Goal: Task Accomplishment & Management: Manage account settings

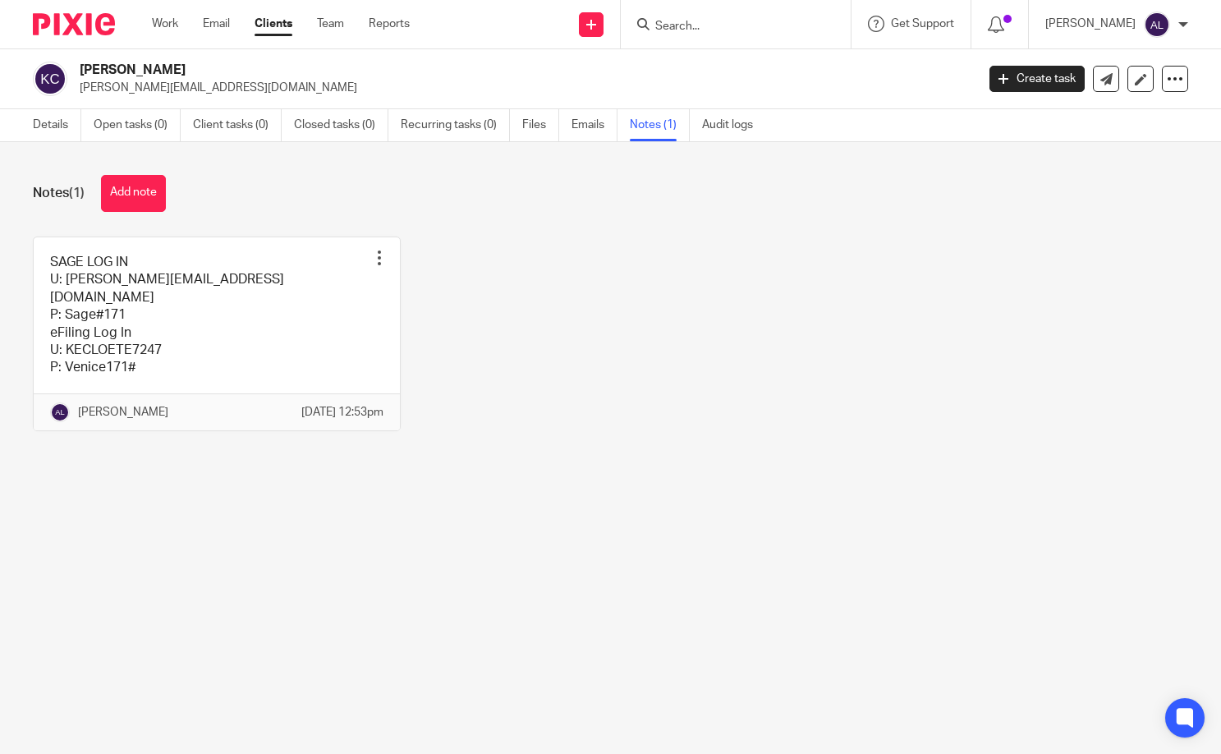
click at [746, 24] on input "Search" at bounding box center [727, 27] width 148 height 15
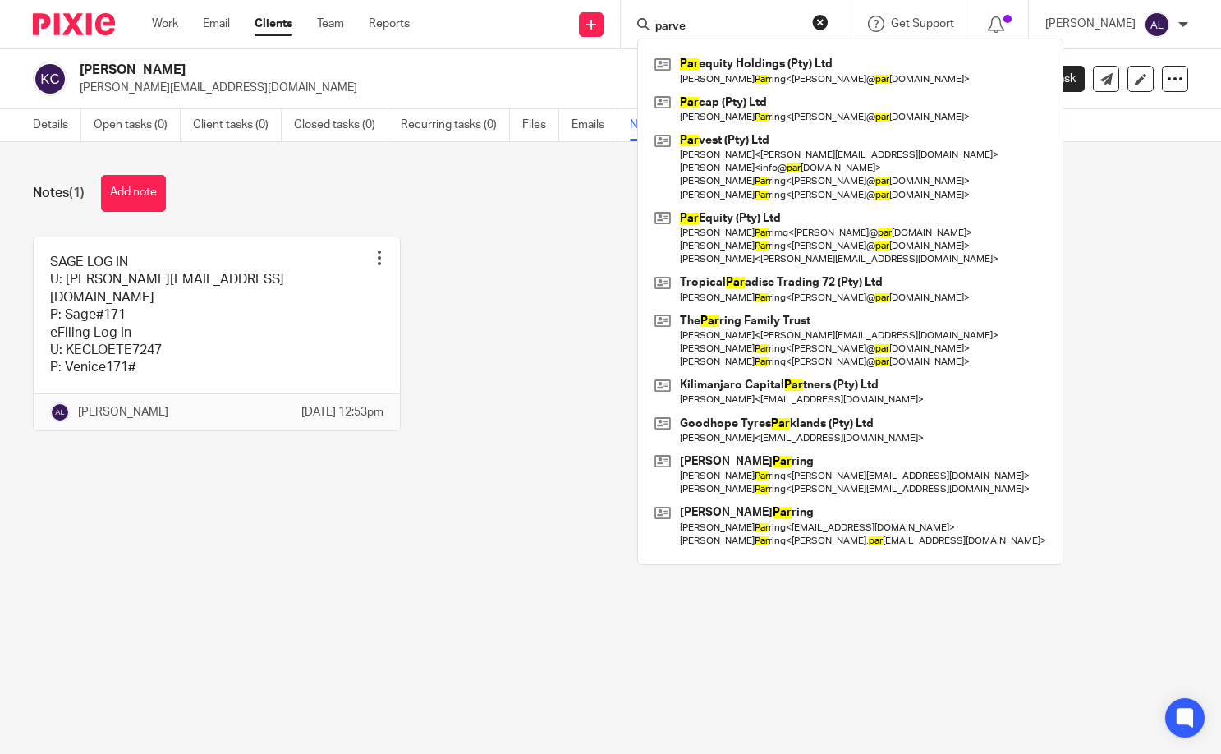
type input "parve"
click button "submit" at bounding box center [0, 0] width 0 height 0
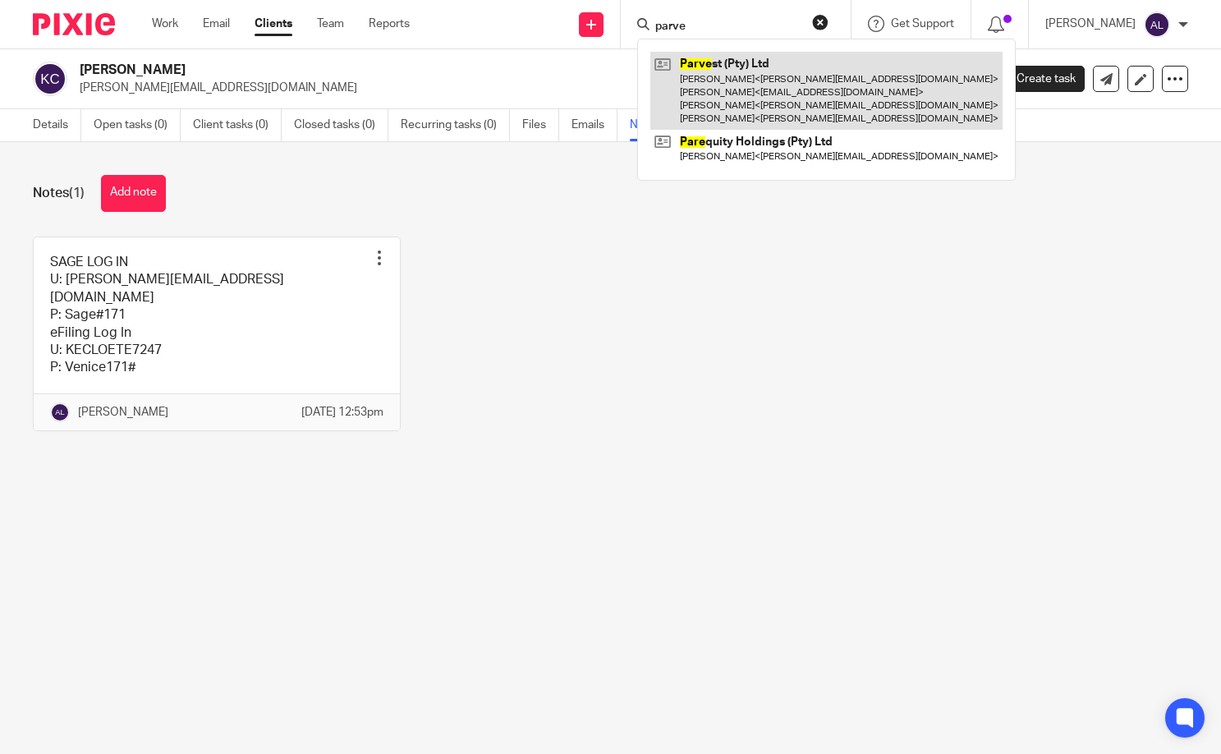
click at [762, 81] on link at bounding box center [826, 91] width 352 height 78
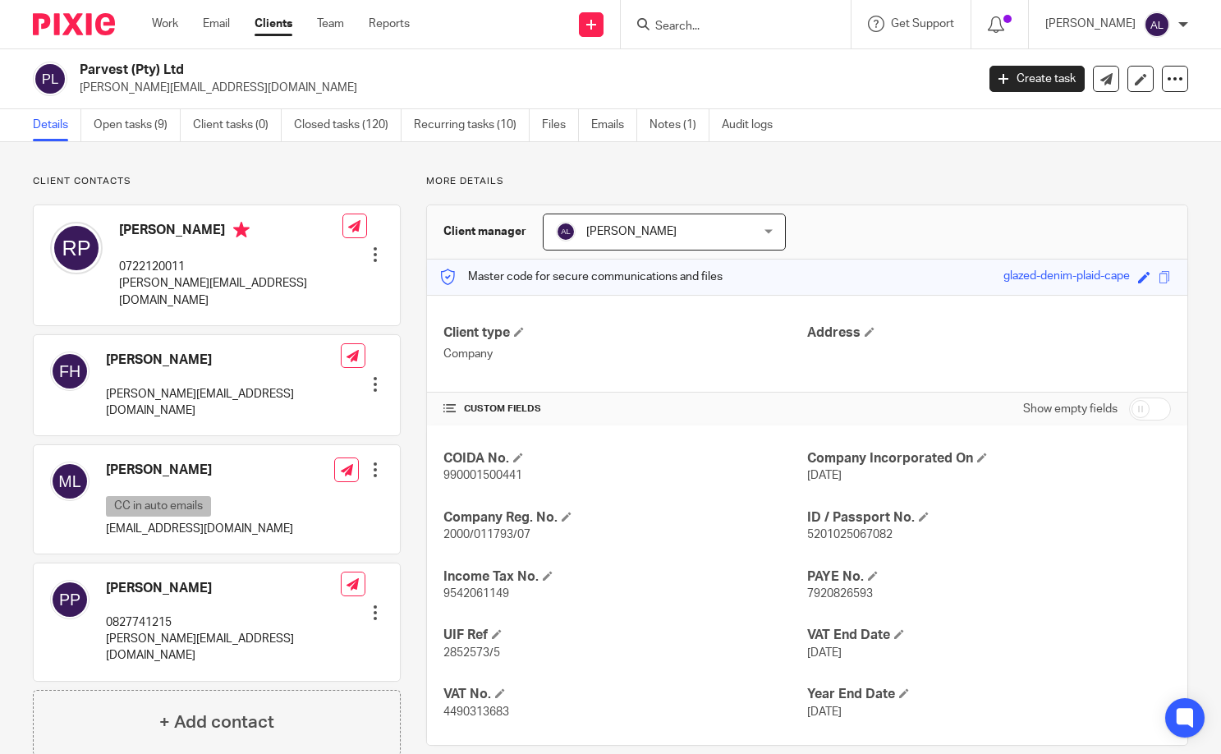
click at [149, 614] on p "0827741215" at bounding box center [223, 622] width 235 height 16
copy p "0827741215"
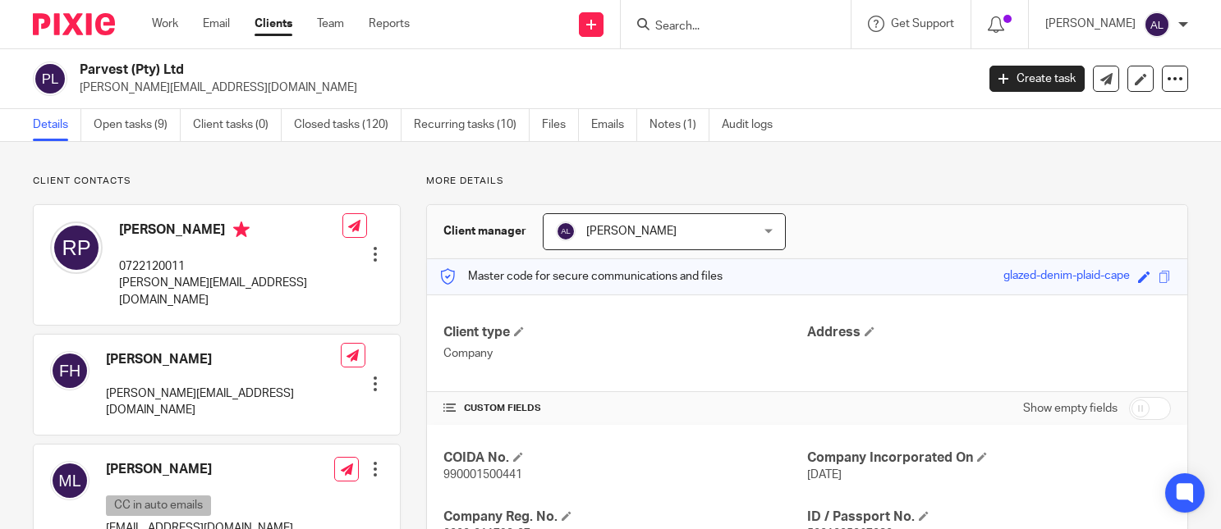
click at [745, 14] on form at bounding box center [740, 24] width 175 height 21
click at [747, 21] on input "Search" at bounding box center [727, 27] width 148 height 15
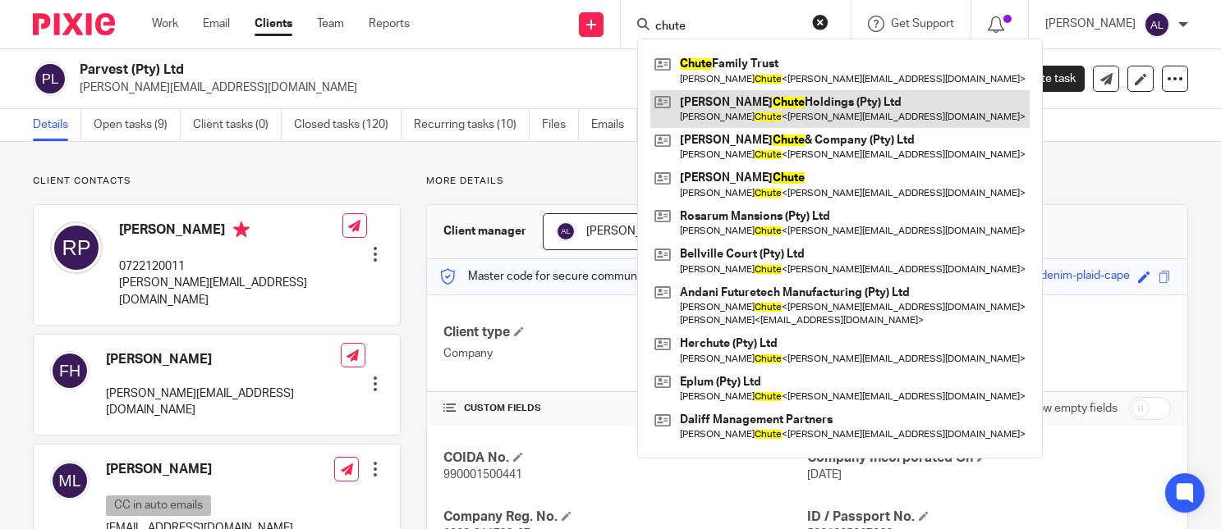
type input "chute"
click at [797, 100] on link at bounding box center [839, 109] width 379 height 38
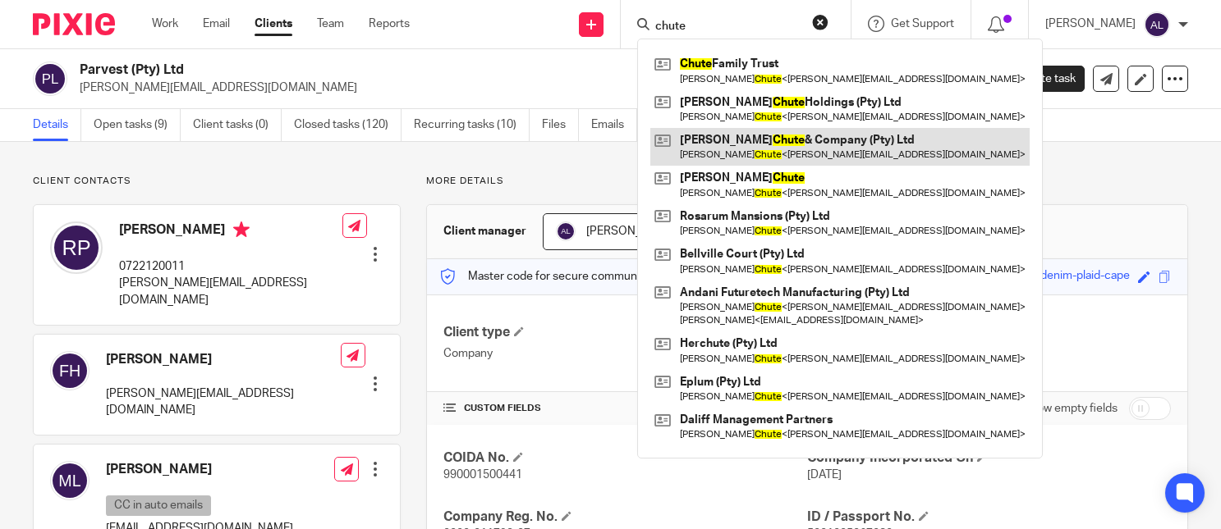
click at [809, 144] on link at bounding box center [839, 147] width 379 height 38
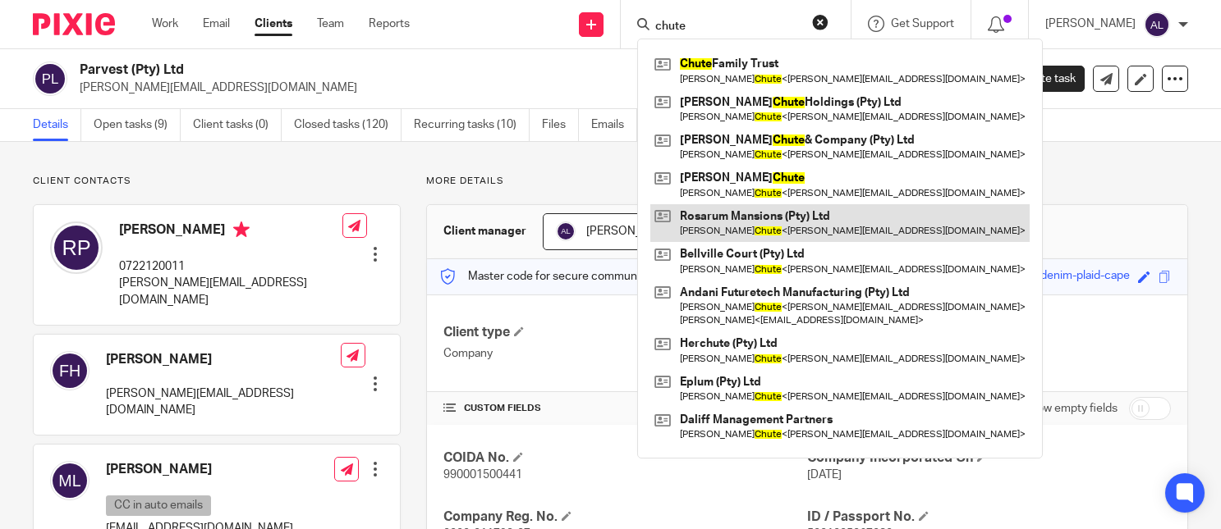
click at [811, 210] on link at bounding box center [839, 223] width 379 height 38
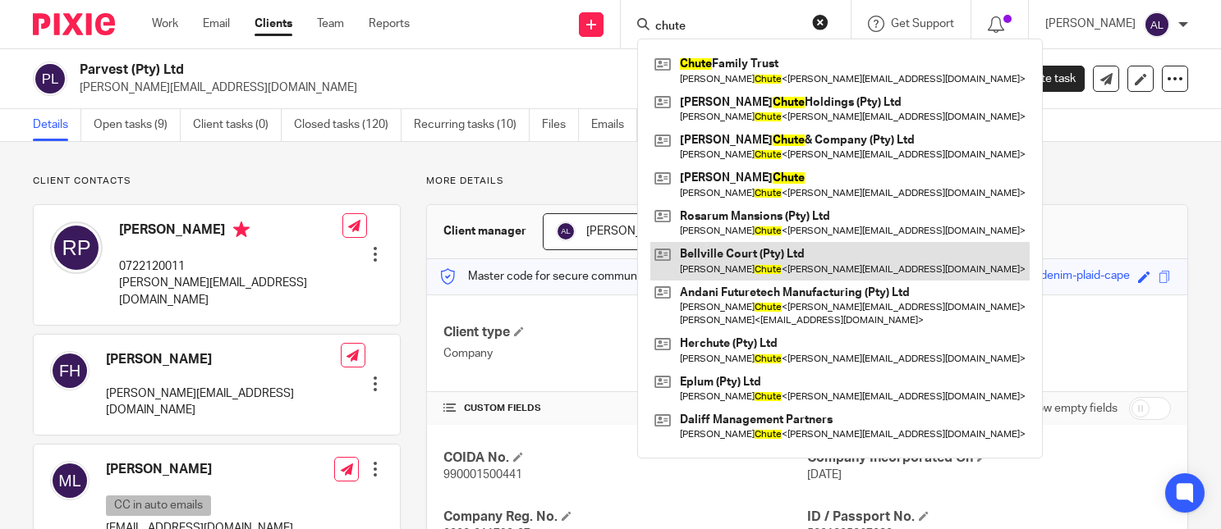
click at [801, 254] on link at bounding box center [839, 261] width 379 height 38
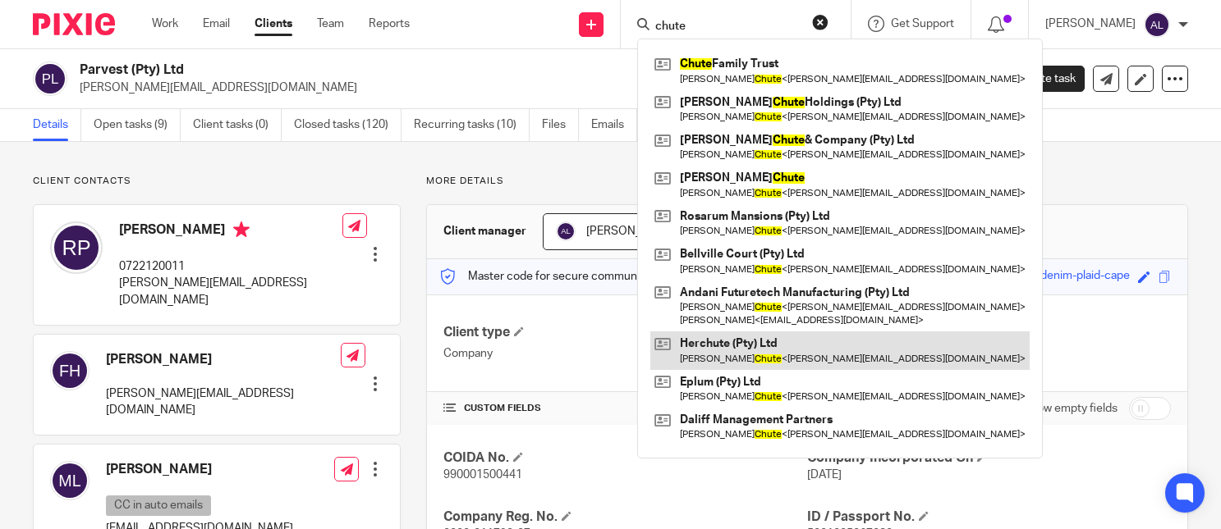
click at [799, 348] on link at bounding box center [839, 351] width 379 height 38
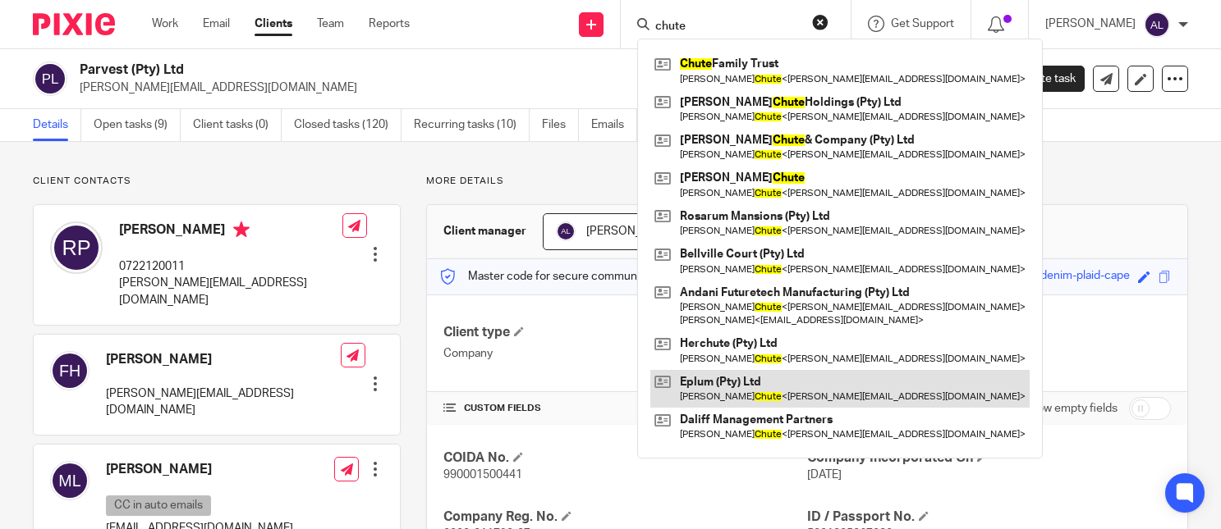
click at [786, 391] on link at bounding box center [839, 389] width 379 height 38
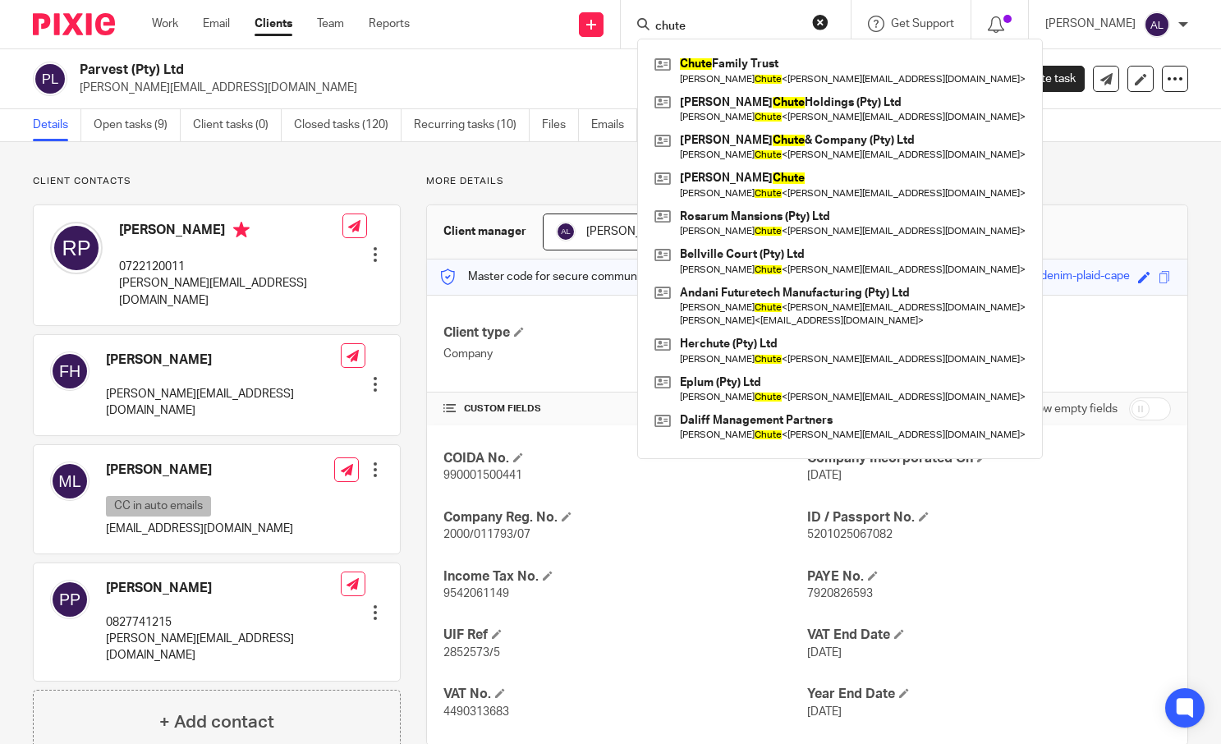
click at [190, 285] on p "robert@parring.co.za" at bounding box center [230, 292] width 223 height 34
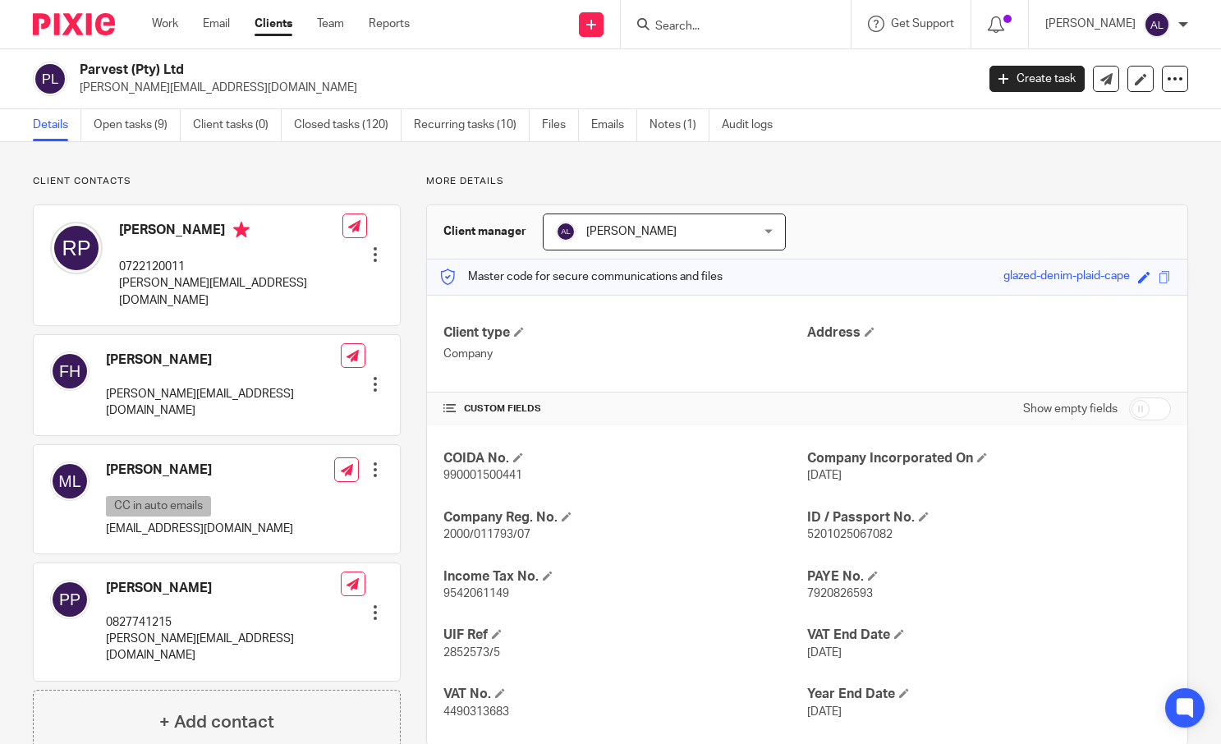
click at [125, 630] on p "patrick@parring.co.za" at bounding box center [223, 647] width 235 height 34
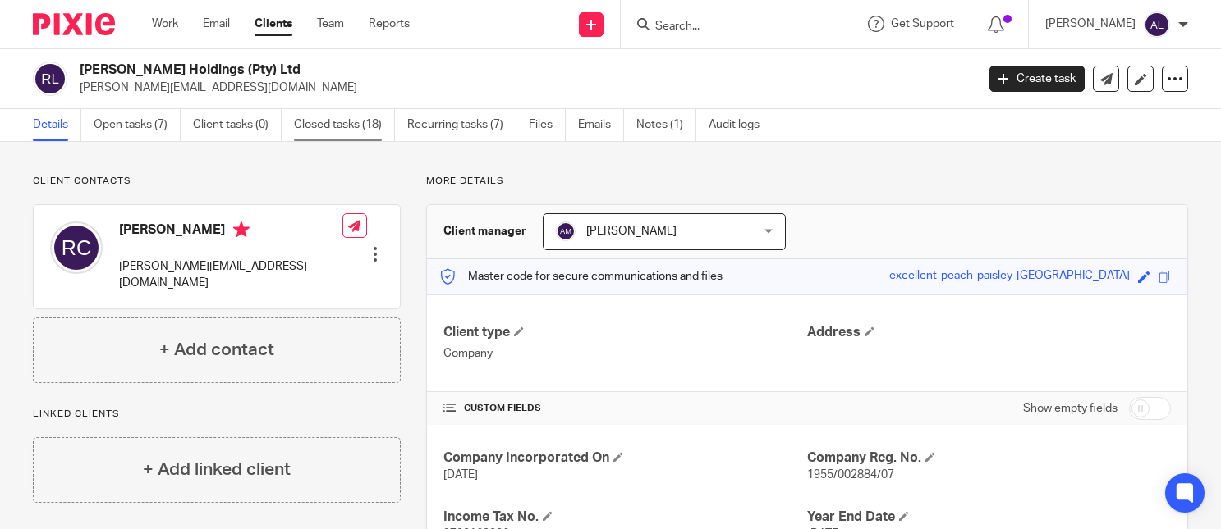
click at [321, 121] on link "Closed tasks (18)" at bounding box center [344, 125] width 101 height 32
click at [337, 130] on link "Closed tasks (74)" at bounding box center [350, 125] width 101 height 32
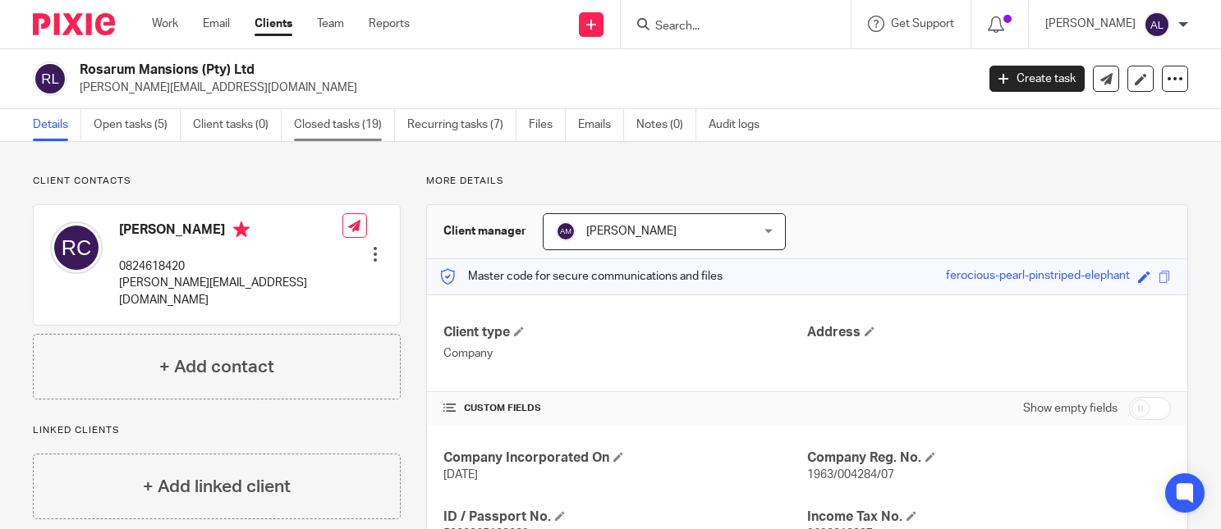
click at [352, 121] on link "Closed tasks (19)" at bounding box center [344, 125] width 101 height 32
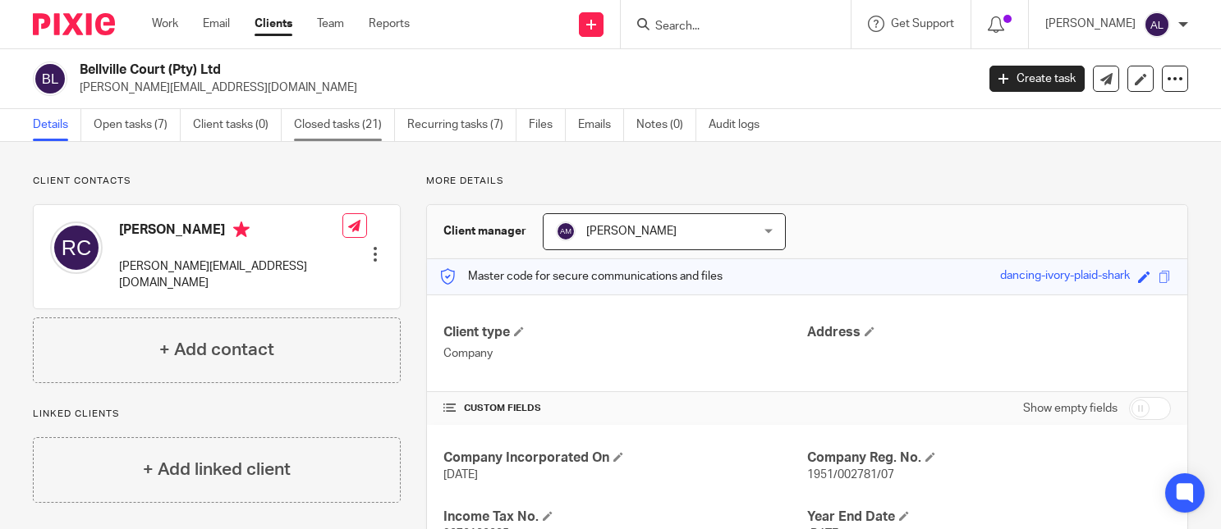
click at [349, 132] on link "Closed tasks (21)" at bounding box center [344, 125] width 101 height 32
click at [346, 127] on link "Closed tasks (18)" at bounding box center [344, 125] width 101 height 32
click at [337, 126] on link "Closed tasks (20)" at bounding box center [344, 125] width 101 height 32
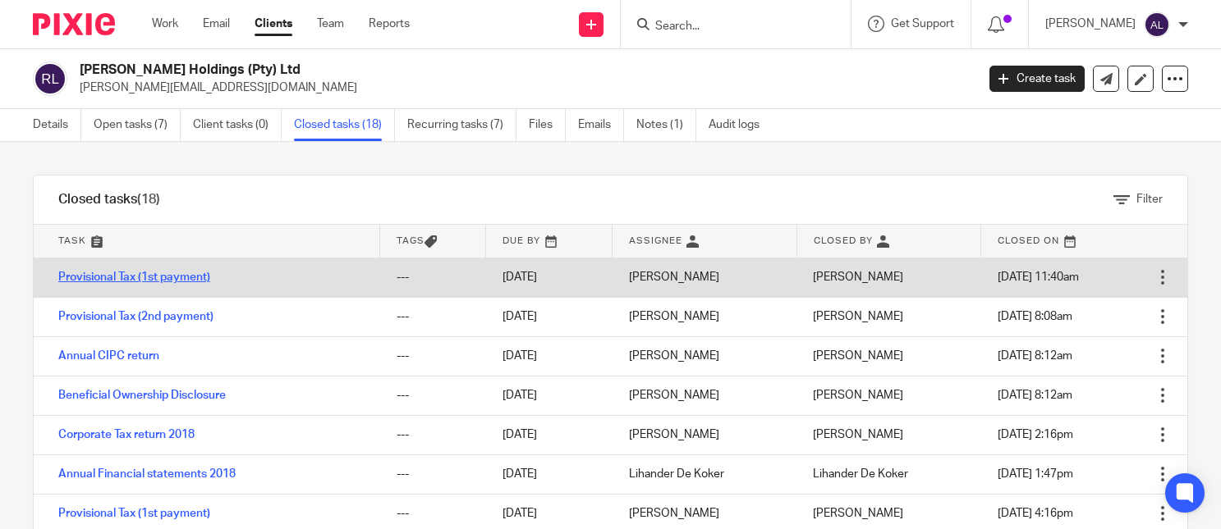
click at [181, 282] on link "Provisional Tax (1st payment)" at bounding box center [134, 277] width 152 height 11
click at [151, 275] on link "Provisional Tax (1st payment)" at bounding box center [134, 277] width 152 height 11
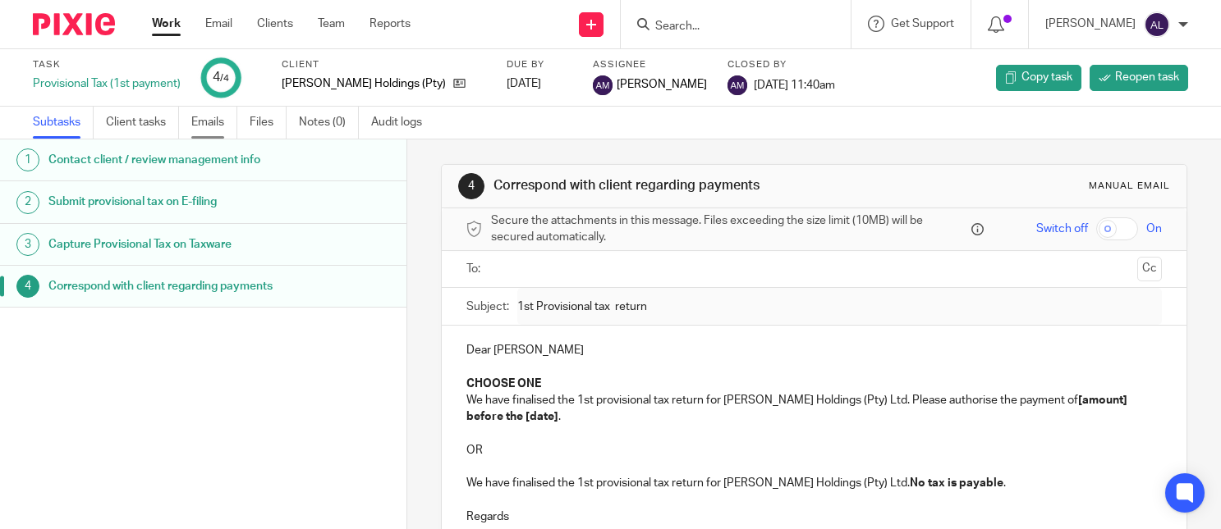
click at [214, 131] on link "Emails" at bounding box center [214, 123] width 46 height 32
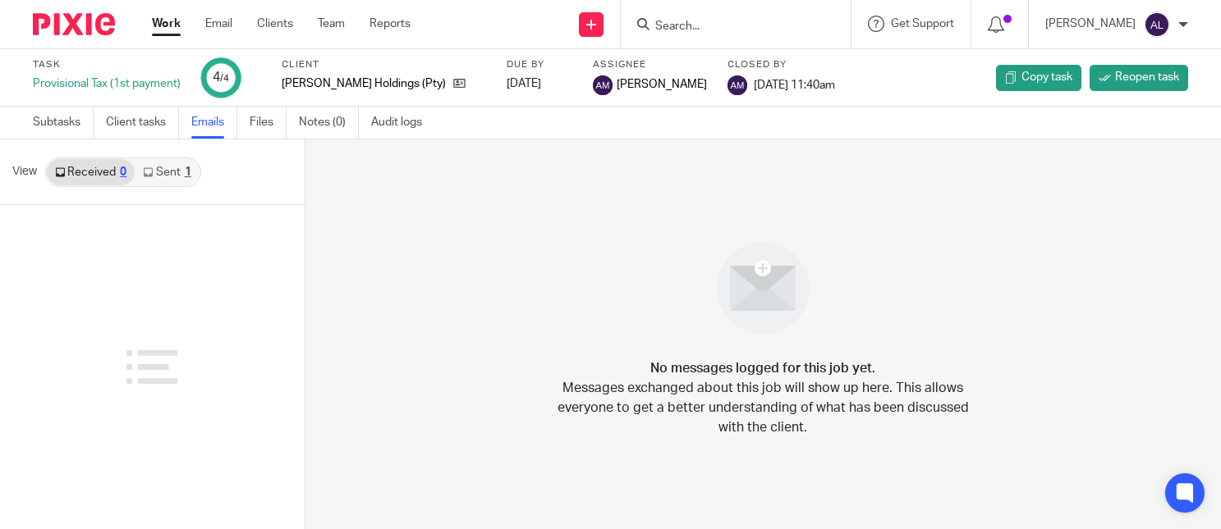
click at [167, 175] on link "Sent 1" at bounding box center [167, 172] width 64 height 26
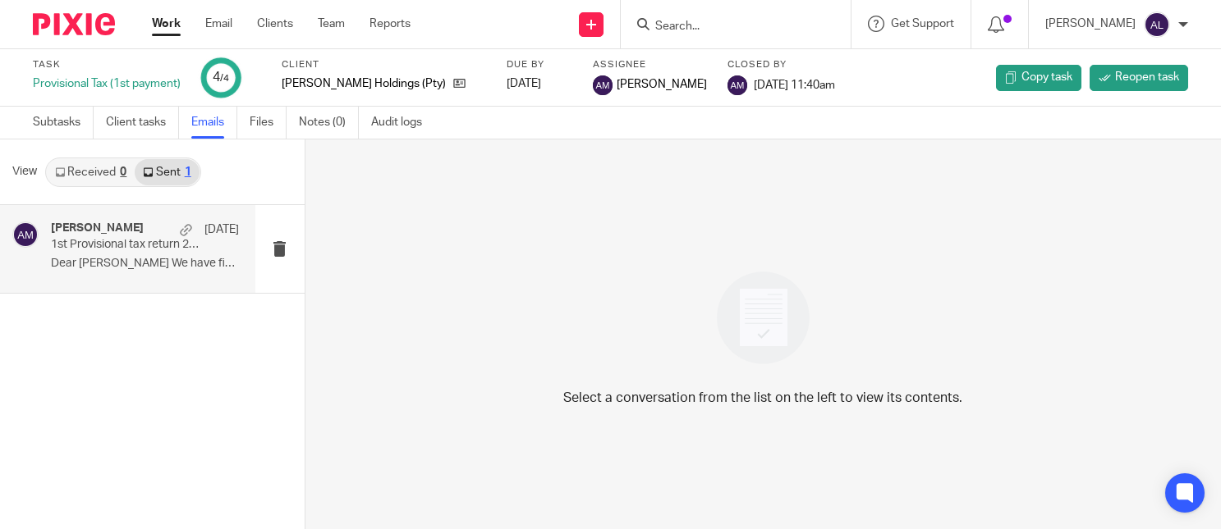
click at [170, 260] on p "Dear Rowland We have finalised the 1st..." at bounding box center [145, 264] width 188 height 14
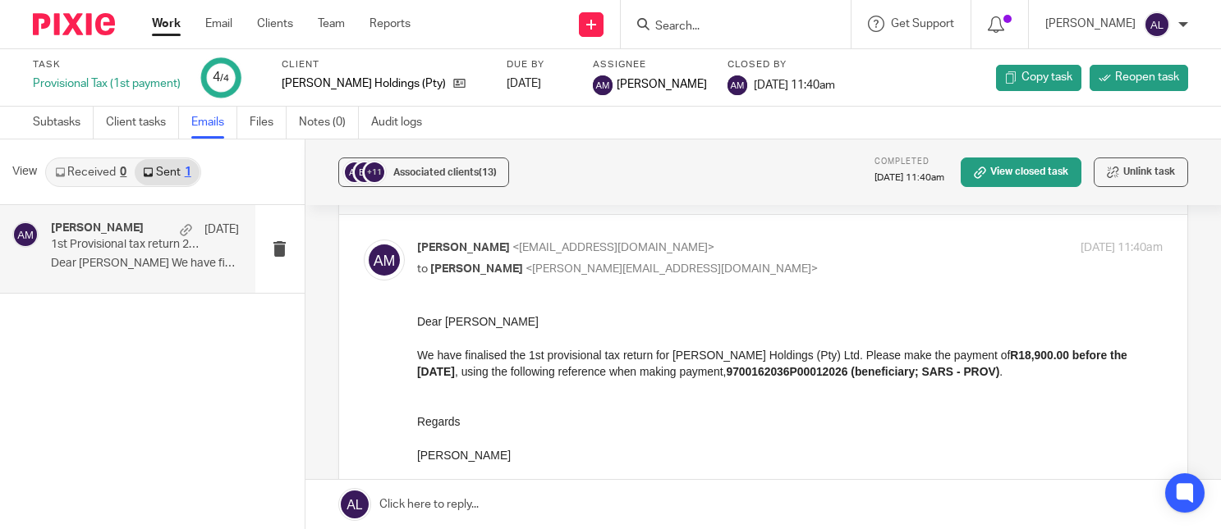
scroll to position [82, 0]
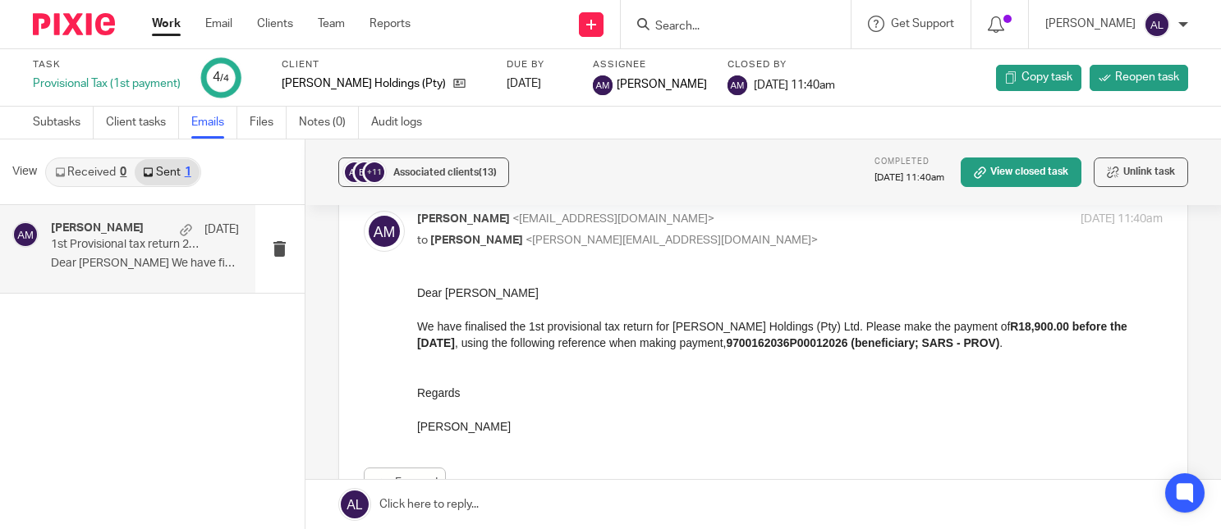
click at [809, 345] on strong "9700162036P00012026 (beneficiary; SARS - PROV)" at bounding box center [861, 343] width 273 height 13
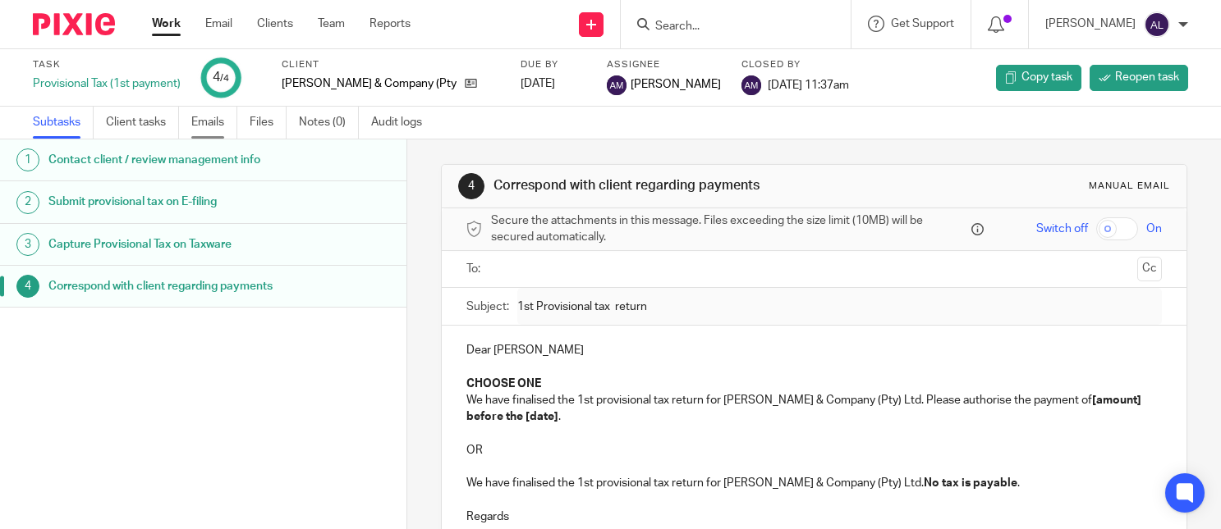
click at [223, 121] on link "Emails" at bounding box center [214, 123] width 46 height 32
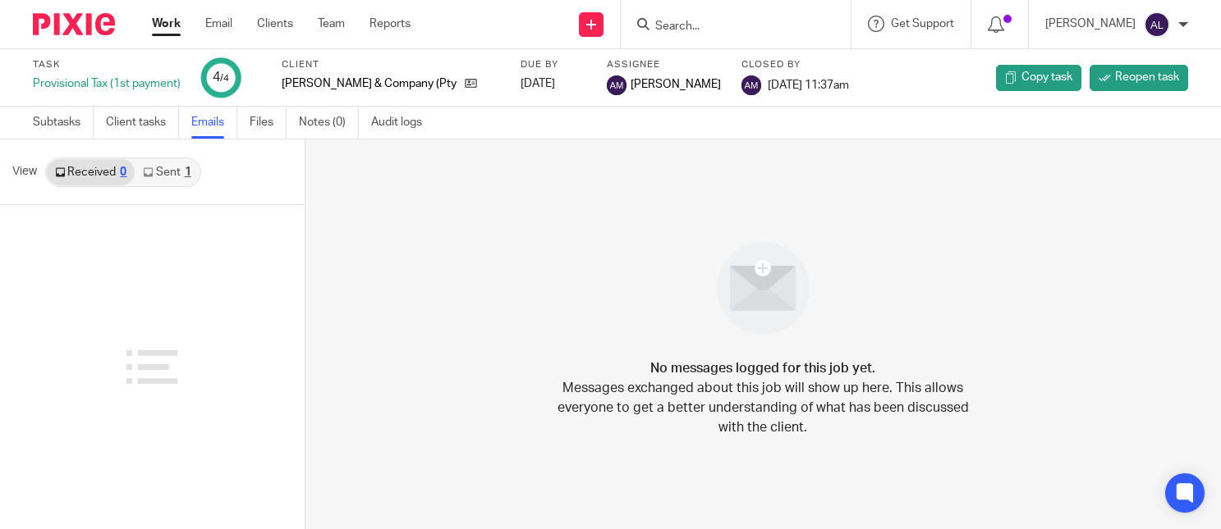
click at [160, 176] on link "Sent 1" at bounding box center [167, 172] width 64 height 26
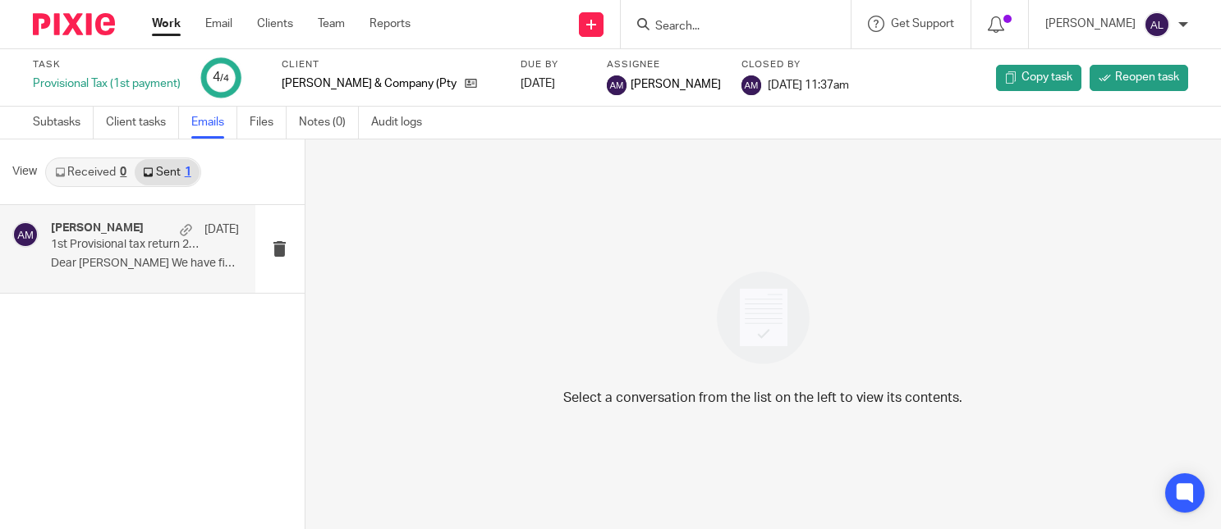
click at [172, 265] on p "Dear Rowland We have finalised the 1st..." at bounding box center [145, 264] width 188 height 14
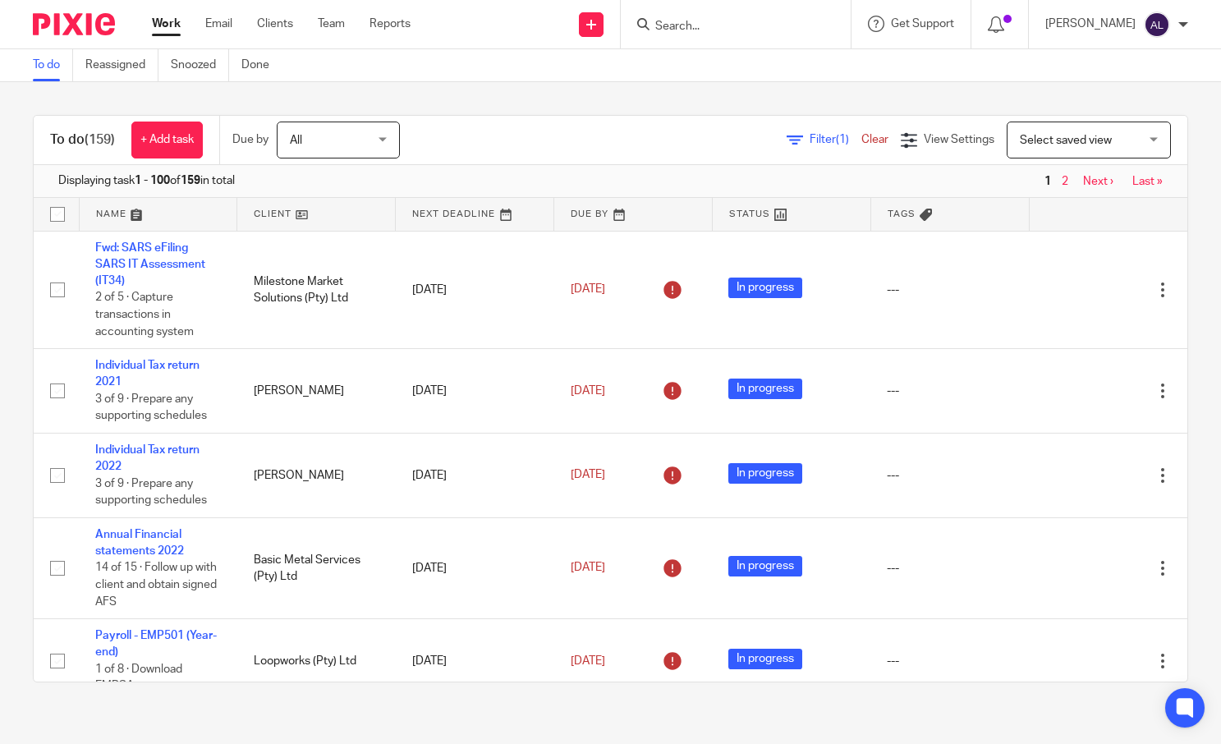
click at [736, 22] on input "Search" at bounding box center [727, 27] width 148 height 15
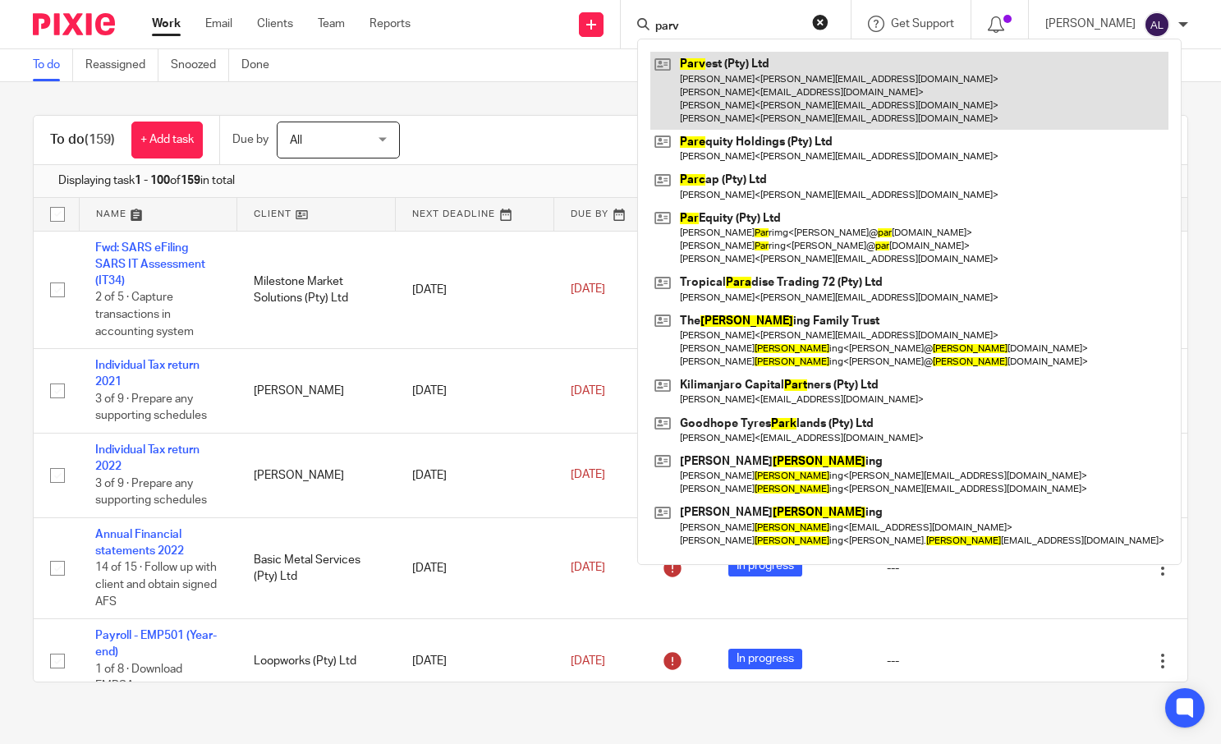
type input "parv"
click at [740, 68] on link at bounding box center [909, 91] width 518 height 78
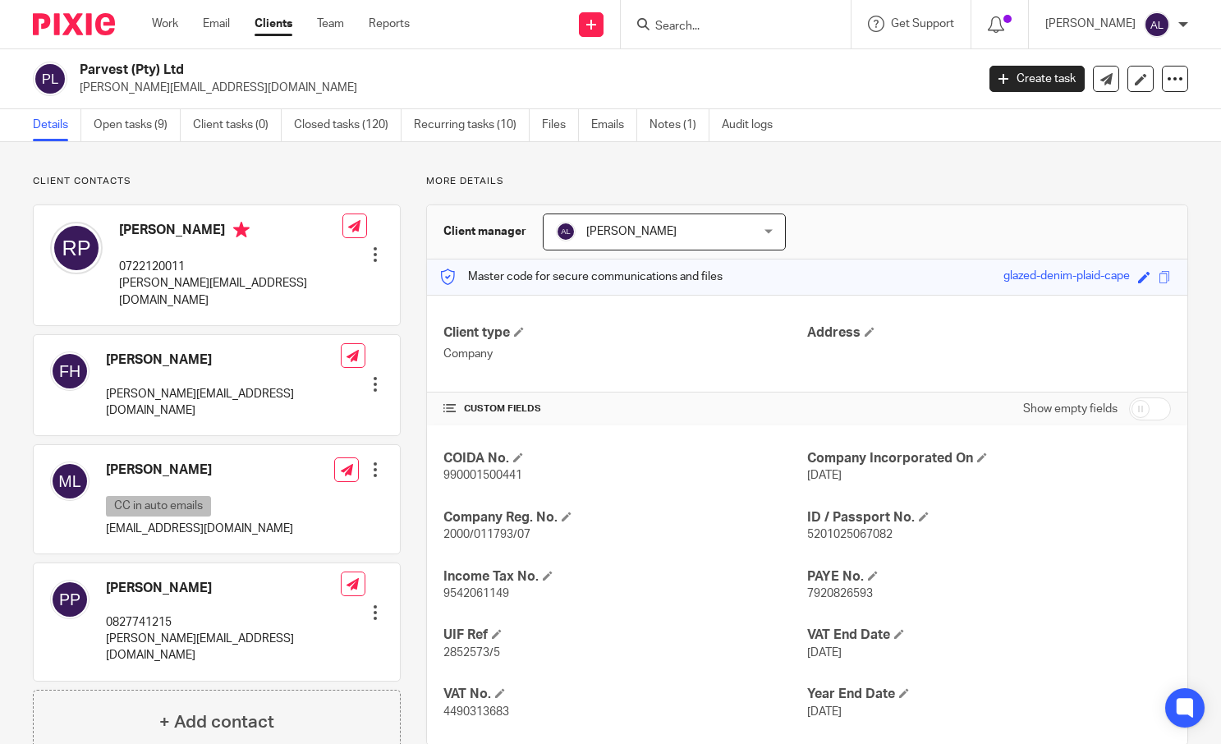
click at [136, 127] on link "Open tasks (9)" at bounding box center [137, 125] width 87 height 32
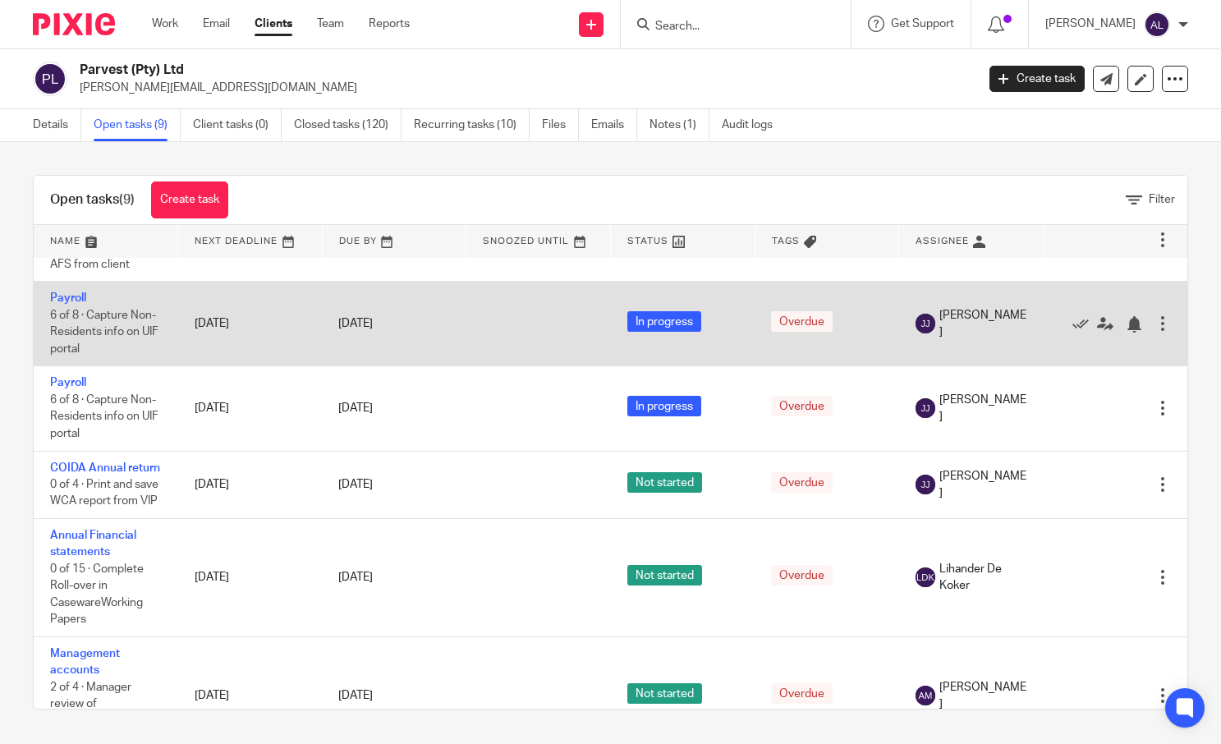
scroll to position [372, 0]
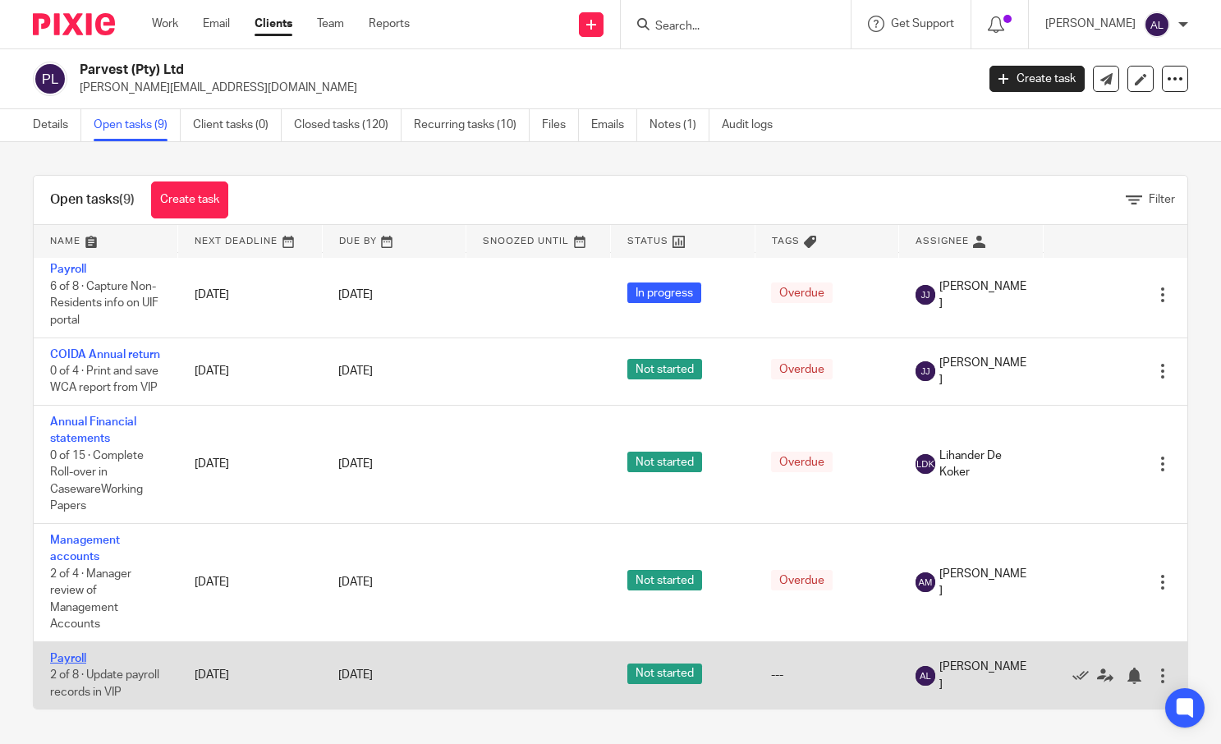
click at [79, 653] on link "Payroll" at bounding box center [68, 658] width 36 height 11
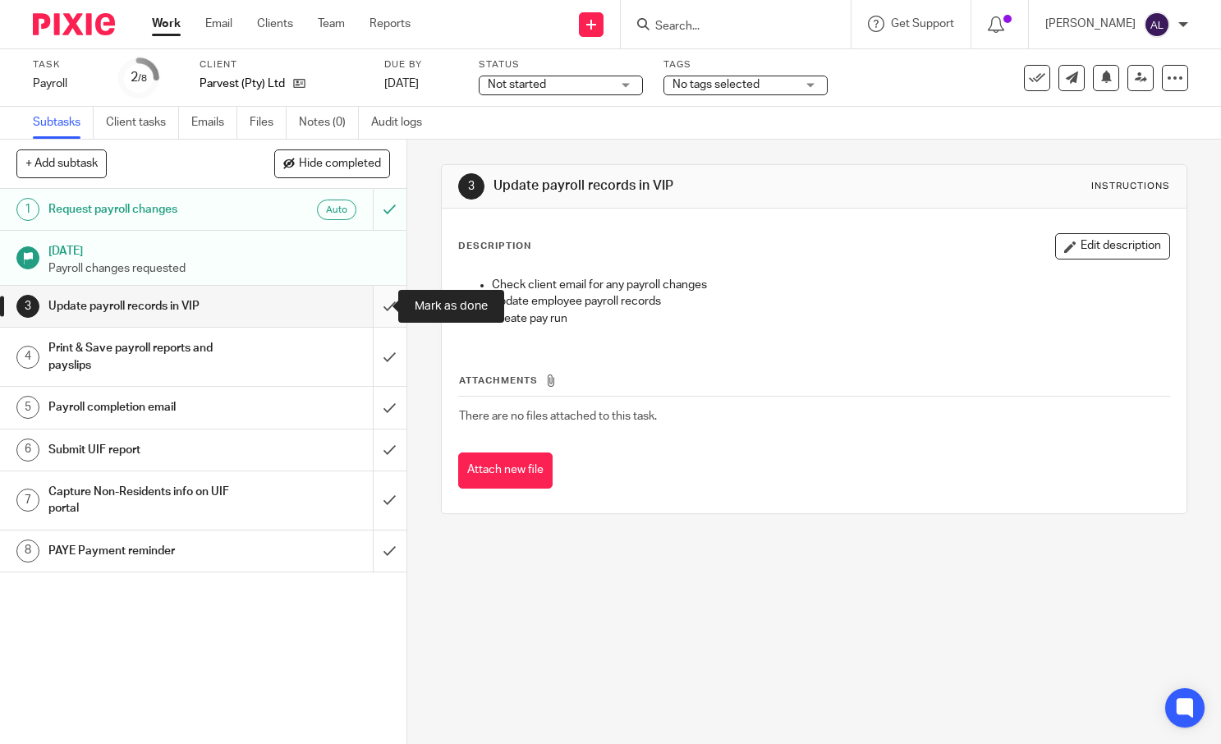
click at [383, 314] on input "submit" at bounding box center [203, 306] width 406 height 41
click at [376, 359] on input "submit" at bounding box center [203, 357] width 406 height 58
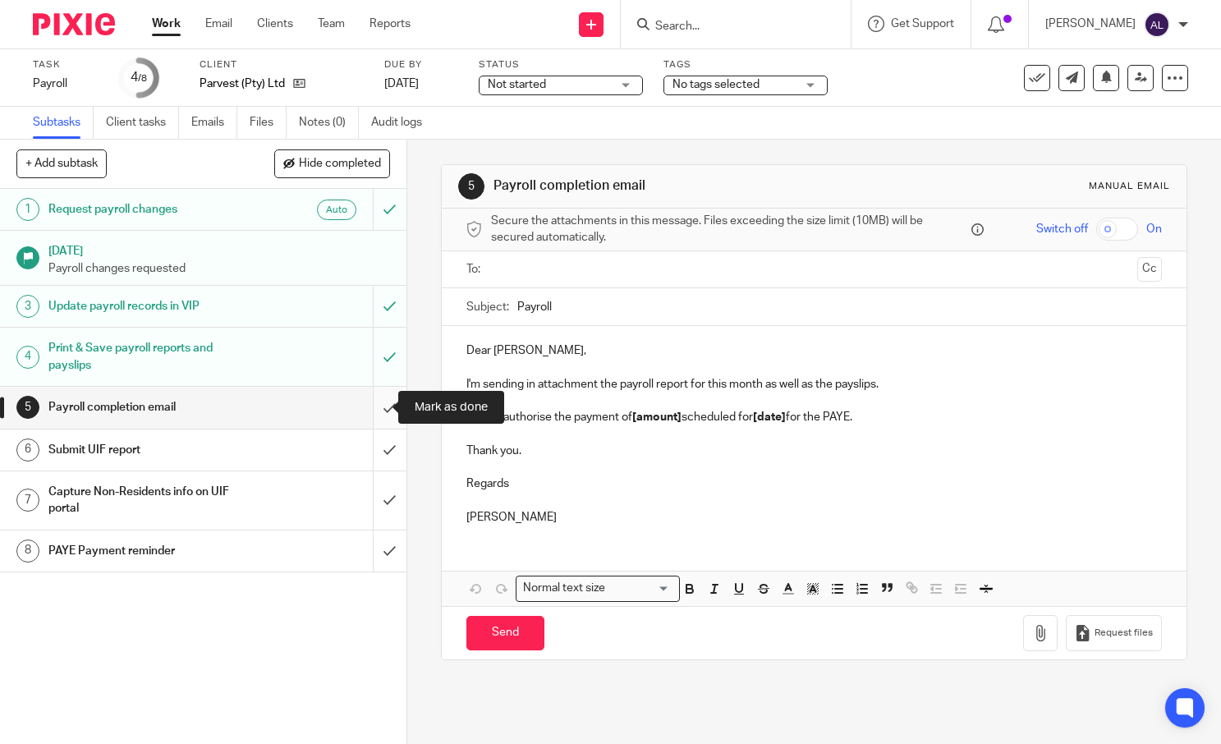
click at [377, 415] on input "submit" at bounding box center [203, 407] width 406 height 41
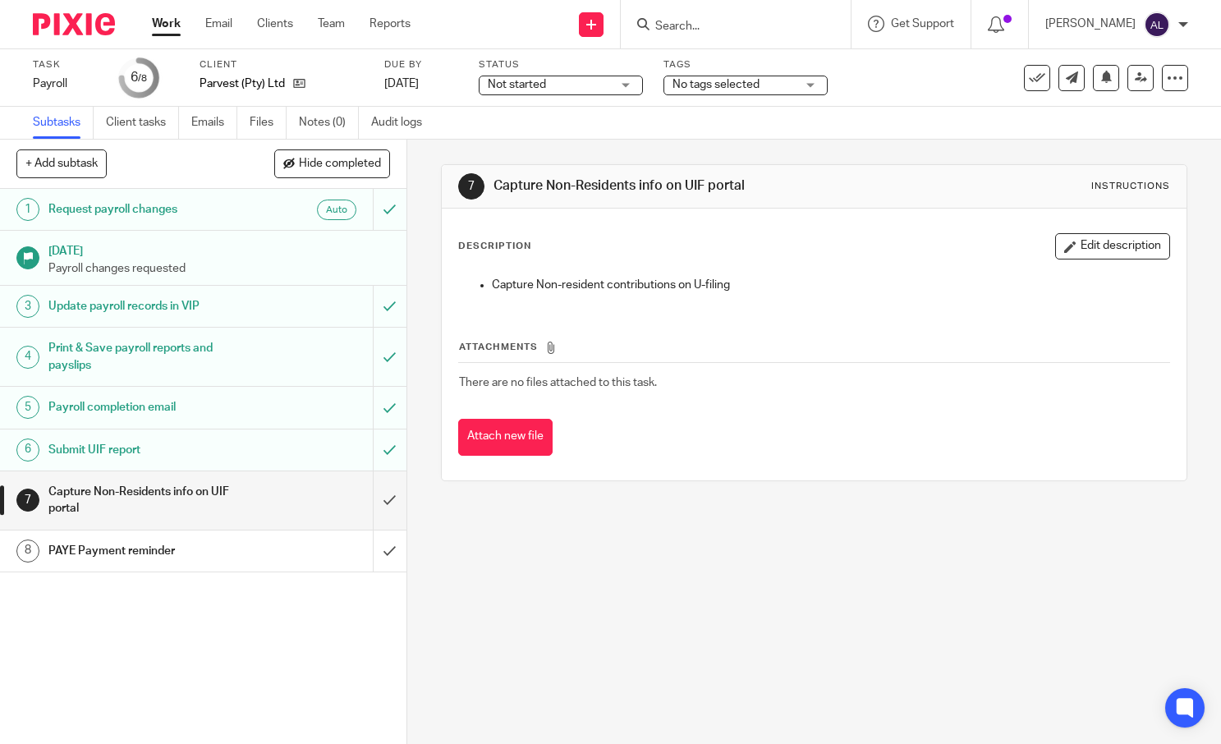
click at [768, 30] on input "Search" at bounding box center [727, 27] width 148 height 15
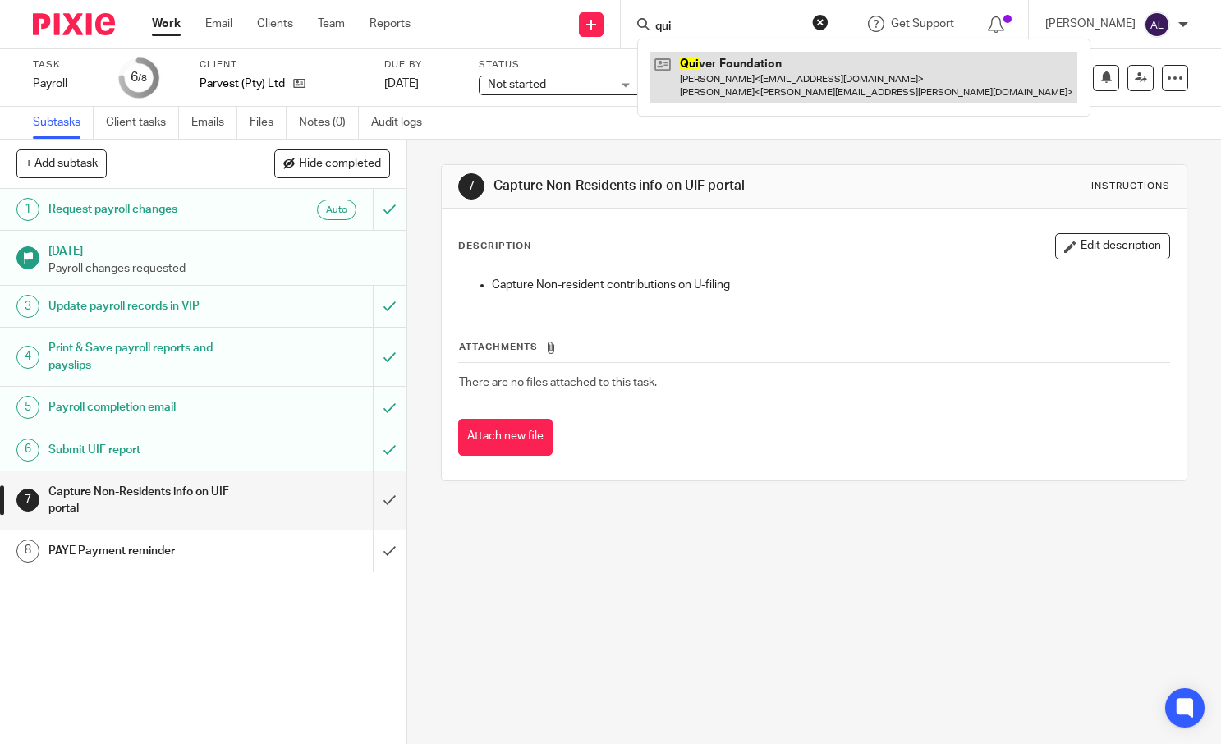
type input "qui"
click at [767, 68] on link at bounding box center [863, 77] width 427 height 51
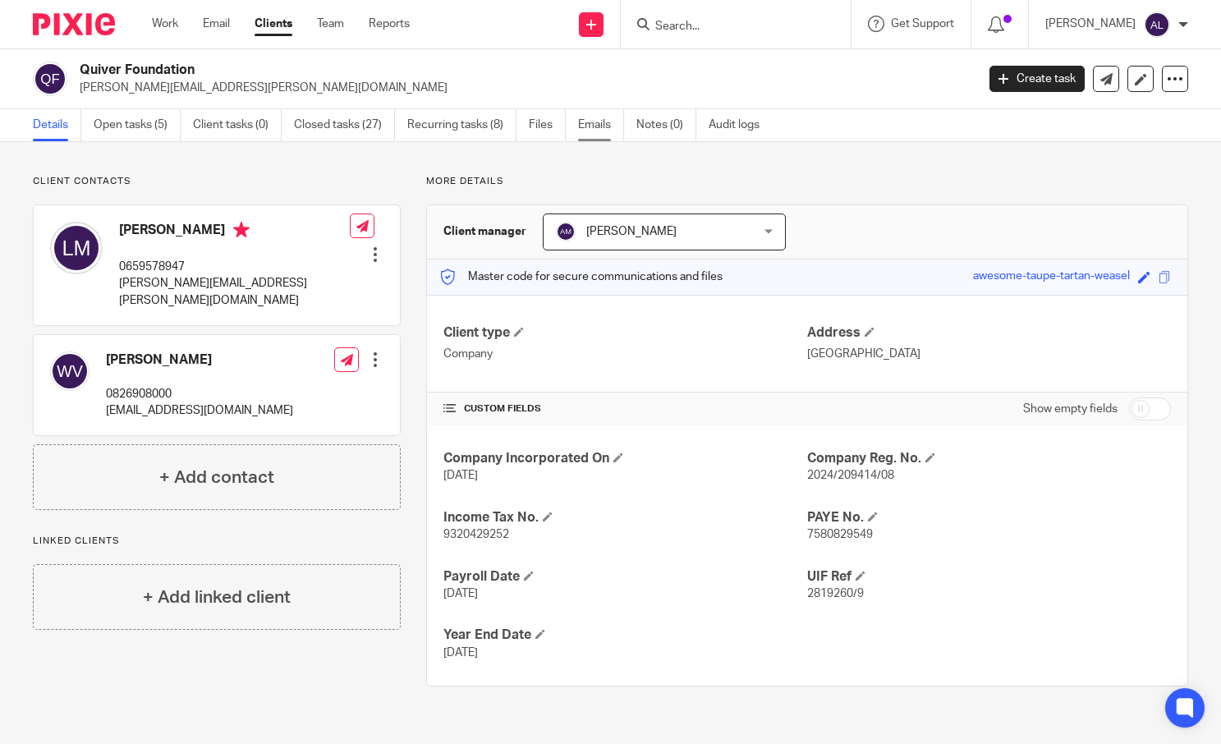
click at [597, 126] on link "Emails" at bounding box center [601, 125] width 46 height 32
click at [158, 268] on p "0659578947" at bounding box center [234, 267] width 231 height 16
copy p "0659578947"
click at [240, 281] on p "[PERSON_NAME][EMAIL_ADDRESS][PERSON_NAME][DOMAIN_NAME]" at bounding box center [234, 292] width 231 height 34
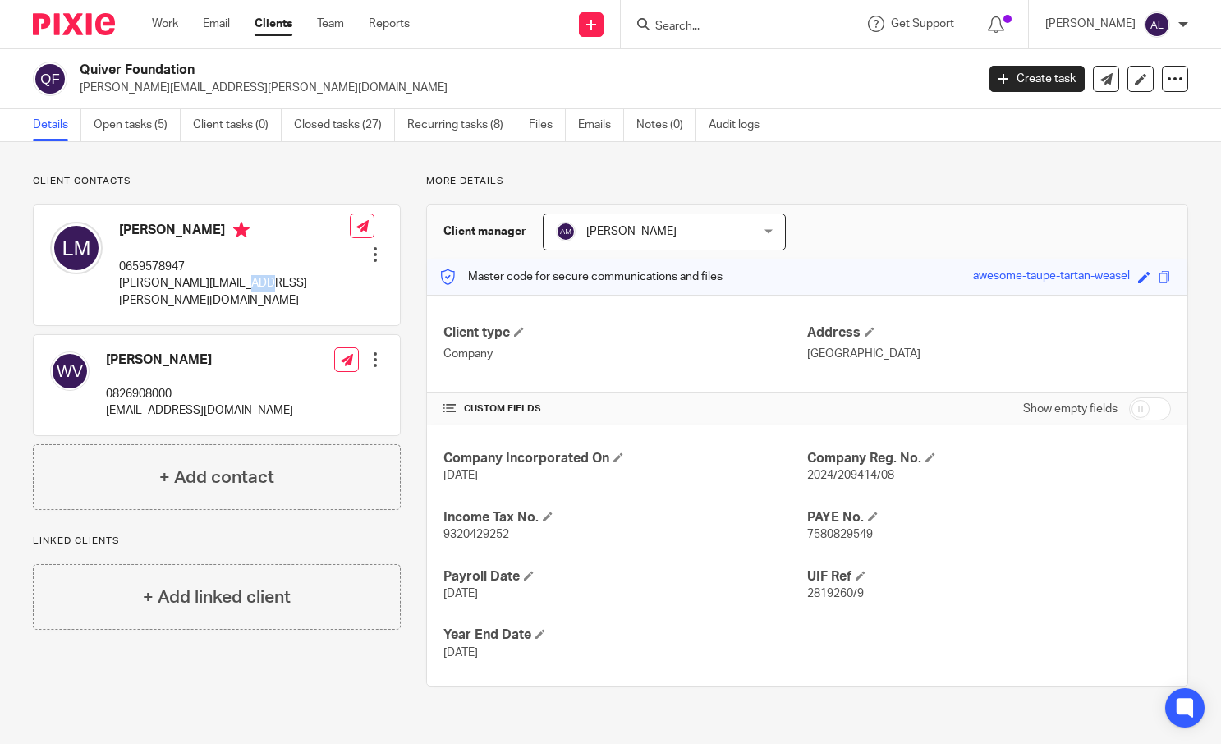
click at [240, 281] on p "[PERSON_NAME][EMAIL_ADDRESS][PERSON_NAME][DOMAIN_NAME]" at bounding box center [234, 292] width 231 height 34
click at [212, 277] on p "[PERSON_NAME][EMAIL_ADDRESS][PERSON_NAME][DOMAIN_NAME]" at bounding box center [234, 292] width 231 height 34
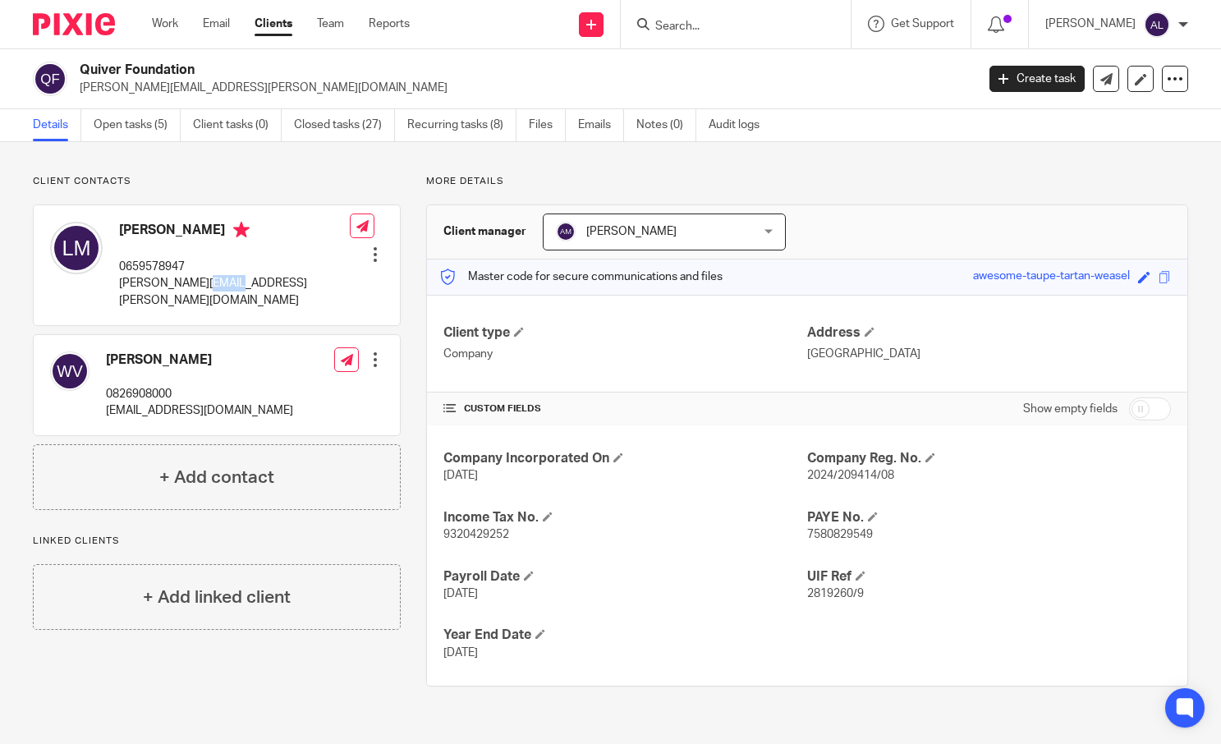
click at [212, 284] on p "[PERSON_NAME][EMAIL_ADDRESS][PERSON_NAME][DOMAIN_NAME]" at bounding box center [234, 292] width 231 height 34
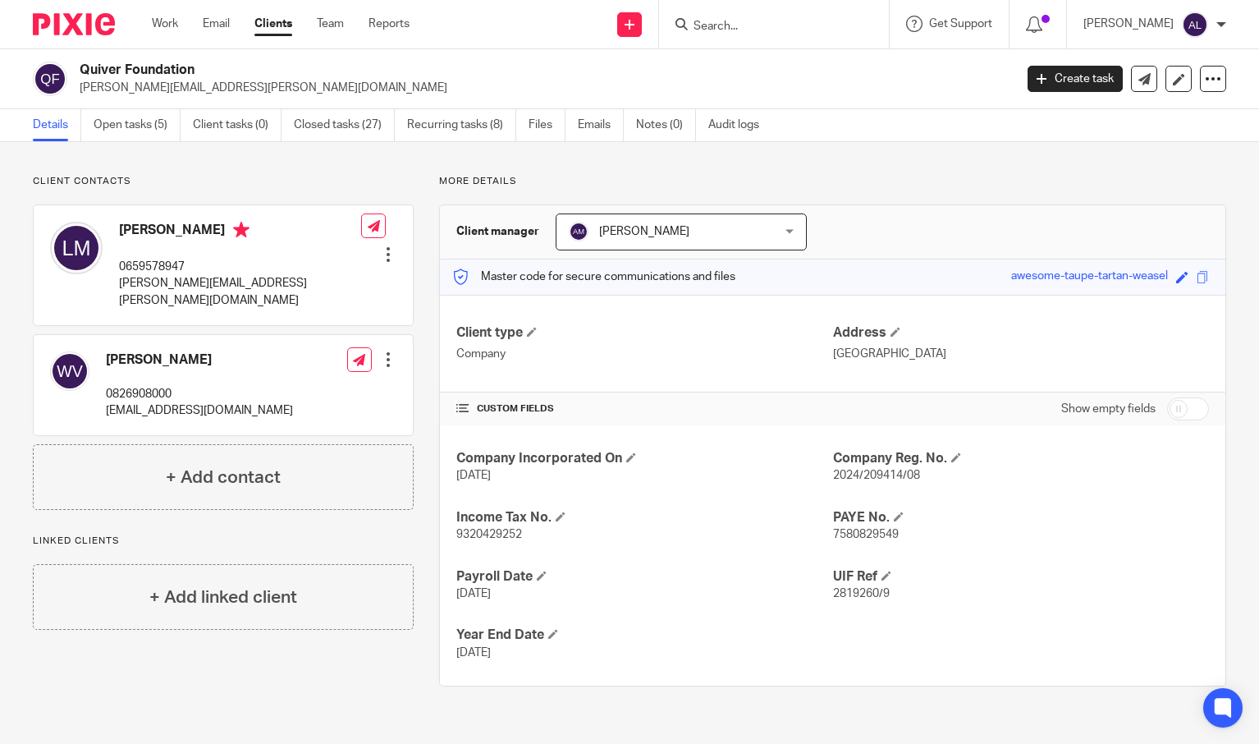
click at [149, 265] on p "0659578947" at bounding box center [240, 267] width 242 height 16
copy p "0659578947"
click at [134, 129] on link "Open tasks (5)" at bounding box center [137, 125] width 87 height 32
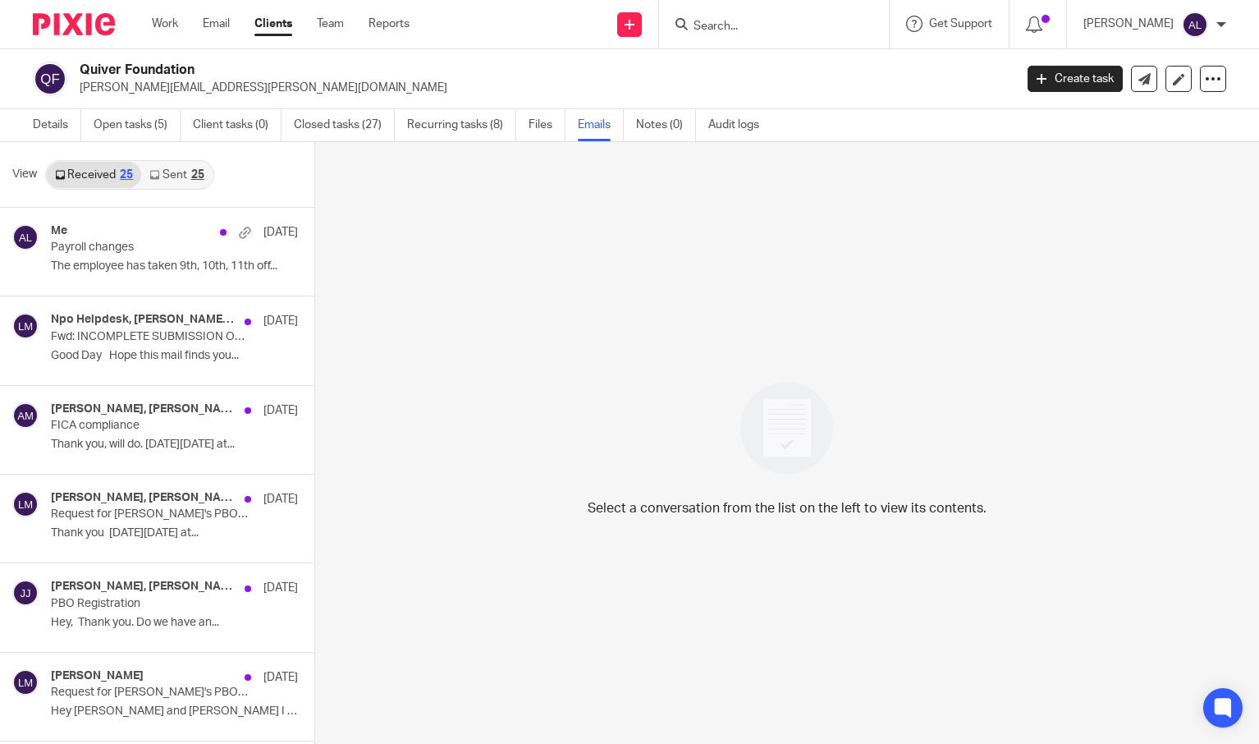
click at [176, 181] on link "Sent 25" at bounding box center [176, 175] width 71 height 26
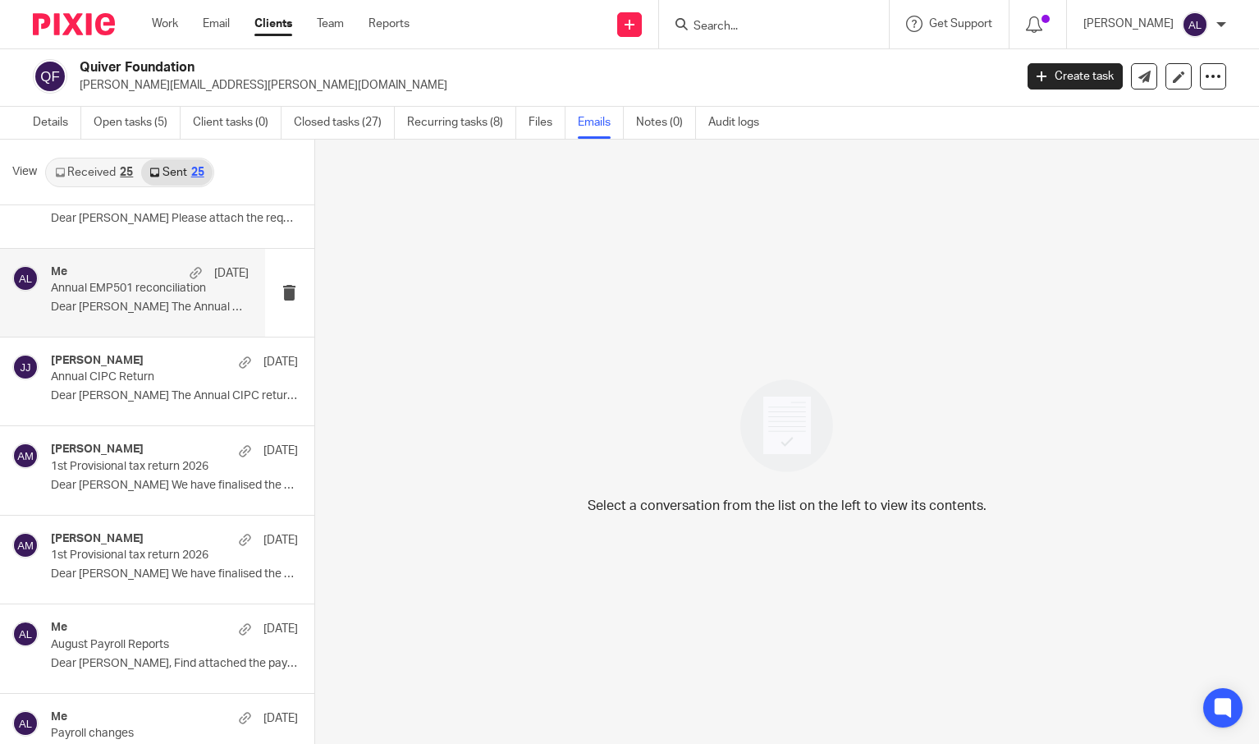
scroll to position [164, 0]
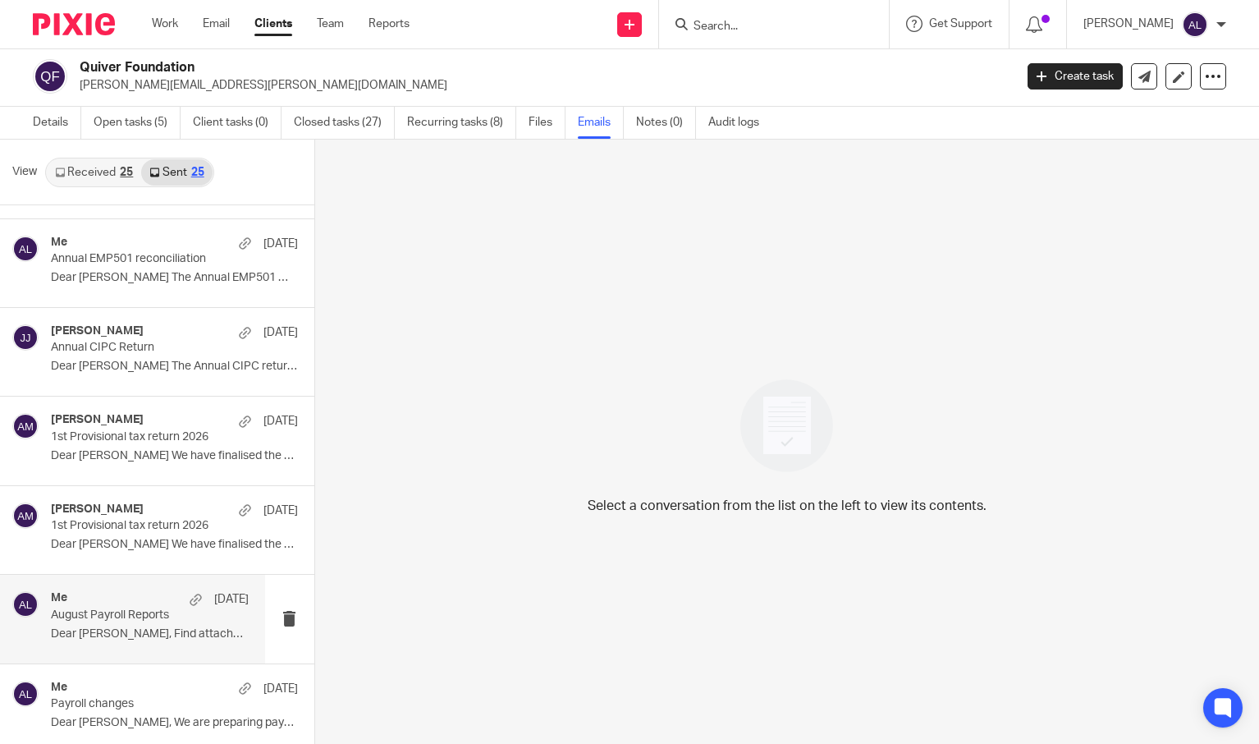
click at [137, 625] on div "Me 20 Aug August Payroll Reports Dear Luke, Find attached the payroll..." at bounding box center [150, 618] width 198 height 55
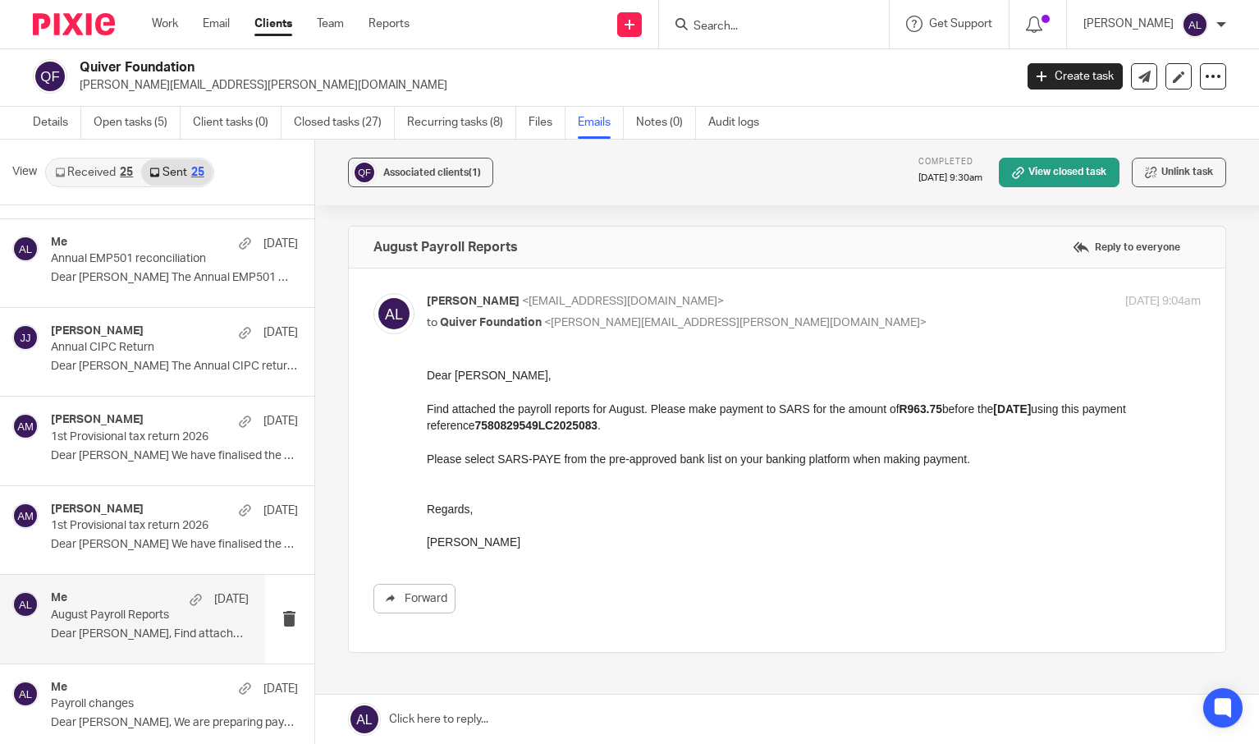
scroll to position [0, 0]
drag, startPoint x: 525, startPoint y: 545, endPoint x: 420, endPoint y: 372, distance: 202.1
click at [426, 372] on html "Dear Luke, Find attached the payroll reports for August. Please make payment to…" at bounding box center [813, 459] width 775 height 184
copy div "Dear Luke, Find attached the payroll reports for August. Please make payment to…"
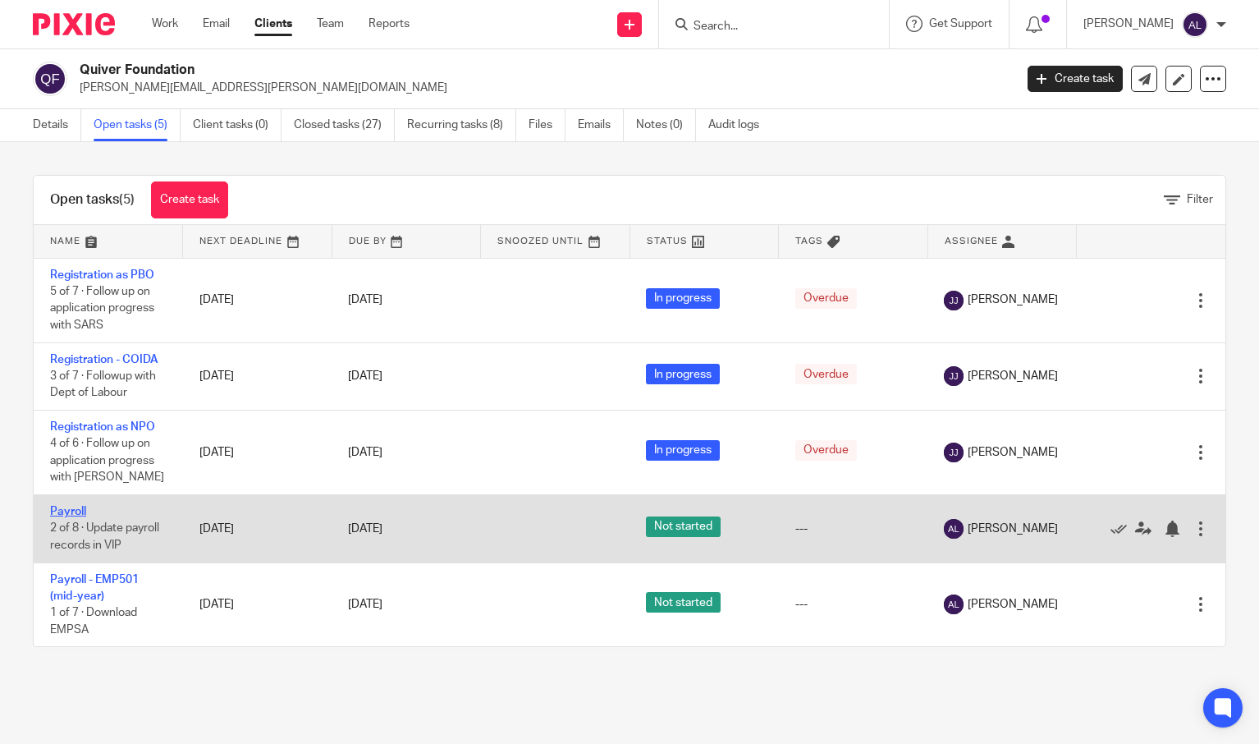
click at [56, 507] on link "Payroll" at bounding box center [68, 511] width 36 height 11
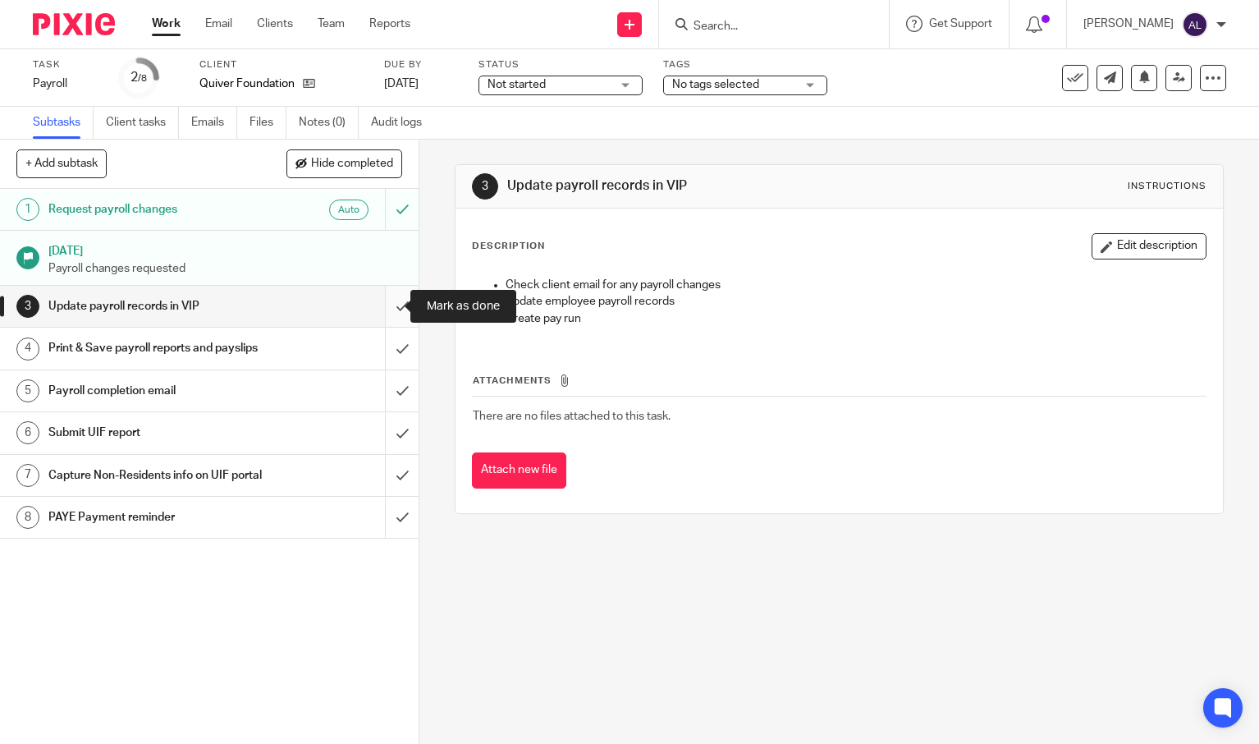
click at [386, 316] on input "submit" at bounding box center [209, 306] width 419 height 41
click at [384, 347] on input "submit" at bounding box center [209, 348] width 419 height 41
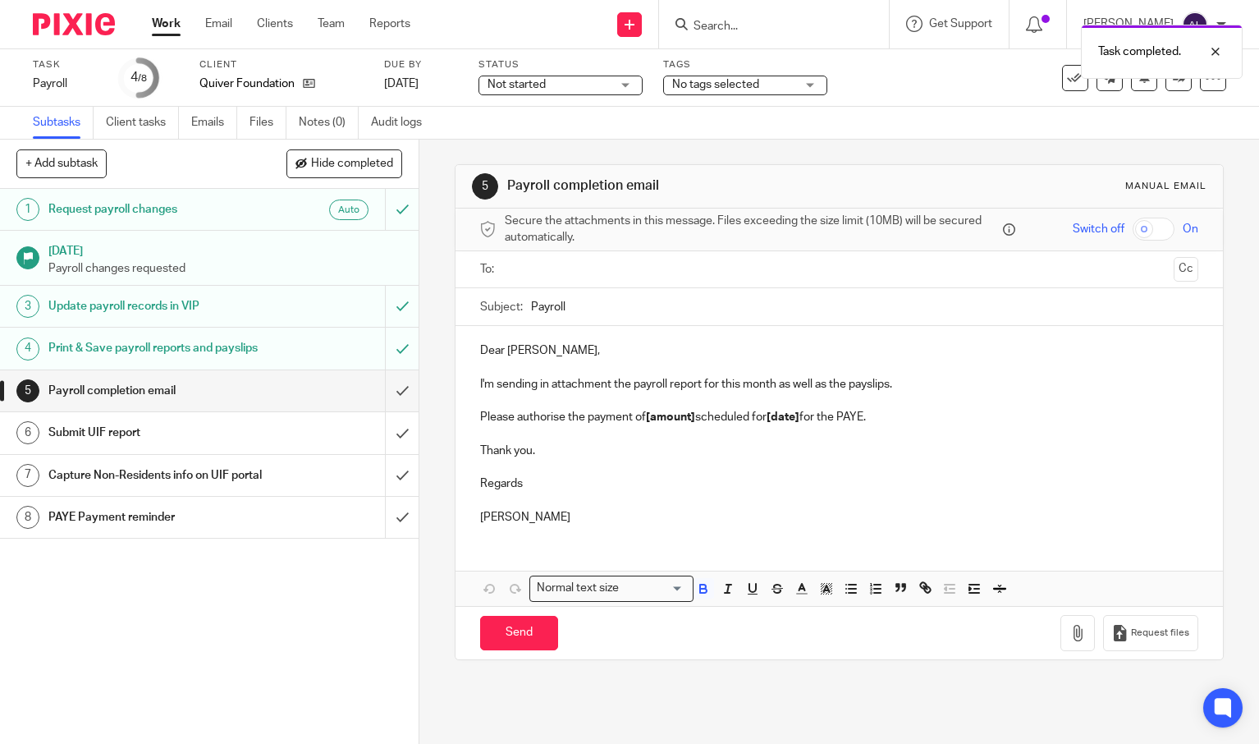
drag, startPoint x: 587, startPoint y: 522, endPoint x: 437, endPoint y: 354, distance: 225.6
click at [437, 354] on div "5 Payroll completion email Manual email Secure the attachments in this message.…" at bounding box center [839, 442] width 840 height 604
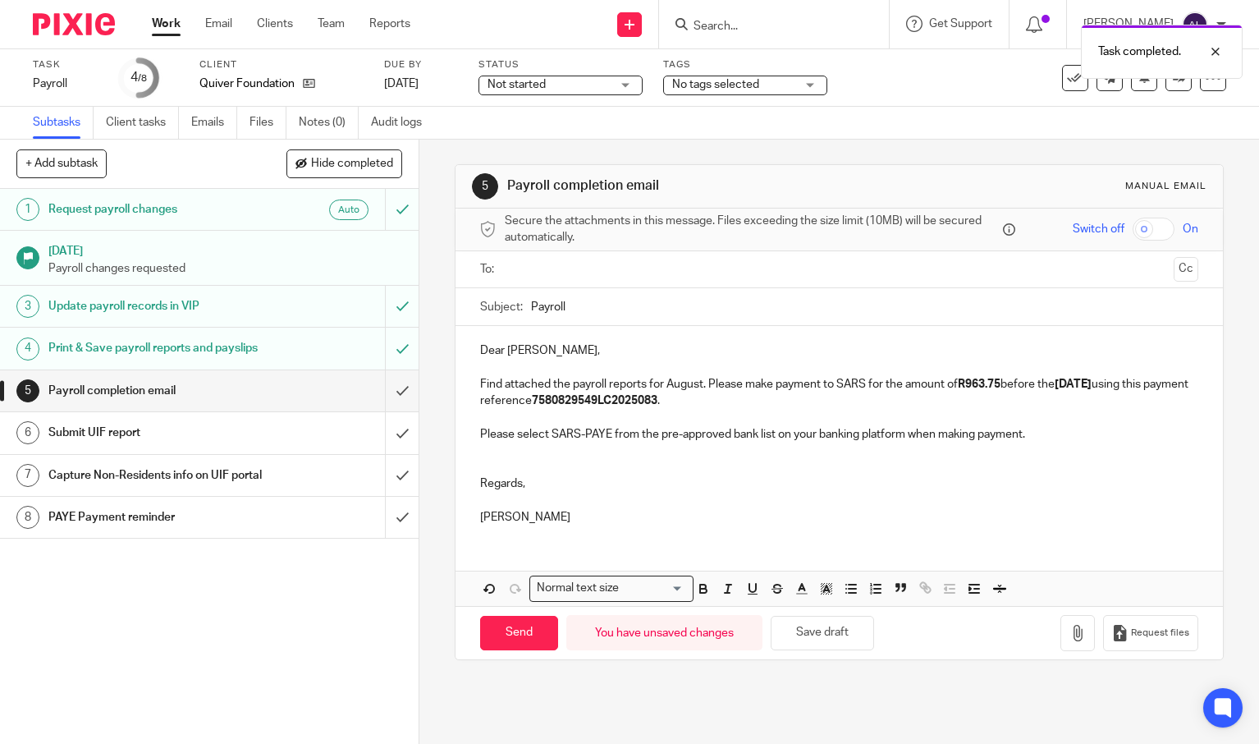
click at [598, 278] on input "text" at bounding box center [839, 269] width 657 height 19
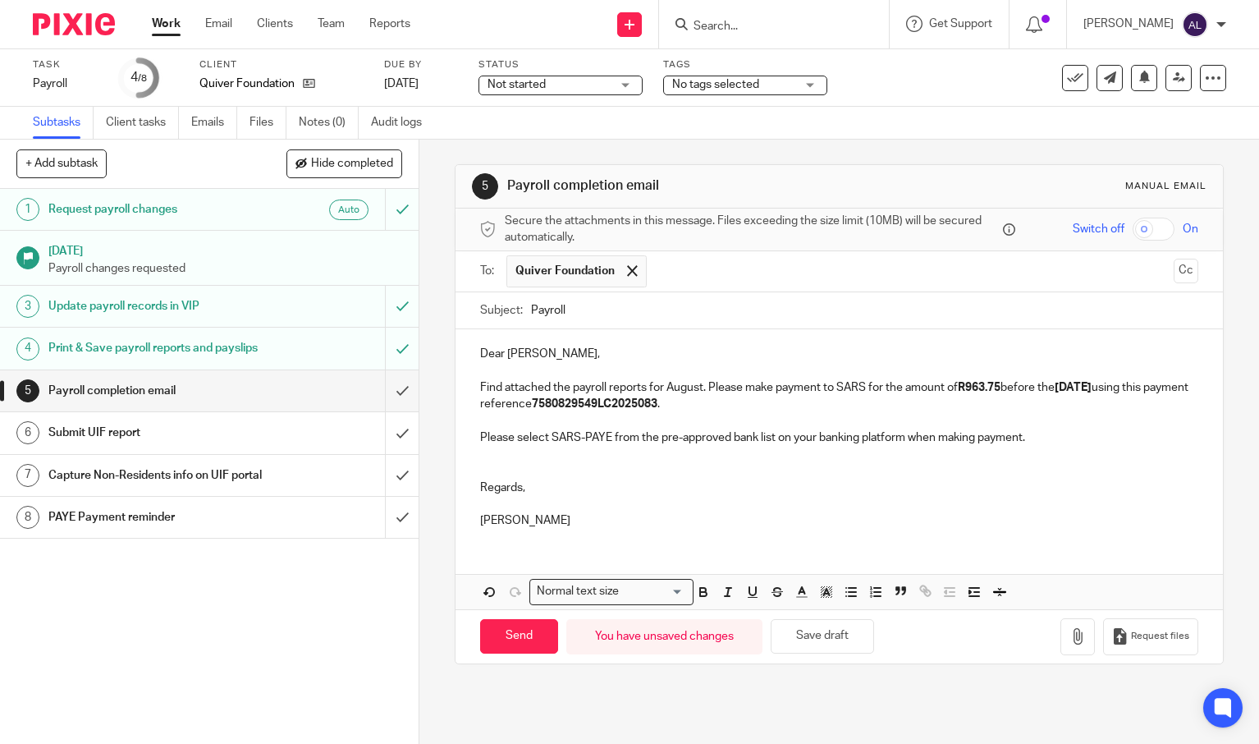
click at [531, 307] on input "Payroll" at bounding box center [864, 310] width 667 height 37
click at [786, 305] on input "September Payroll" at bounding box center [864, 310] width 667 height 37
type input "September Payroll Reports"
click at [712, 347] on p "Dear Luke," at bounding box center [839, 354] width 718 height 16
click at [693, 383] on p "Find attached the payroll reports for August. Please make payment to SARS for t…" at bounding box center [839, 396] width 718 height 34
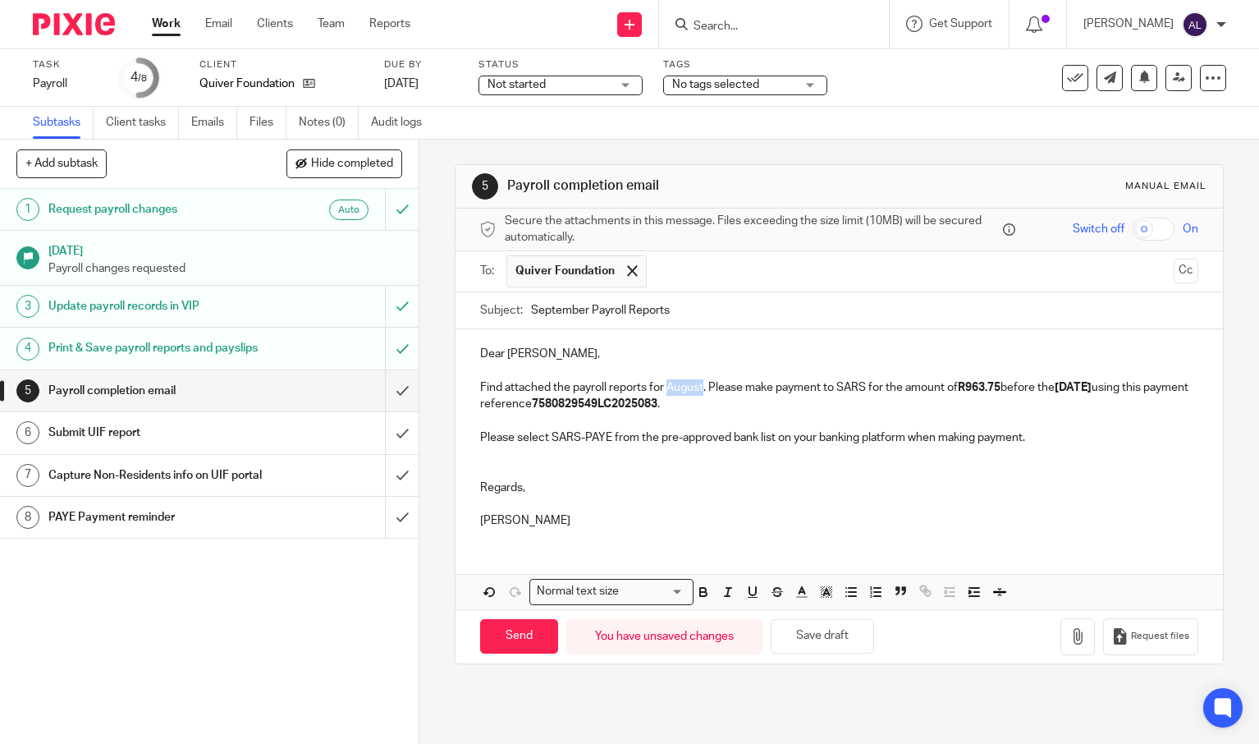
click at [693, 383] on p "Find attached the payroll reports for August. Please make payment to SARS for t…" at bounding box center [839, 396] width 718 height 34
click at [1021, 389] on strong "R963.75" at bounding box center [999, 387] width 43 height 11
drag, startPoint x: 1110, startPoint y: 388, endPoint x: 1085, endPoint y: 388, distance: 24.6
click at [1085, 388] on strong "05/09/2025" at bounding box center [1093, 387] width 37 height 11
click at [647, 402] on strong "7580829549LC2025083" at bounding box center [643, 403] width 126 height 11
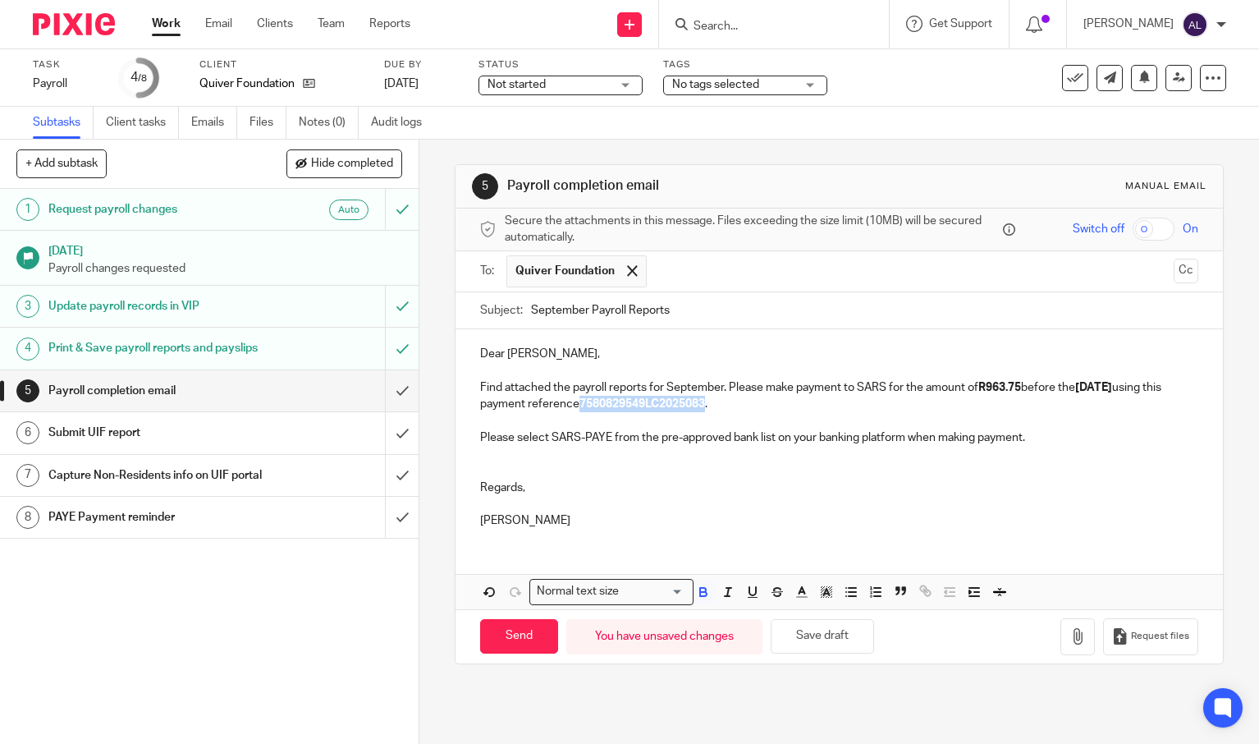
click at [647, 402] on strong "7580829549LC2025083" at bounding box center [643, 403] width 126 height 11
click at [647, 402] on p "Find attached the payroll reports for September. Please make payment to SARS fo…" at bounding box center [839, 396] width 718 height 34
click at [637, 465] on p at bounding box center [839, 470] width 718 height 16
click at [1070, 638] on icon "button" at bounding box center [1078, 636] width 16 height 16
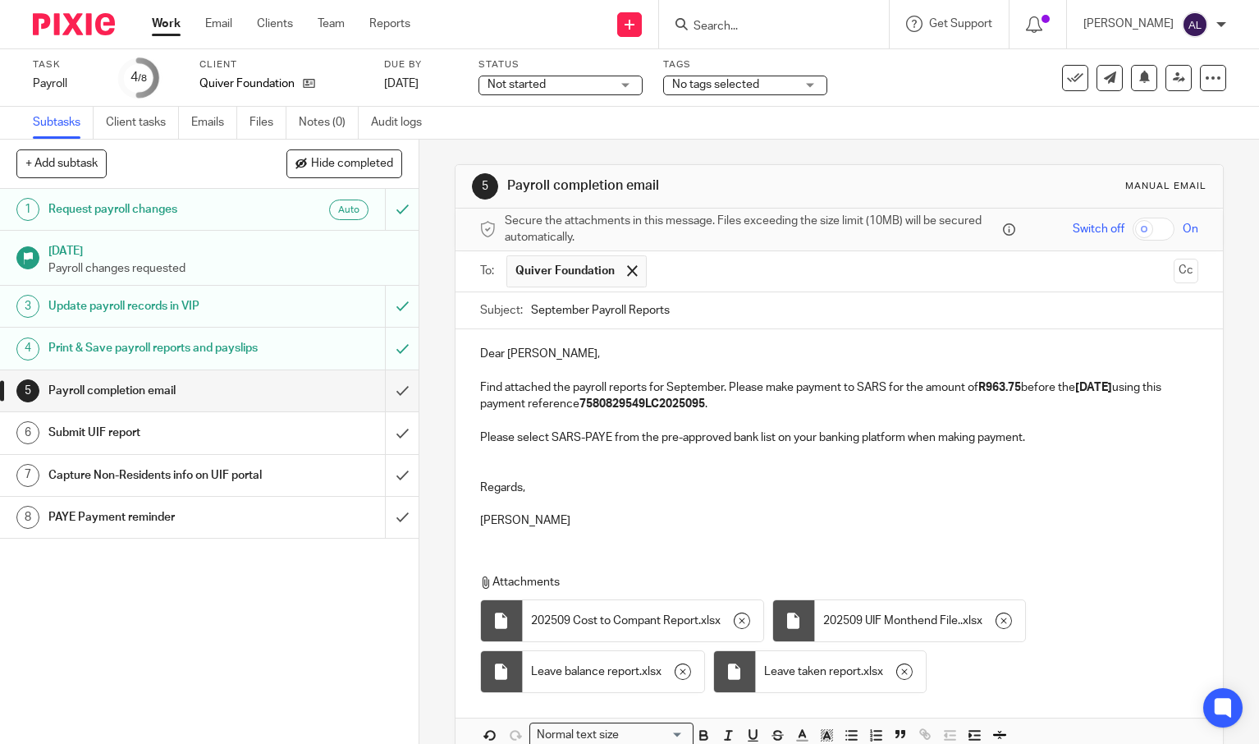
click at [694, 514] on div "Dear Luke, Find attached the payroll reports for September. Please make payment…" at bounding box center [839, 435] width 767 height 212
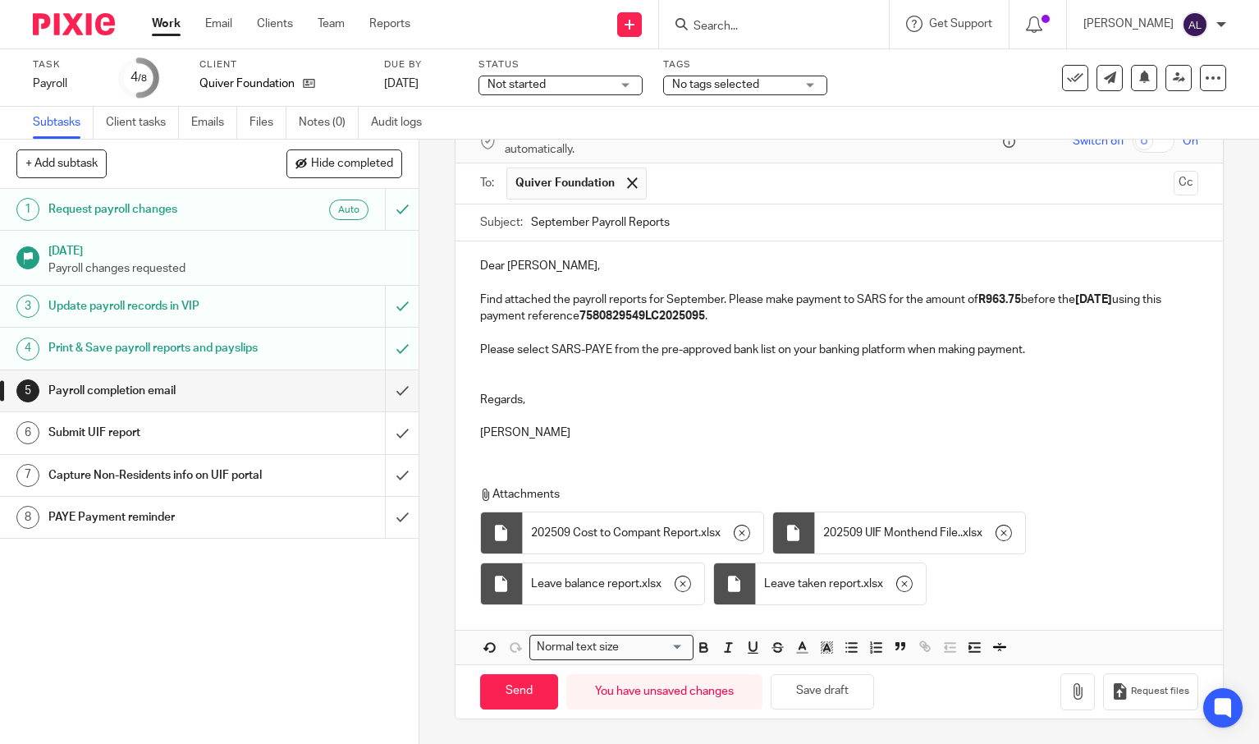
click at [646, 428] on p "[PERSON_NAME]" at bounding box center [839, 432] width 718 height 16
click at [640, 410] on p at bounding box center [839, 416] width 718 height 16
click at [1070, 687] on icon "button" at bounding box center [1078, 691] width 16 height 16
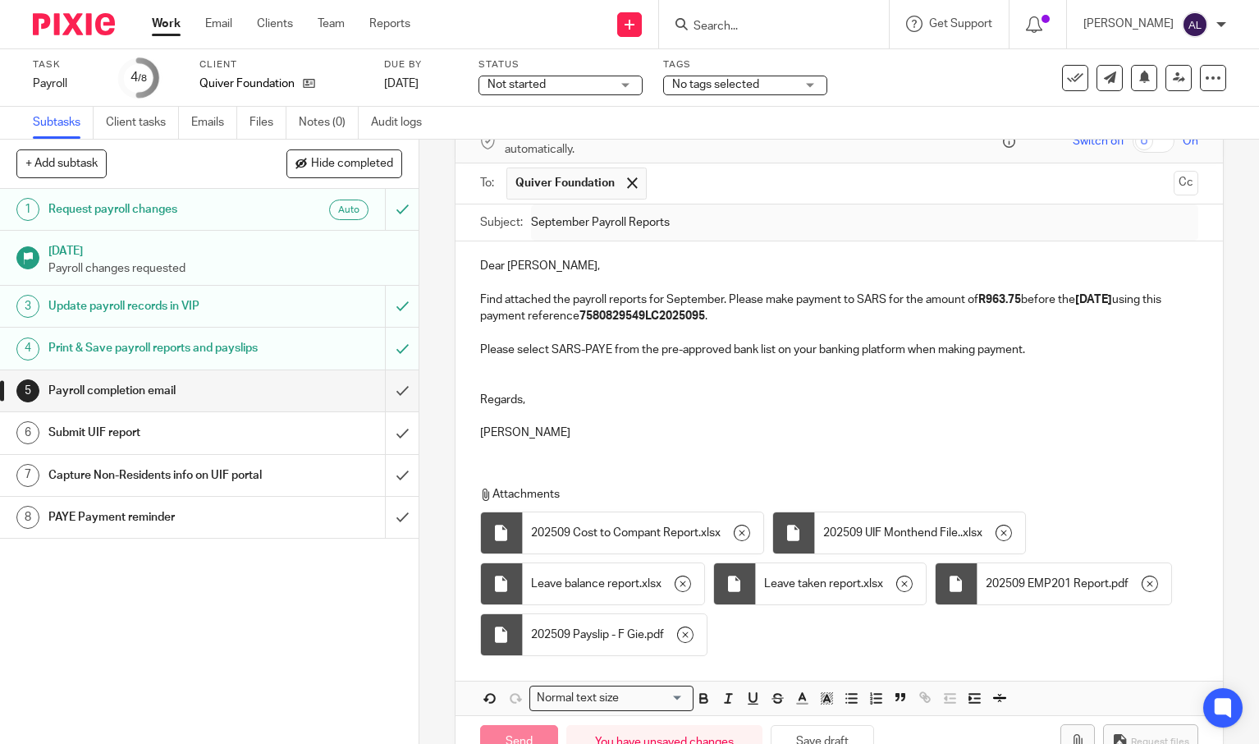
scroll to position [139, 0]
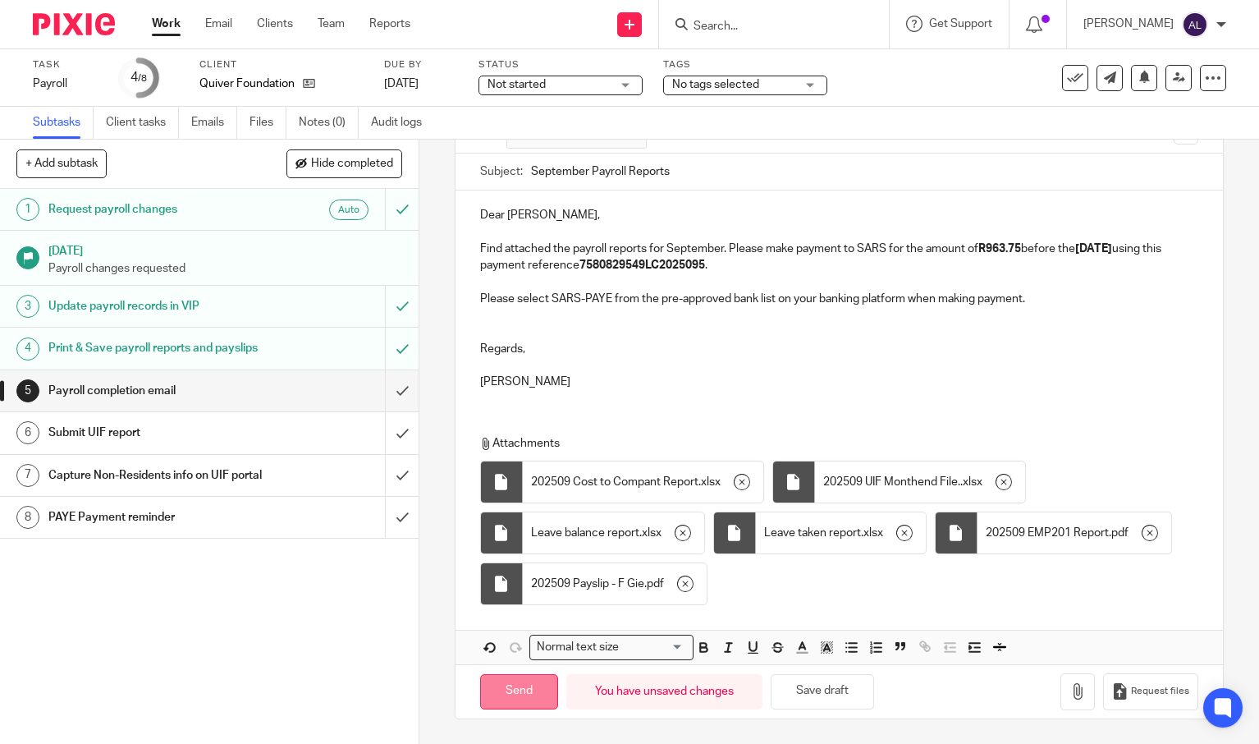
click at [526, 694] on input "Send" at bounding box center [519, 691] width 78 height 35
type input "Sent"
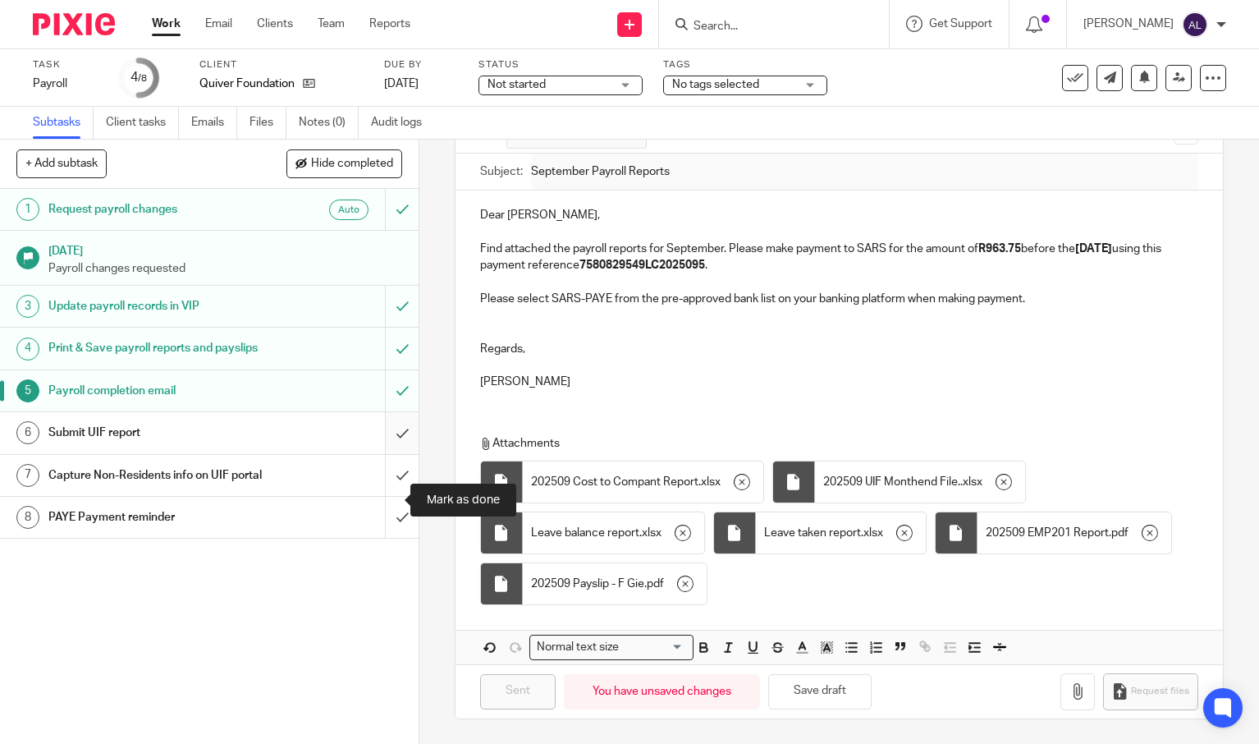
click at [382, 453] on input "submit" at bounding box center [209, 432] width 419 height 41
click at [377, 538] on input "submit" at bounding box center [209, 517] width 419 height 41
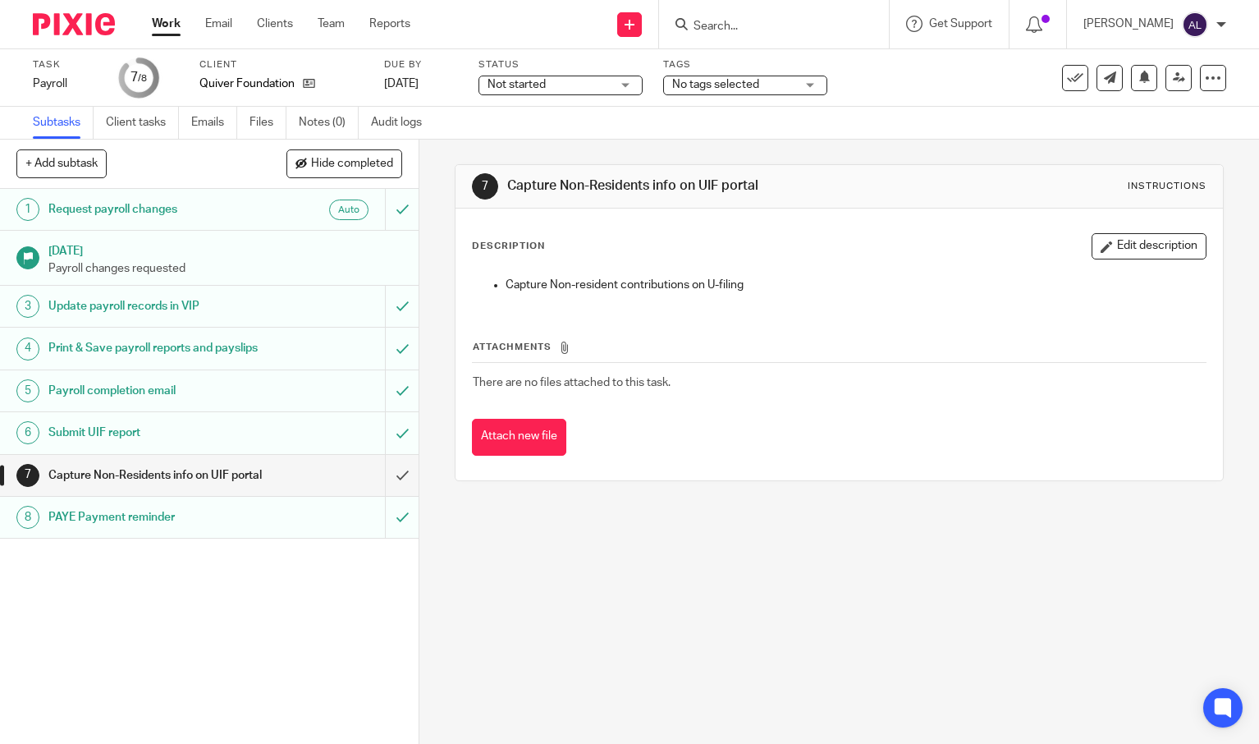
click at [847, 23] on form at bounding box center [779, 24] width 175 height 21
click at [808, 24] on input "Search" at bounding box center [766, 27] width 148 height 15
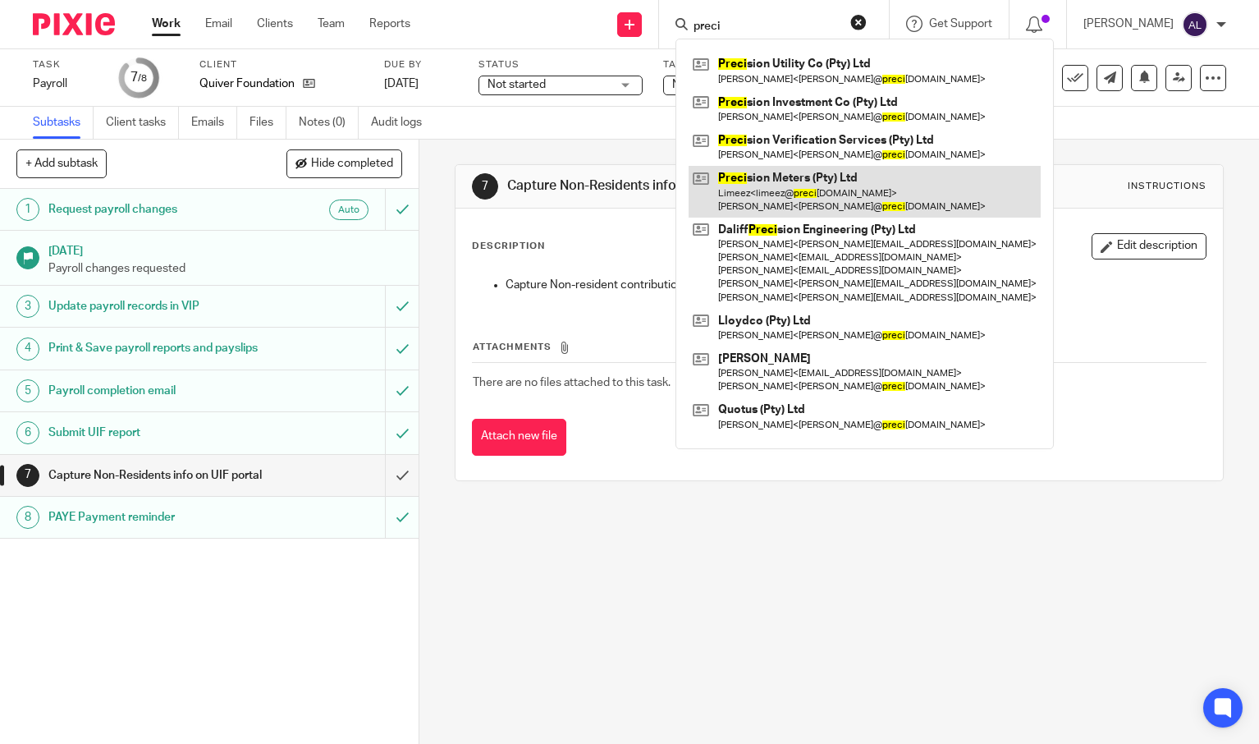
type input "preci"
click at [853, 181] on link at bounding box center [865, 191] width 352 height 51
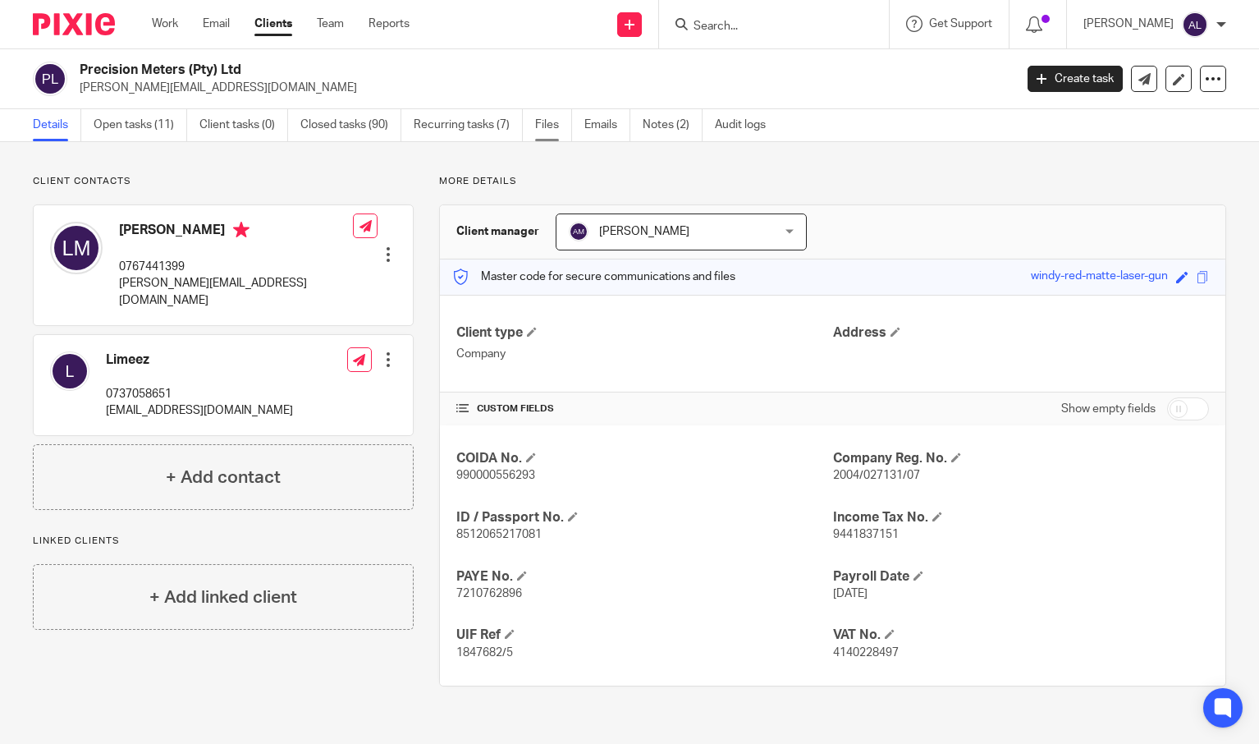
click at [538, 124] on link "Files" at bounding box center [553, 125] width 37 height 32
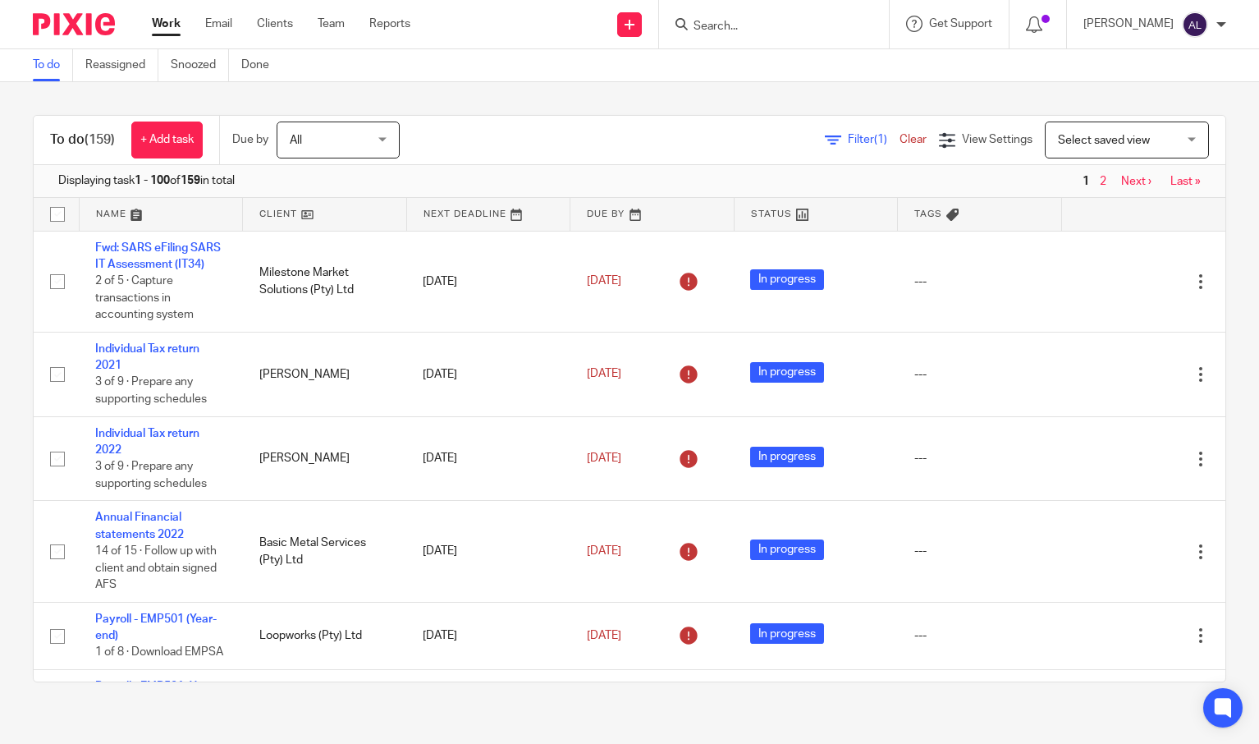
click at [799, 24] on input "Search" at bounding box center [766, 27] width 148 height 15
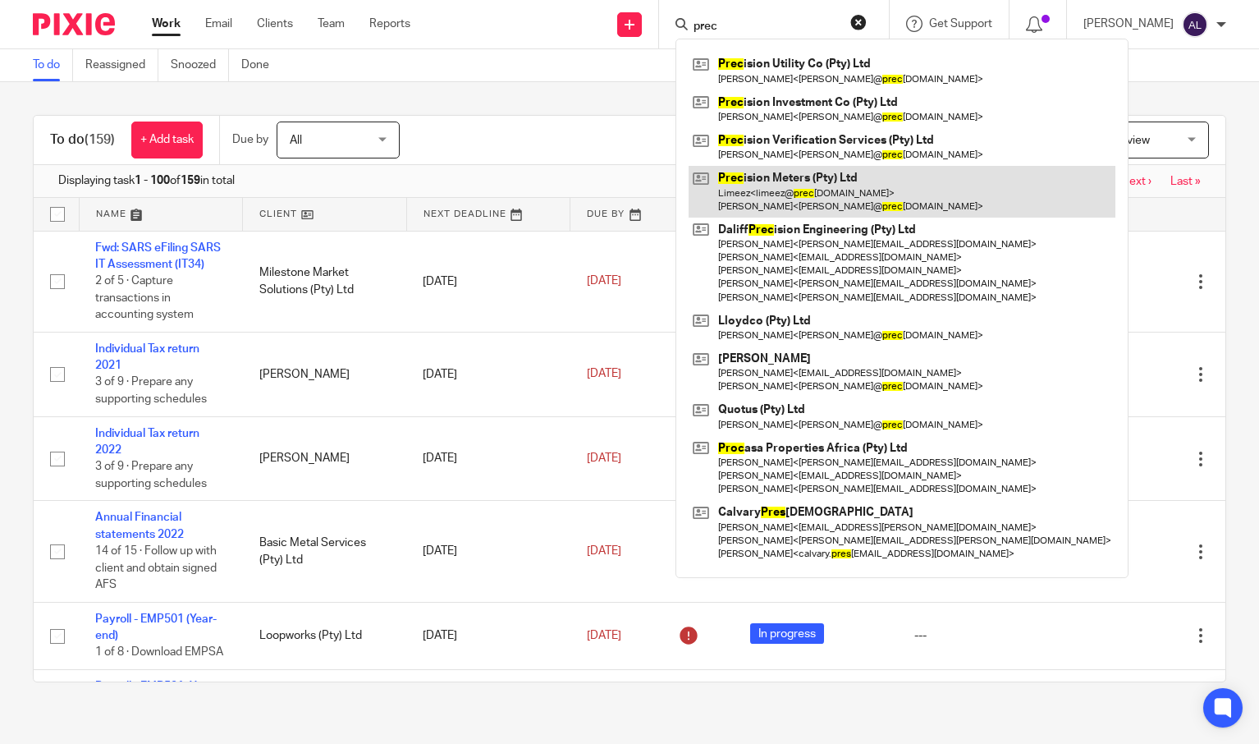
type input "prec"
click at [831, 181] on link at bounding box center [902, 191] width 427 height 51
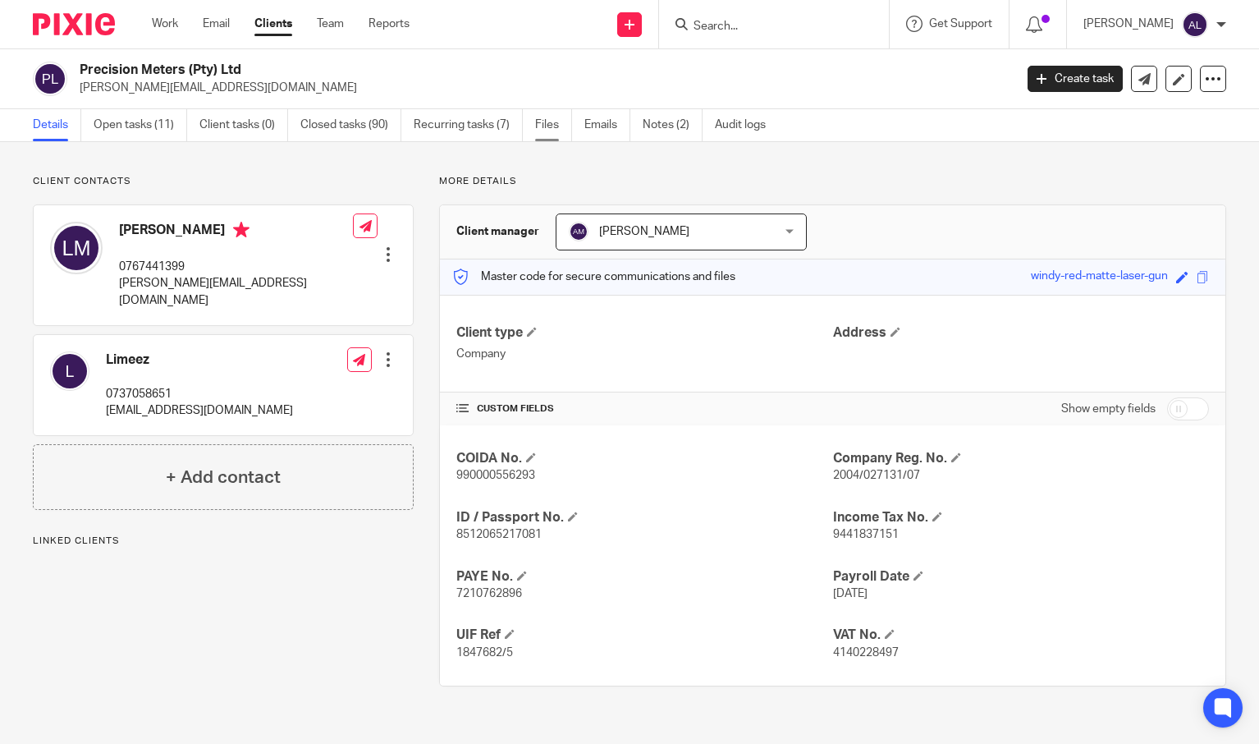
click at [554, 121] on link "Files" at bounding box center [553, 125] width 37 height 32
click at [931, 156] on div "Client contacts [GEOGRAPHIC_DATA] 0737058651 [EMAIL_ADDRESS][DOMAIN_NAME] Edit …" at bounding box center [629, 430] width 1259 height 577
click at [824, 153] on div "Client contacts [GEOGRAPHIC_DATA] 0737058651 [EMAIL_ADDRESS][DOMAIN_NAME] Edit …" at bounding box center [629, 430] width 1259 height 577
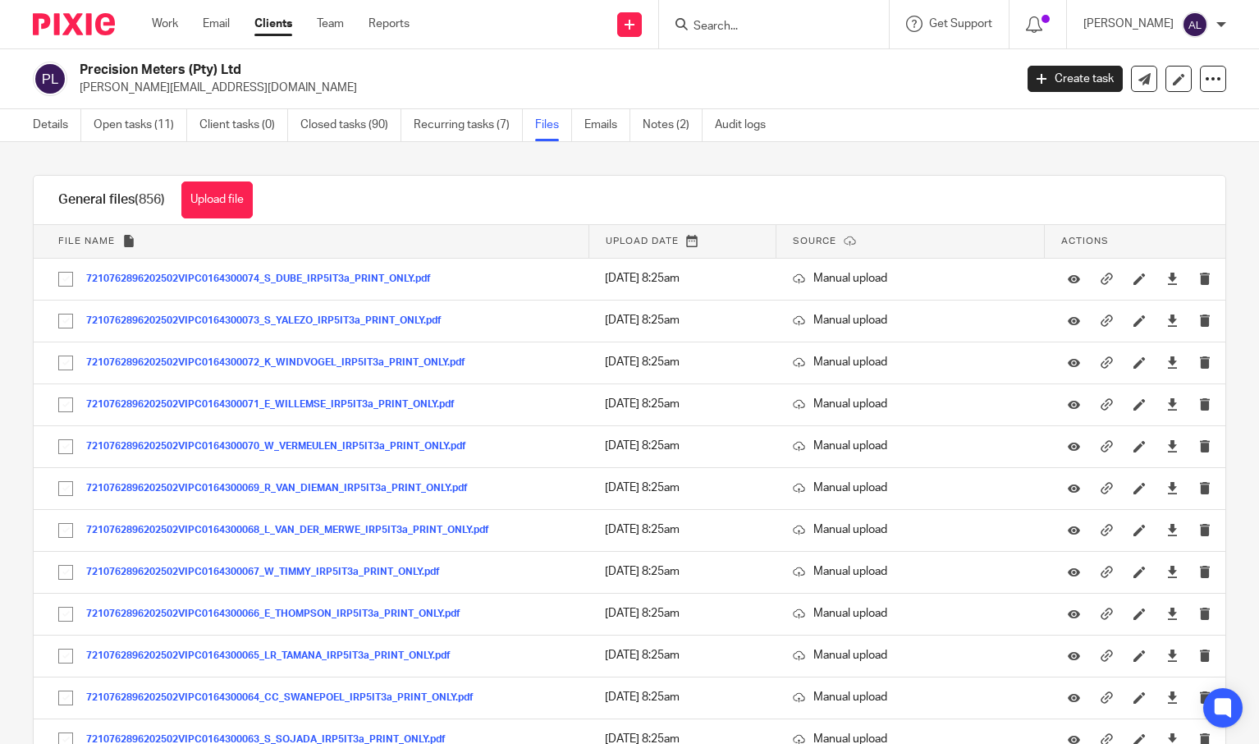
click at [693, 21] on input "Search" at bounding box center [766, 27] width 148 height 15
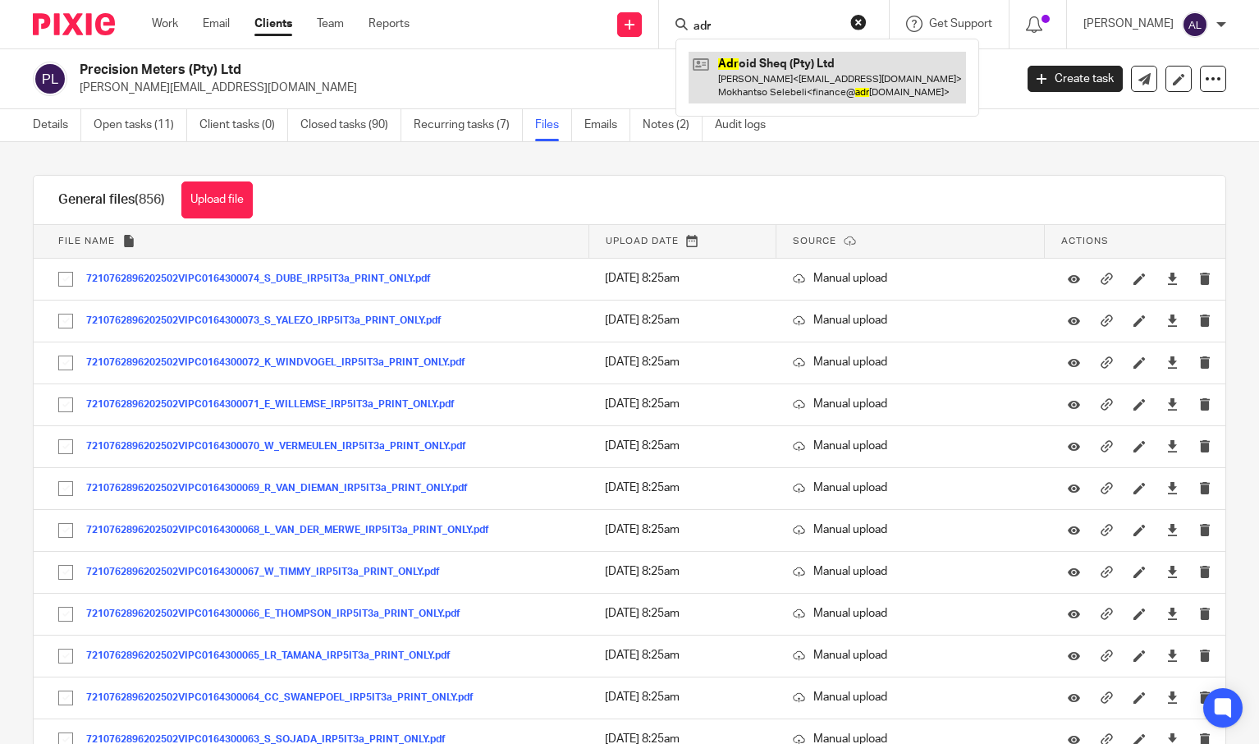
type input "adr"
click at [797, 75] on link at bounding box center [827, 77] width 277 height 51
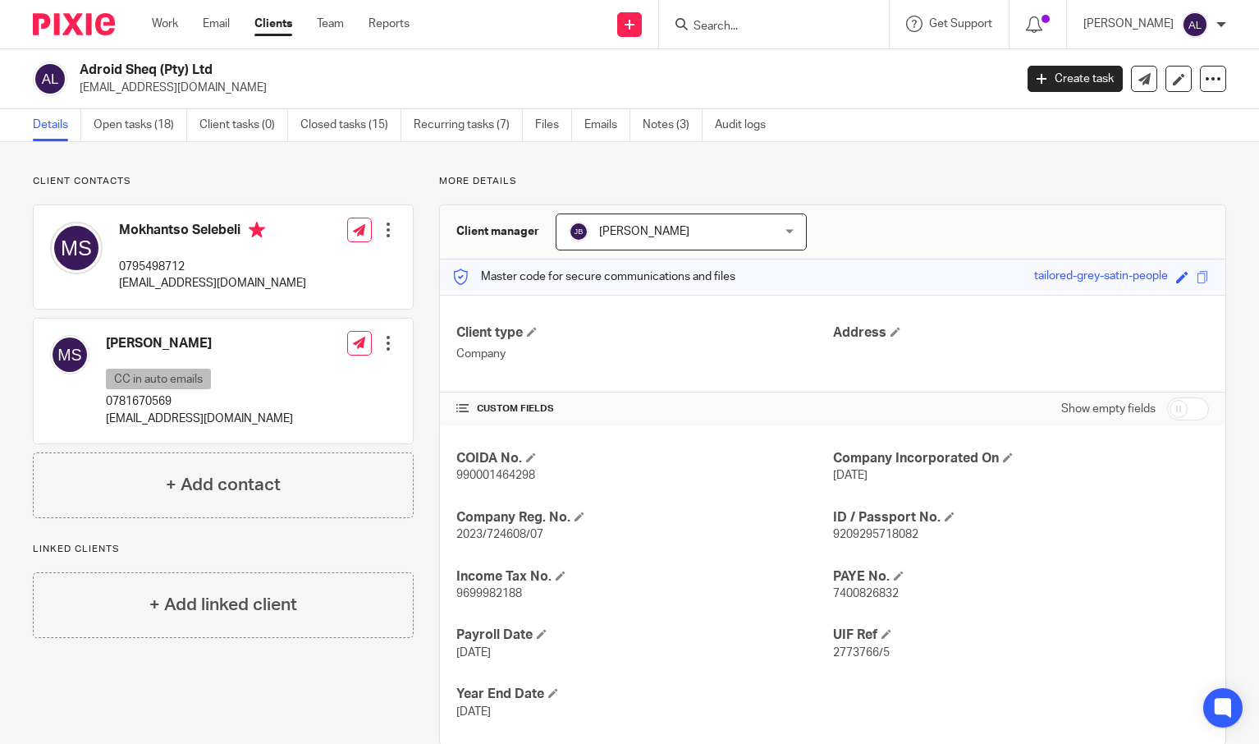
click at [167, 225] on h4 "Mokhantso Selebeli" at bounding box center [212, 232] width 187 height 21
copy h4 "Mokhantso"
click at [220, 227] on h4 "Mokhantso Selebeli" at bounding box center [212, 232] width 187 height 21
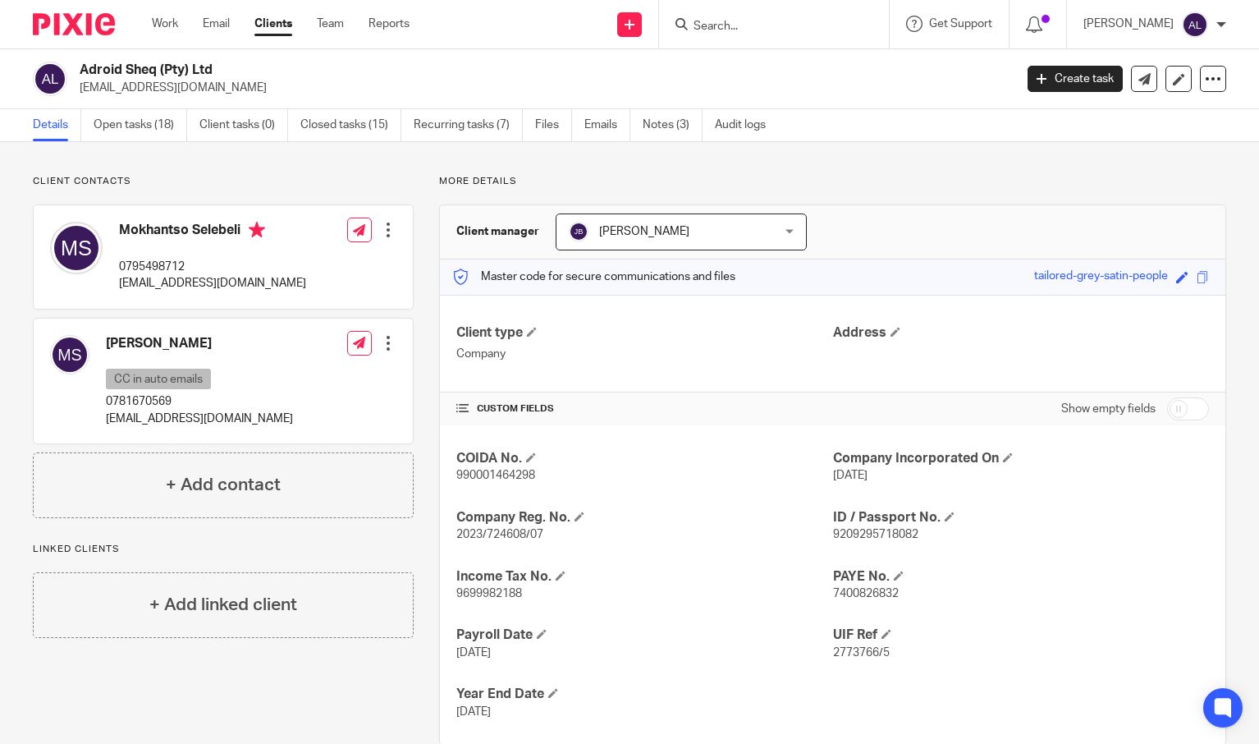
copy h4 "Selebeli"
click at [172, 263] on p "0795498712" at bounding box center [212, 267] width 187 height 16
copy p "0795498712"
click at [189, 280] on p "[EMAIL_ADDRESS][DOMAIN_NAME]" at bounding box center [212, 283] width 187 height 16
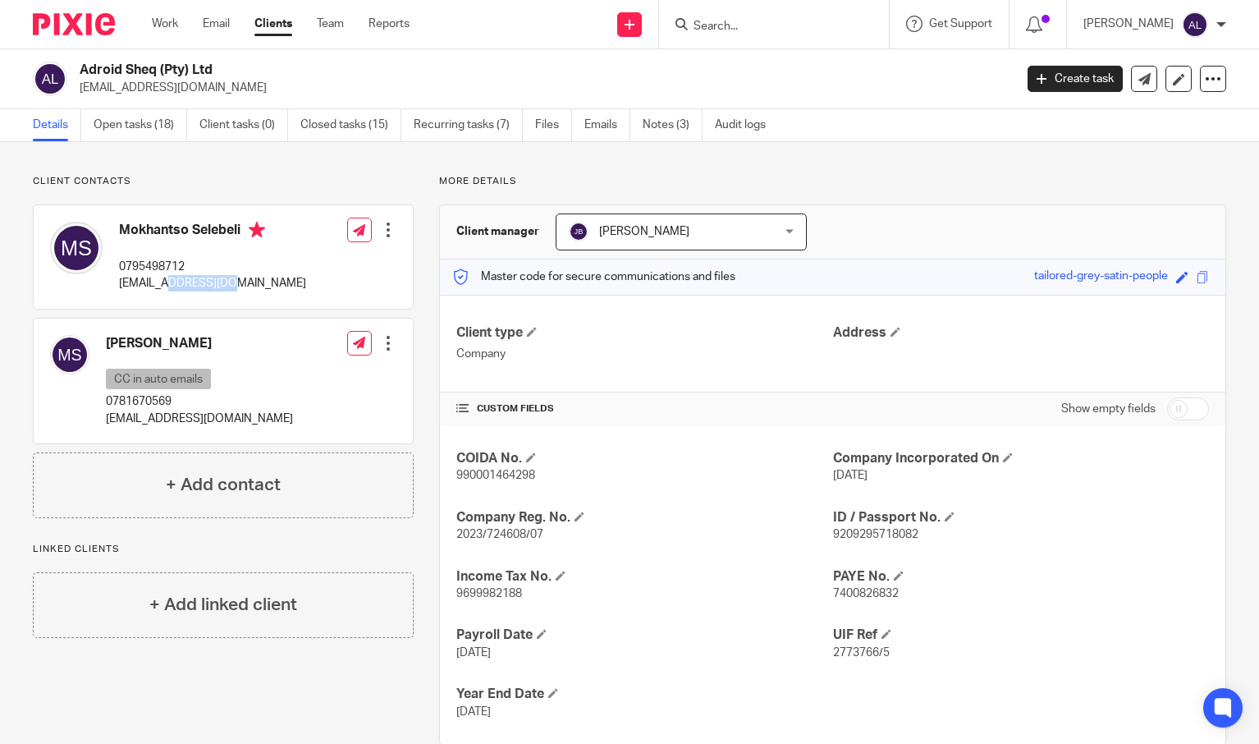
click at [189, 280] on p "[EMAIL_ADDRESS][DOMAIN_NAME]" at bounding box center [212, 283] width 187 height 16
copy div "[EMAIL_ADDRESS][DOMAIN_NAME]"
click at [199, 286] on p "[EMAIL_ADDRESS][DOMAIN_NAME]" at bounding box center [212, 283] width 187 height 16
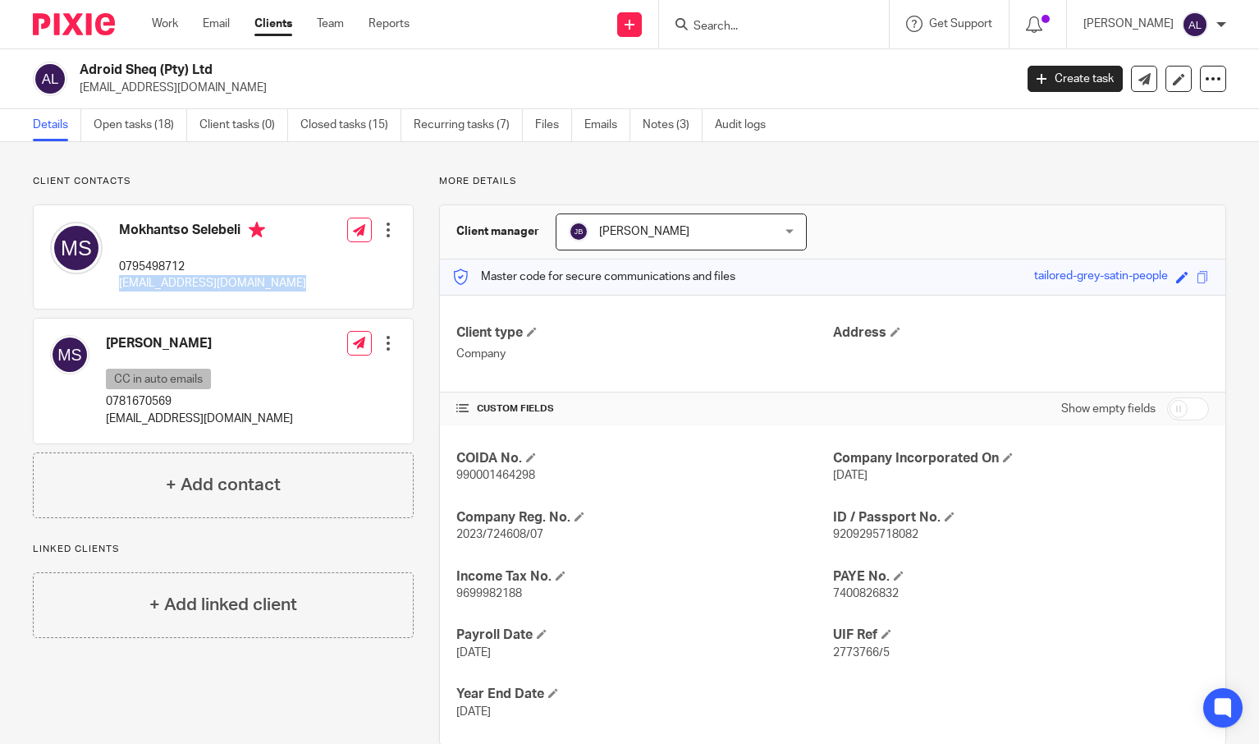
click at [199, 286] on p "[EMAIL_ADDRESS][DOMAIN_NAME]" at bounding box center [212, 283] width 187 height 16
click at [145, 263] on p "0795498712" at bounding box center [212, 267] width 187 height 16
copy p "0795498712"
click at [312, 161] on div "Client contacts Mabatho Selebeli CC in auto emails 0781670569 [EMAIL_ADDRESS][D…" at bounding box center [629, 460] width 1259 height 636
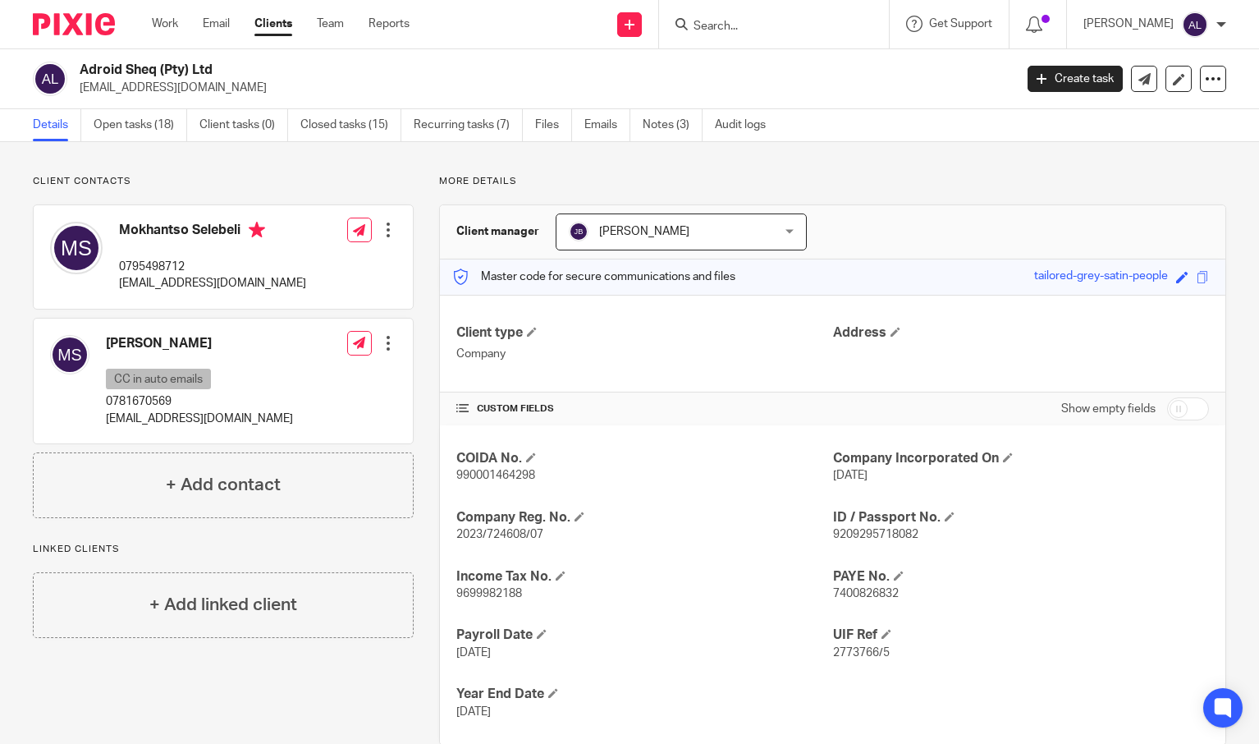
click at [344, 186] on p "Client contacts" at bounding box center [223, 181] width 381 height 13
click at [793, 165] on div "Client contacts Mabatho Selebeli CC in auto emails 0781670569 [EMAIL_ADDRESS][D…" at bounding box center [629, 460] width 1259 height 636
click at [602, 126] on link "Emails" at bounding box center [607, 125] width 46 height 32
click at [142, 135] on link "Open tasks (18)" at bounding box center [141, 125] width 94 height 32
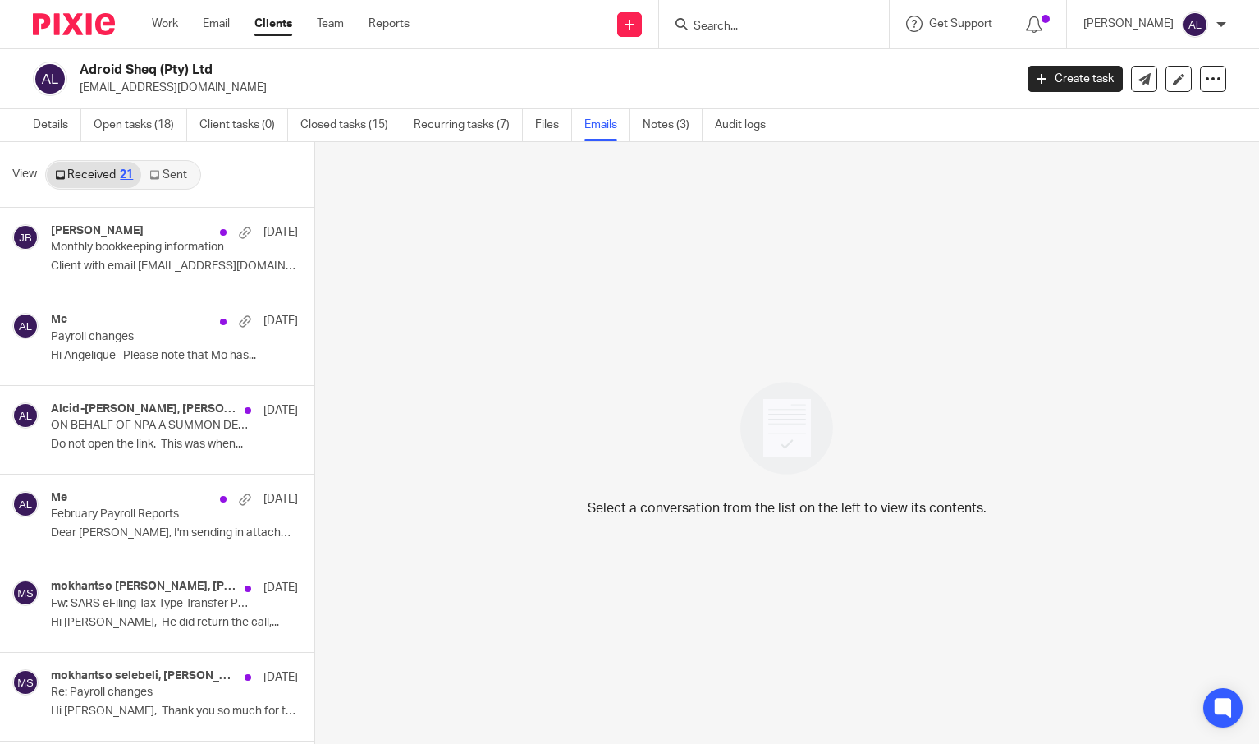
click at [176, 181] on link "Sent" at bounding box center [169, 175] width 57 height 26
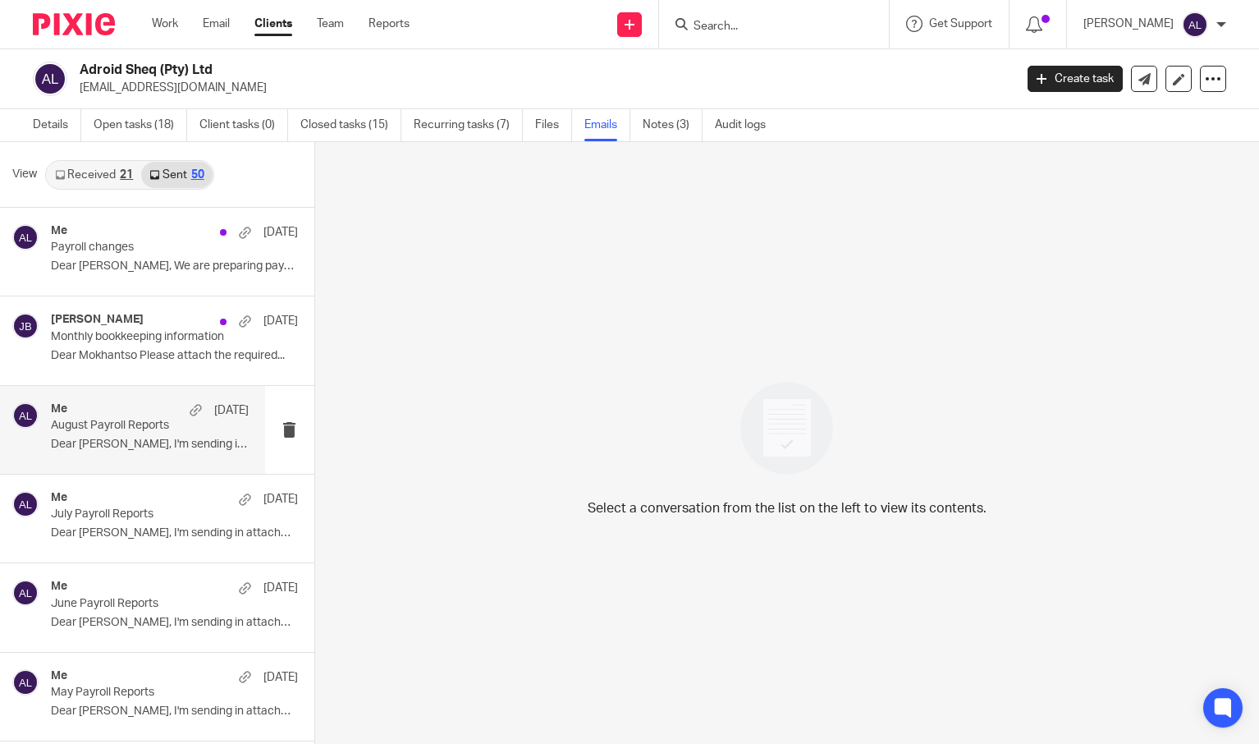
click at [111, 420] on p "August Payroll Reports" at bounding box center [130, 426] width 158 height 14
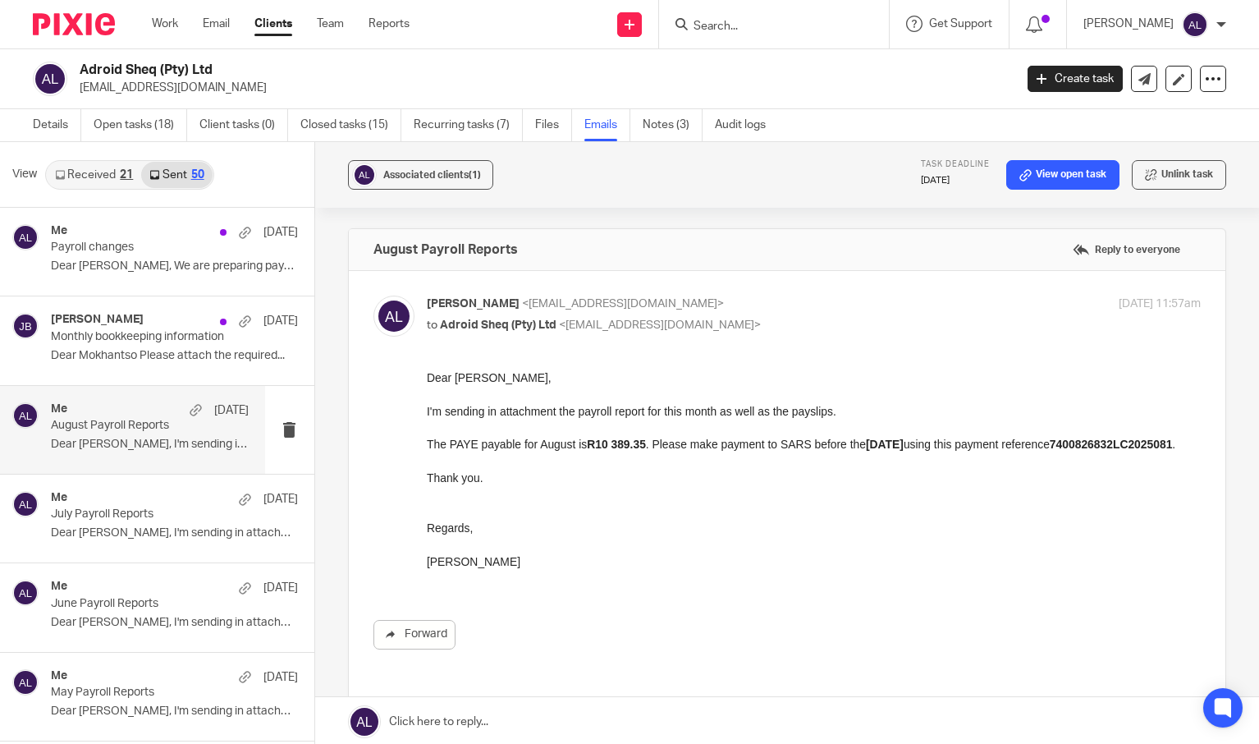
drag, startPoint x: 520, startPoint y: 581, endPoint x: 396, endPoint y: 369, distance: 245.4
click at [426, 369] on html "Dear Mokhantso, I'm sending in attachment the payroll report for this month as …" at bounding box center [813, 478] width 775 height 218
copy div "Dear Mokhantso, I'm sending in attachment the payroll report for this month as …"
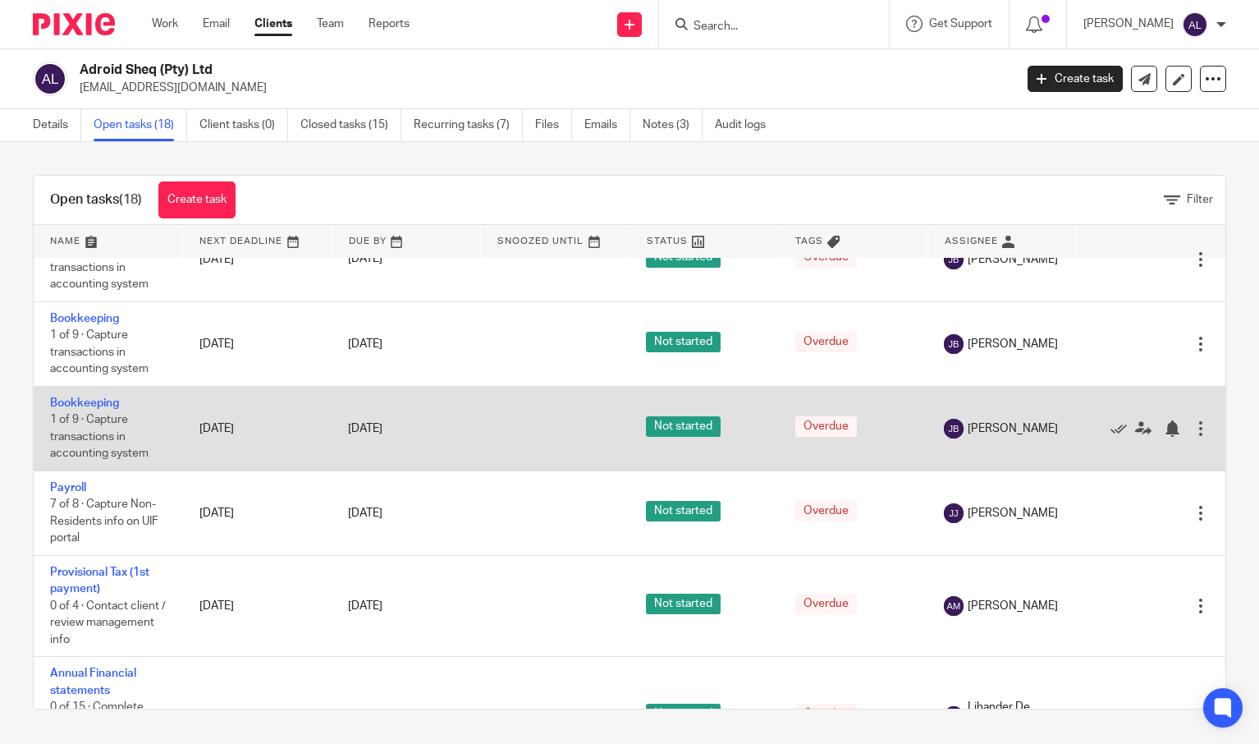
scroll to position [1138, 0]
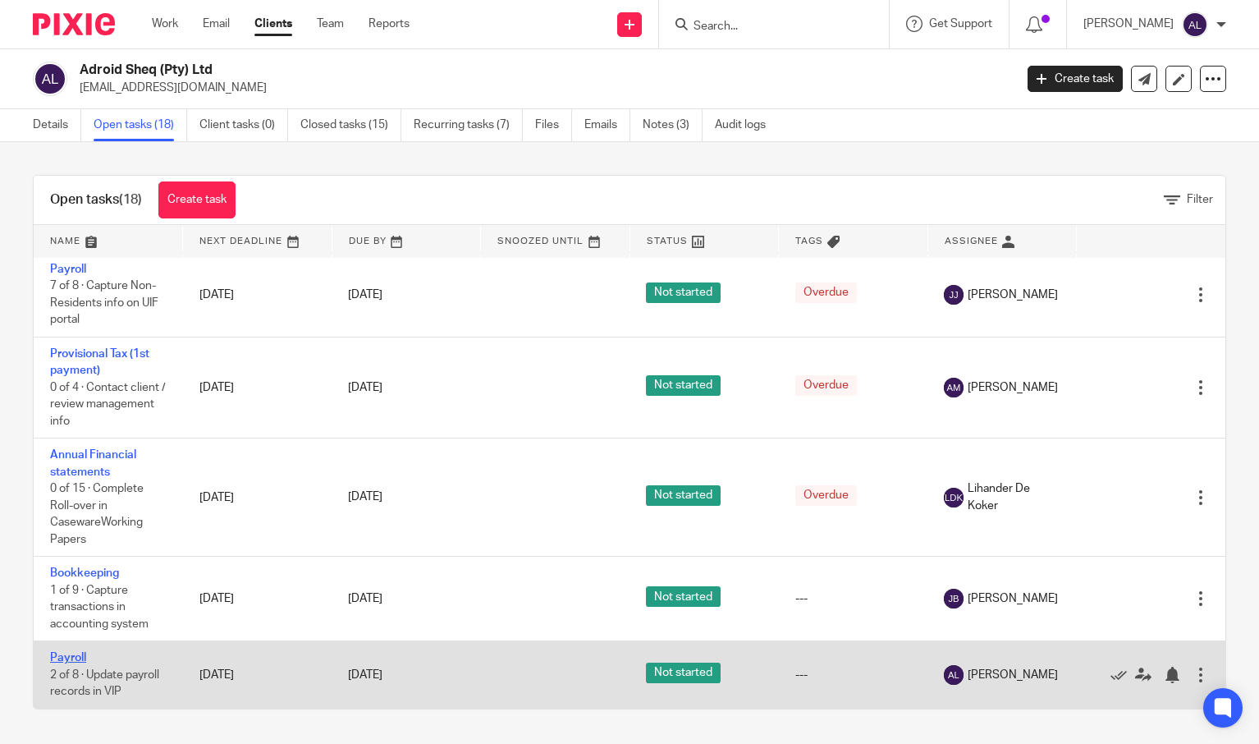
click at [76, 657] on link "Payroll" at bounding box center [68, 657] width 36 height 11
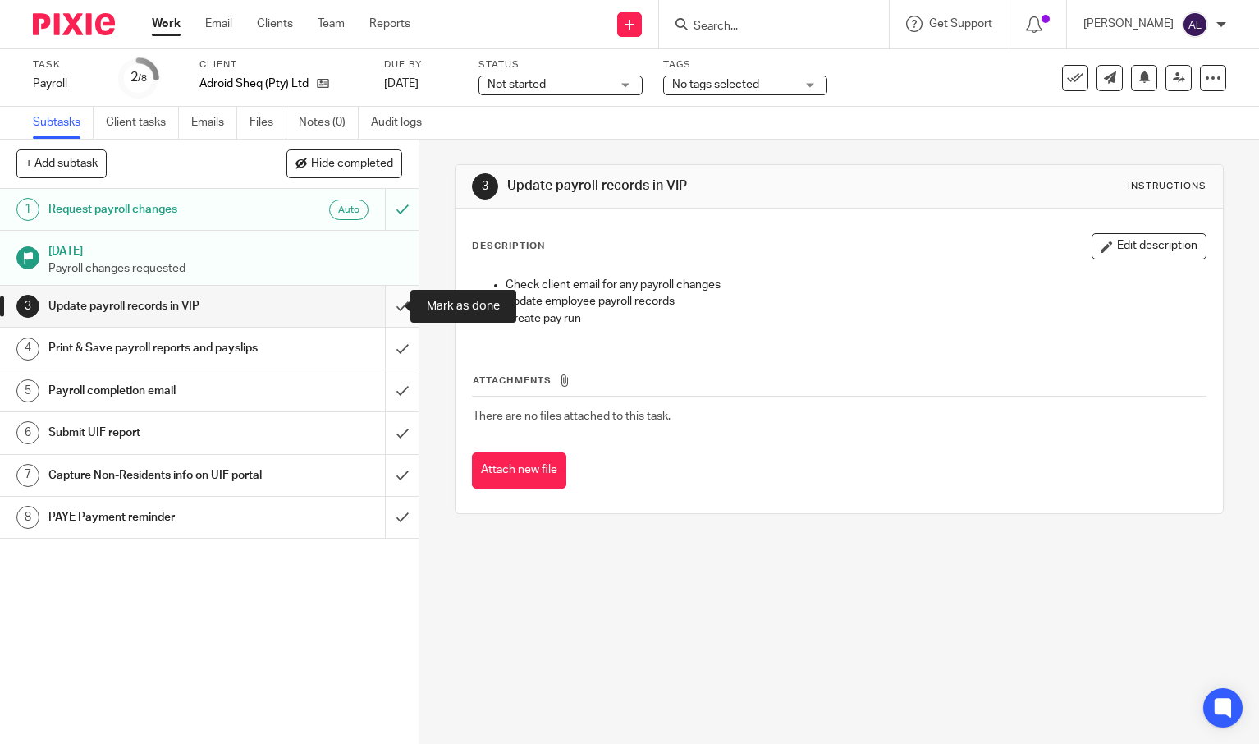
click at [399, 306] on input "submit" at bounding box center [209, 306] width 419 height 41
click at [383, 365] on input "submit" at bounding box center [209, 348] width 419 height 41
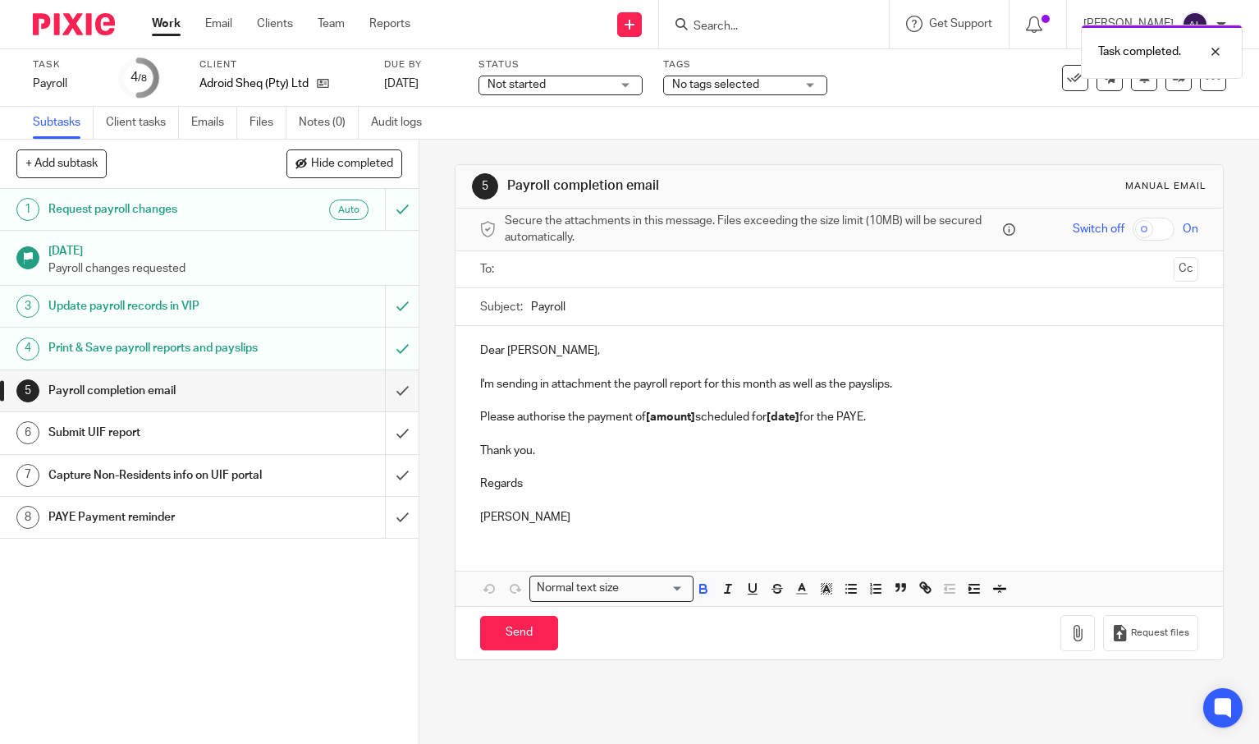
drag, startPoint x: 570, startPoint y: 516, endPoint x: 457, endPoint y: 334, distance: 214.1
click at [457, 334] on div "Dear [PERSON_NAME], I'm sending in attachment the payroll report for this month…" at bounding box center [839, 432] width 767 height 212
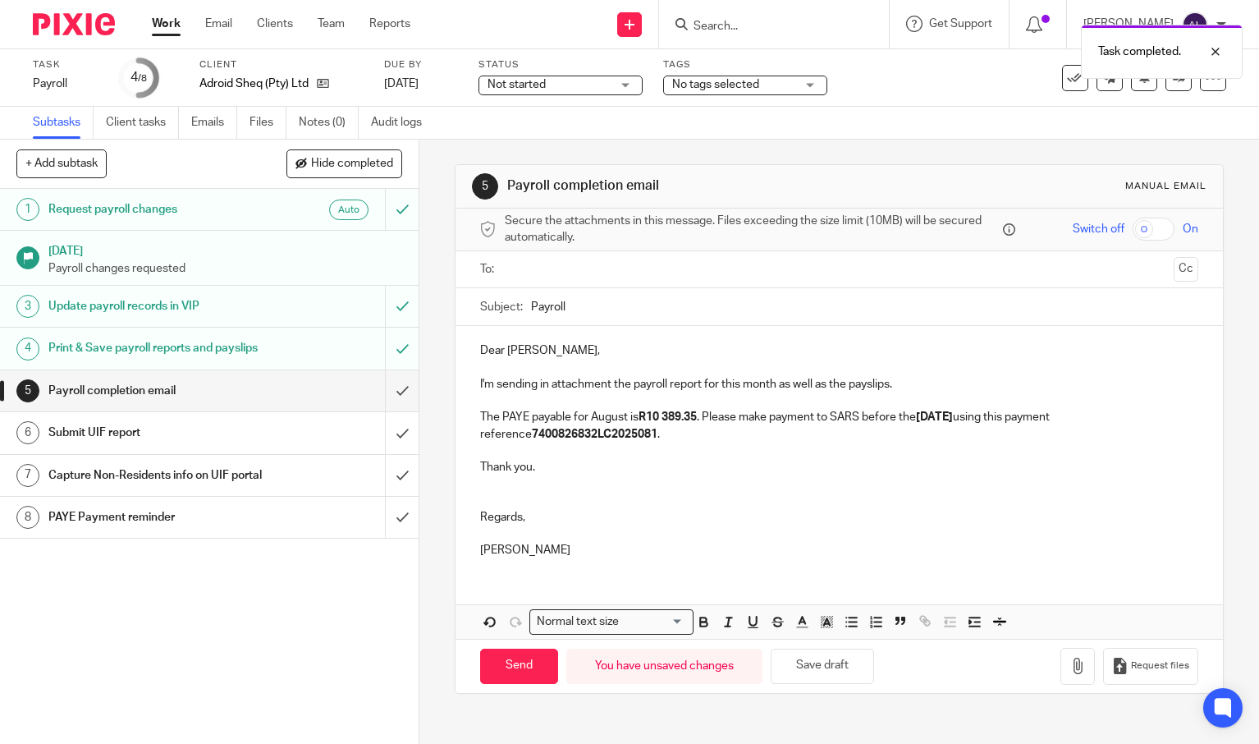
click at [524, 264] on input "text" at bounding box center [839, 269] width 657 height 19
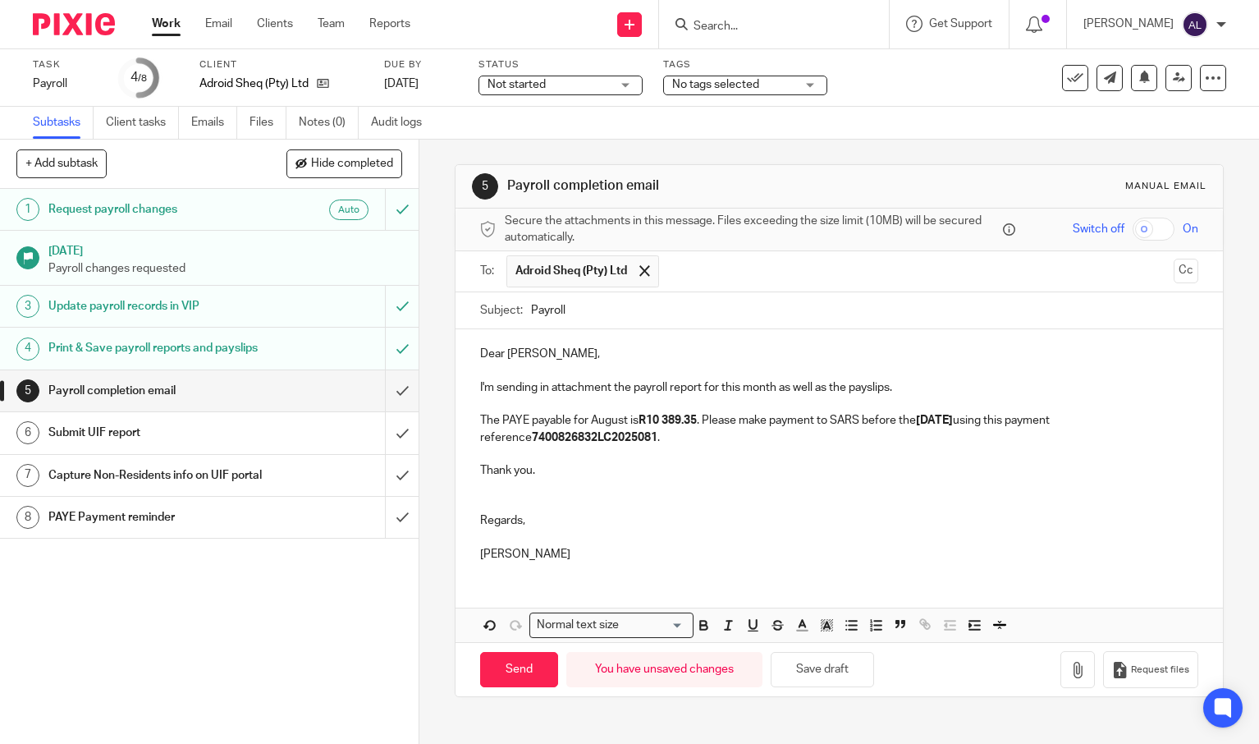
click at [1160, 363] on p at bounding box center [839, 371] width 718 height 16
click at [643, 272] on span at bounding box center [644, 270] width 11 height 11
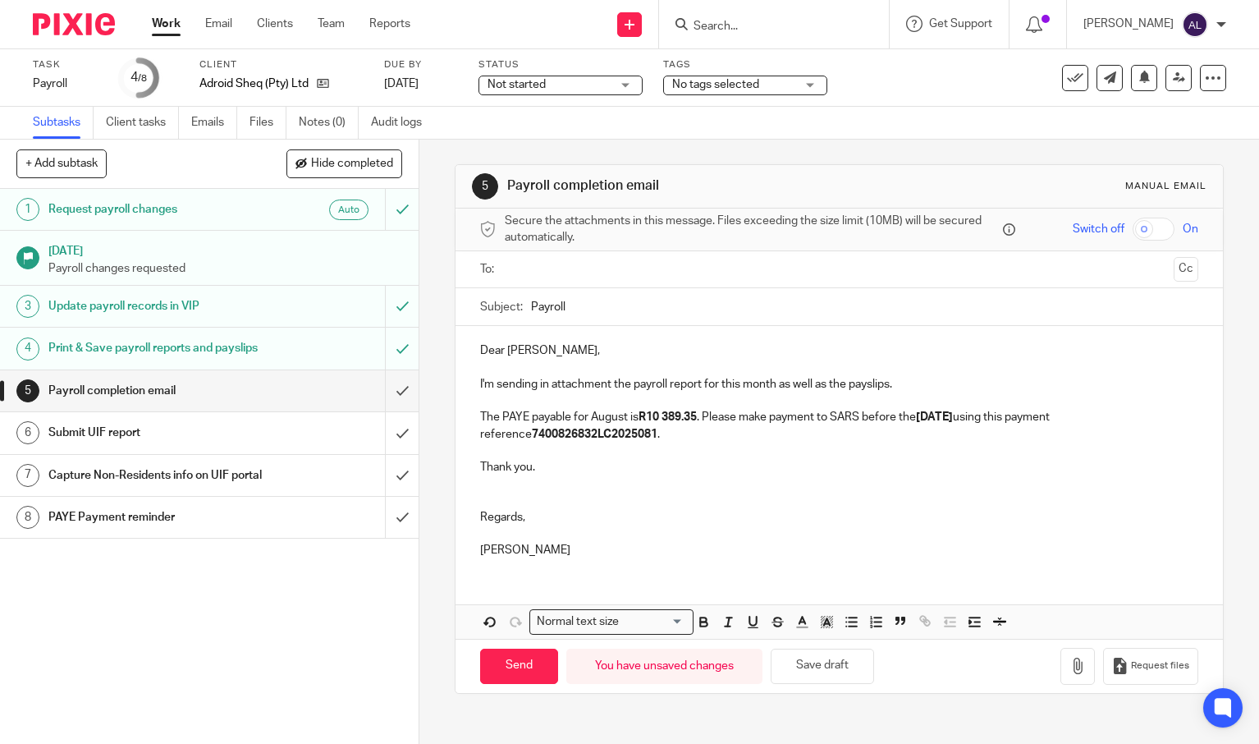
click at [643, 272] on input "text" at bounding box center [839, 269] width 657 height 19
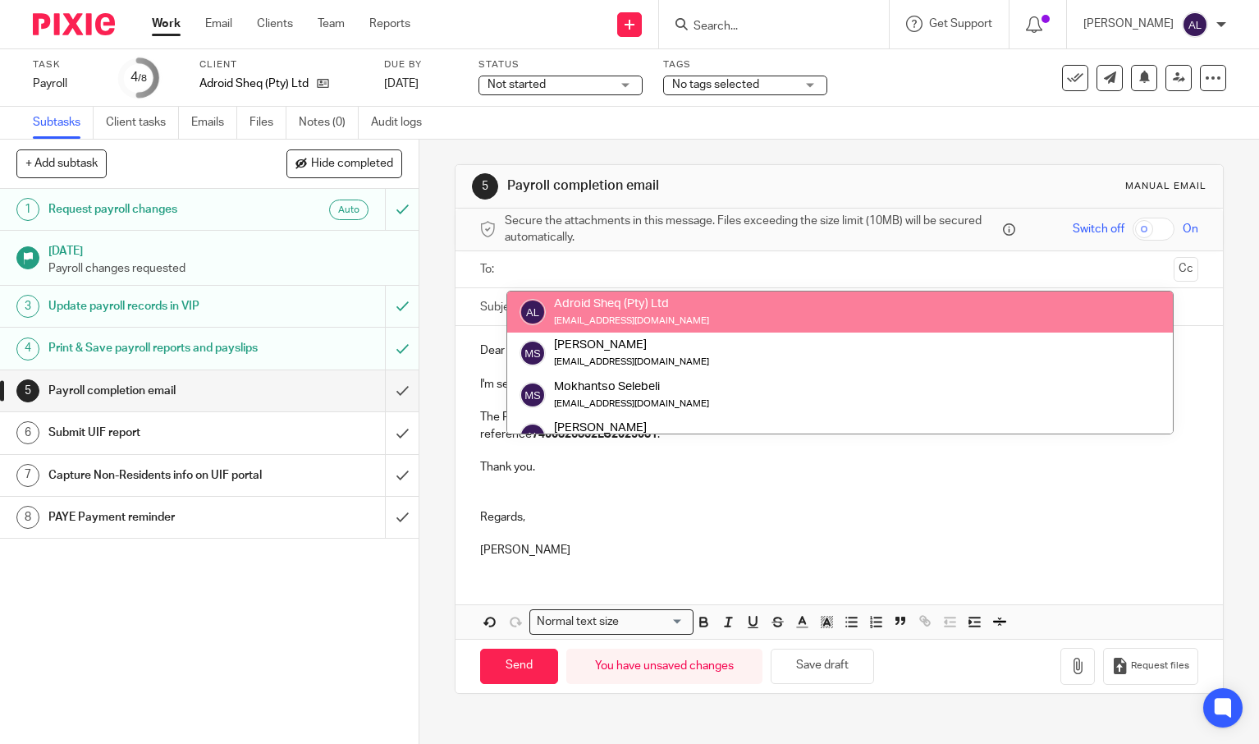
paste input "[EMAIL_ADDRESS][DOMAIN_NAME]"
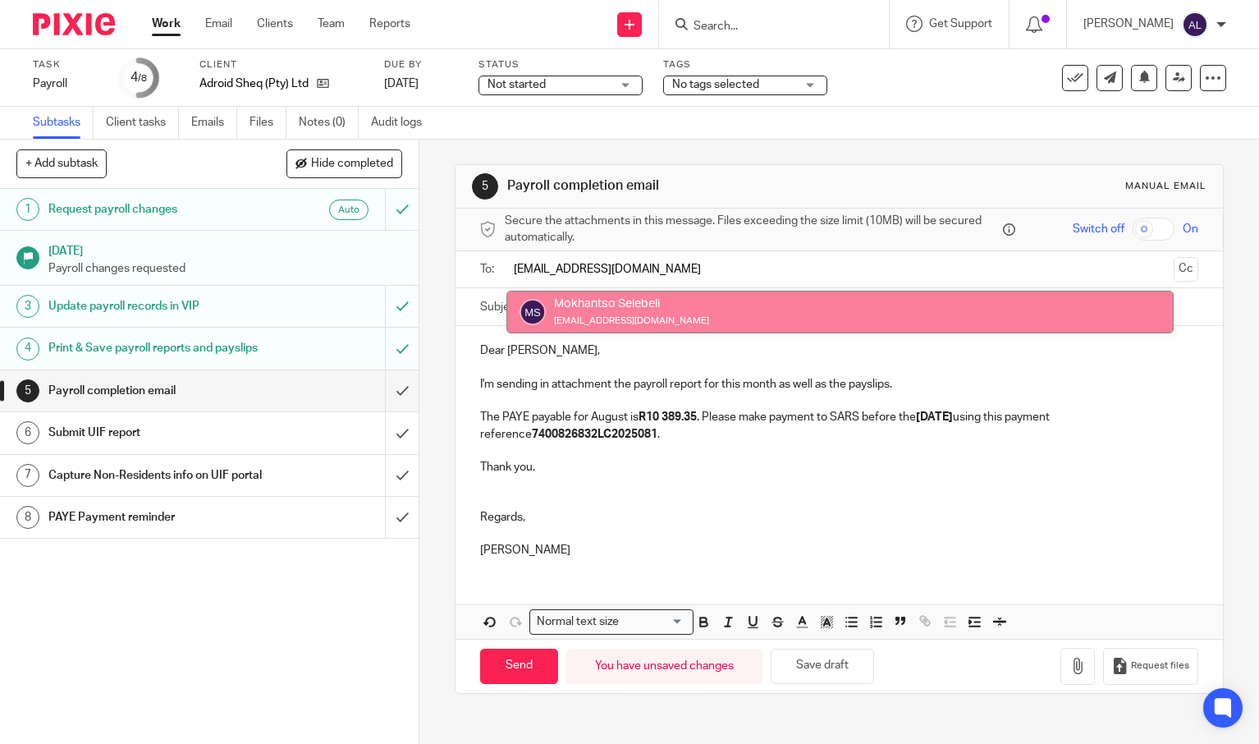
type input "[EMAIL_ADDRESS][DOMAIN_NAME]"
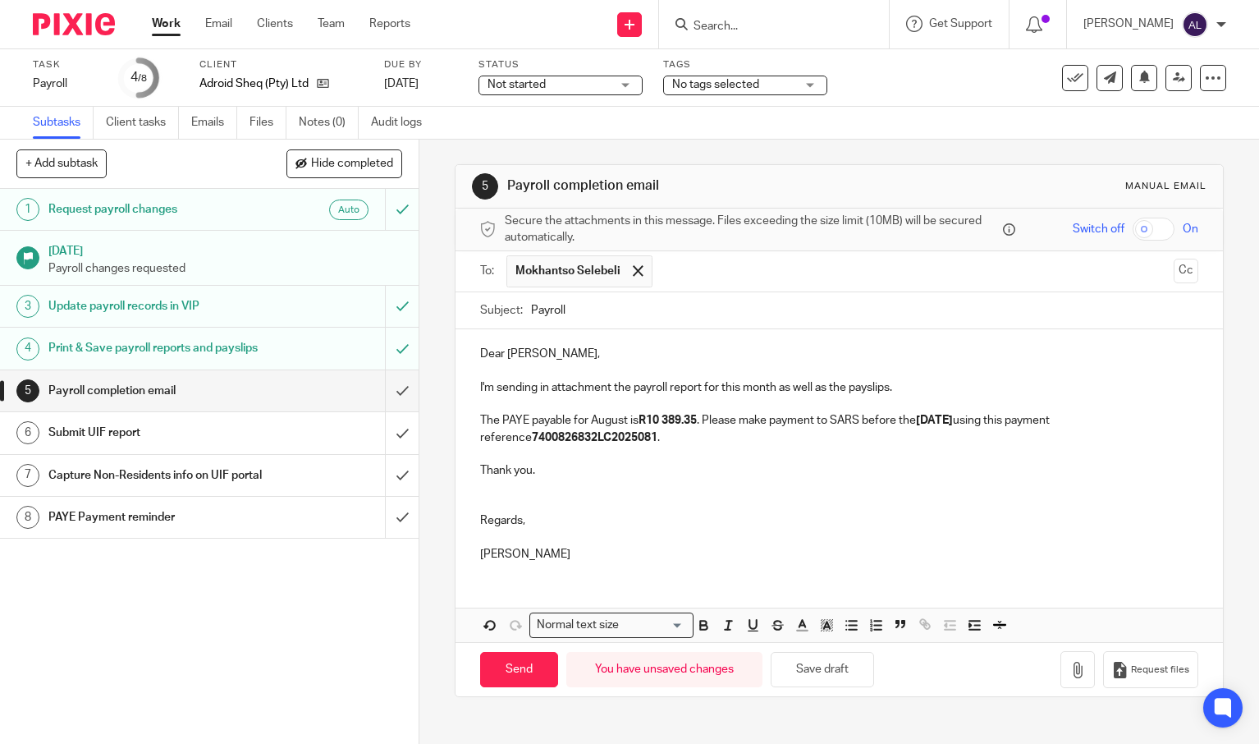
click at [525, 309] on div "Subject: Payroll" at bounding box center [839, 310] width 718 height 37
click at [531, 307] on input "Payroll" at bounding box center [864, 310] width 667 height 37
click at [703, 307] on input "September Payroll" at bounding box center [864, 310] width 667 height 37
type input "September Payroll Reports"
click at [604, 421] on div "Dear [PERSON_NAME], I'm sending in attachment the payroll report for this month…" at bounding box center [839, 451] width 767 height 245
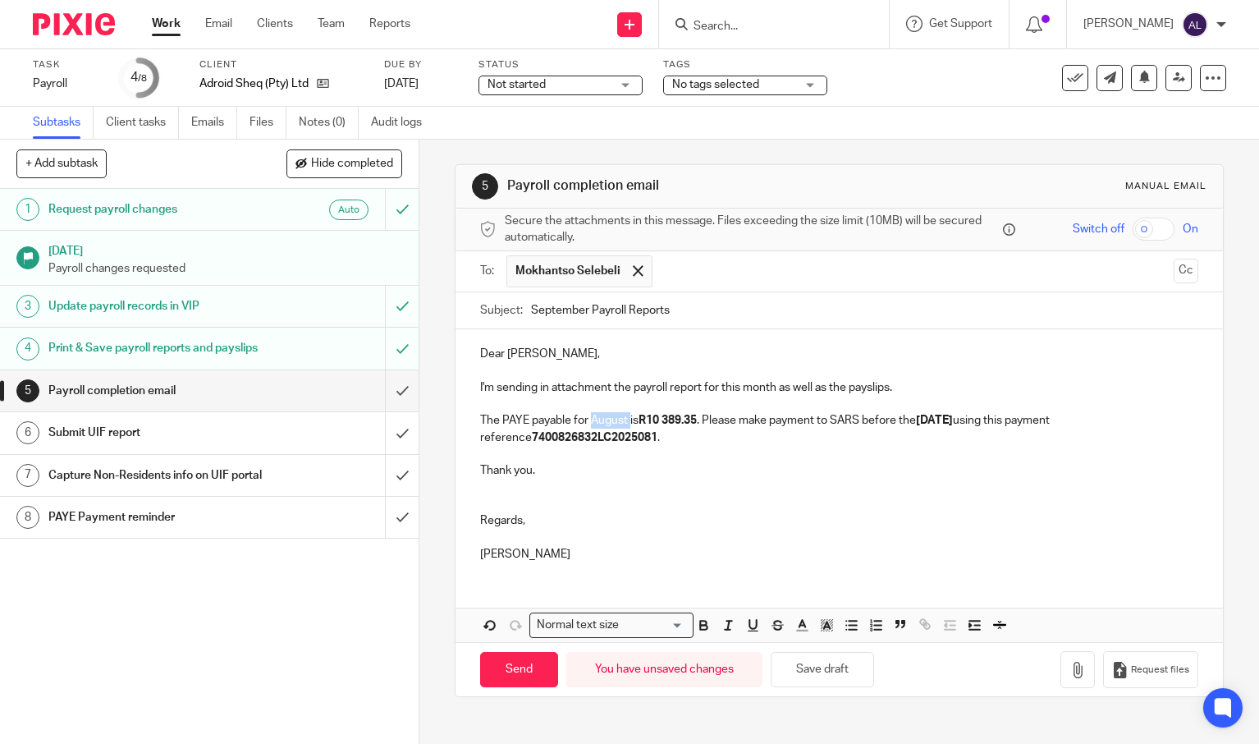
click at [604, 421] on p "The PAYE payable for August is R10 389.35 . Please make payment to SARS before …" at bounding box center [839, 429] width 718 height 34
drag, startPoint x: 717, startPoint y: 421, endPoint x: 671, endPoint y: 424, distance: 46.1
click at [671, 424] on strong "R10 389.35" at bounding box center [689, 420] width 58 height 11
drag, startPoint x: 969, startPoint y: 421, endPoint x: 946, endPoint y: 421, distance: 23.0
click at [946, 421] on strong "[DATE]" at bounding box center [955, 420] width 37 height 11
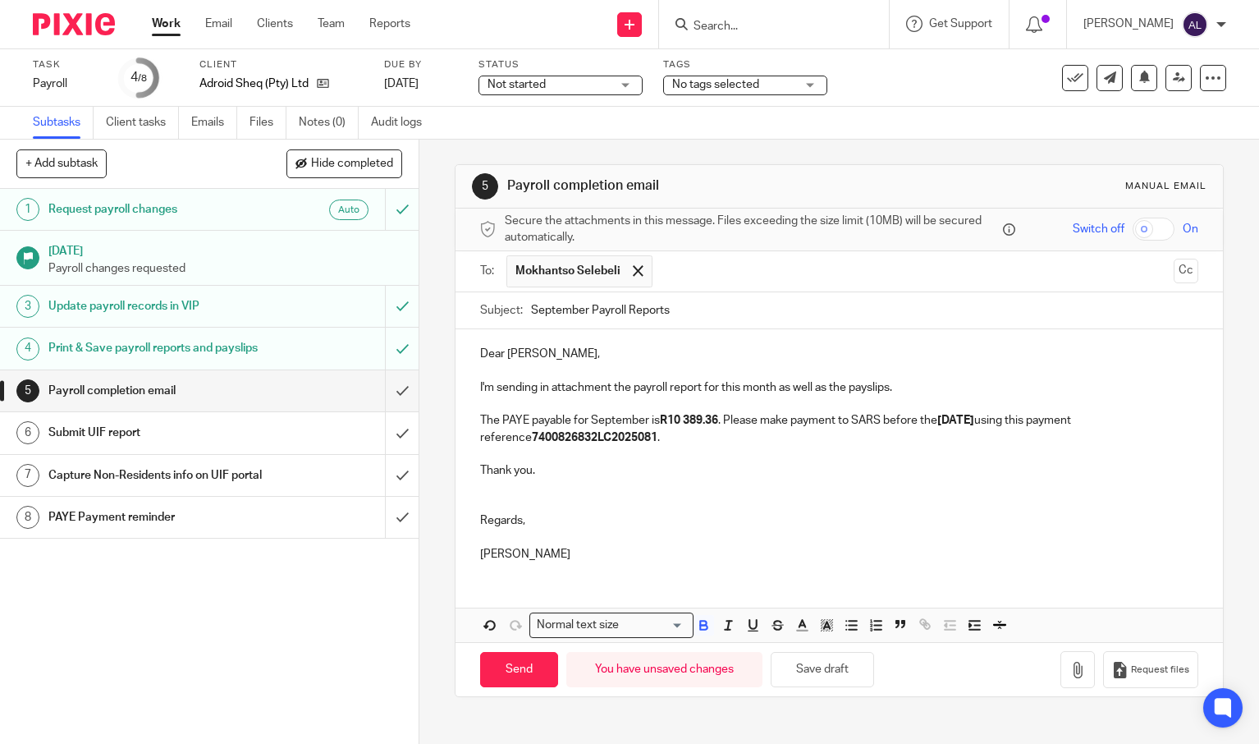
click at [567, 438] on strong "7400826832LC2025081" at bounding box center [595, 437] width 126 height 11
click at [567, 438] on p "The PAYE payable for September is R10 389.36 . Please make payment to SARS befo…" at bounding box center [839, 429] width 718 height 34
click at [653, 439] on p "The PAYE payable for September is R10 389.36 . Please make payment to SARS befo…" at bounding box center [839, 429] width 718 height 34
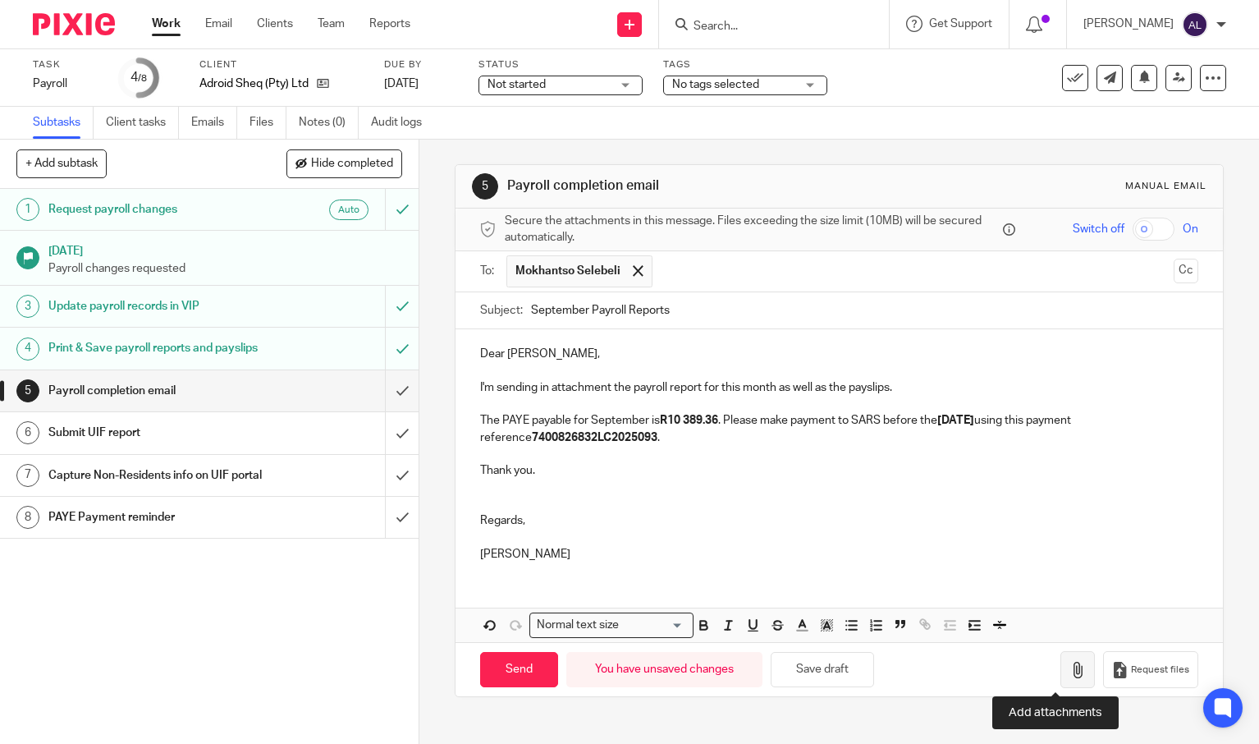
click at [1070, 674] on icon "button" at bounding box center [1078, 670] width 16 height 16
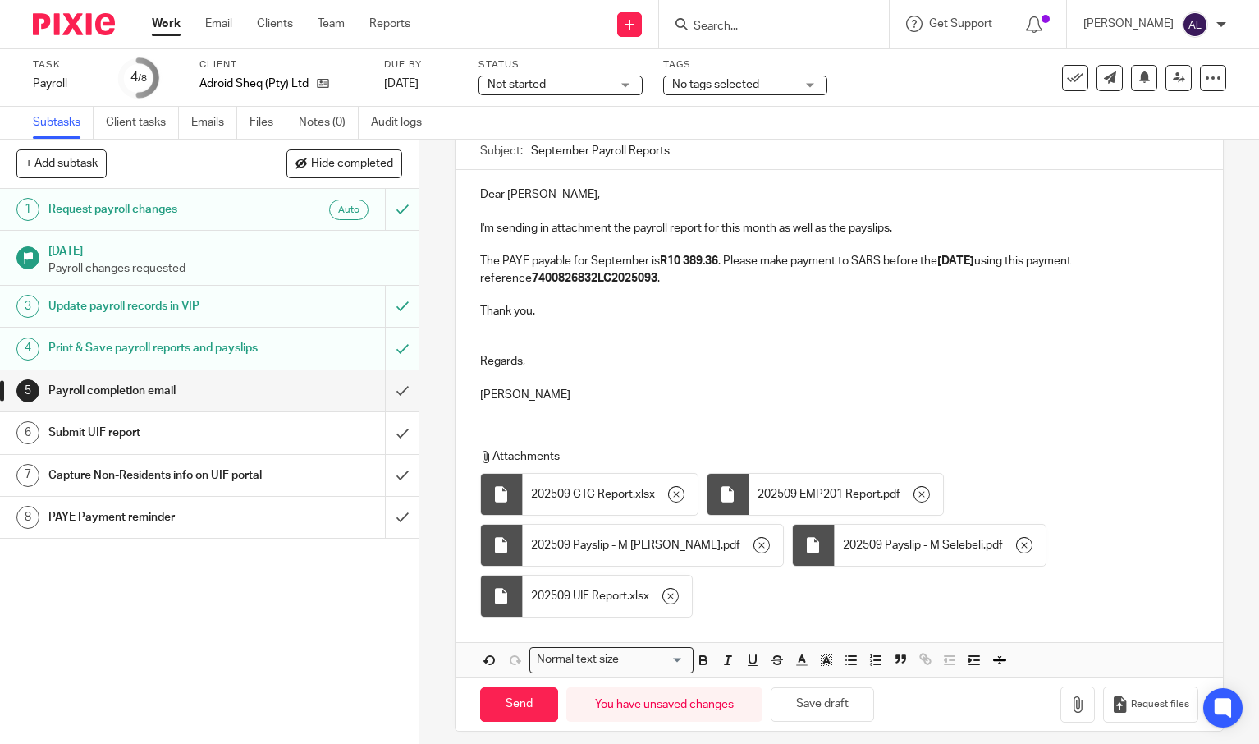
scroll to position [172, 0]
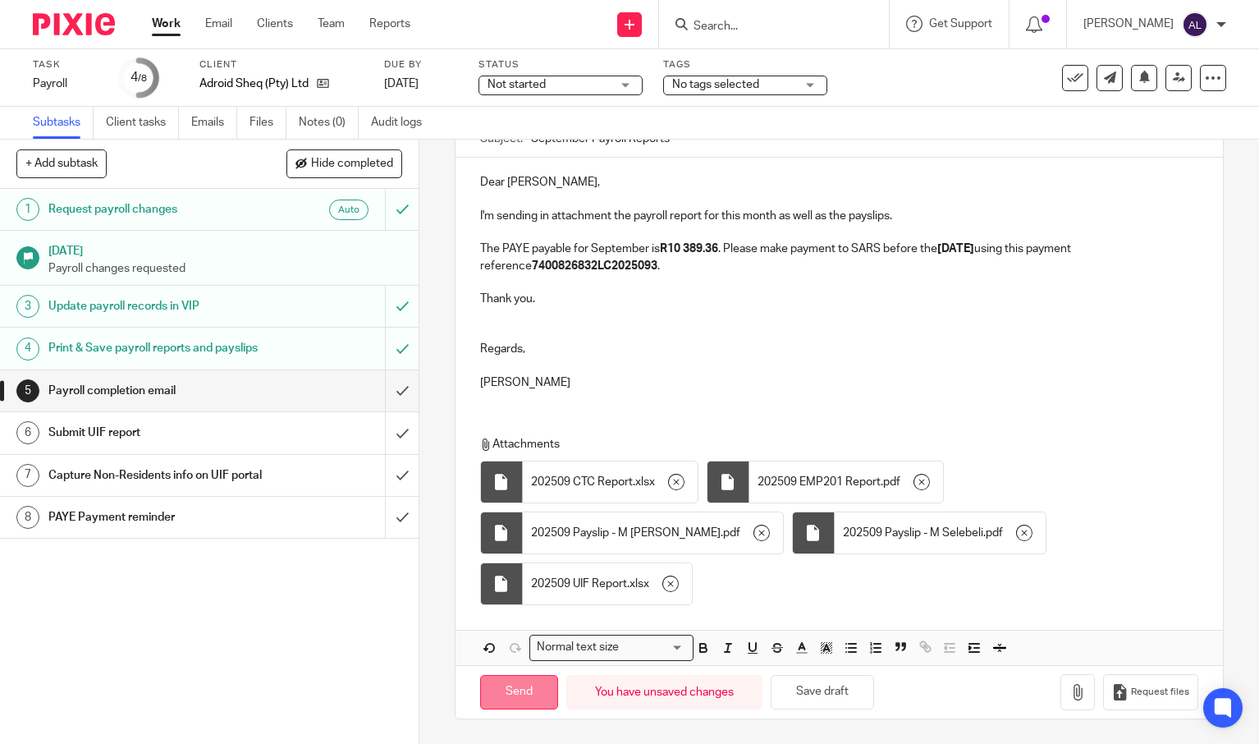
click at [517, 685] on input "Send" at bounding box center [519, 692] width 78 height 35
type input "Sent"
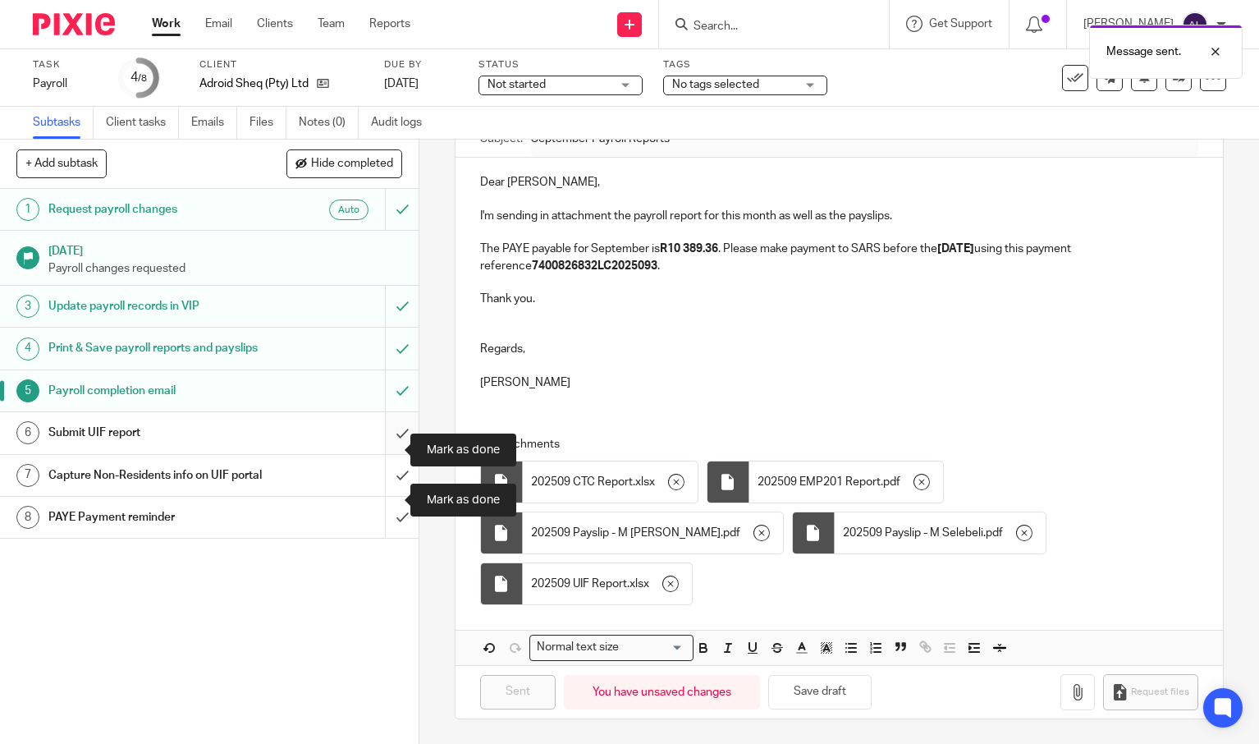
click at [387, 453] on input "submit" at bounding box center [209, 432] width 419 height 41
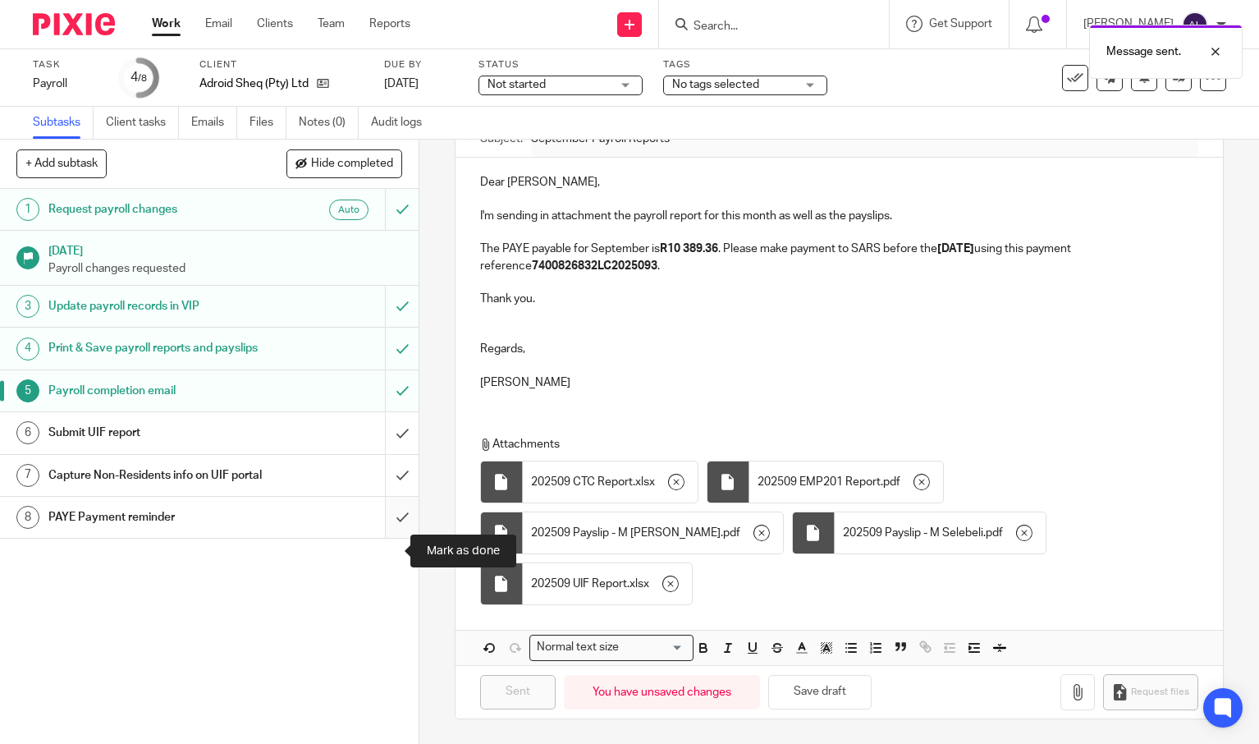
click at [383, 538] on input "submit" at bounding box center [209, 517] width 419 height 41
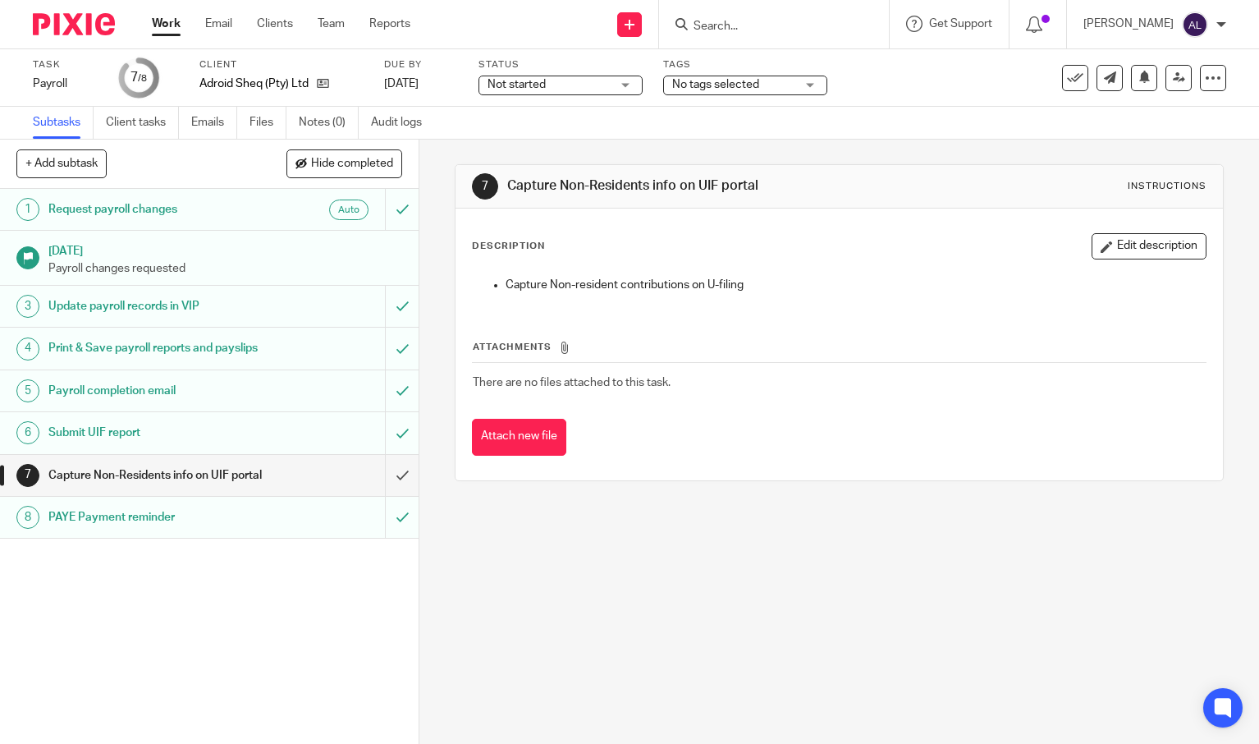
click at [1168, 305] on div "Capture Non-resident contributions on U-filing" at bounding box center [839, 286] width 749 height 37
click at [1173, 76] on icon at bounding box center [1179, 77] width 12 height 12
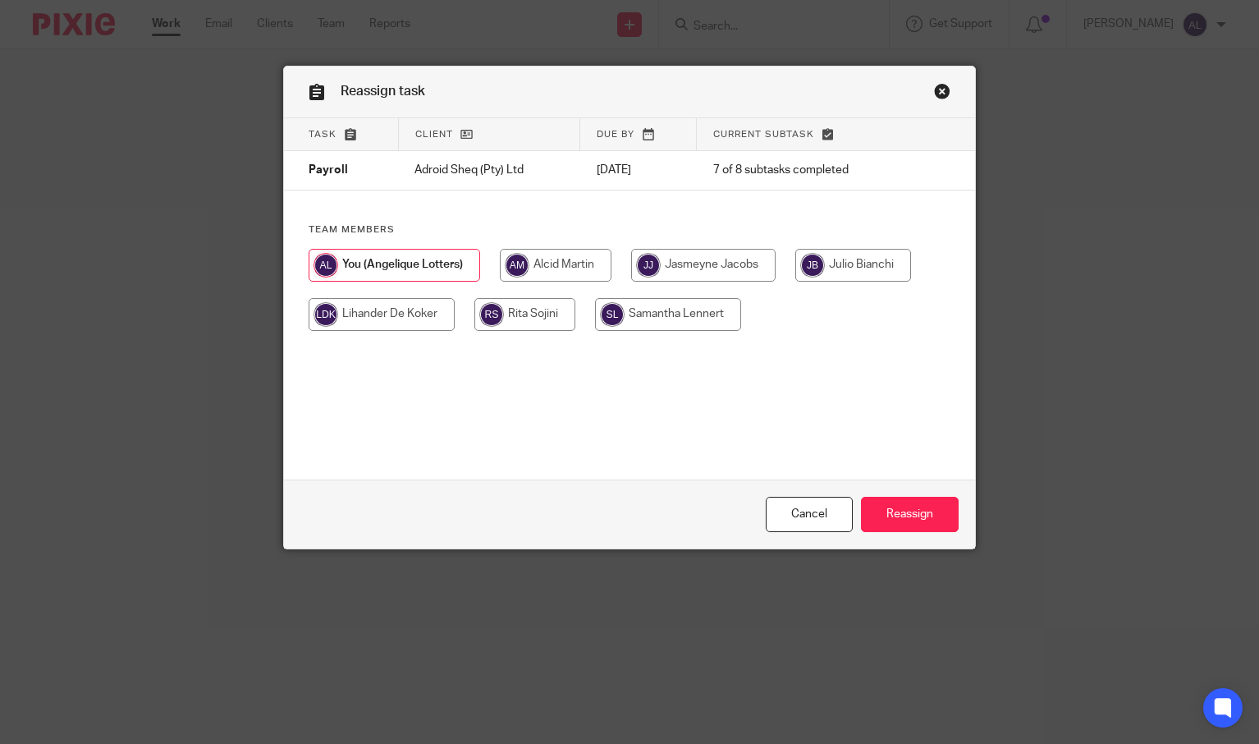
click at [699, 254] on input "radio" at bounding box center [703, 265] width 144 height 33
radio input "true"
click at [884, 506] on input "Reassign" at bounding box center [910, 514] width 98 height 35
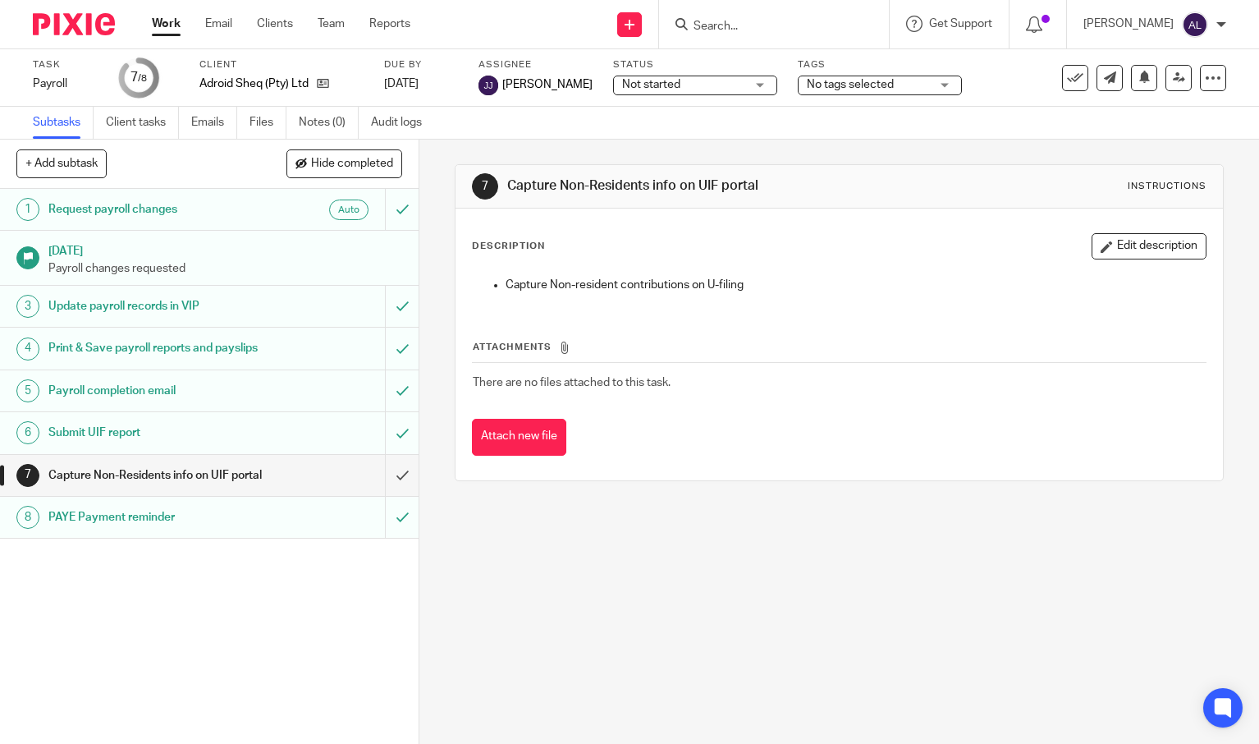
drag, startPoint x: 1164, startPoint y: 424, endPoint x: 1150, endPoint y: 397, distance: 30.5
click at [1164, 424] on div "Attach new file" at bounding box center [839, 437] width 735 height 37
click at [743, 28] on input "Search" at bounding box center [766, 27] width 148 height 15
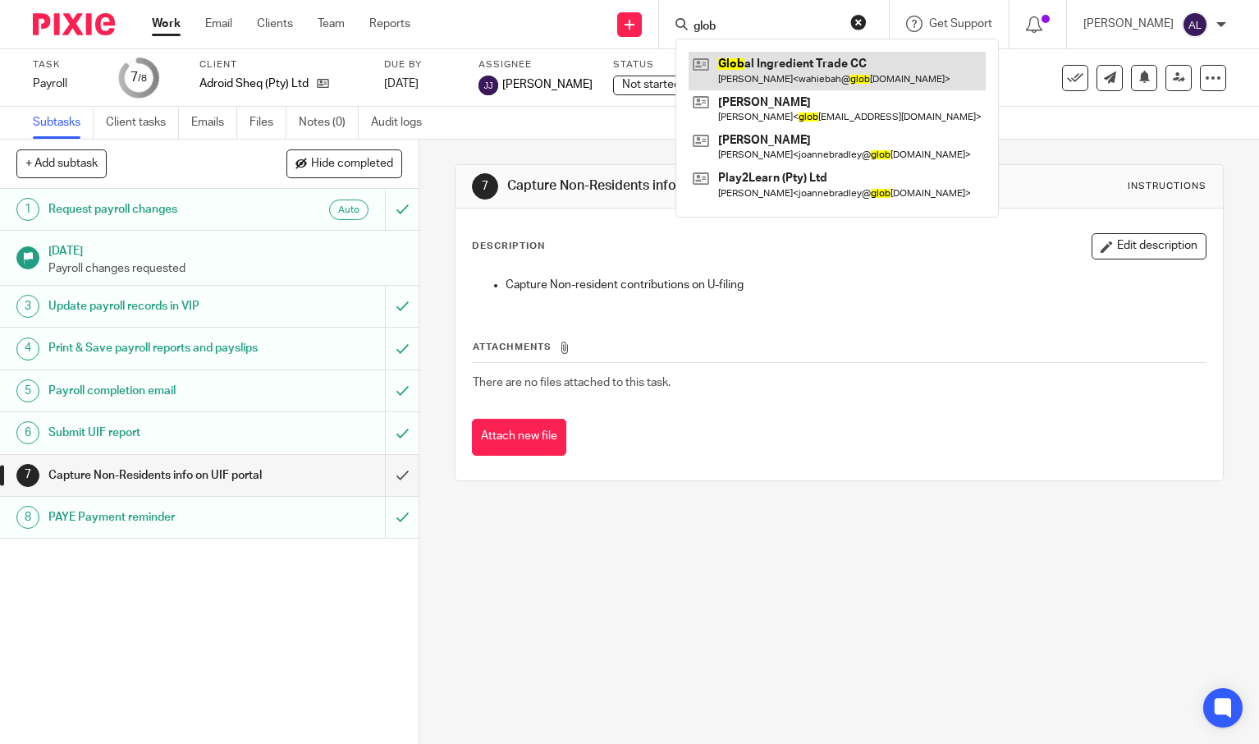
type input "glob"
click at [755, 62] on link at bounding box center [837, 71] width 297 height 38
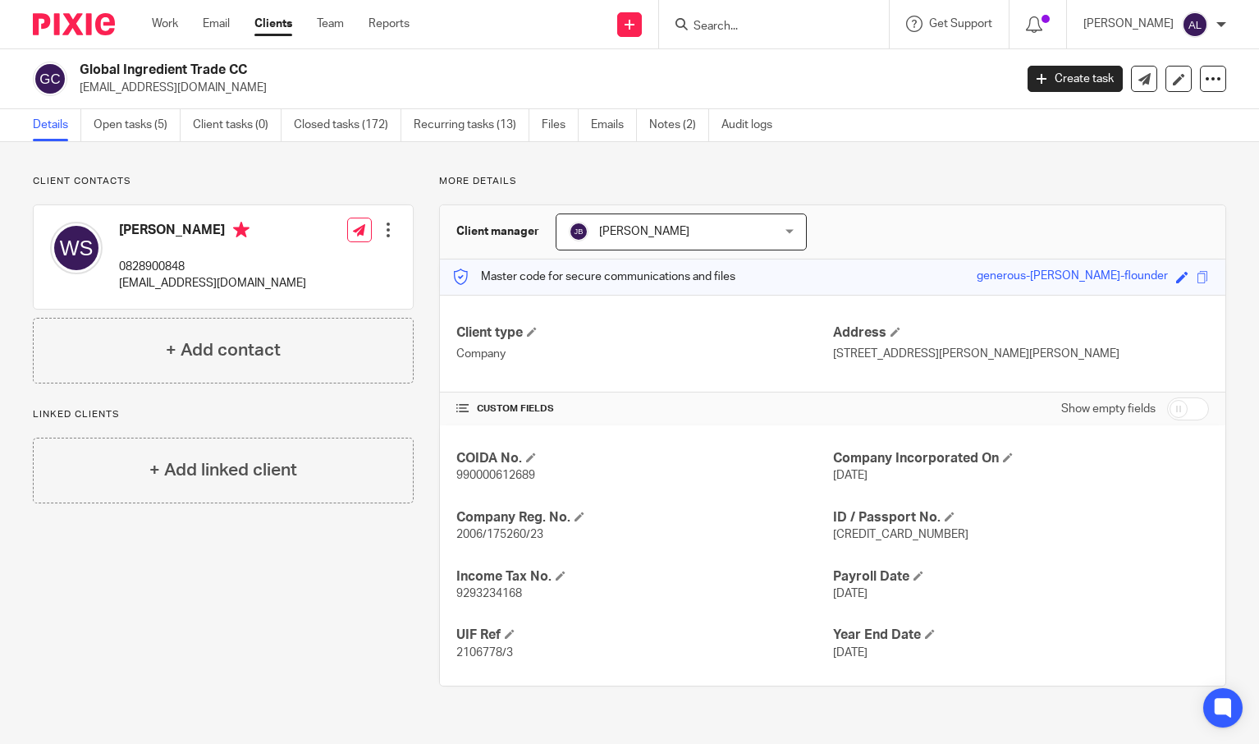
click at [714, 167] on div "Client contacts Wahiebah Samsodien 0828900848 [EMAIL_ADDRESS][DOMAIN_NAME] Edit…" at bounding box center [629, 430] width 1259 height 577
click at [153, 23] on link "Work" at bounding box center [165, 24] width 26 height 16
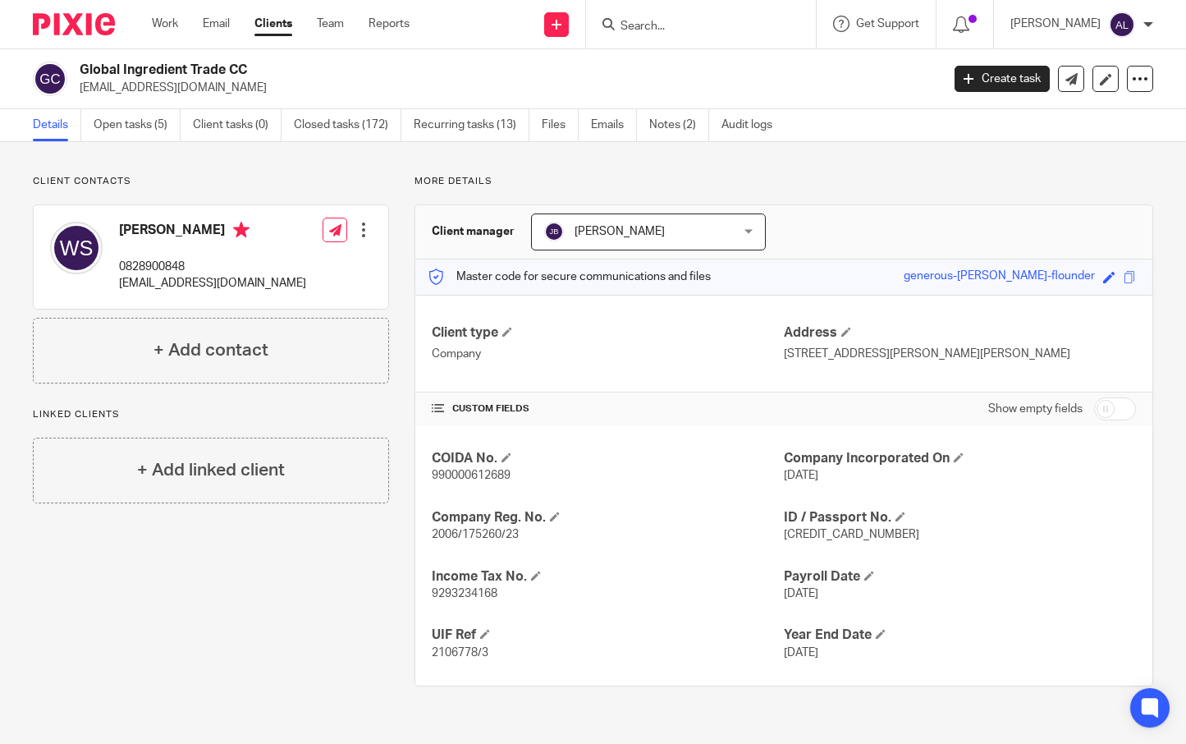
click at [144, 265] on p "0828900848" at bounding box center [212, 267] width 187 height 16
copy p "0828900848"
click at [222, 284] on p "[EMAIL_ADDRESS][DOMAIN_NAME]" at bounding box center [212, 283] width 187 height 16
click at [222, 284] on p "wahiebah@globalitrade.co.za" at bounding box center [212, 283] width 187 height 16
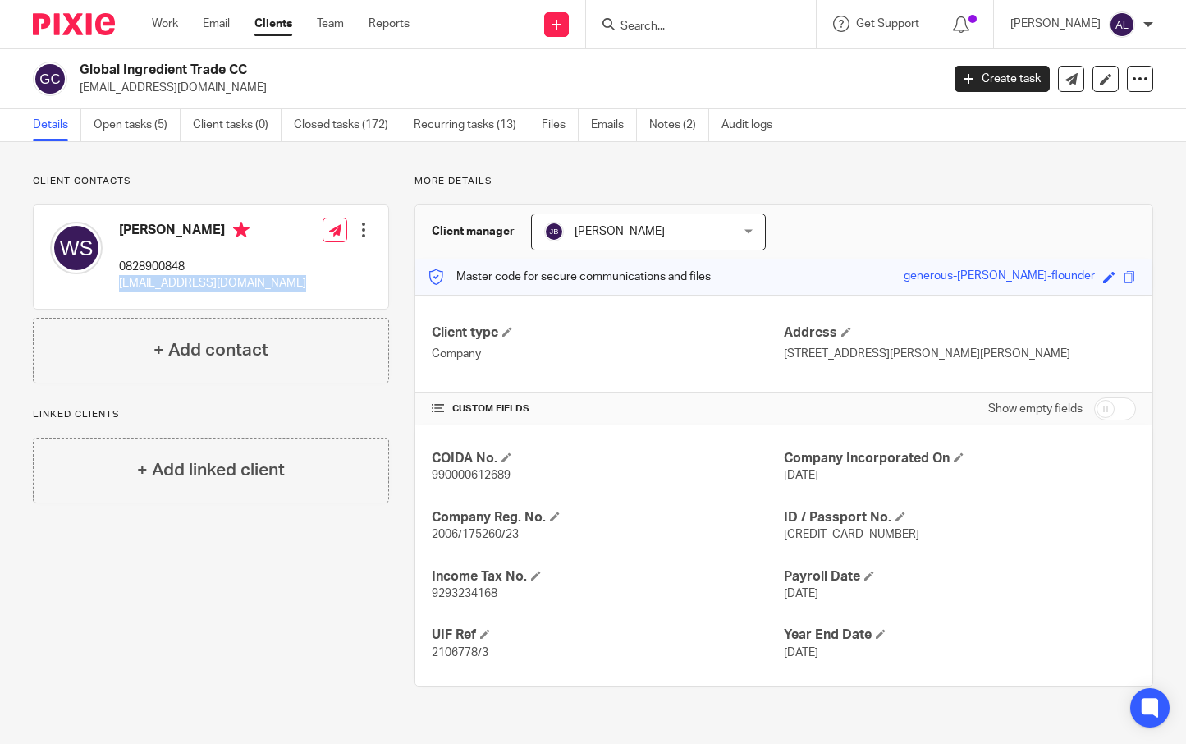
click at [222, 284] on p "wahiebah@globalitrade.co.za" at bounding box center [212, 283] width 187 height 16
copy div "wahiebah@globalitrade.co.za"
click at [144, 131] on link "Open tasks (5)" at bounding box center [137, 125] width 87 height 32
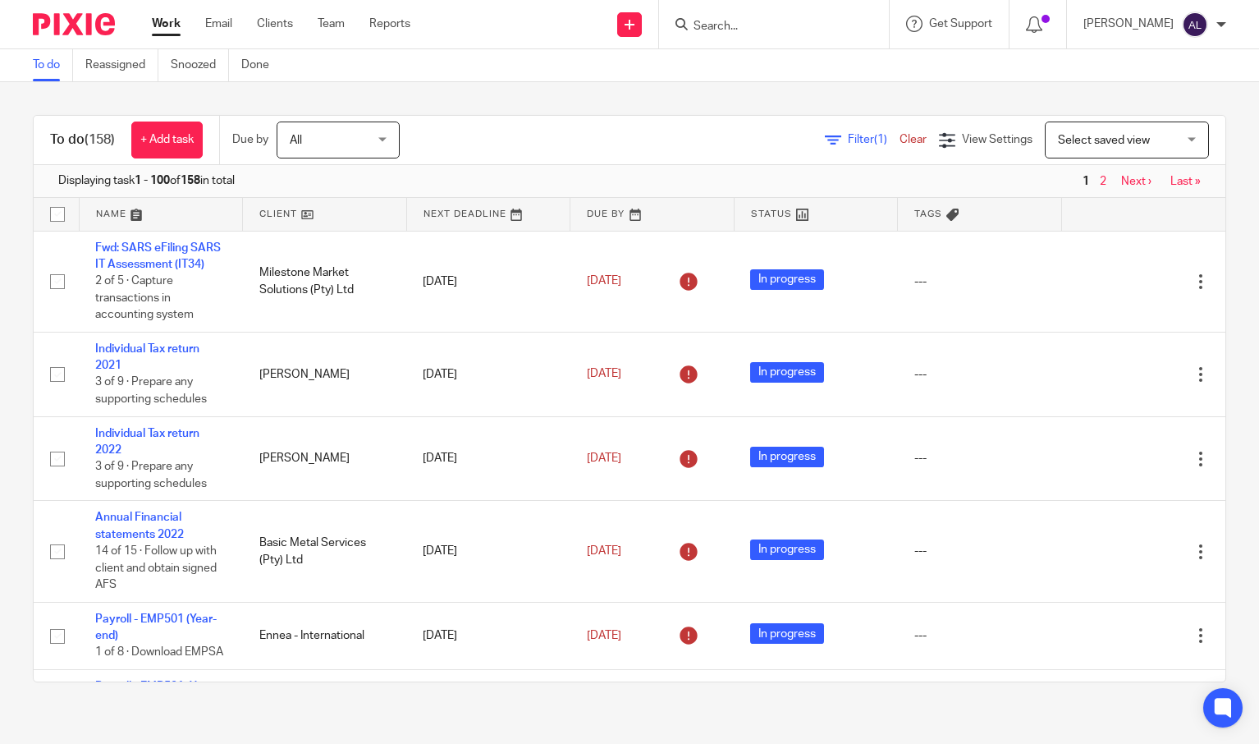
click at [766, 26] on input "Search" at bounding box center [766, 27] width 148 height 15
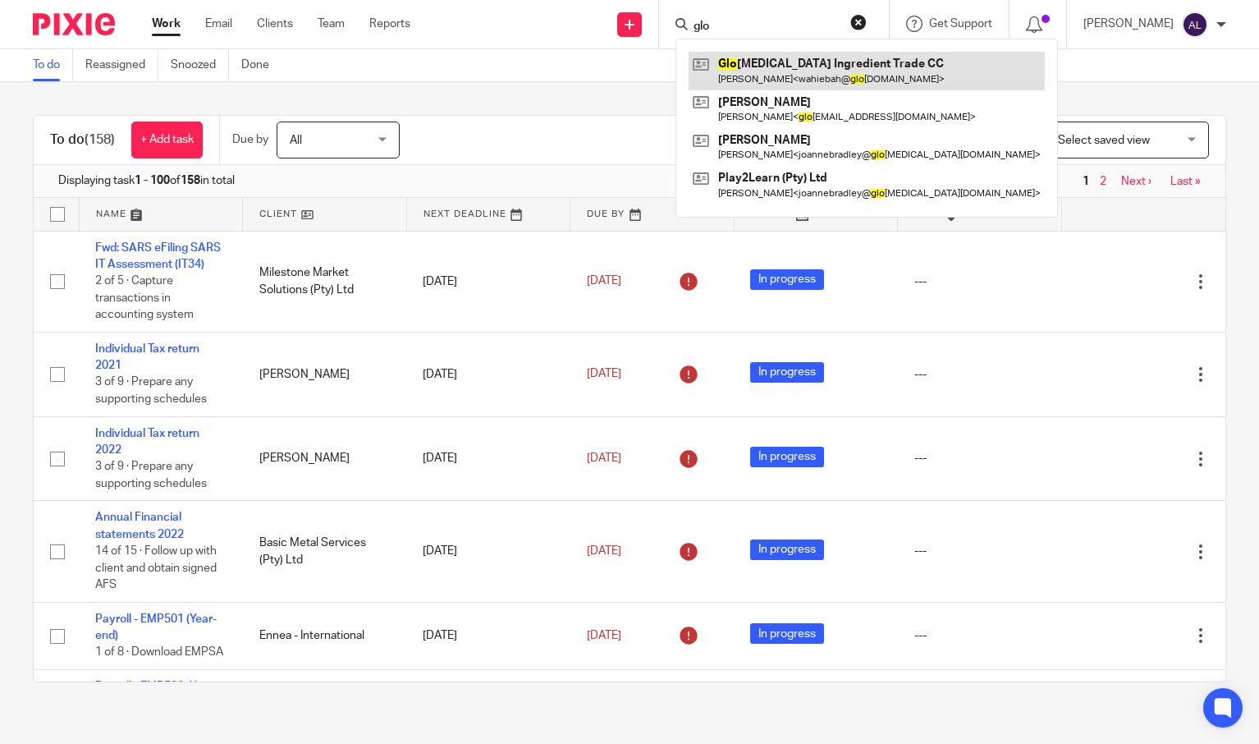
type input "glo"
click at [770, 75] on link at bounding box center [867, 71] width 356 height 38
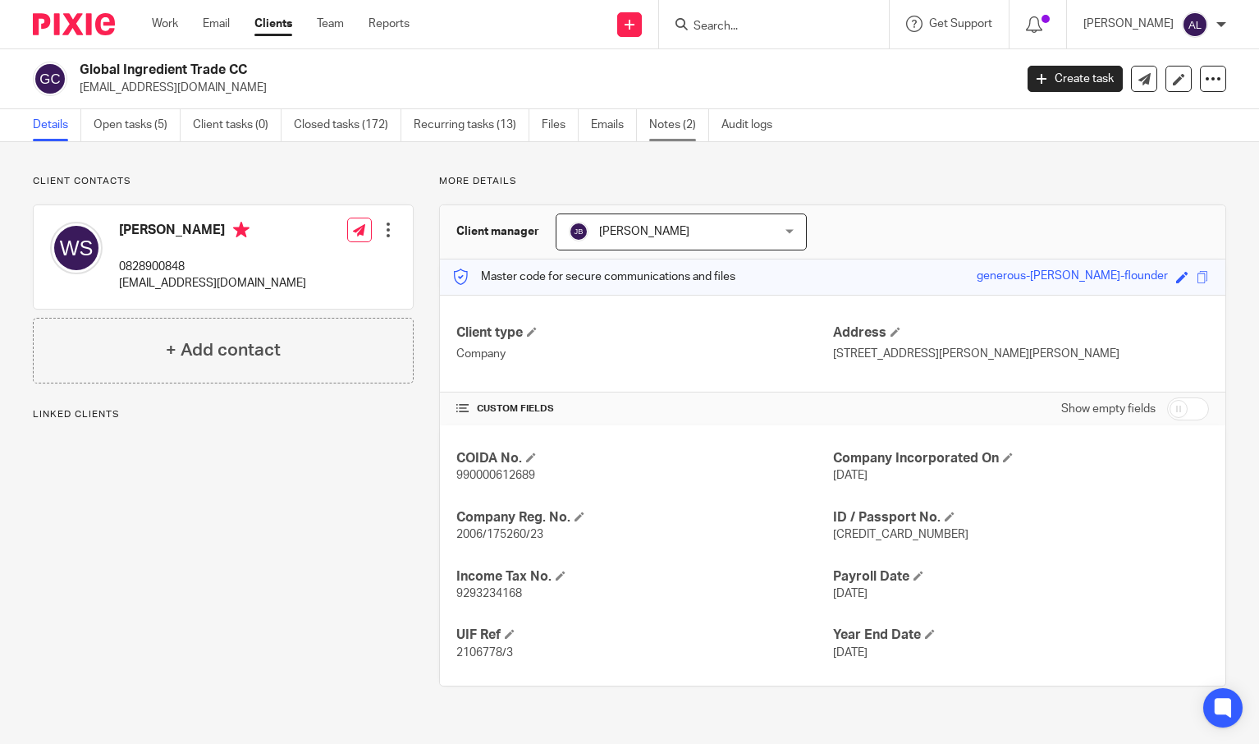
click at [663, 121] on link "Notes (2)" at bounding box center [679, 125] width 60 height 32
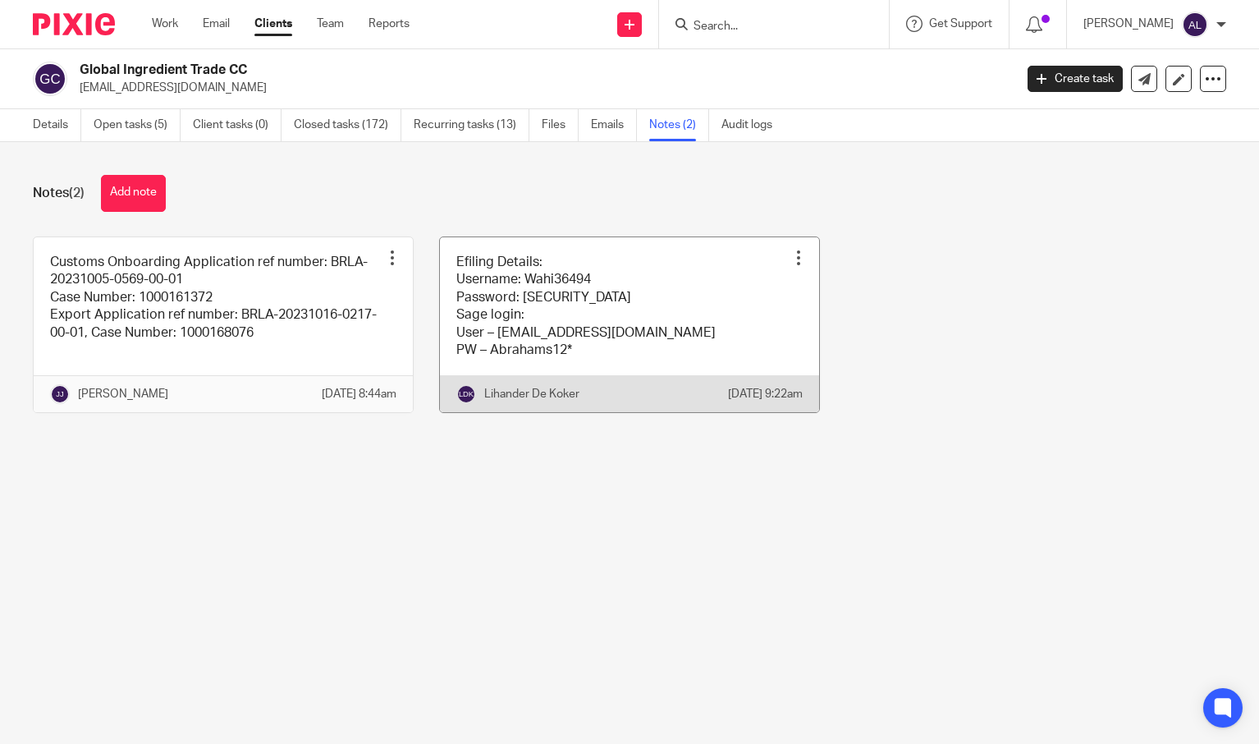
click at [661, 322] on link at bounding box center [629, 325] width 379 height 176
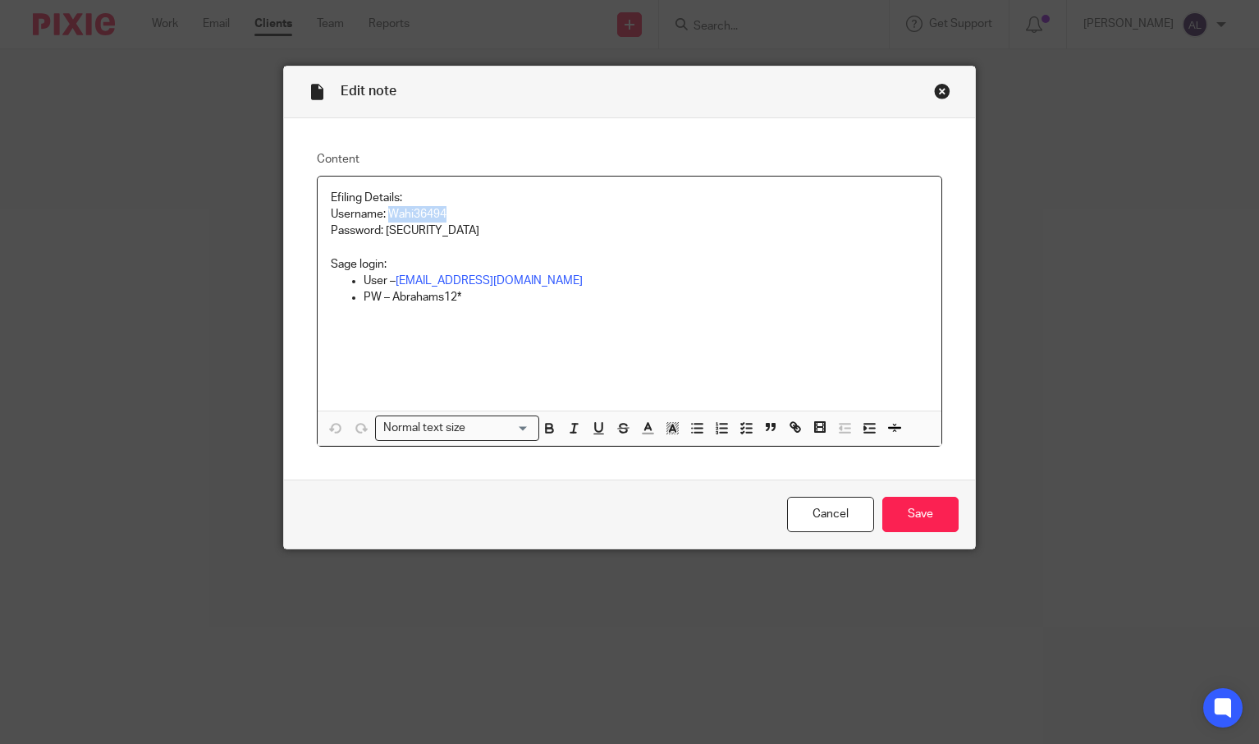
drag, startPoint x: 453, startPoint y: 212, endPoint x: 387, endPoint y: 213, distance: 66.5
click at [387, 213] on p "Username: Wahi36494" at bounding box center [630, 214] width 598 height 16
copy p "Wahi36494"
drag, startPoint x: 444, startPoint y: 230, endPoint x: 383, endPoint y: 233, distance: 61.6
click at [383, 233] on p "Password: Wamhm3#4" at bounding box center [630, 230] width 598 height 16
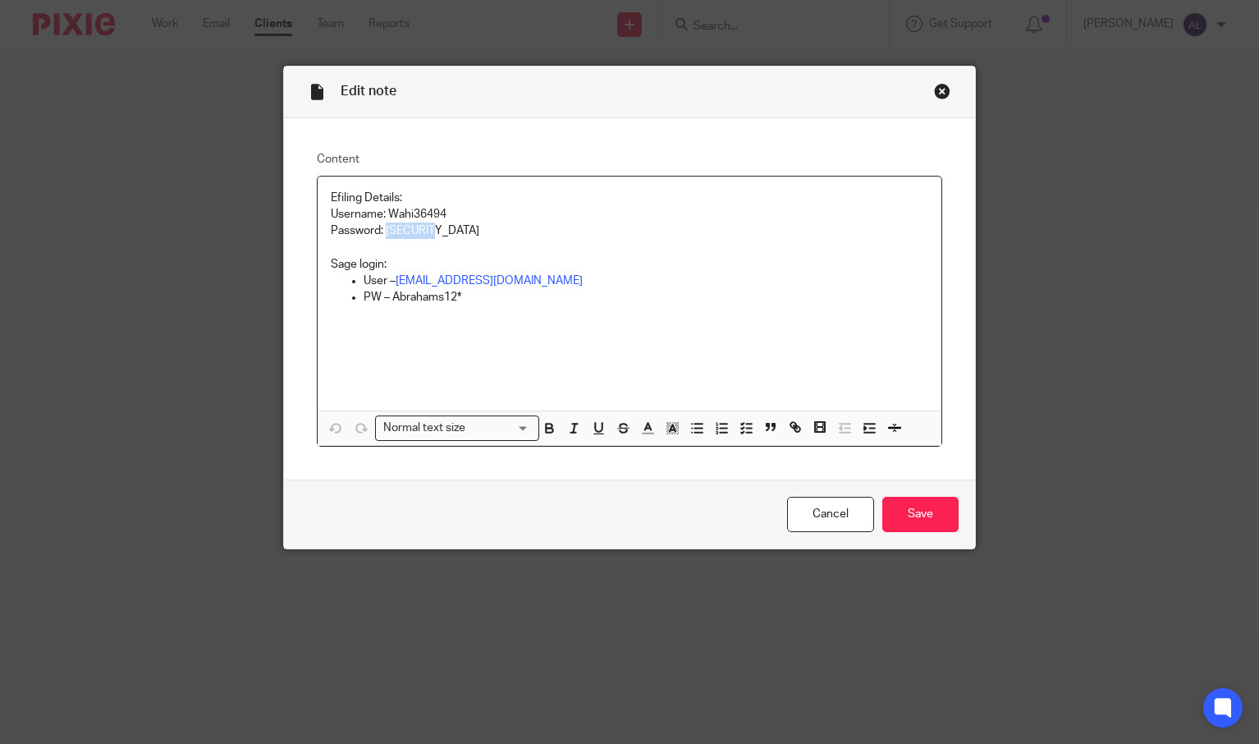
copy p "Wamhm3#4"
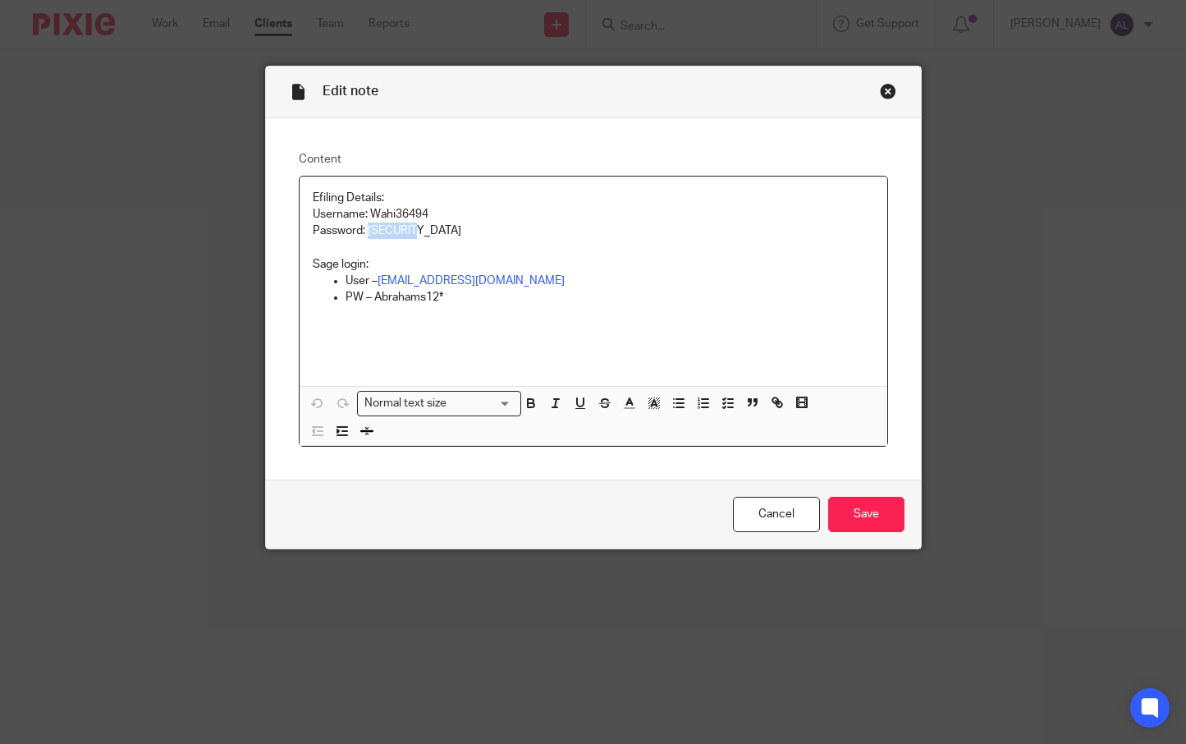
click at [886, 91] on div "Close this dialog window" at bounding box center [888, 91] width 16 height 16
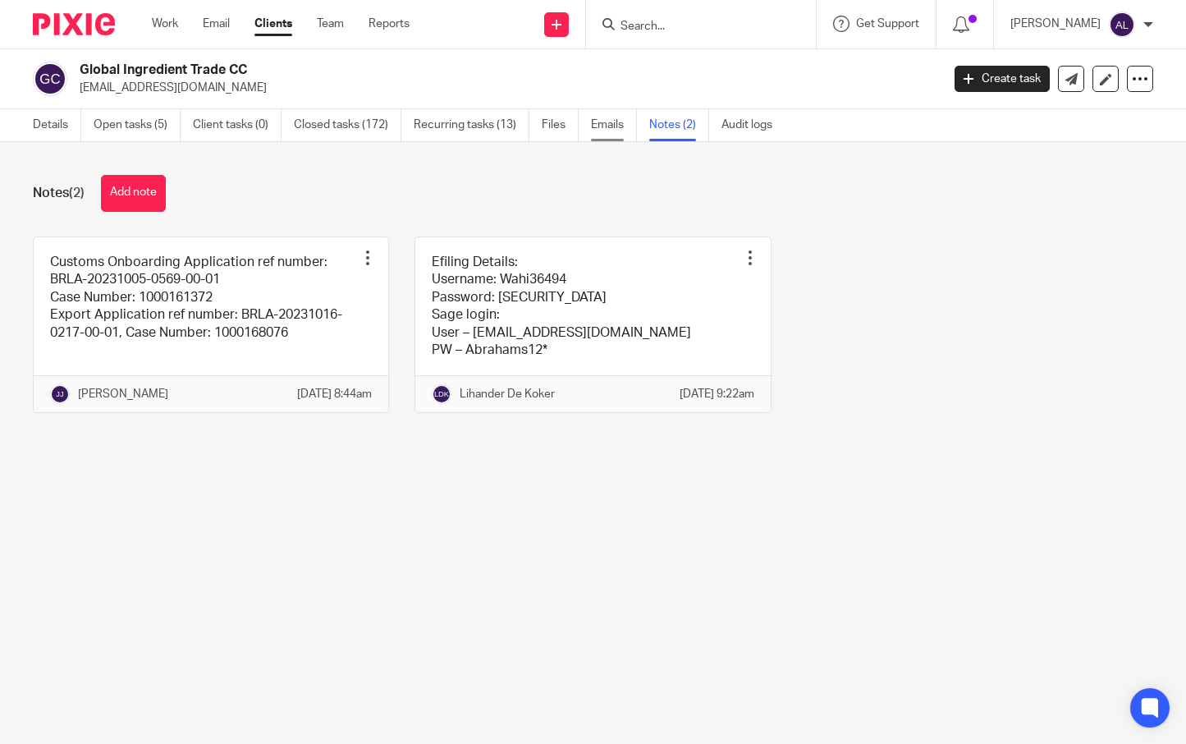
click at [596, 126] on link "Emails" at bounding box center [614, 125] width 46 height 32
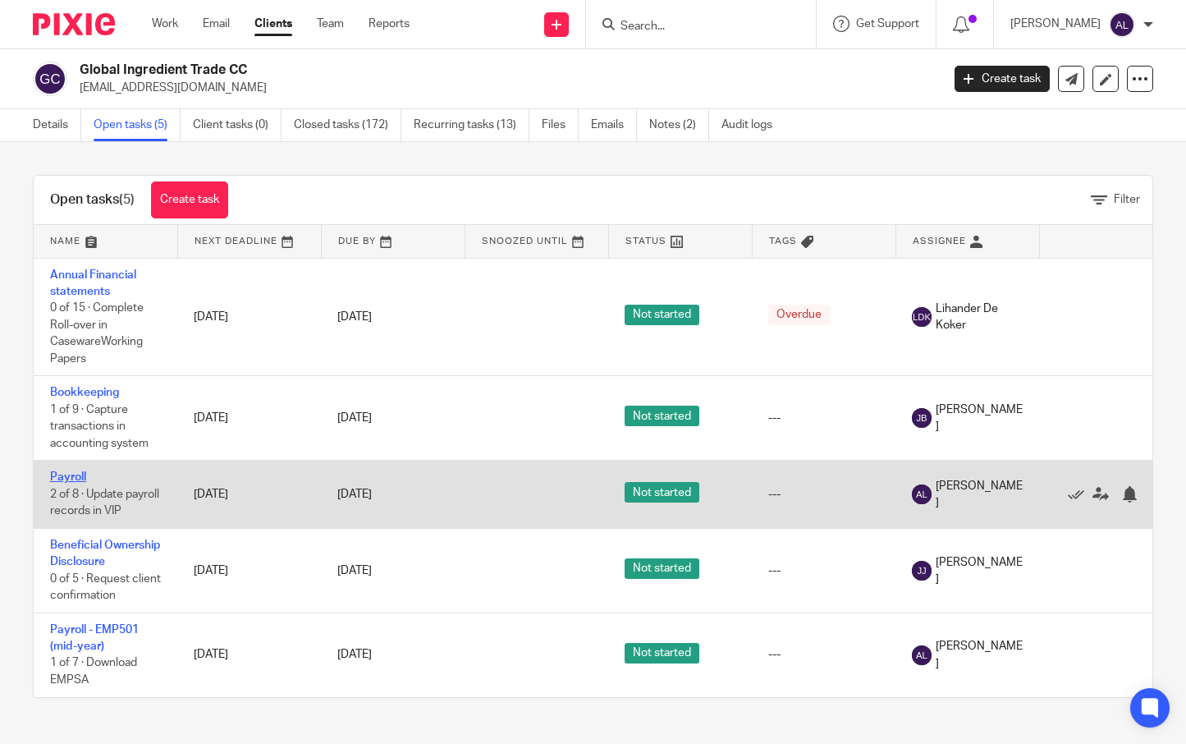
click at [80, 475] on link "Payroll" at bounding box center [68, 476] width 36 height 11
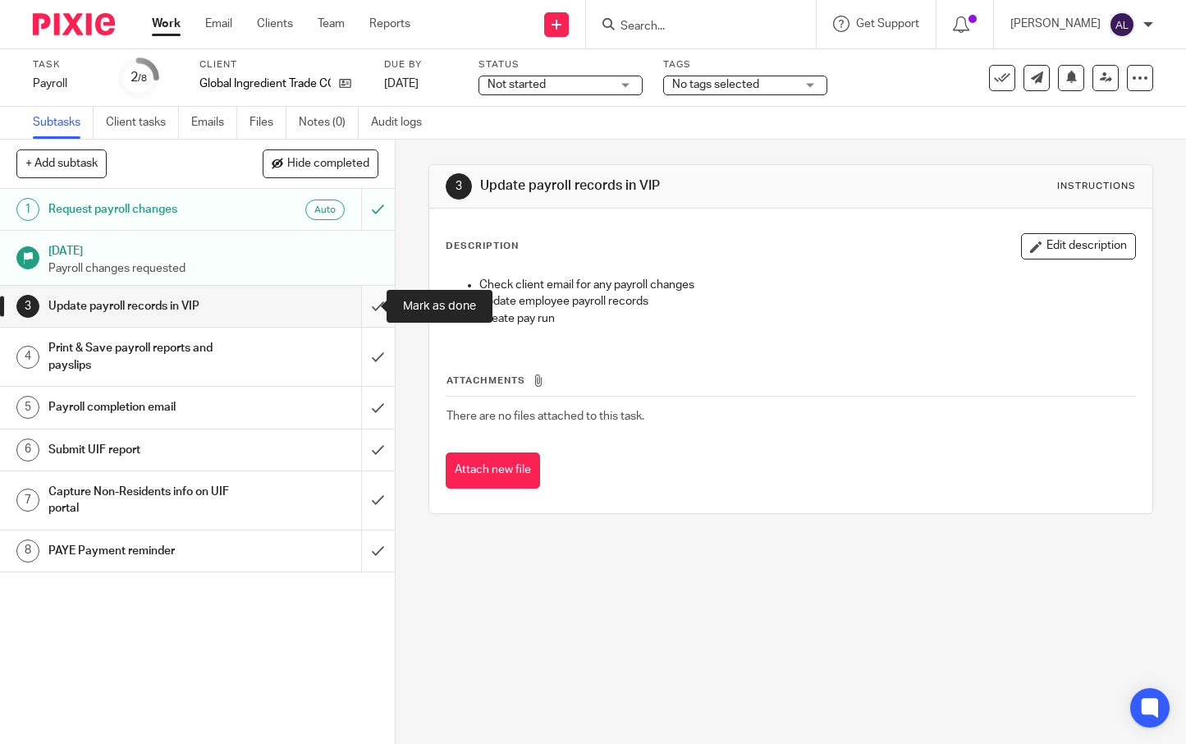
click at [356, 307] on input "submit" at bounding box center [197, 306] width 395 height 41
click at [358, 350] on input "submit" at bounding box center [197, 357] width 395 height 58
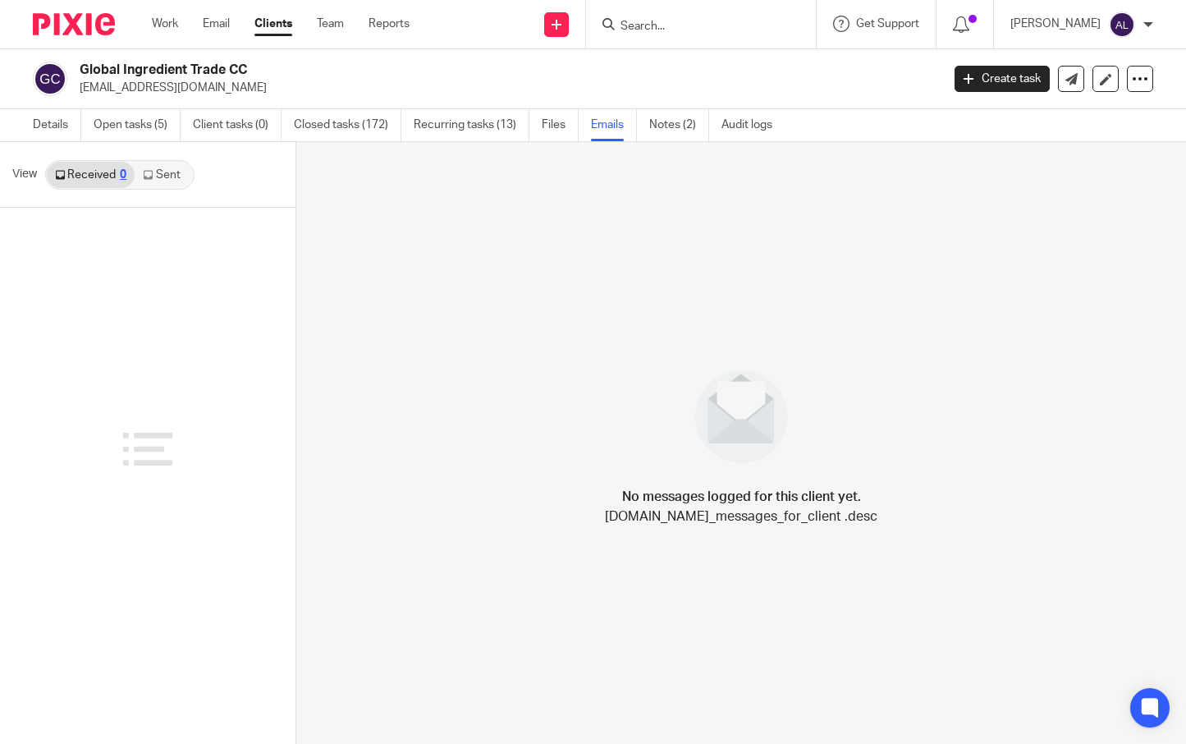
click at [160, 178] on link "Sent" at bounding box center [163, 175] width 57 height 26
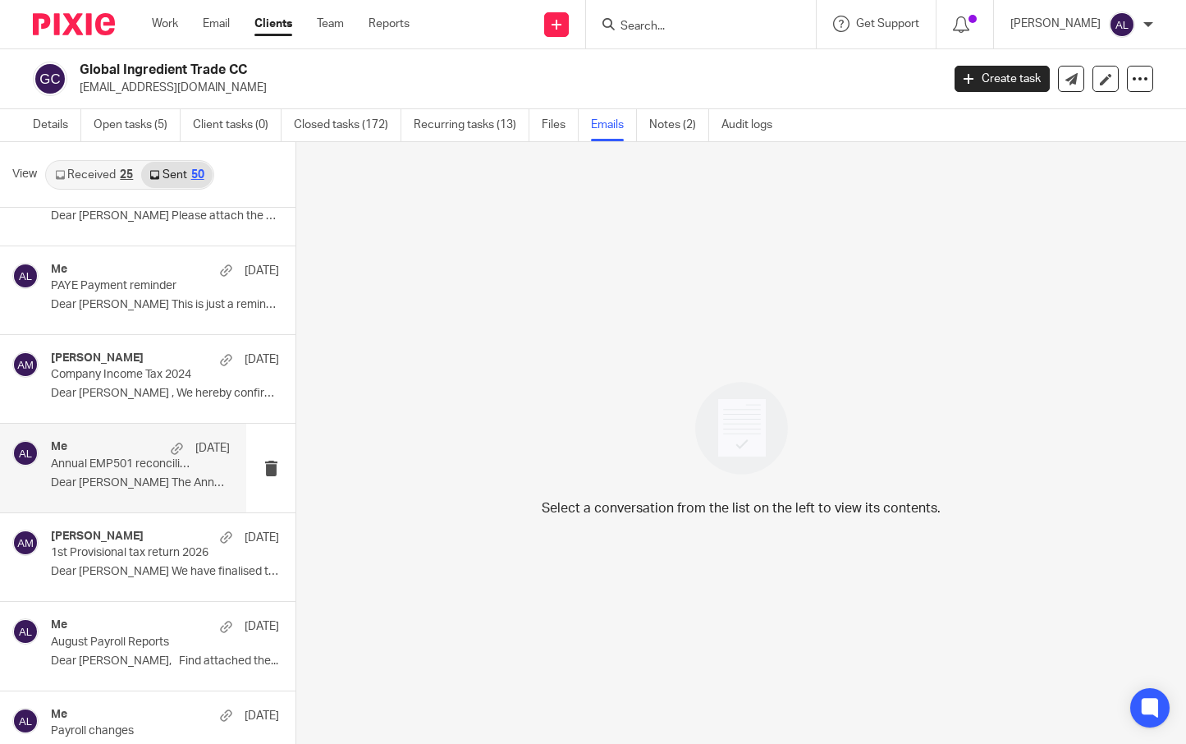
scroll to position [164, 0]
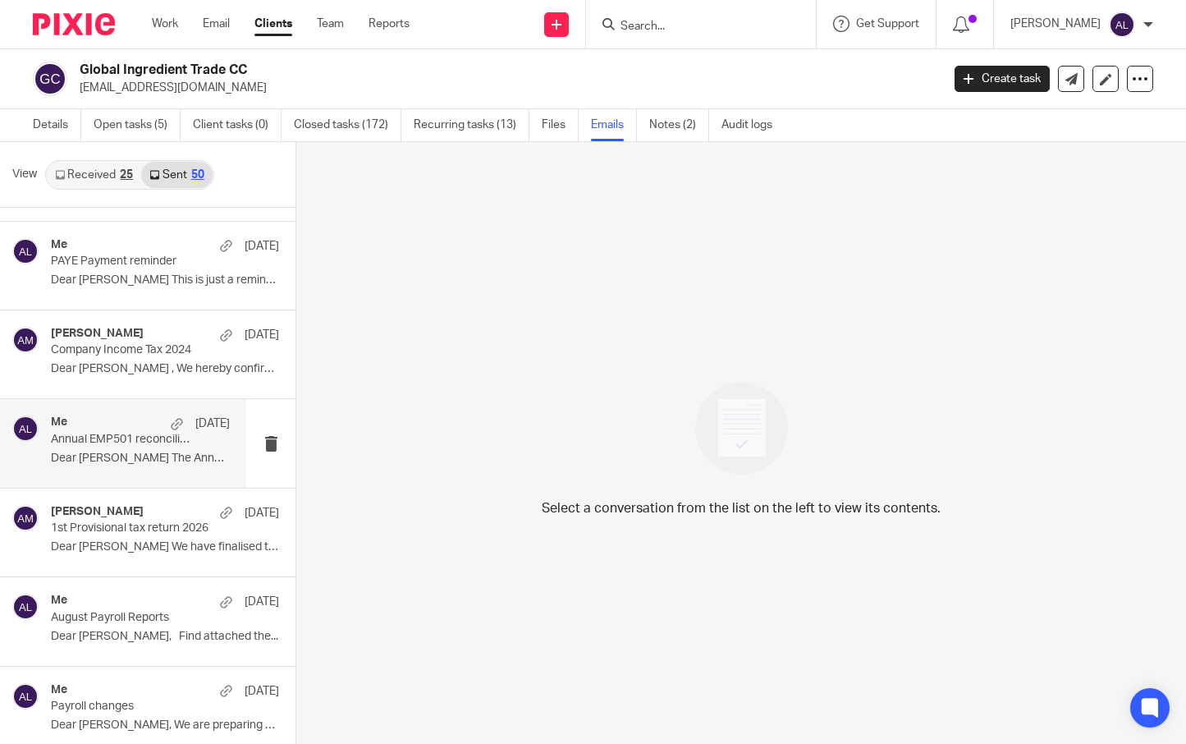
click at [136, 624] on p "August Payroll Reports" at bounding box center [142, 618] width 183 height 14
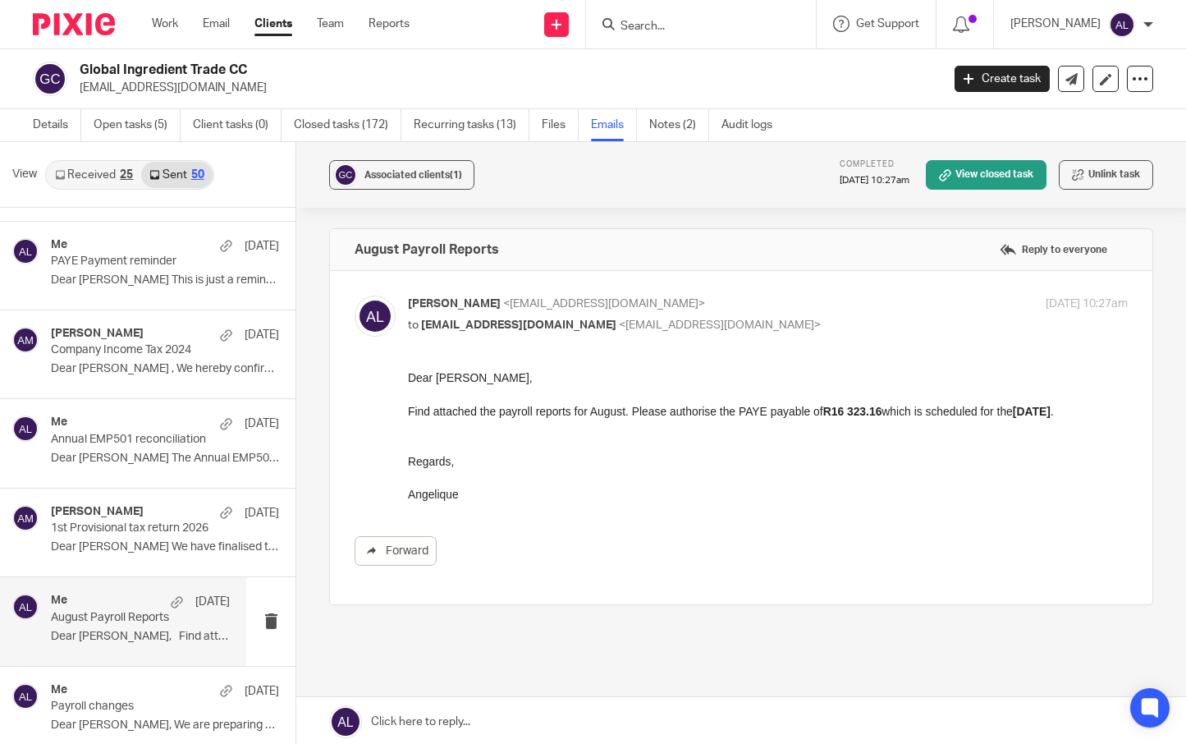
scroll to position [0, 0]
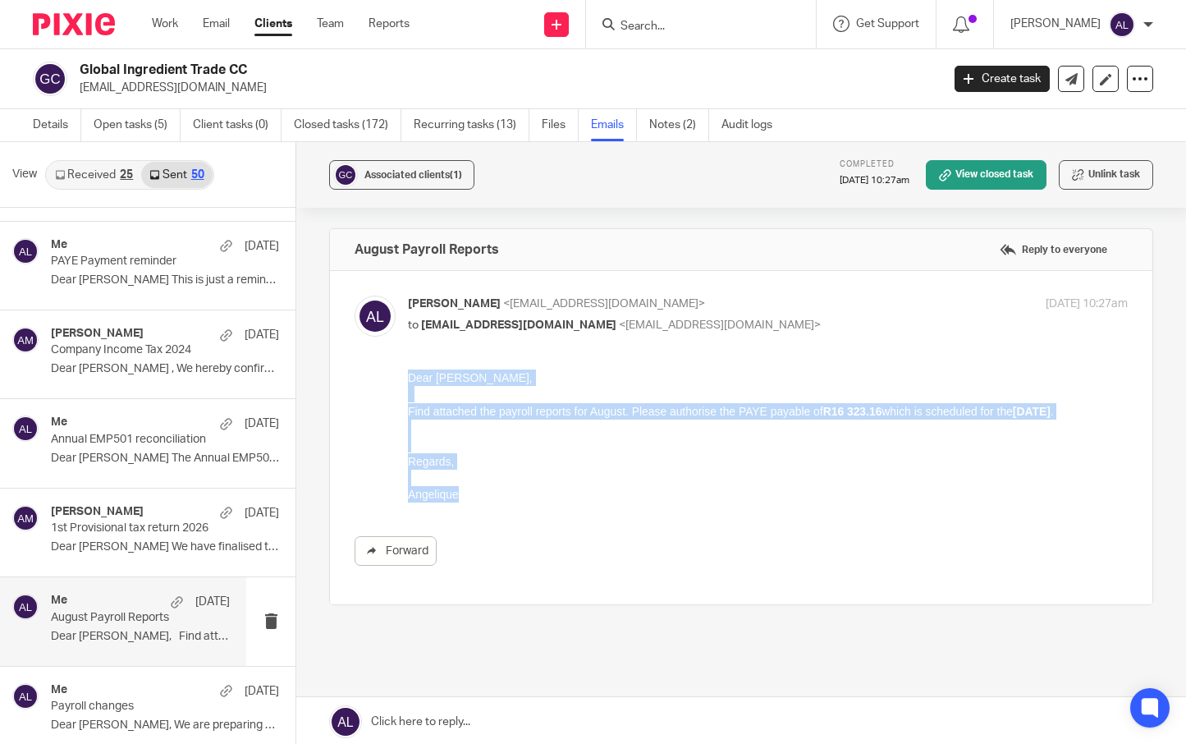
drag, startPoint x: 470, startPoint y: 498, endPoint x: 383, endPoint y: 383, distance: 144.1
click at [408, 383] on html "Dear Wahiebah, Find attached the payroll reports for August. Please authorise t…" at bounding box center [768, 436] width 720 height 134
copy div "Dear Wahiebah, Find attached the payroll reports for August. Please authorise t…"
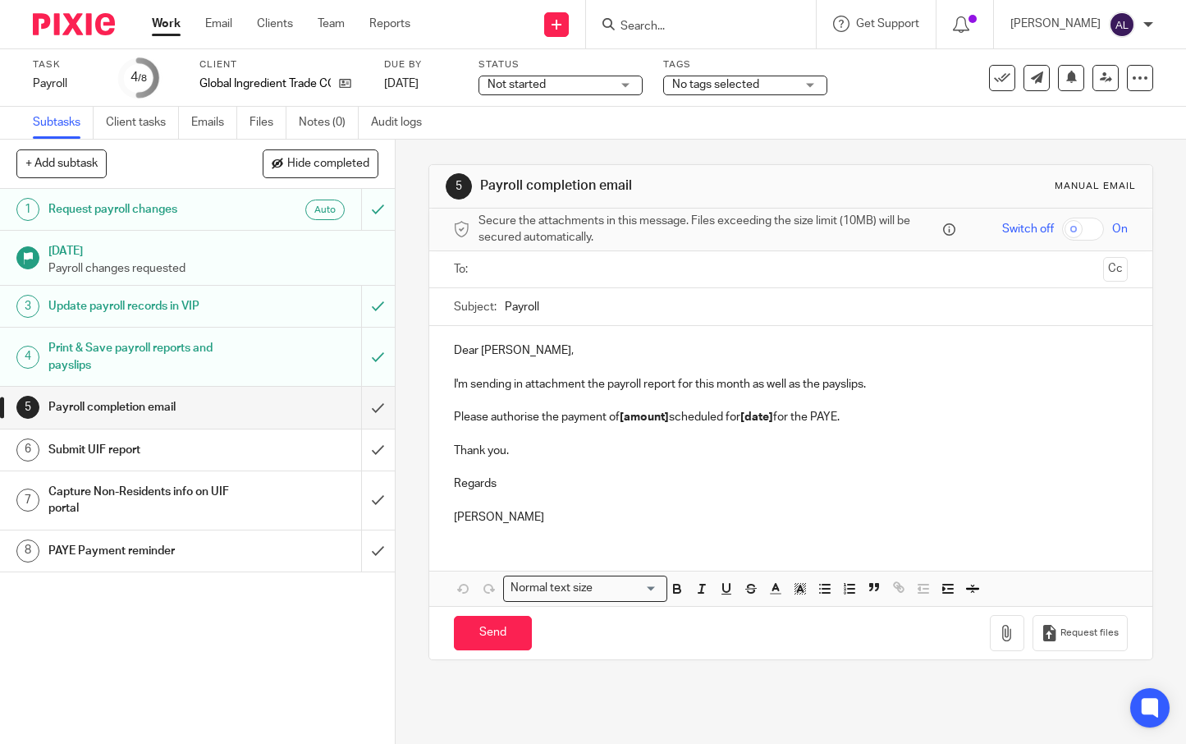
click at [891, 458] on p "Thank you." at bounding box center [791, 450] width 674 height 16
click at [520, 263] on input "text" at bounding box center [790, 269] width 612 height 19
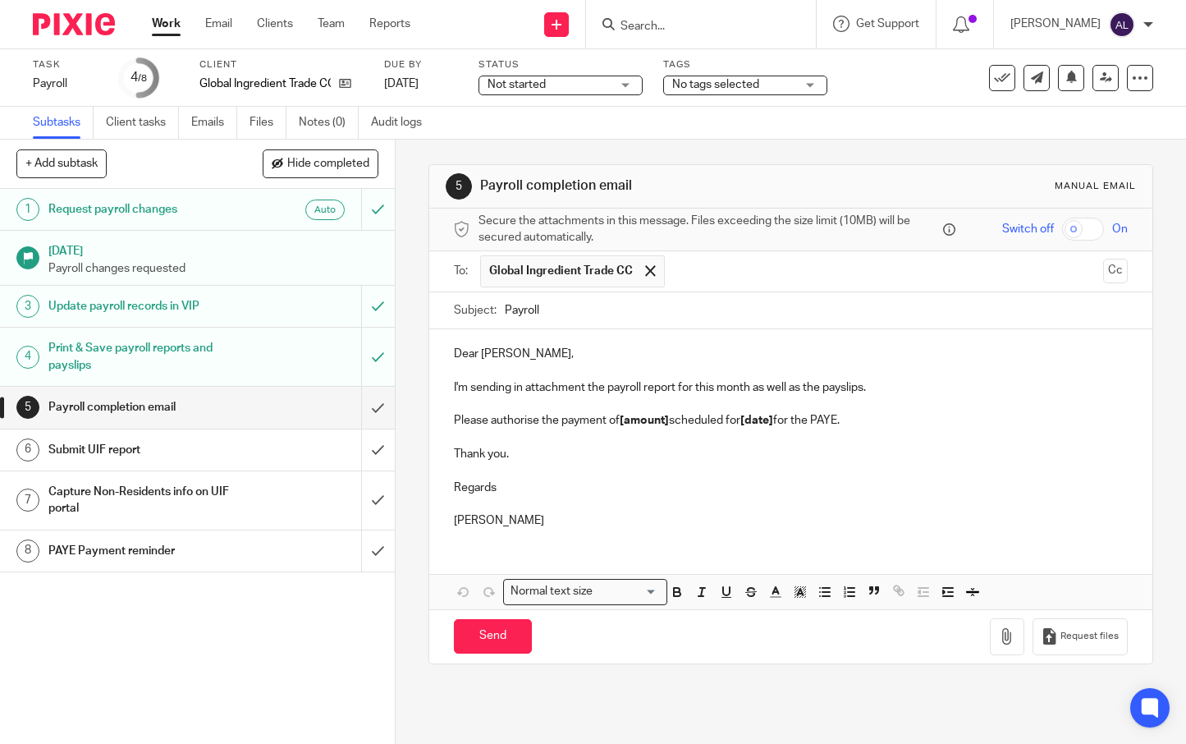
click at [505, 309] on input "Payroll" at bounding box center [816, 310] width 623 height 37
click at [614, 307] on input "September Payroll" at bounding box center [816, 310] width 623 height 37
type input "September Payroll Reports"
drag, startPoint x: 552, startPoint y: 520, endPoint x: 415, endPoint y: 346, distance: 222.7
click at [415, 346] on div "5 Payroll completion email Manual email Secure the attachments in this message.…" at bounding box center [791, 442] width 790 height 604
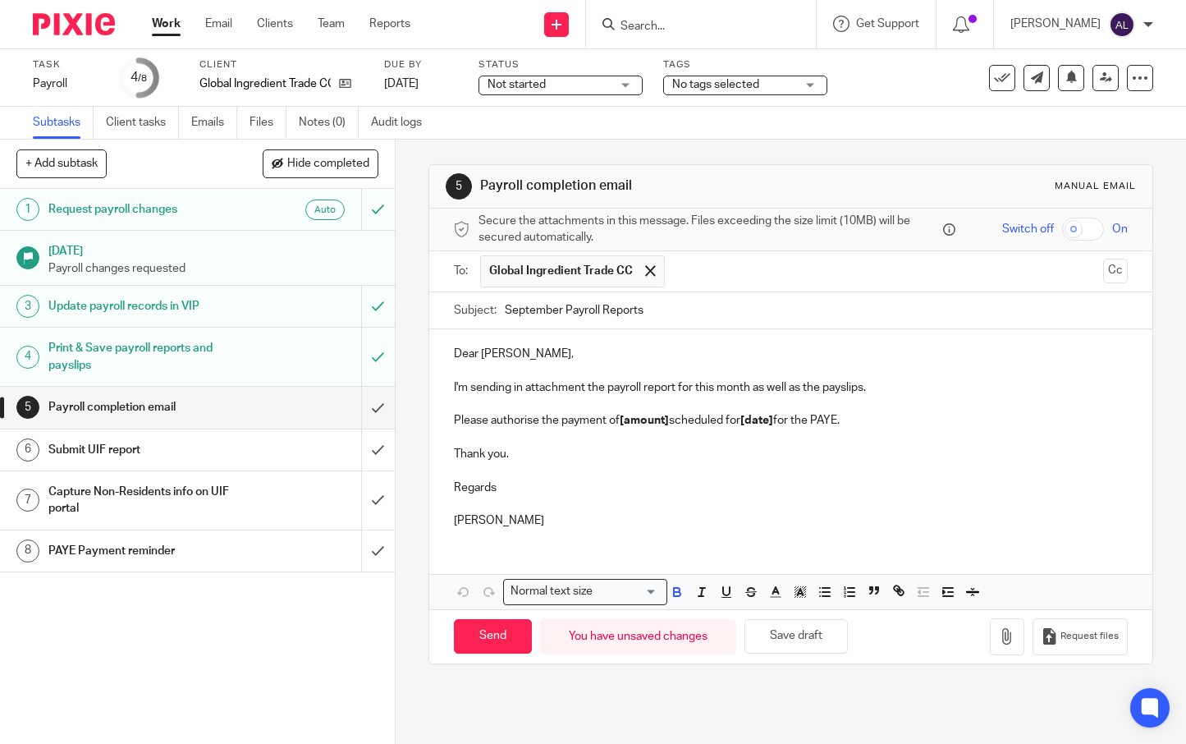
paste div
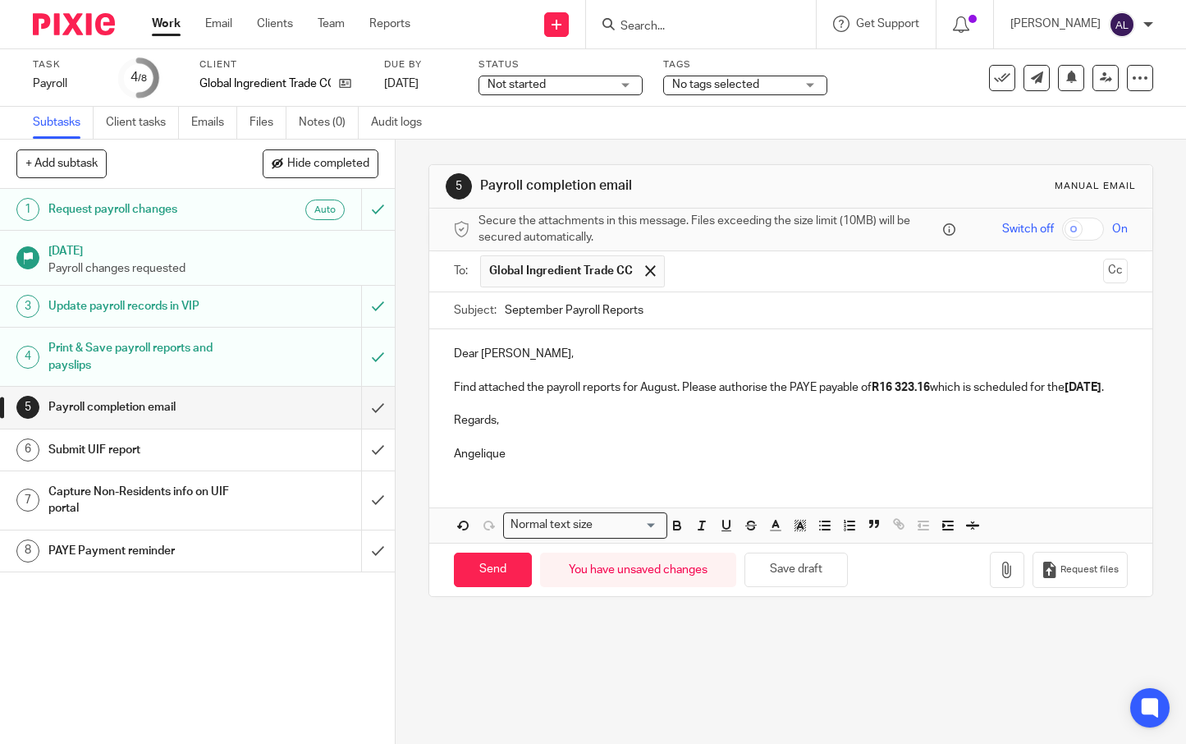
click at [653, 385] on p "Find attached the payroll reports for August. Please authorise the PAYE payable…" at bounding box center [791, 387] width 674 height 16
drag, startPoint x: 949, startPoint y: 387, endPoint x: 905, endPoint y: 389, distance: 44.4
click at [905, 389] on strong "R16 323.16" at bounding box center [921, 387] width 58 height 11
click at [946, 387] on strong "R16 323.16" at bounding box center [921, 387] width 58 height 11
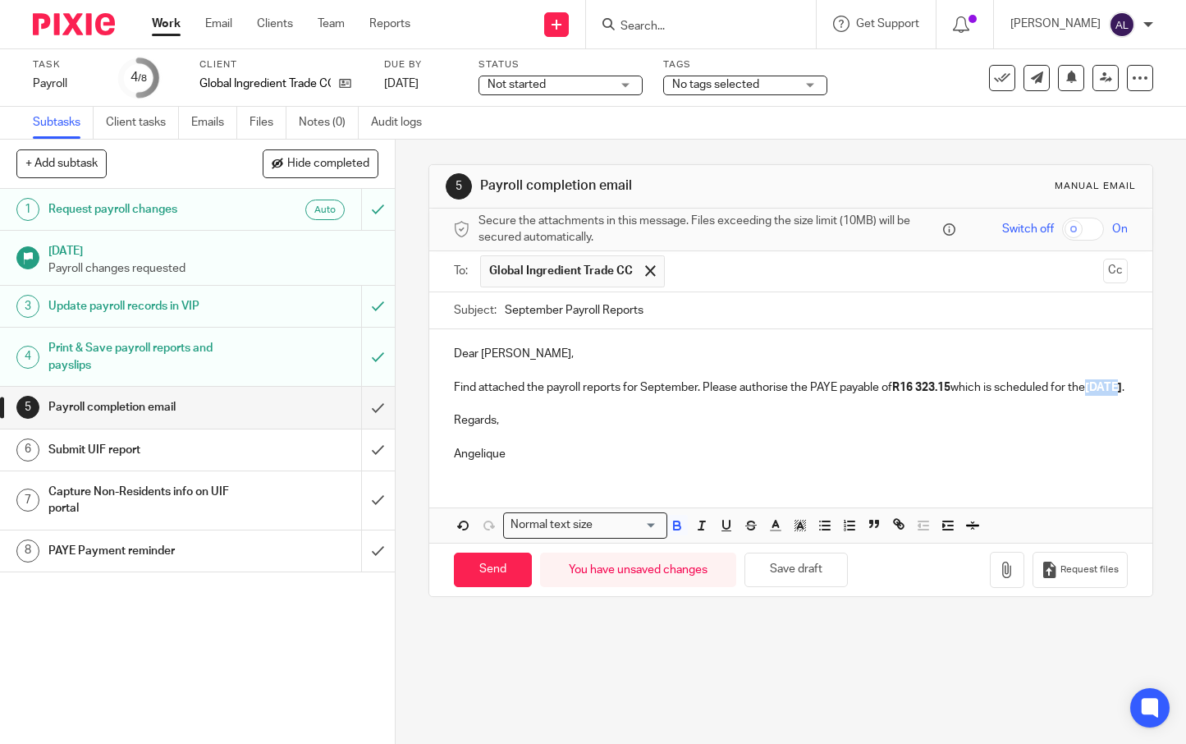
drag, startPoint x: 480, startPoint y: 401, endPoint x: 450, endPoint y: 399, distance: 30.4
click at [1085, 393] on strong "04/09/2025" at bounding box center [1103, 387] width 37 height 11
click at [597, 396] on p "Find attached the payroll reports for September. Please authorise the PAYE paya…" at bounding box center [791, 387] width 674 height 16
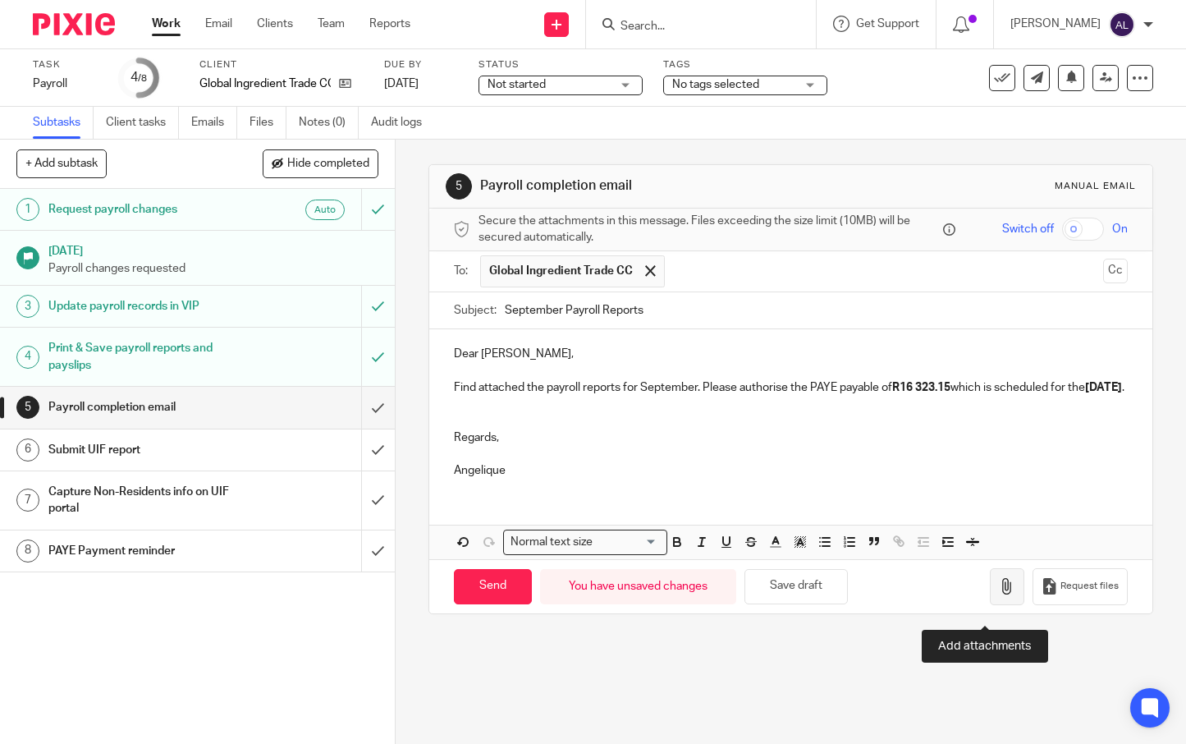
click at [999, 594] on icon "button" at bounding box center [1007, 586] width 16 height 16
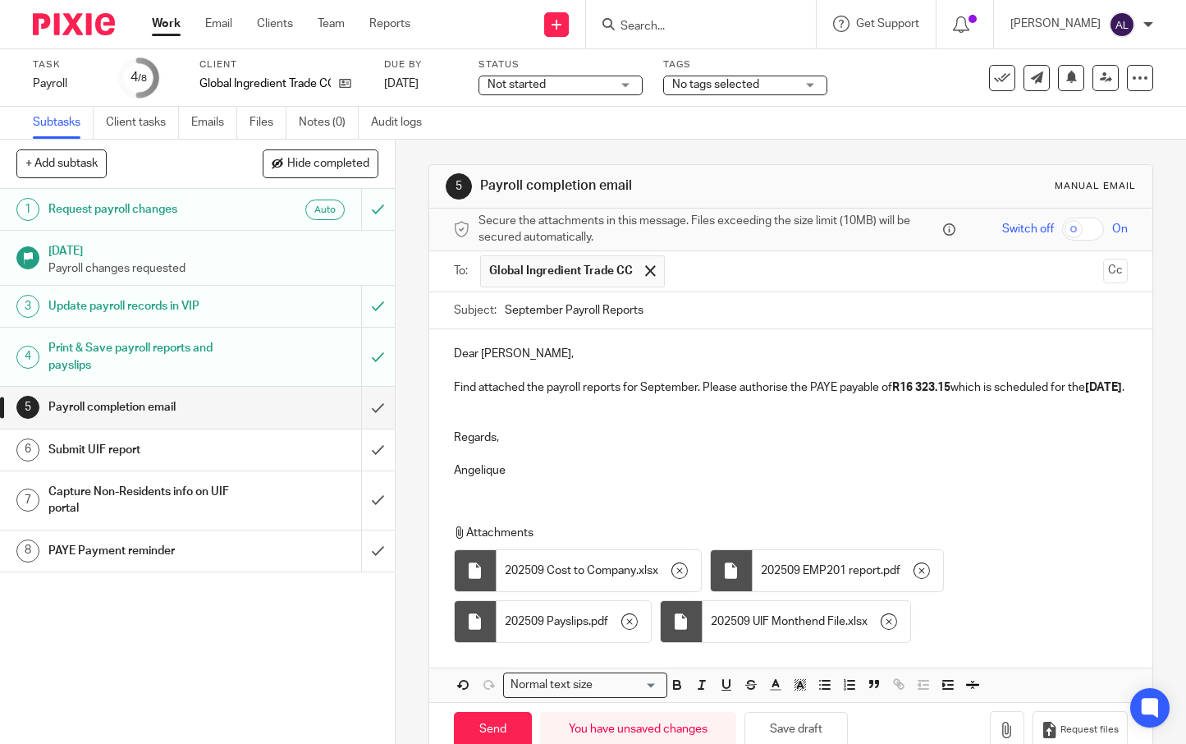
scroll to position [54, 0]
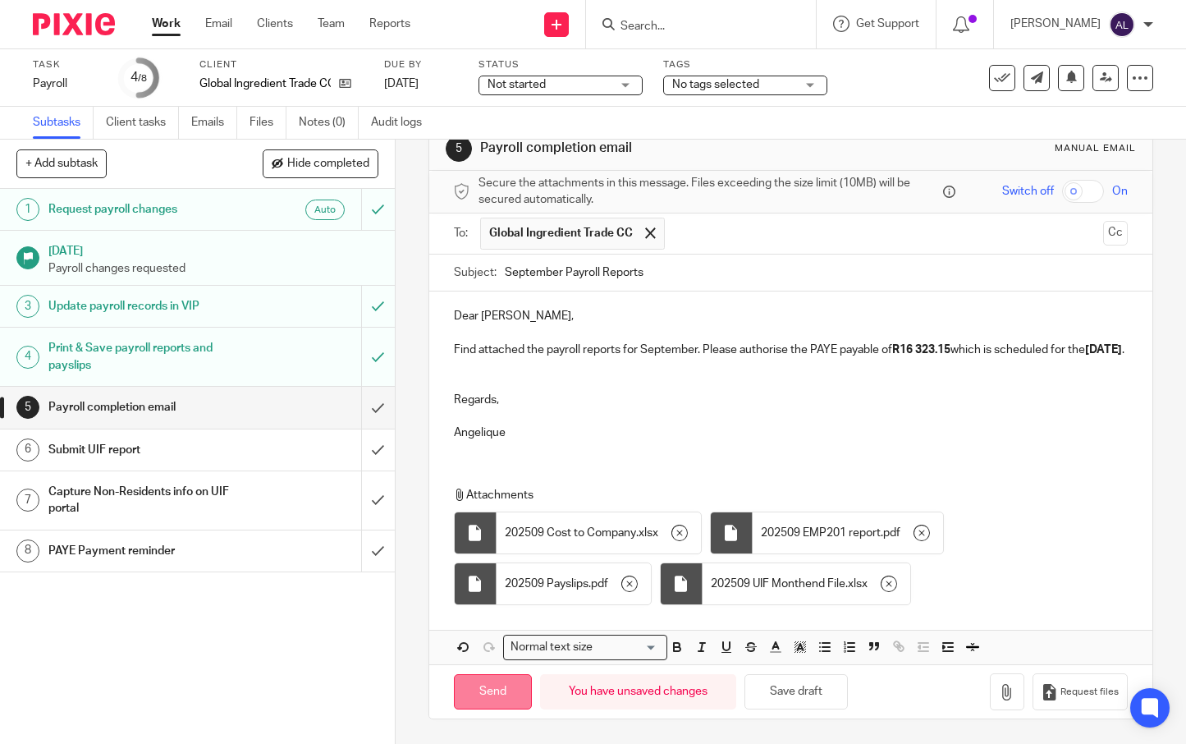
click at [484, 699] on input "Send" at bounding box center [493, 691] width 78 height 35
type input "Sent"
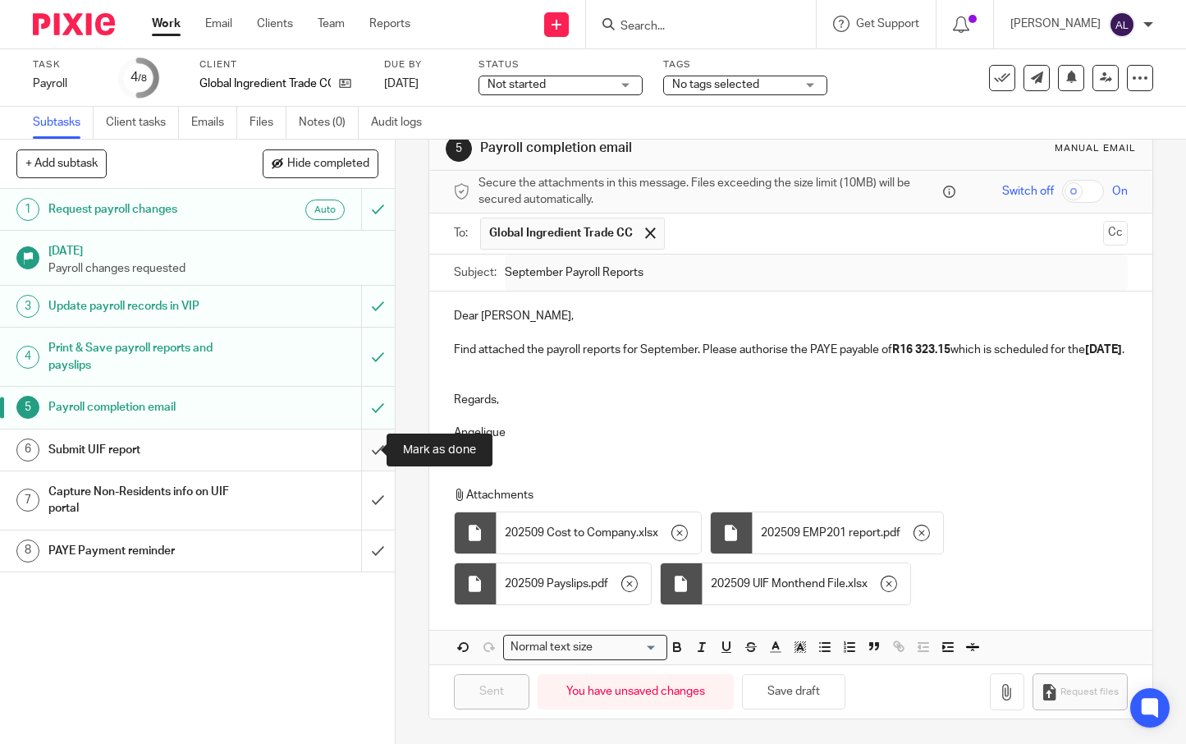
click at [359, 460] on input "submit" at bounding box center [197, 449] width 395 height 41
click at [348, 549] on input "submit" at bounding box center [197, 550] width 395 height 41
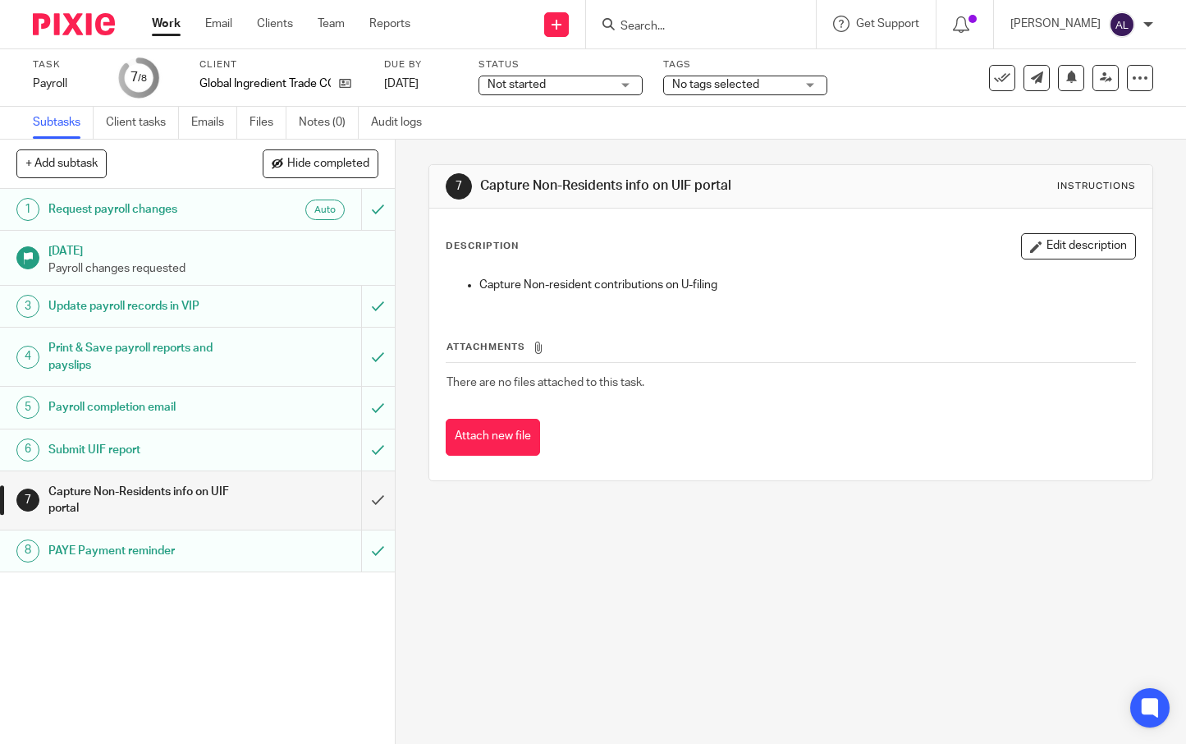
click at [868, 187] on div "7 Capture Non-Residents info on UIF portal Instructions" at bounding box center [791, 186] width 690 height 26
click at [1100, 81] on icon at bounding box center [1106, 77] width 12 height 12
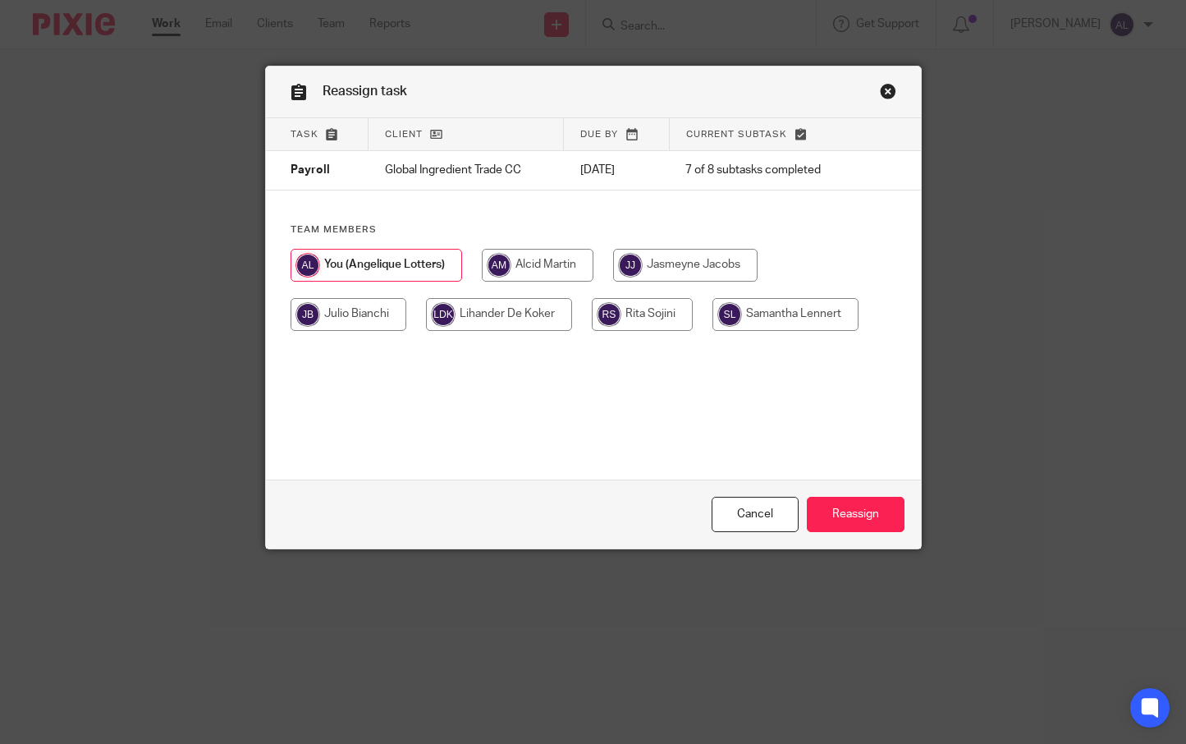
click at [678, 266] on input "radio" at bounding box center [685, 265] width 144 height 33
radio input "true"
click at [859, 516] on input "Reassign" at bounding box center [856, 514] width 98 height 35
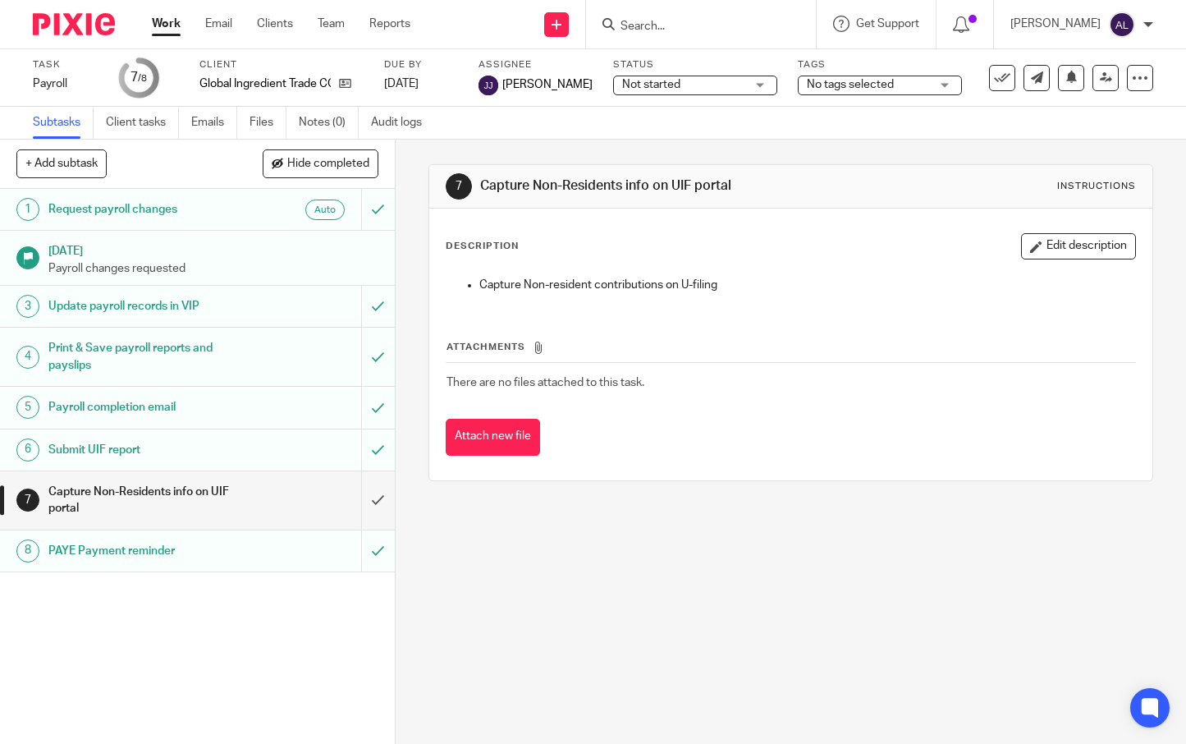
click at [854, 549] on div "7 Capture Non-Residents info on UIF portal Instructions Description Edit descri…" at bounding box center [791, 442] width 790 height 604
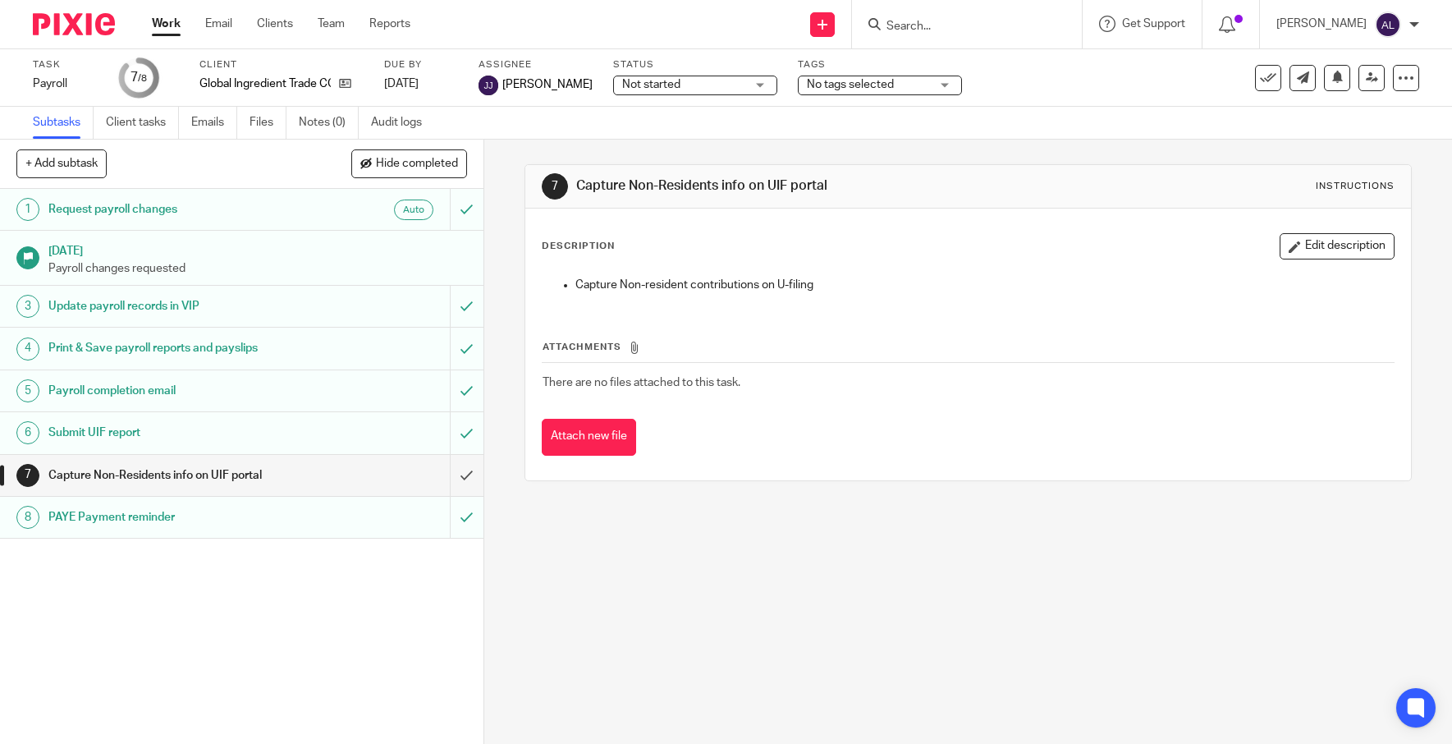
click at [955, 34] on form at bounding box center [972, 24] width 175 height 21
click at [958, 30] on input "Search" at bounding box center [959, 27] width 148 height 15
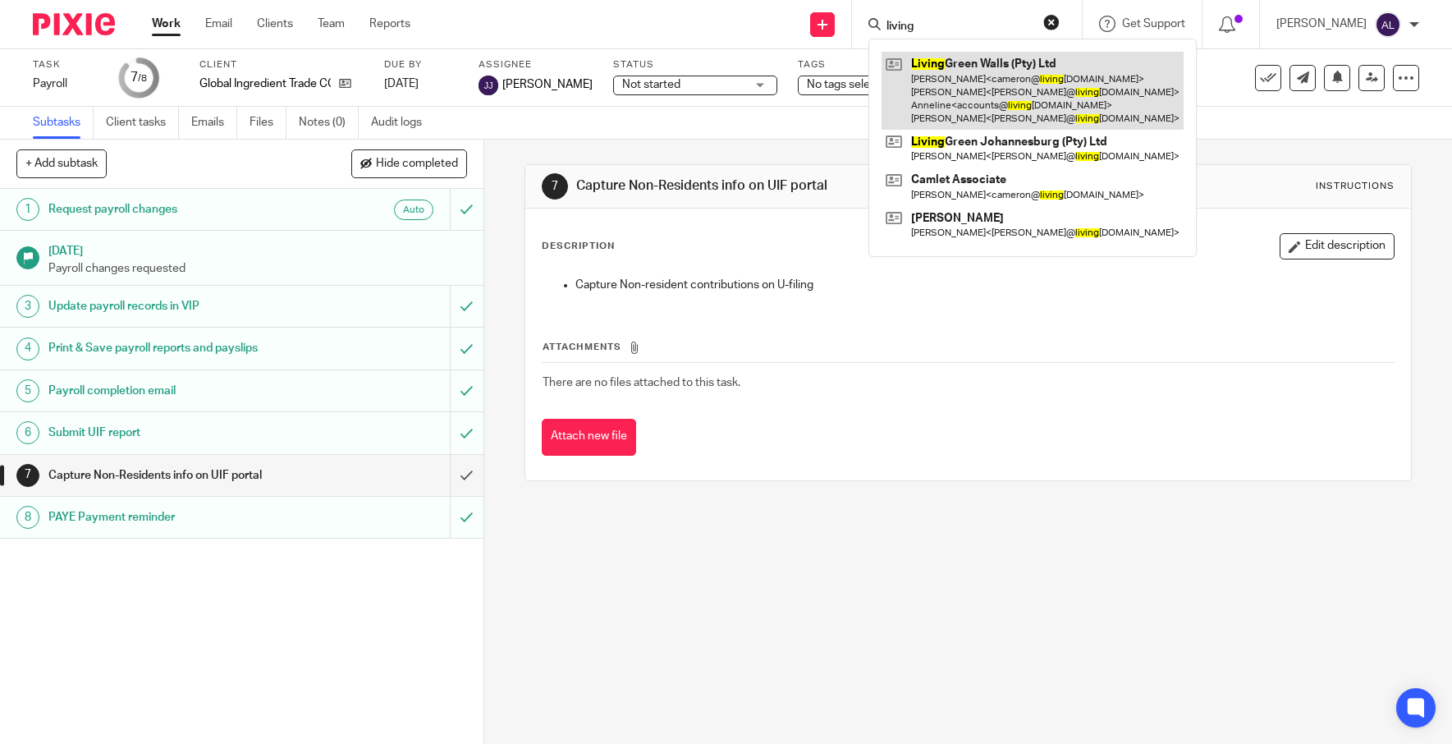
type input "living"
click at [1019, 73] on link at bounding box center [1033, 91] width 302 height 78
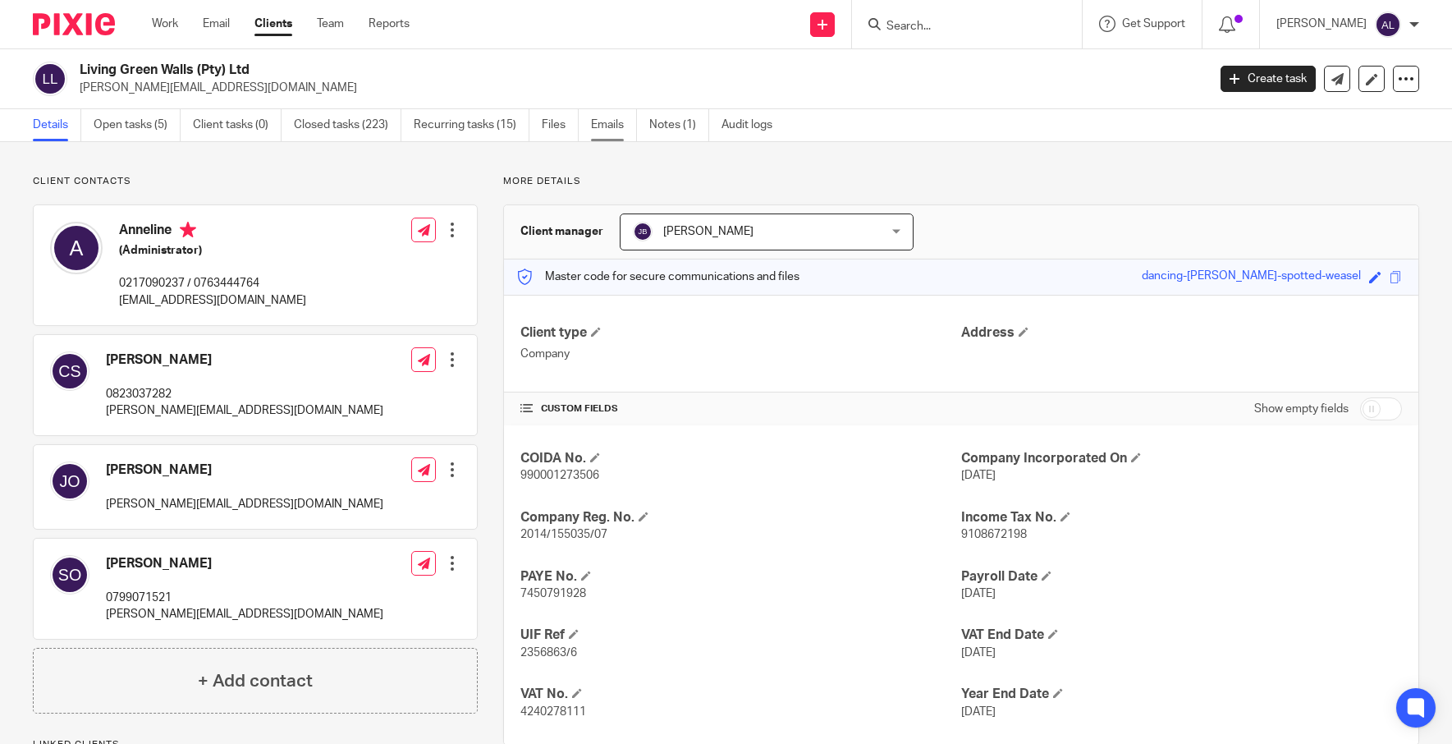
click at [617, 134] on link "Emails" at bounding box center [614, 125] width 46 height 32
click at [148, 277] on p "0217090237 / 0763444764" at bounding box center [212, 283] width 187 height 16
copy p "0217090237"
click at [217, 296] on p "[EMAIL_ADDRESS][DOMAIN_NAME]" at bounding box center [212, 300] width 187 height 16
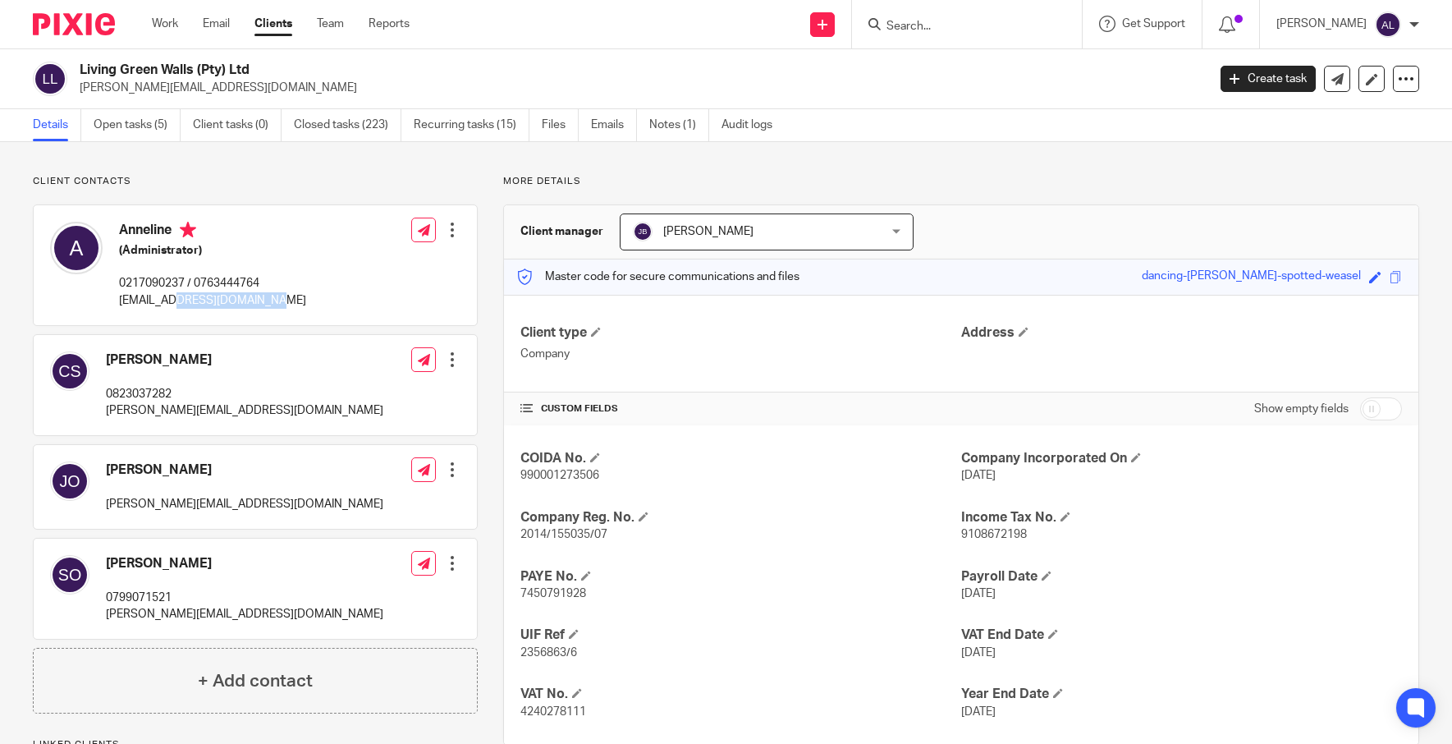
click at [217, 296] on p "[EMAIL_ADDRESS][DOMAIN_NAME]" at bounding box center [212, 300] width 187 height 16
copy div "[EMAIL_ADDRESS][DOMAIN_NAME]"
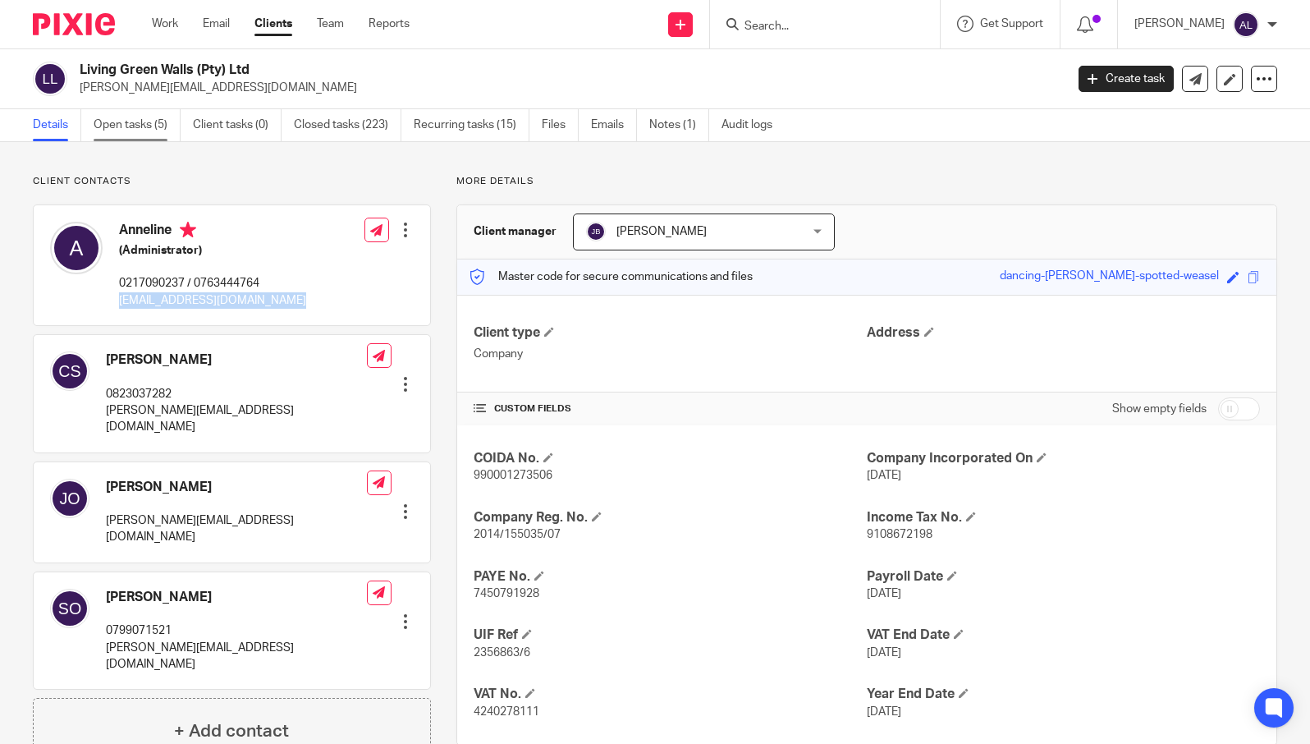
click at [120, 116] on link "Open tasks (5)" at bounding box center [137, 125] width 87 height 32
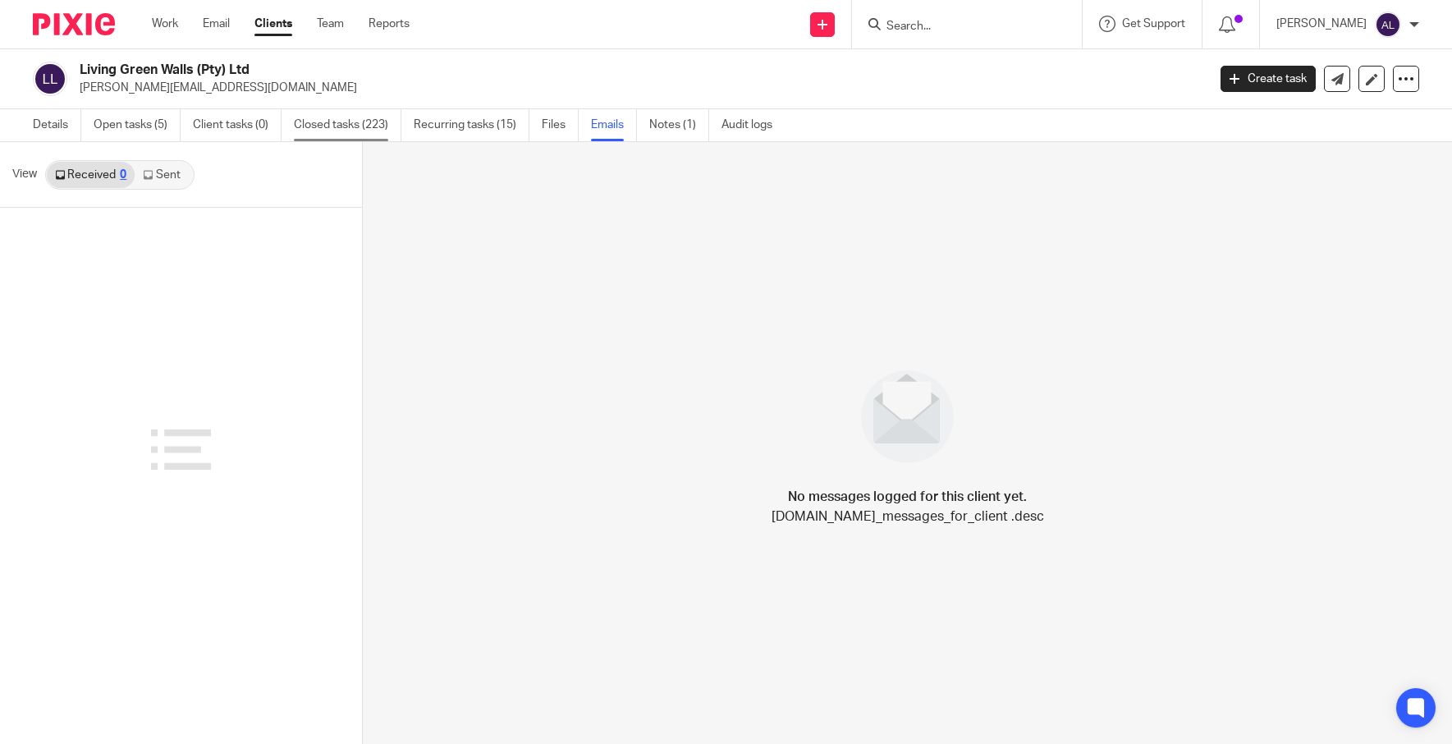
click at [159, 178] on link "Sent" at bounding box center [163, 175] width 57 height 26
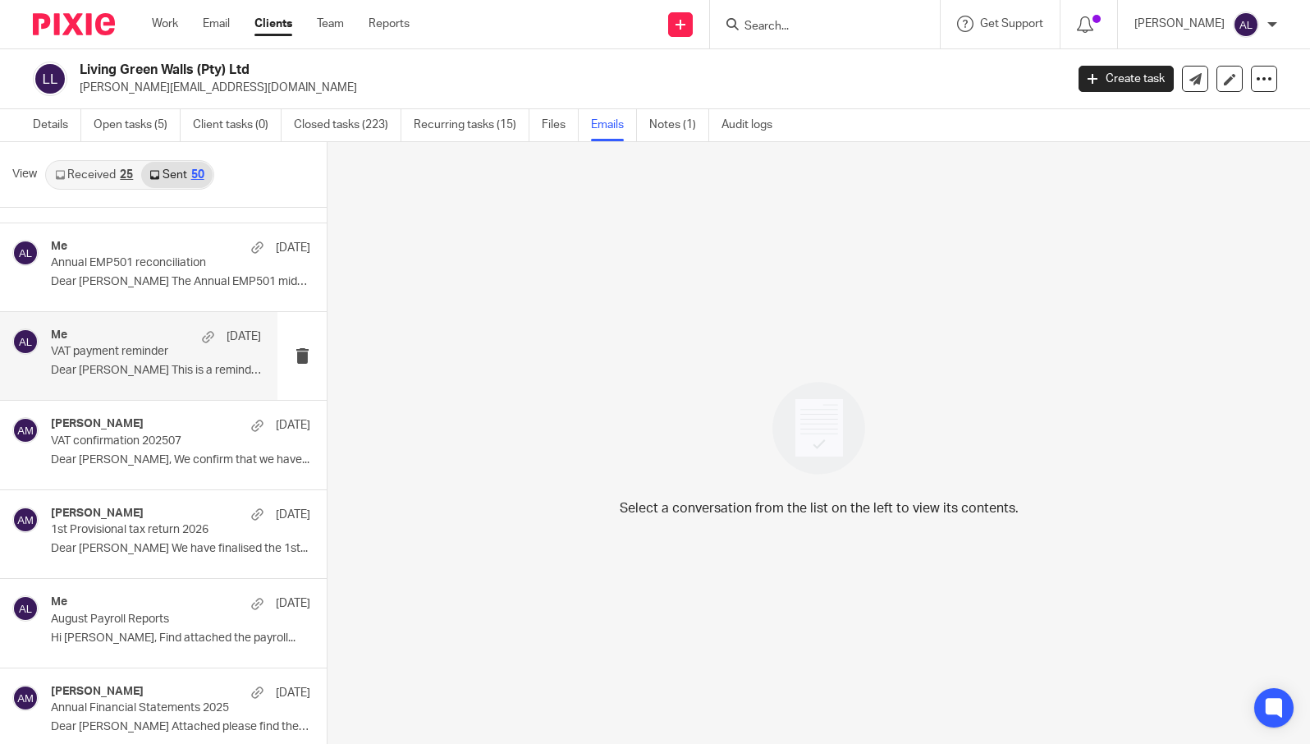
scroll to position [164, 0]
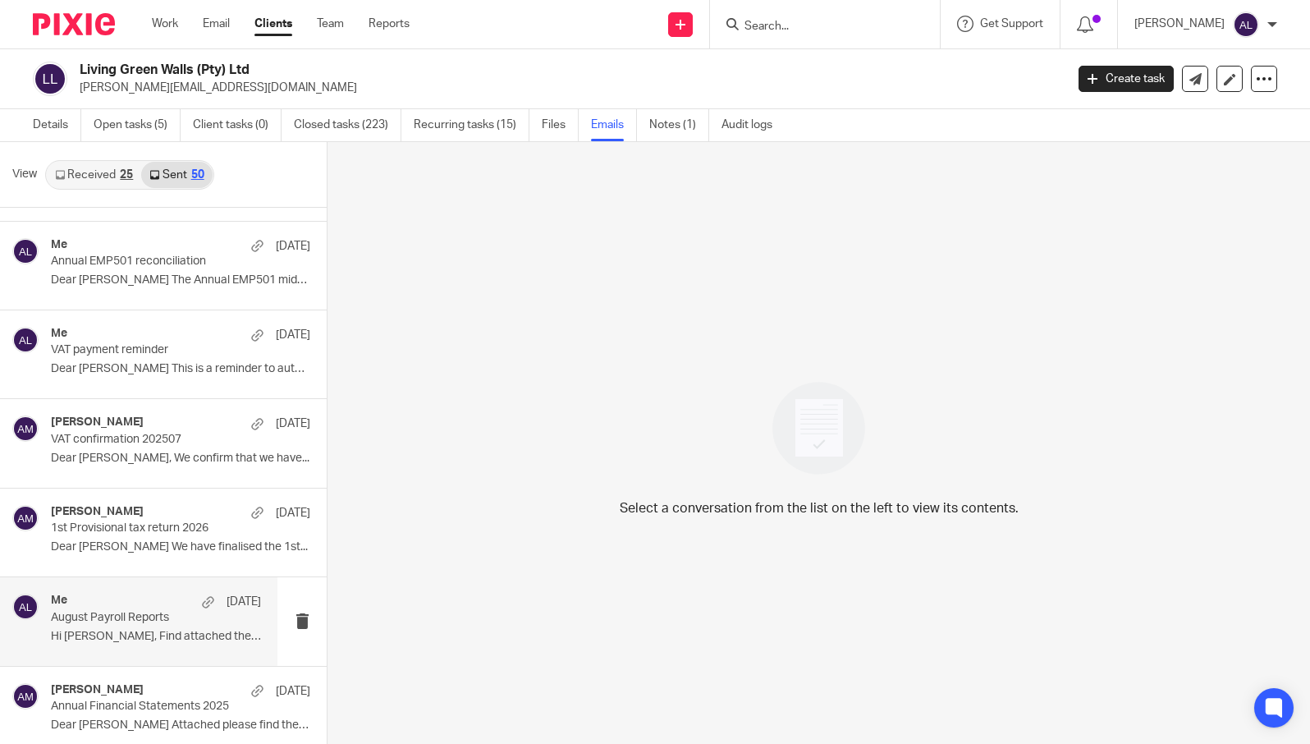
click at [143, 621] on p "August Payroll Reports" at bounding box center [135, 618] width 168 height 14
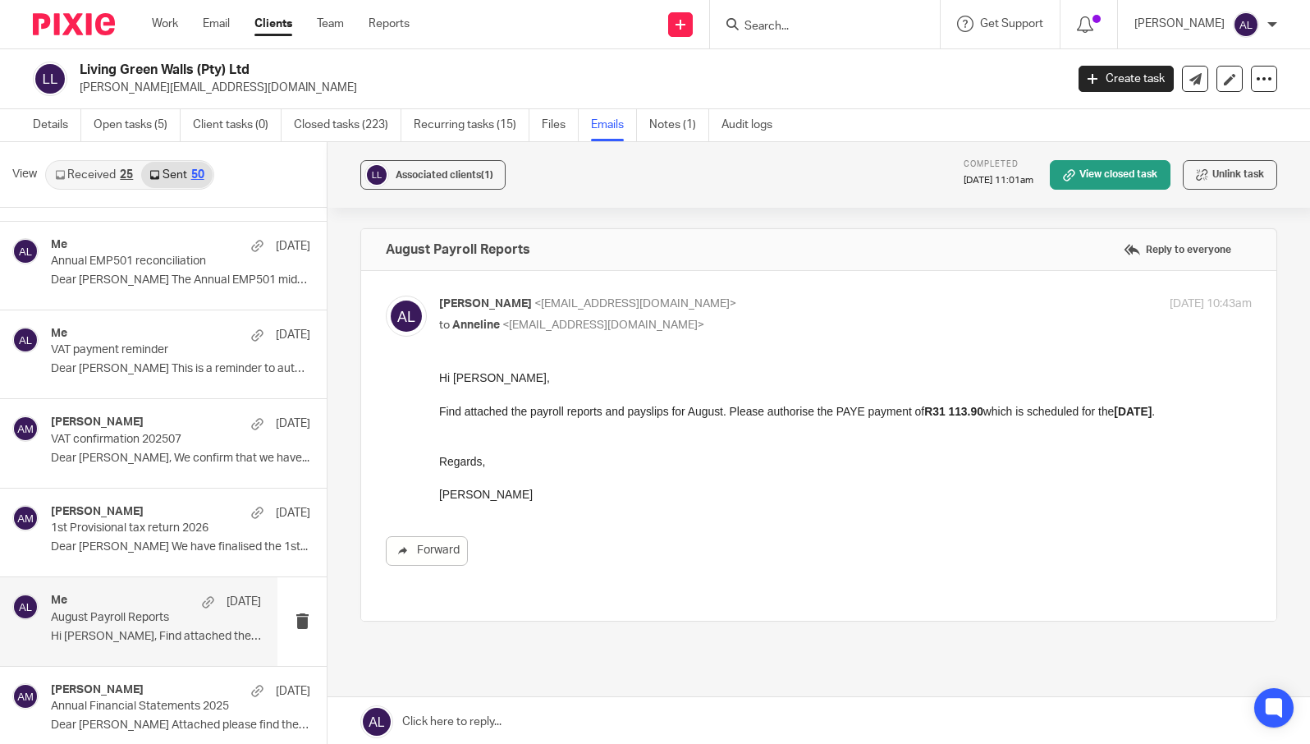
scroll to position [0, 0]
drag, startPoint x: 543, startPoint y: 494, endPoint x: 441, endPoint y: 370, distance: 160.4
click at [441, 370] on div "Hi Anneline, Find attached the payroll reports and payslips for August. Please …" at bounding box center [845, 436] width 813 height 134
copy div "Hi Anneline, Find attached the payroll reports and payslips for August. Please …"
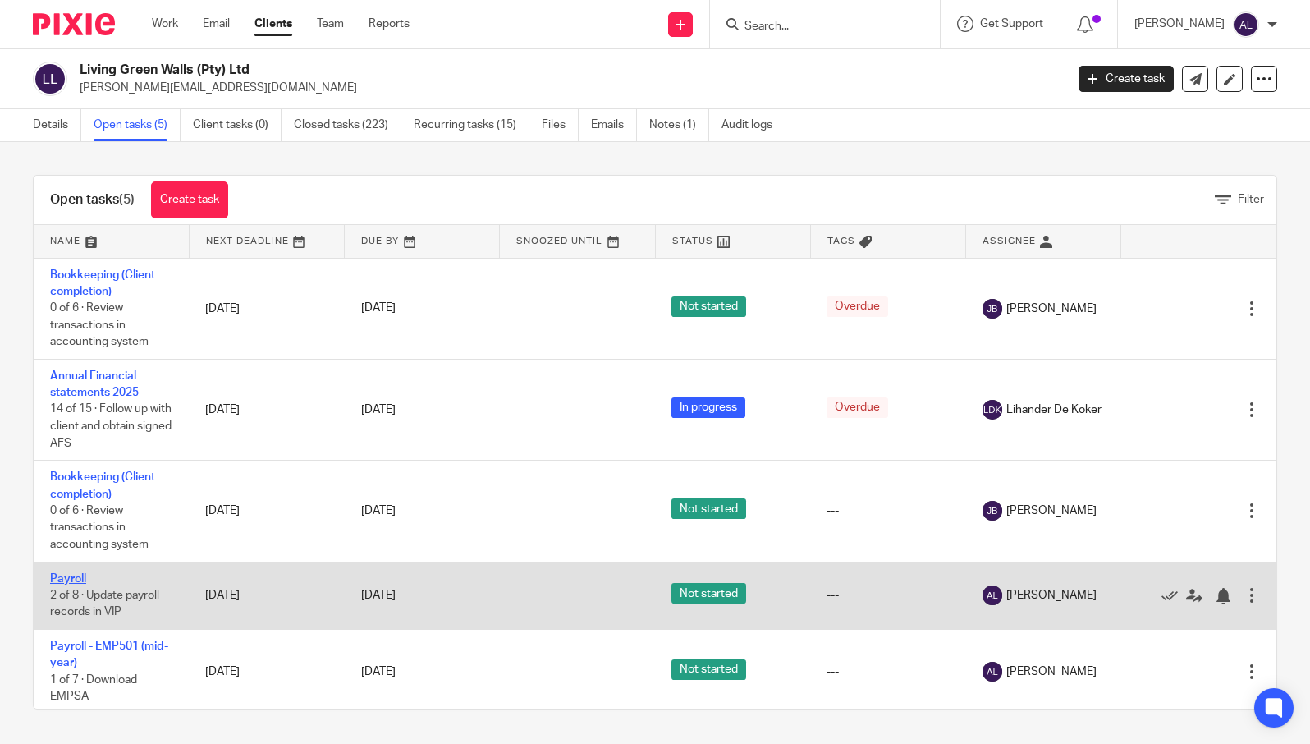
click at [71, 576] on link "Payroll" at bounding box center [68, 578] width 36 height 11
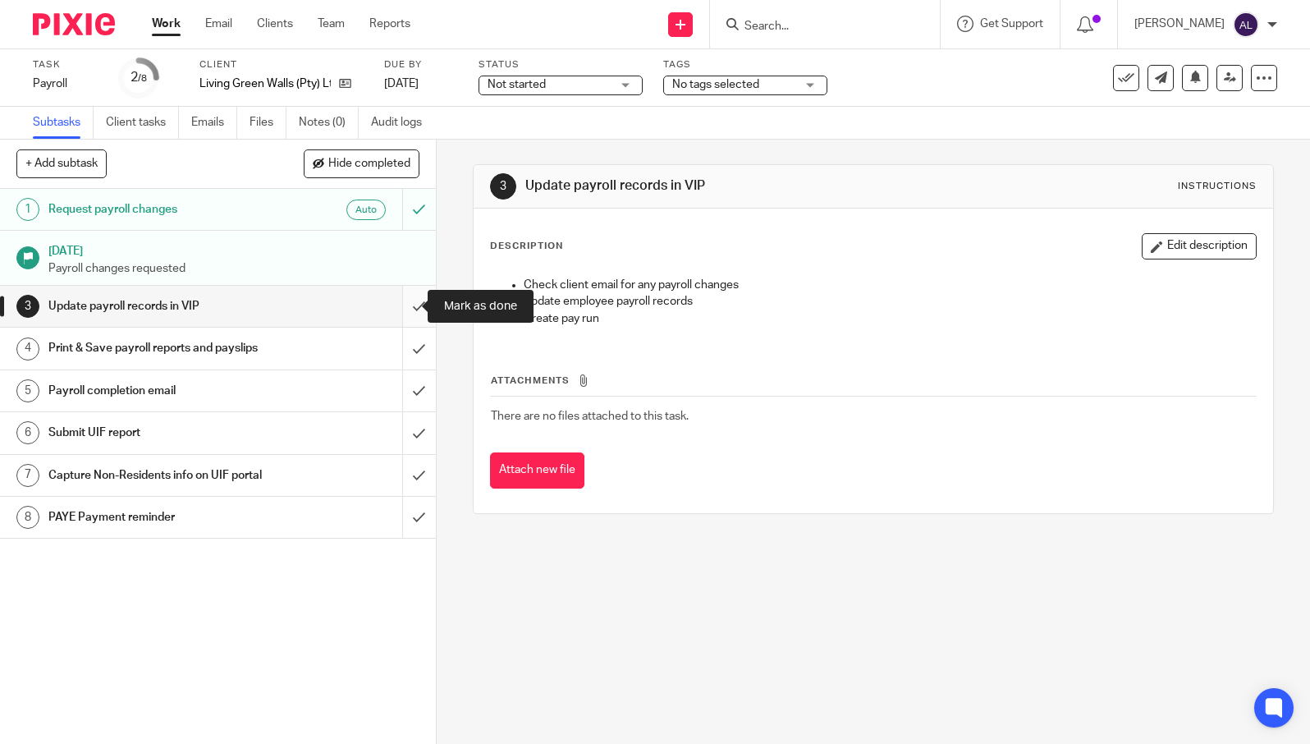
click at [401, 317] on input "submit" at bounding box center [218, 306] width 436 height 41
click at [398, 341] on input "submit" at bounding box center [218, 348] width 436 height 41
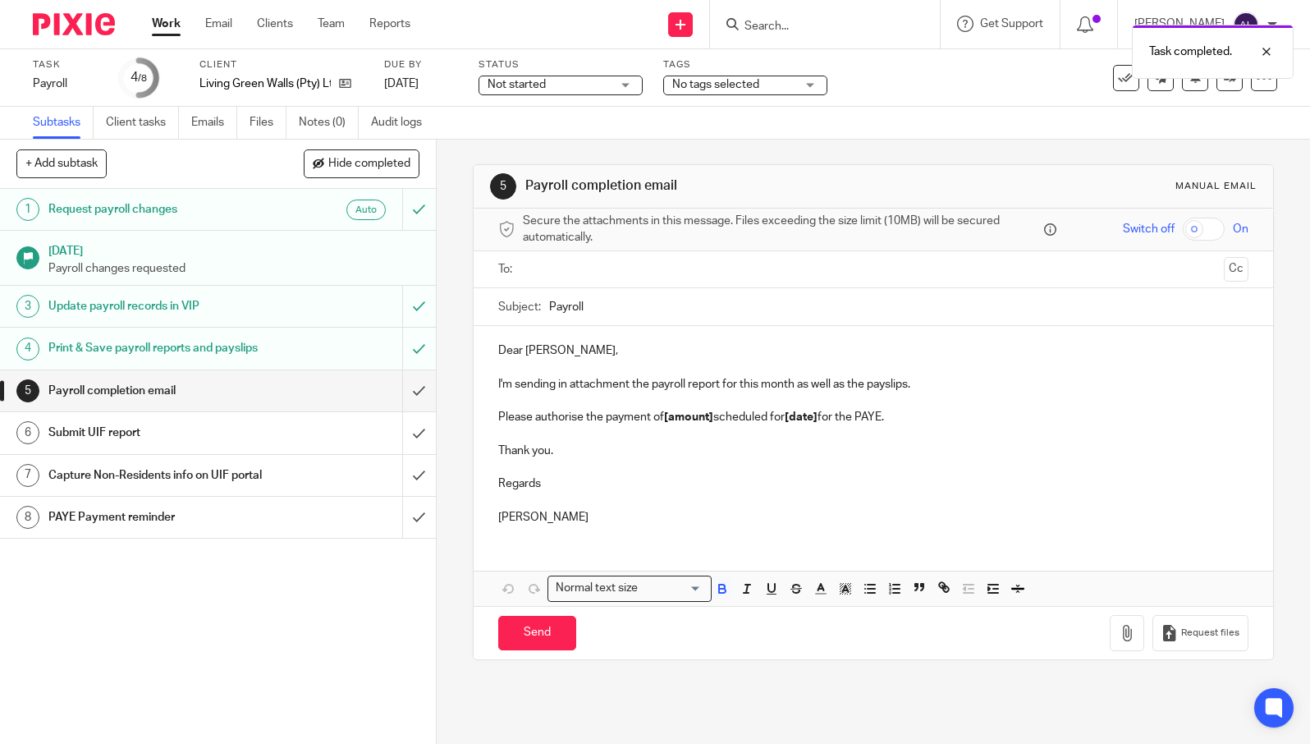
drag, startPoint x: 606, startPoint y: 523, endPoint x: 480, endPoint y: 345, distance: 217.9
click at [480, 345] on div "Dear [PERSON_NAME], I'm sending in attachment the payroll report for this month…" at bounding box center [873, 432] width 799 height 212
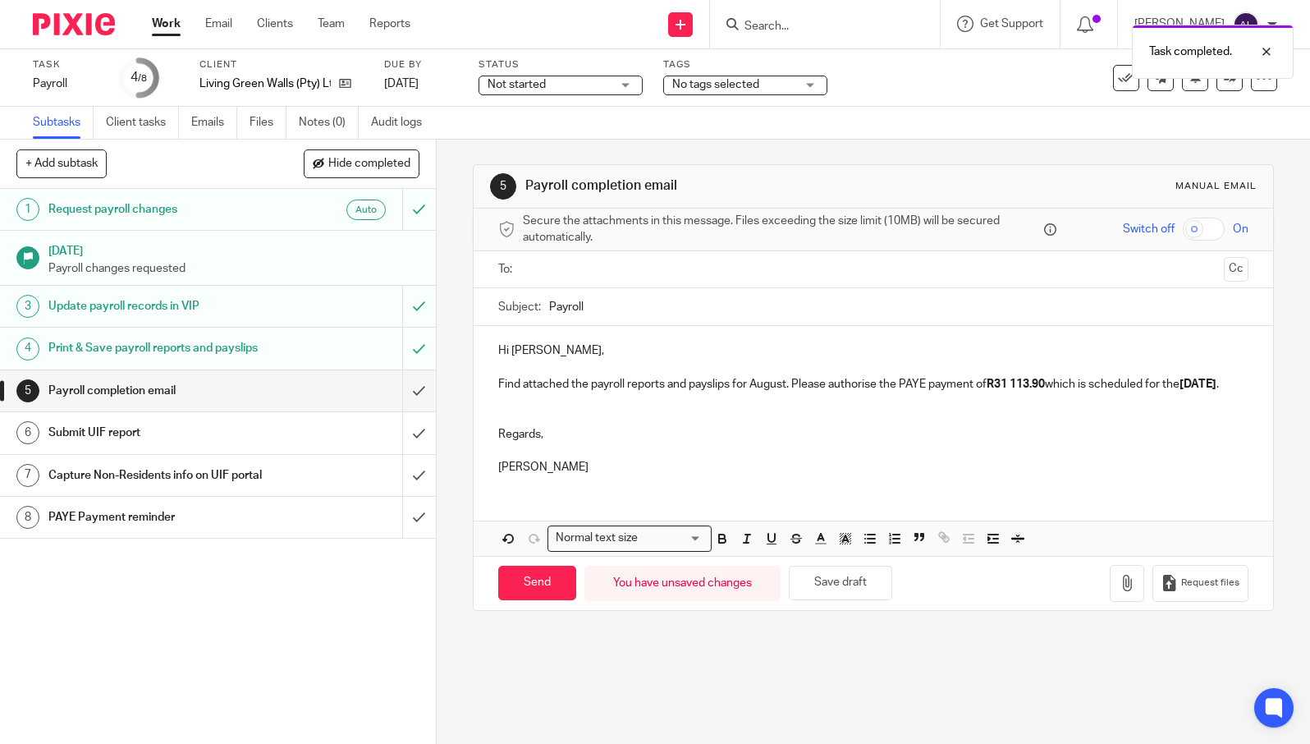
click at [573, 264] on input "text" at bounding box center [873, 269] width 688 height 19
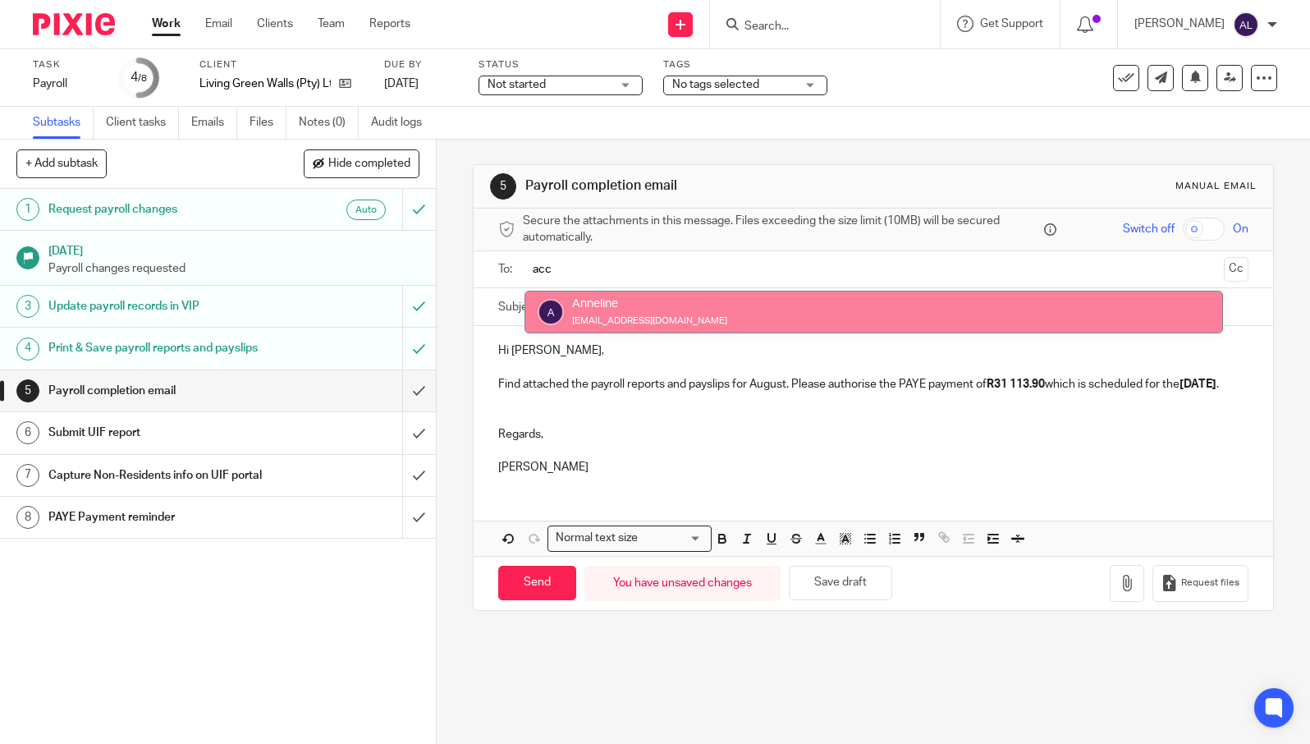
type input "acc"
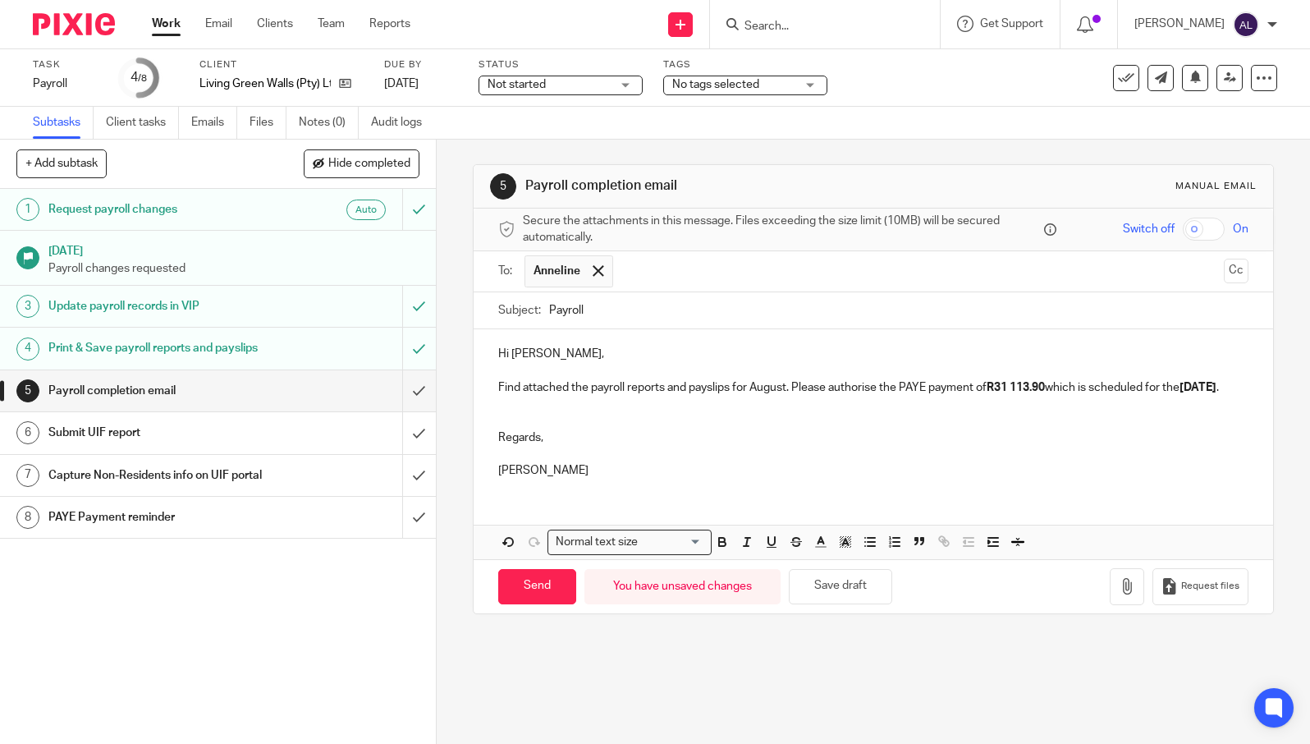
click at [549, 308] on input "Payroll" at bounding box center [898, 310] width 699 height 37
click at [722, 317] on input "September Payroll" at bounding box center [898, 310] width 699 height 37
type input "September Payroll Reports"
click at [772, 388] on p "Find attached the payroll reports and payslips for August. Please authorise the…" at bounding box center [872, 387] width 749 height 16
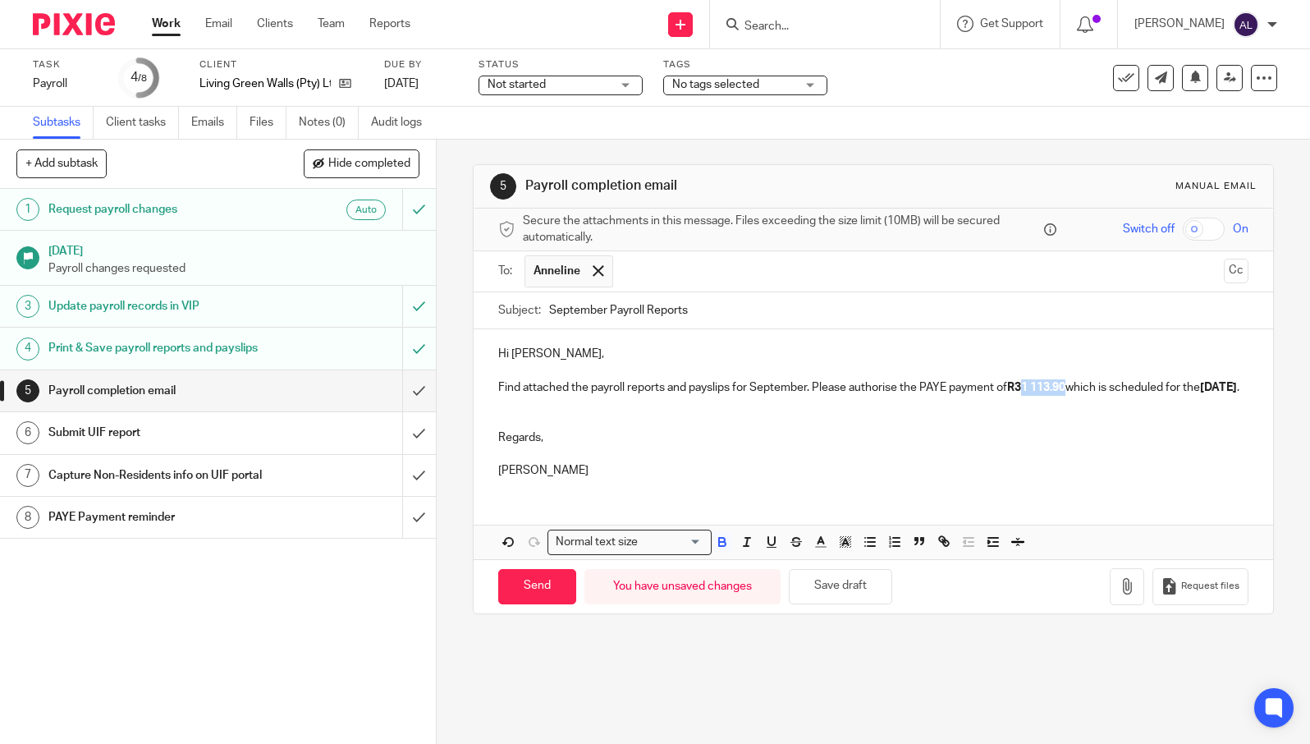
drag, startPoint x: 1067, startPoint y: 389, endPoint x: 1024, endPoint y: 390, distance: 43.5
click at [1024, 390] on strong "R31 113.90" at bounding box center [1036, 387] width 58 height 11
drag, startPoint x: 525, startPoint y: 401, endPoint x: 497, endPoint y: 402, distance: 27.9
click at [1200, 393] on strong "[DATE]" at bounding box center [1218, 387] width 37 height 11
click at [944, 462] on p at bounding box center [872, 454] width 749 height 16
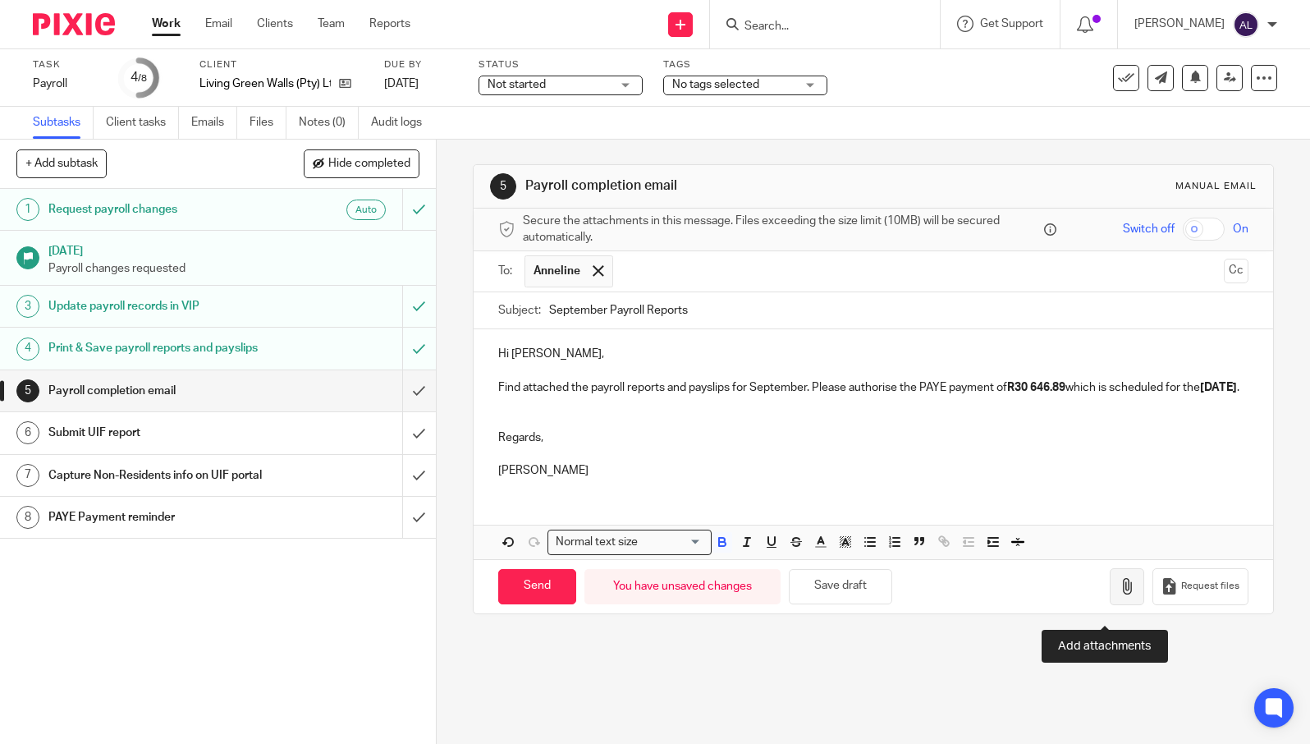
click at [1114, 603] on button "button" at bounding box center [1127, 586] width 34 height 37
click at [1119, 594] on icon "button" at bounding box center [1127, 586] width 16 height 16
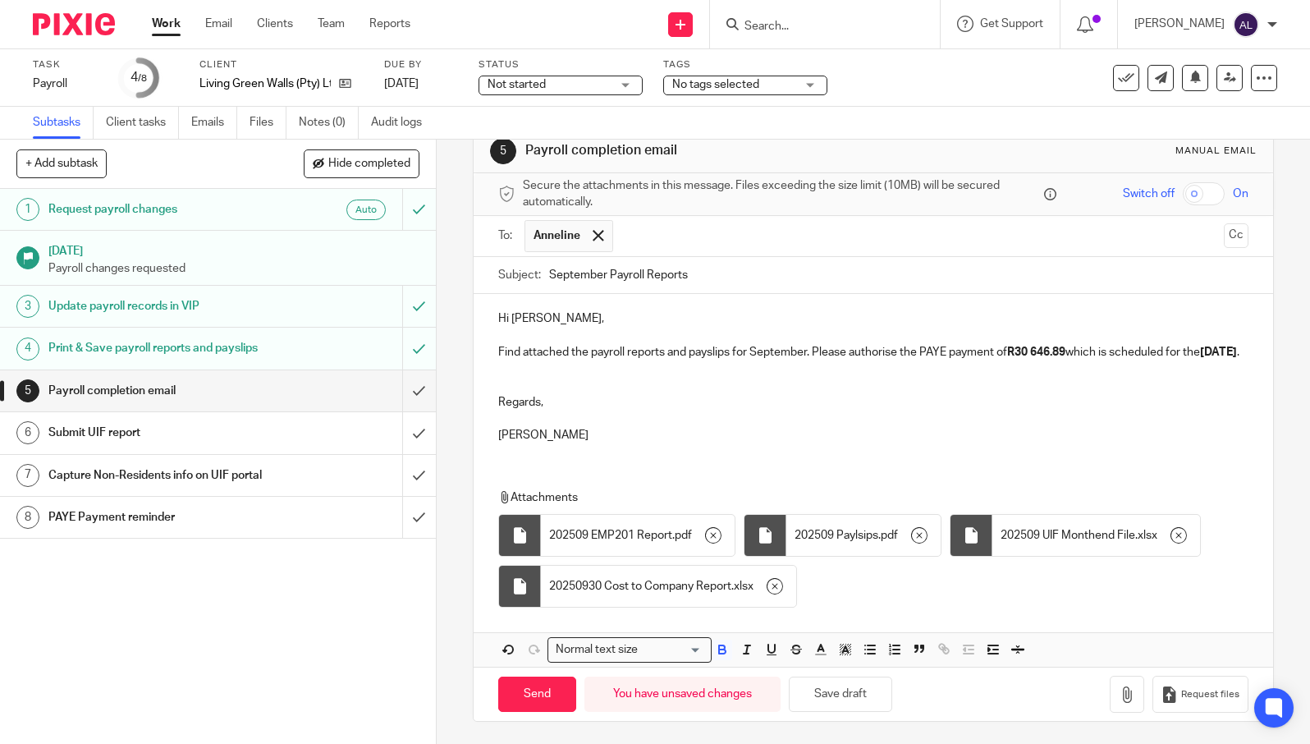
scroll to position [54, 0]
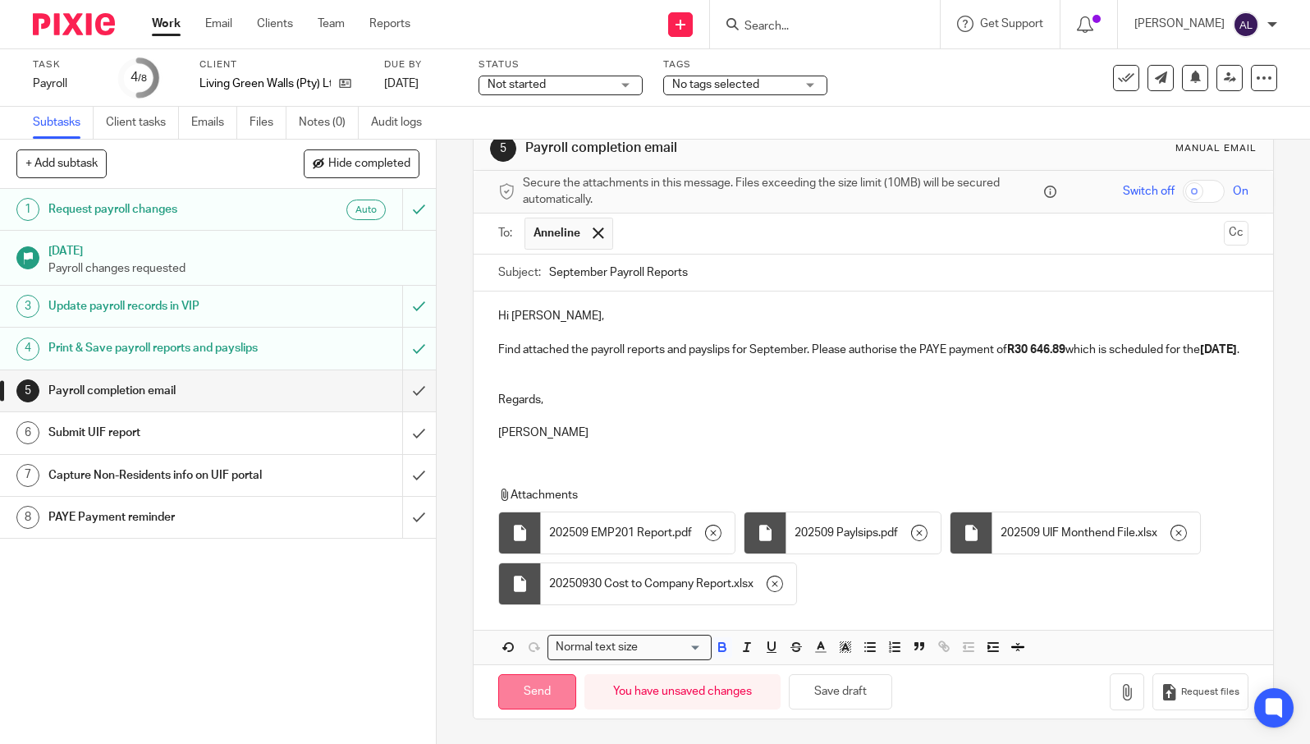
click at [532, 698] on input "Send" at bounding box center [537, 691] width 78 height 35
type input "Sent"
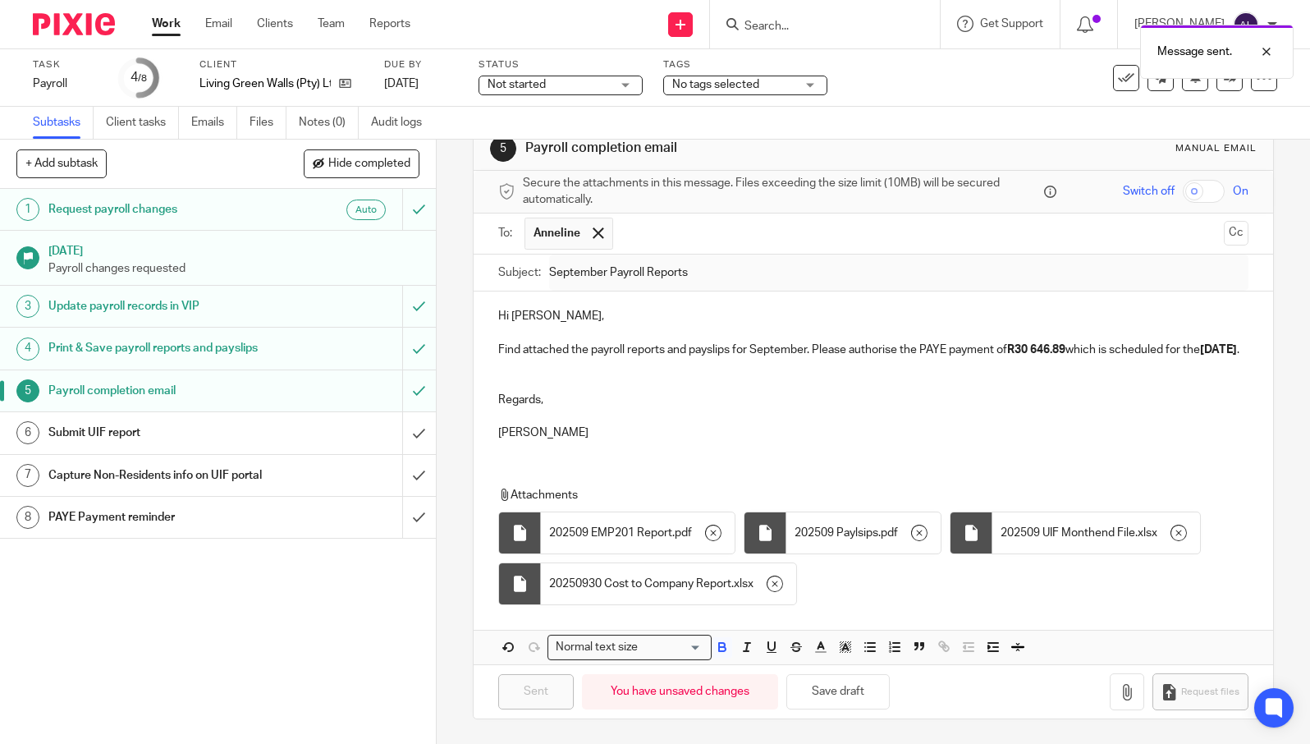
click at [1042, 399] on p "Regards," at bounding box center [872, 400] width 749 height 16
click at [405, 437] on input "submit" at bounding box center [218, 432] width 436 height 41
click at [407, 533] on input "submit" at bounding box center [218, 517] width 436 height 41
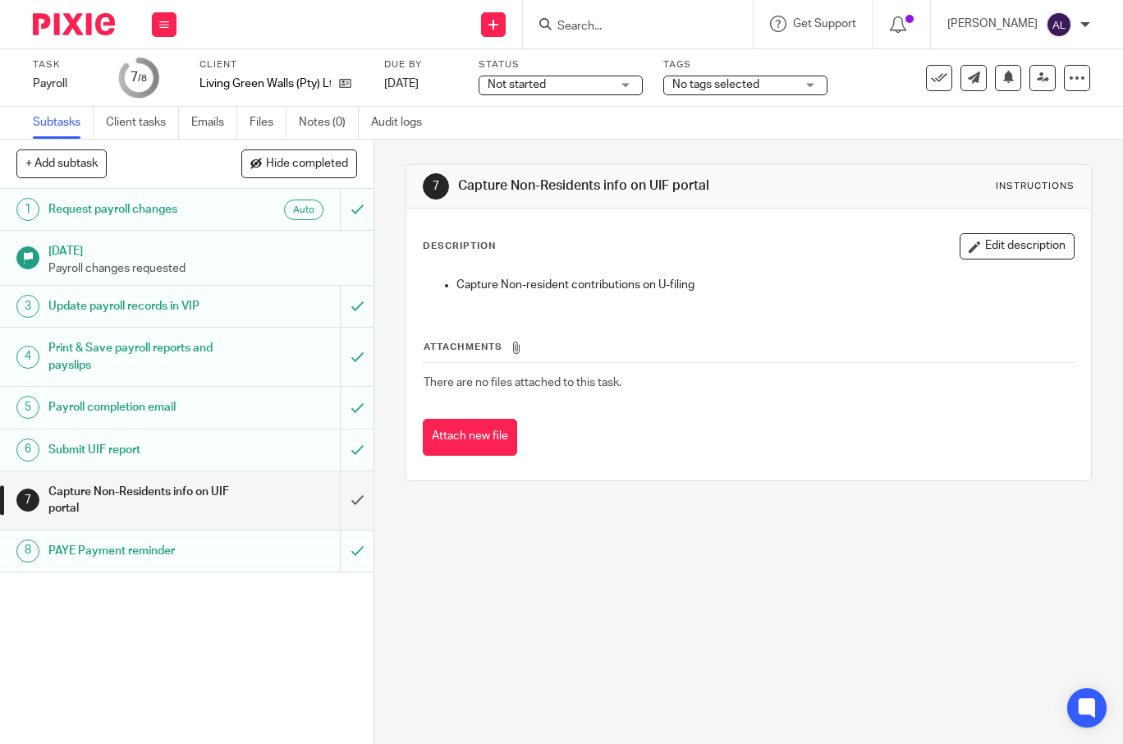
click at [694, 25] on input "Search" at bounding box center [630, 27] width 148 height 15
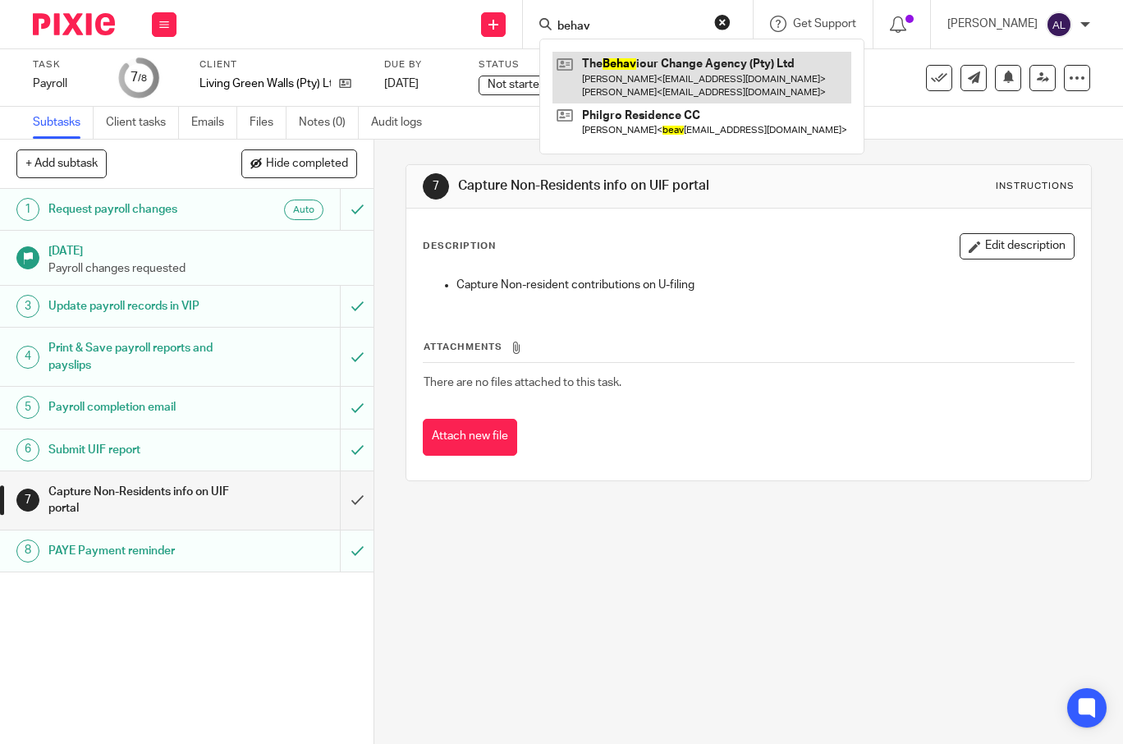
type input "behav"
click at [644, 78] on link at bounding box center [701, 77] width 299 height 51
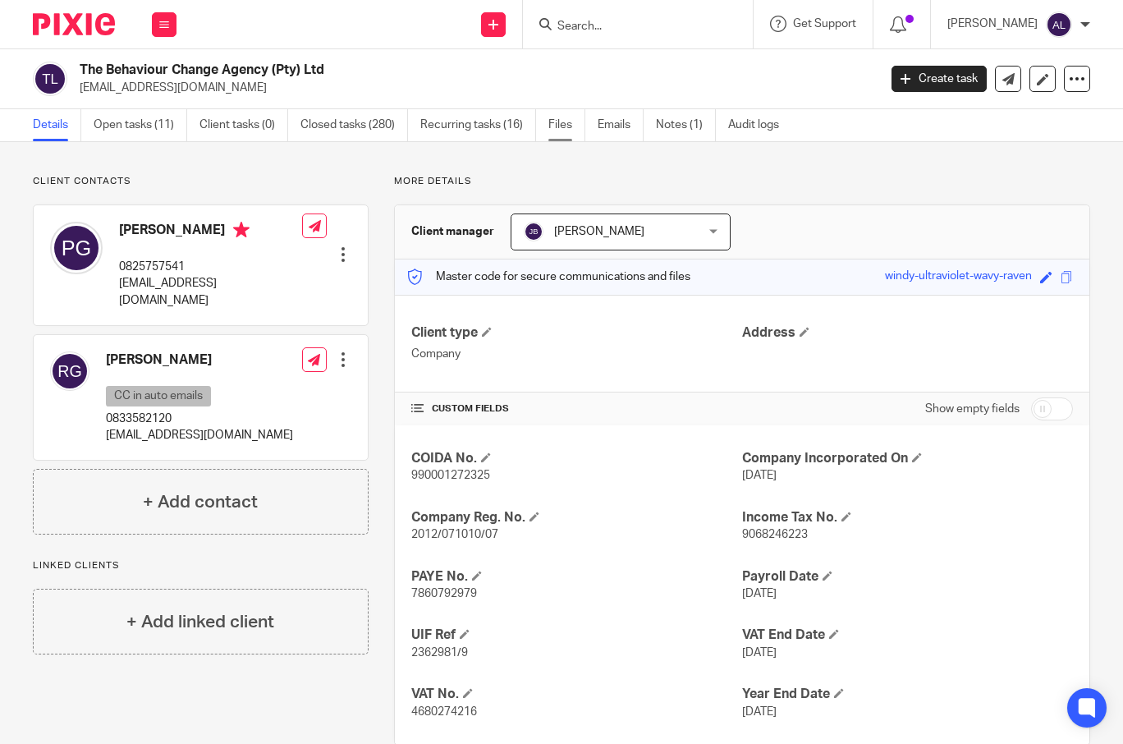
drag, startPoint x: 622, startPoint y: 127, endPoint x: 580, endPoint y: 128, distance: 41.9
click at [622, 126] on link "Emails" at bounding box center [621, 125] width 46 height 32
click at [133, 268] on p "0825757541" at bounding box center [210, 267] width 183 height 16
copy p "0825757541"
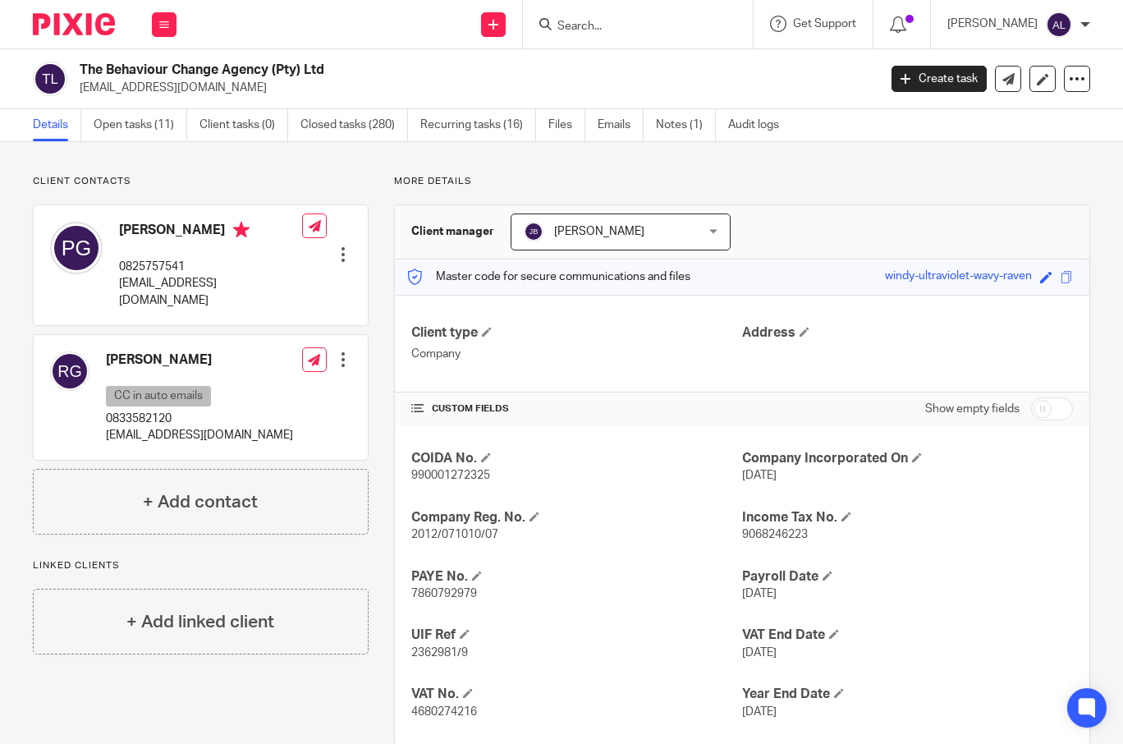
click at [181, 284] on p "pat@bcagency.co.za" at bounding box center [210, 292] width 183 height 34
copy div "pat@bcagency.co.za"
click at [126, 130] on link "Open tasks (11)" at bounding box center [141, 125] width 94 height 32
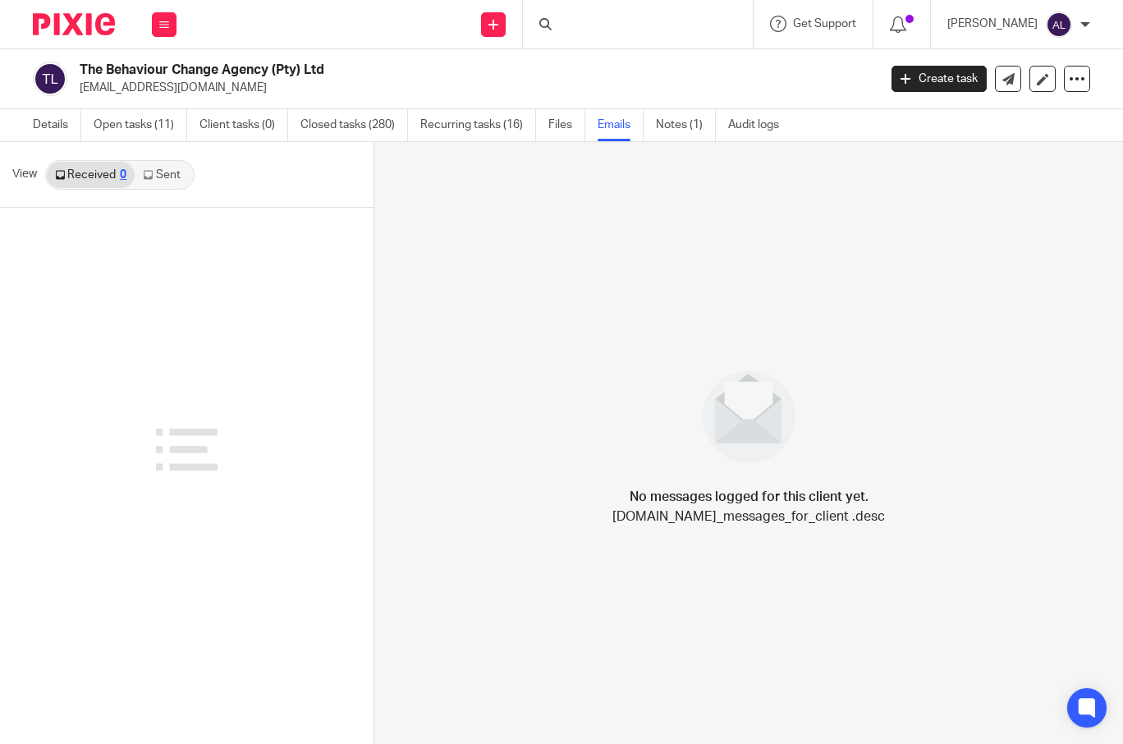
click at [158, 181] on link "Sent" at bounding box center [163, 175] width 57 height 26
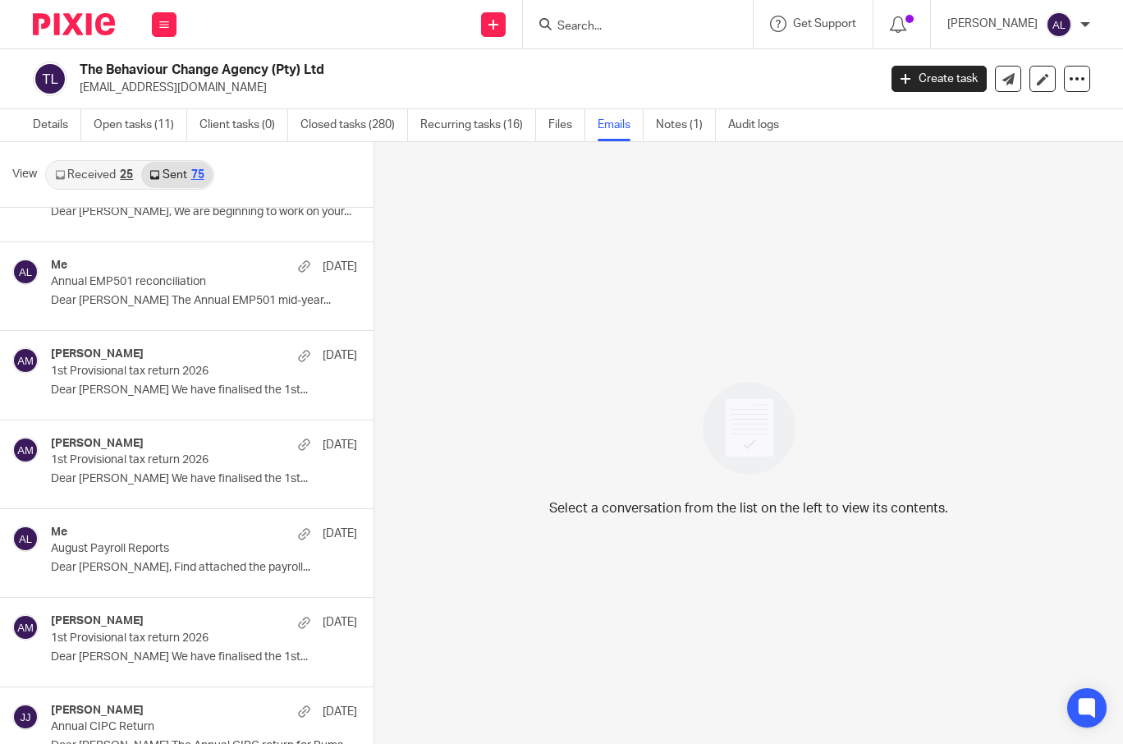
scroll to position [492, 0]
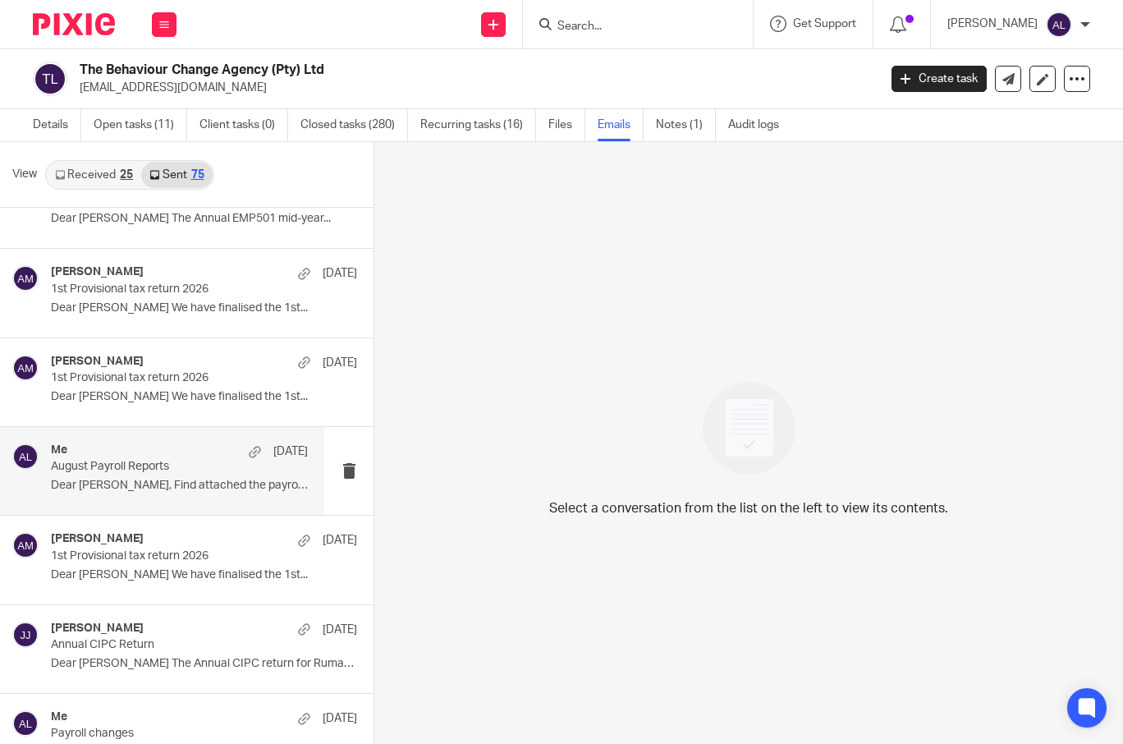
click at [142, 462] on p "August Payroll Reports" at bounding box center [153, 467] width 205 height 14
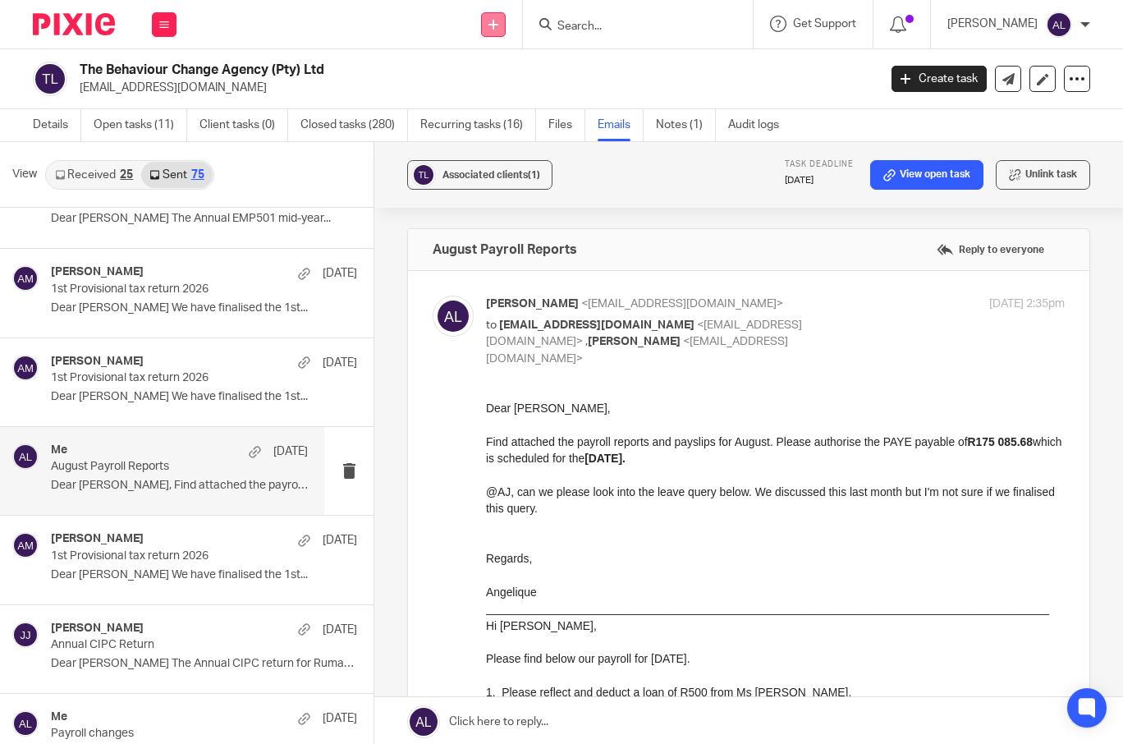
scroll to position [0, 0]
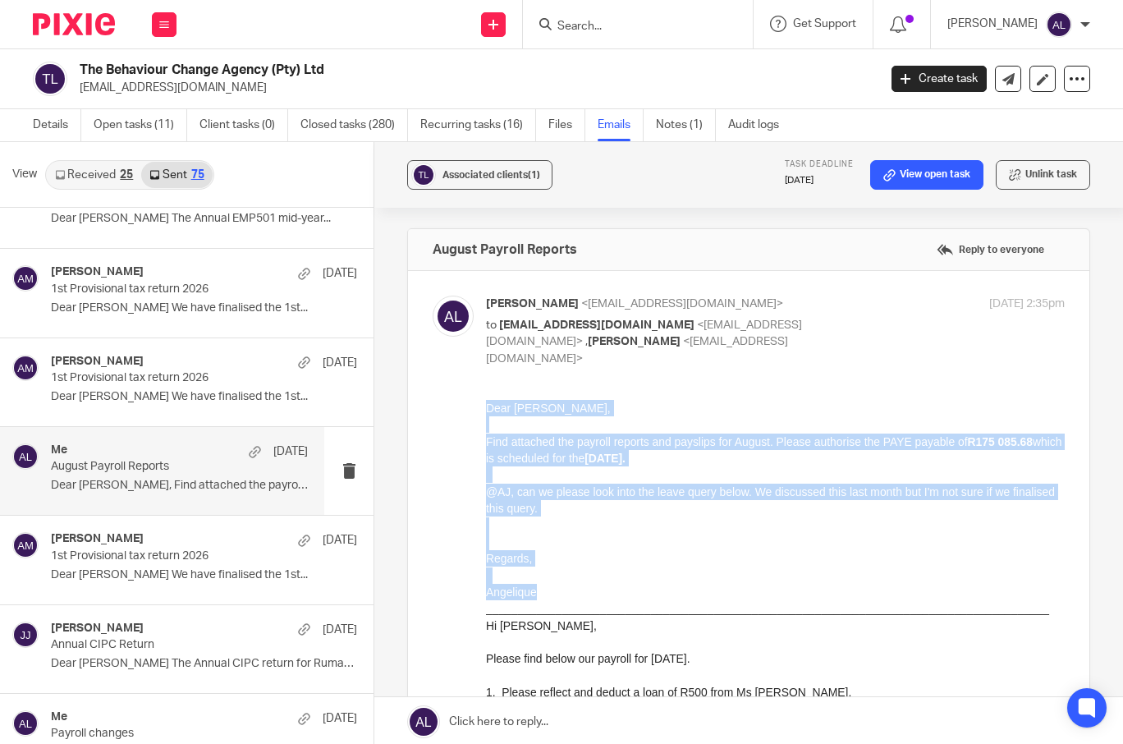
drag, startPoint x: 550, startPoint y: 598, endPoint x: 955, endPoint y: 791, distance: 449.4
click at [486, 408] on html "Dear Radha, Find attached the payroll reports and payslips for August. Please a…" at bounding box center [775, 701] width 579 height 602
copy div "Dear Radha, Find attached the payroll reports and payslips for August. Please a…"
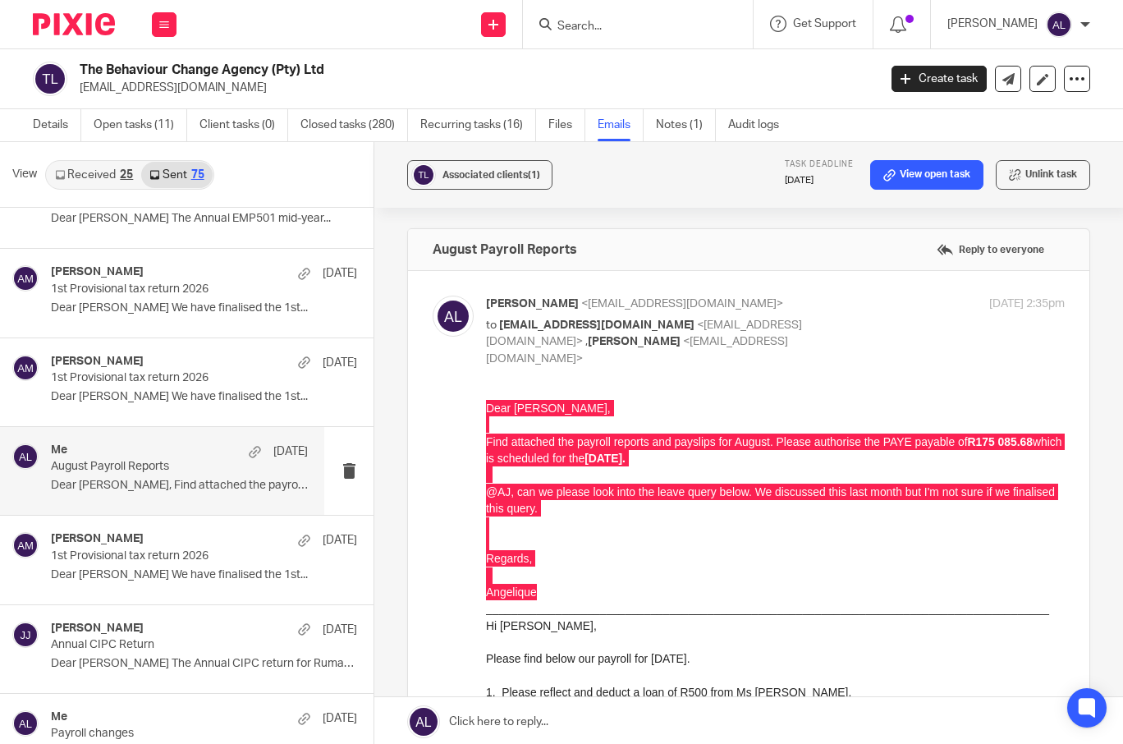
click at [673, 34] on form at bounding box center [643, 24] width 175 height 21
click at [671, 30] on input "Search" at bounding box center [630, 27] width 148 height 15
click at [678, 30] on input "Search" at bounding box center [630, 27] width 148 height 15
click at [582, 34] on div at bounding box center [638, 24] width 230 height 48
click at [694, 29] on input "Search" at bounding box center [630, 27] width 148 height 15
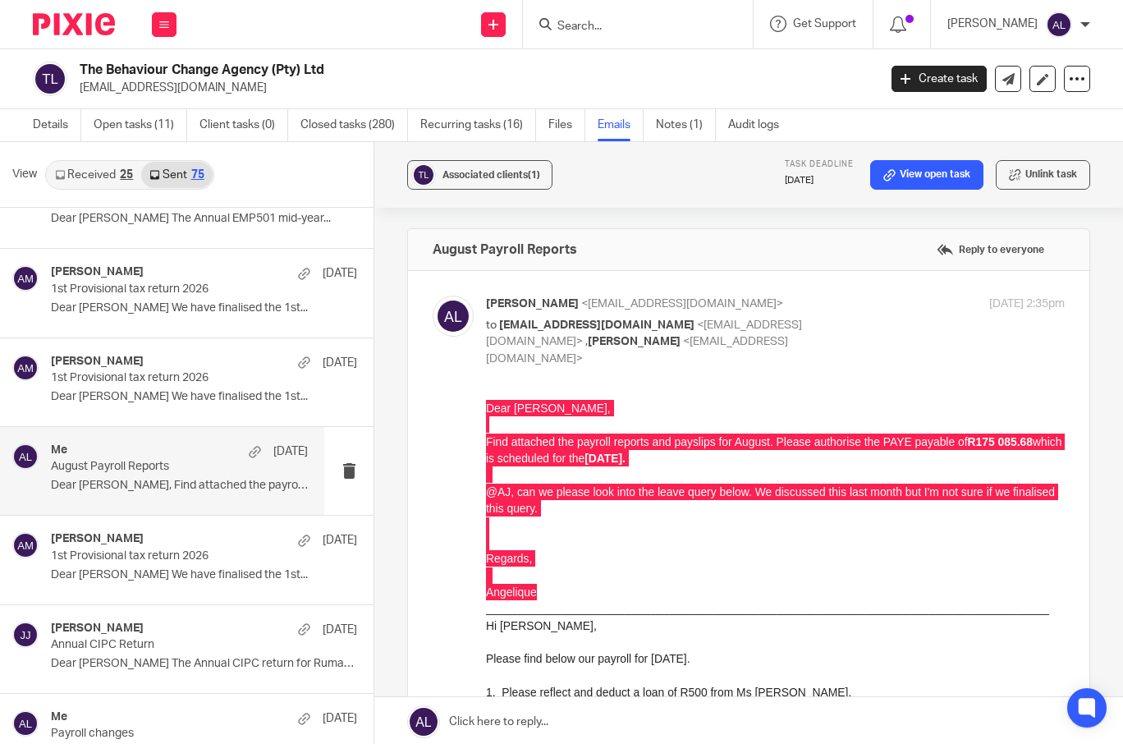
click at [629, 28] on input "Search" at bounding box center [630, 27] width 148 height 15
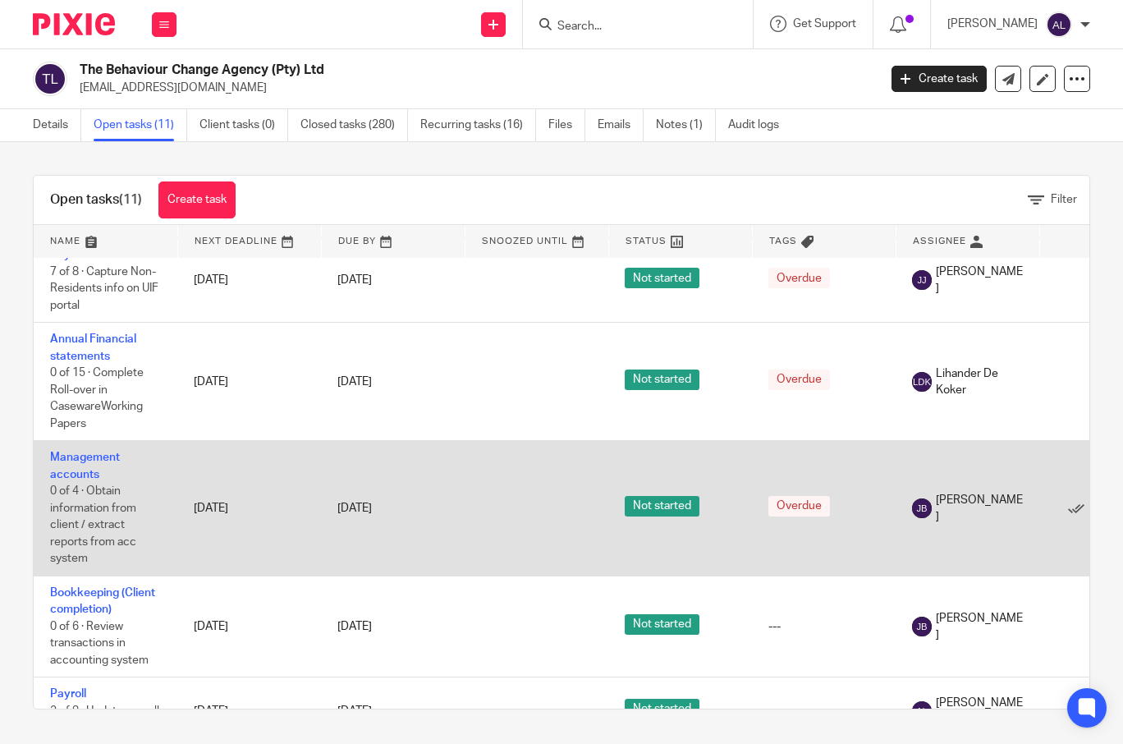
scroll to position [642, 0]
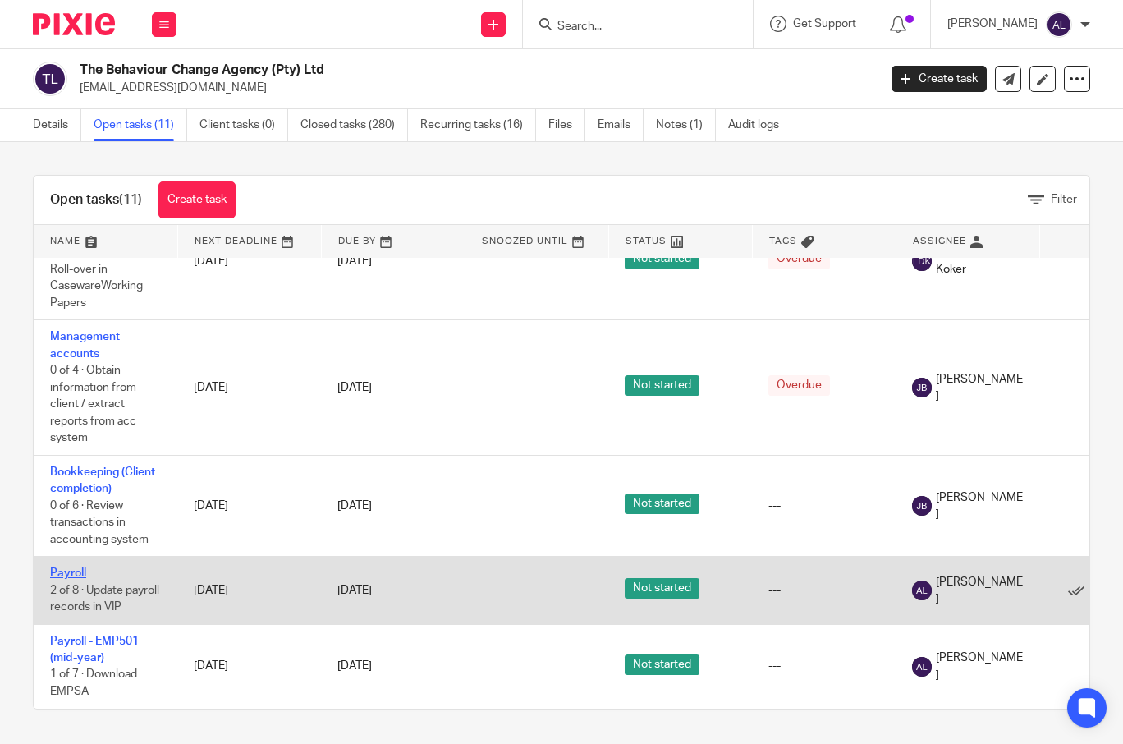
click at [66, 567] on link "Payroll" at bounding box center [68, 572] width 36 height 11
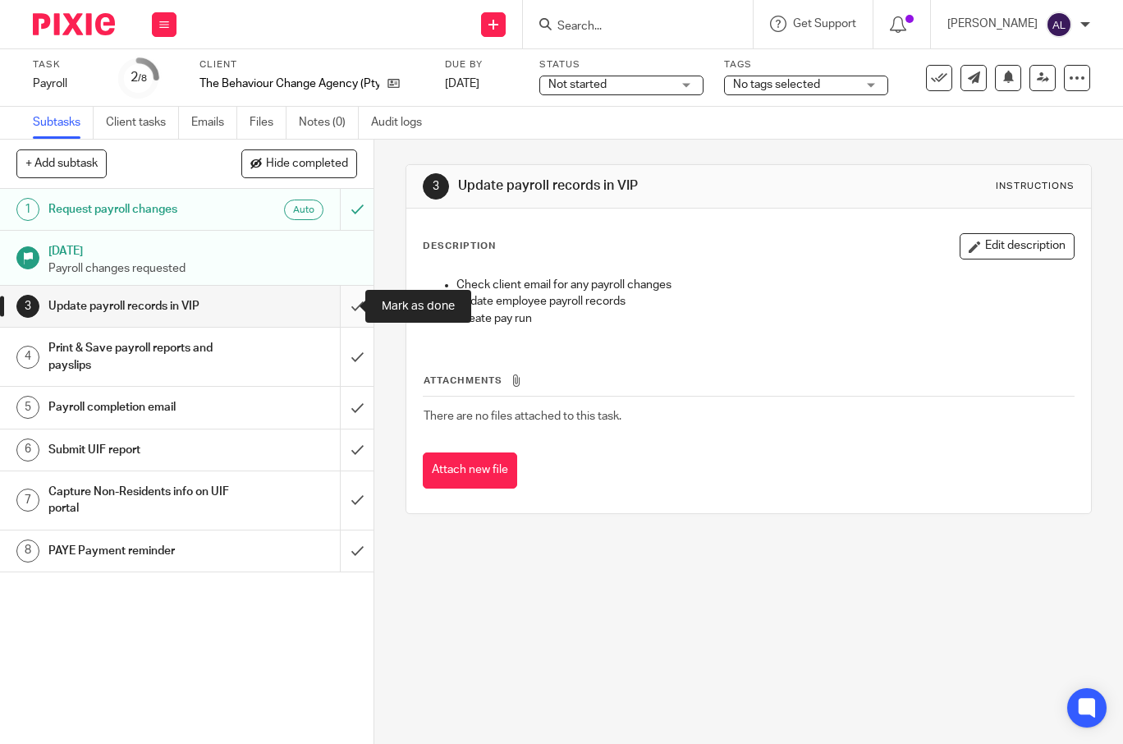
click at [348, 307] on input "submit" at bounding box center [186, 306] width 373 height 41
click at [346, 363] on input "submit" at bounding box center [186, 357] width 373 height 58
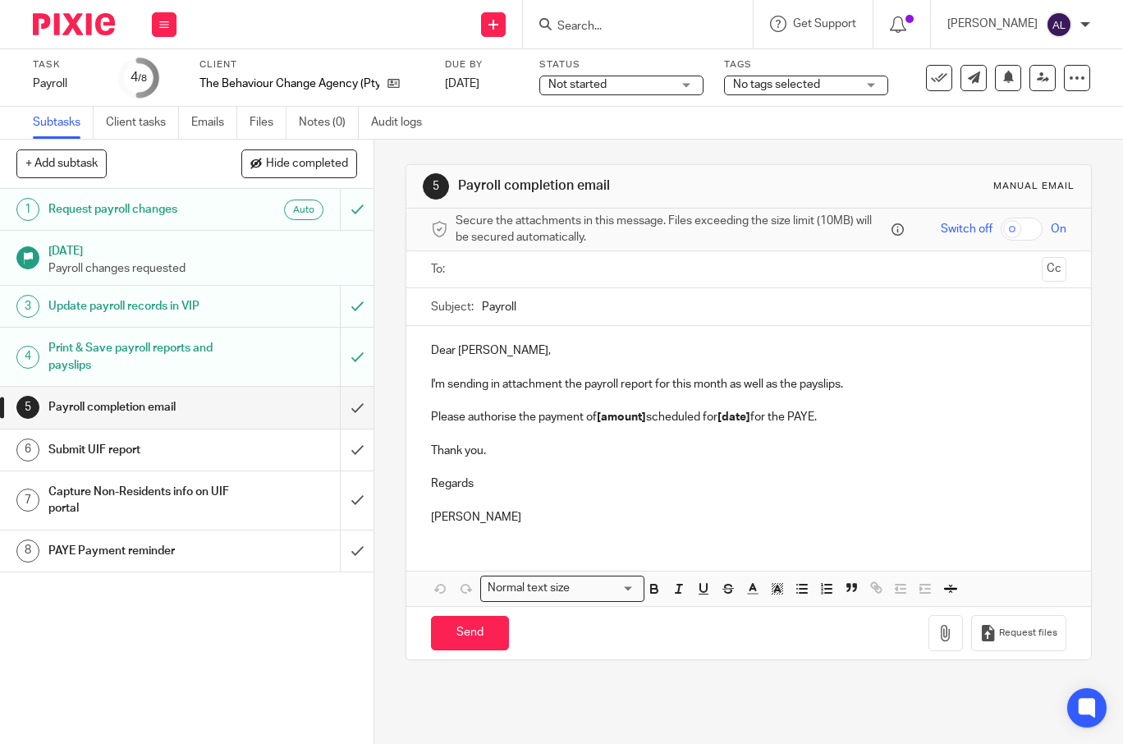
click at [554, 273] on input "text" at bounding box center [748, 269] width 574 height 19
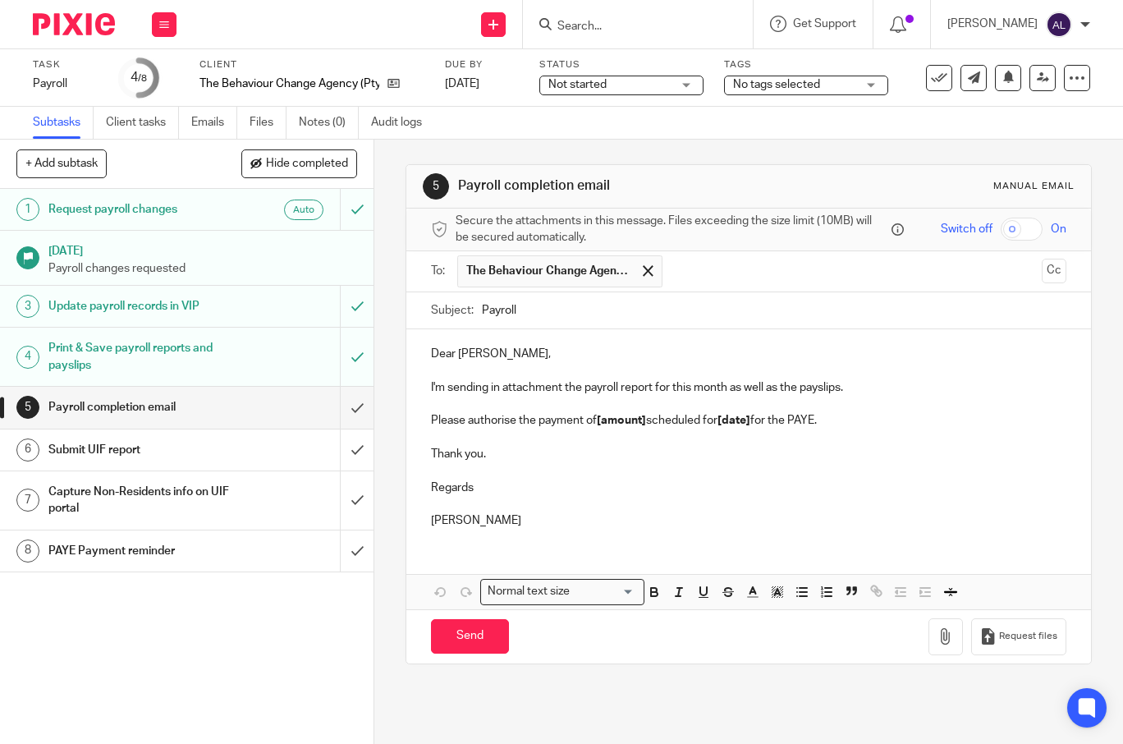
click at [482, 306] on input "Payroll" at bounding box center [774, 310] width 584 height 37
click at [602, 302] on input "September Payroll" at bounding box center [774, 310] width 584 height 37
type input "September Payroll Reports"
drag, startPoint x: 534, startPoint y: 523, endPoint x: 416, endPoint y: 337, distance: 220.0
click at [416, 337] on div "Dear [PERSON_NAME], I'm sending in attachment the payroll report for this month…" at bounding box center [748, 435] width 685 height 212
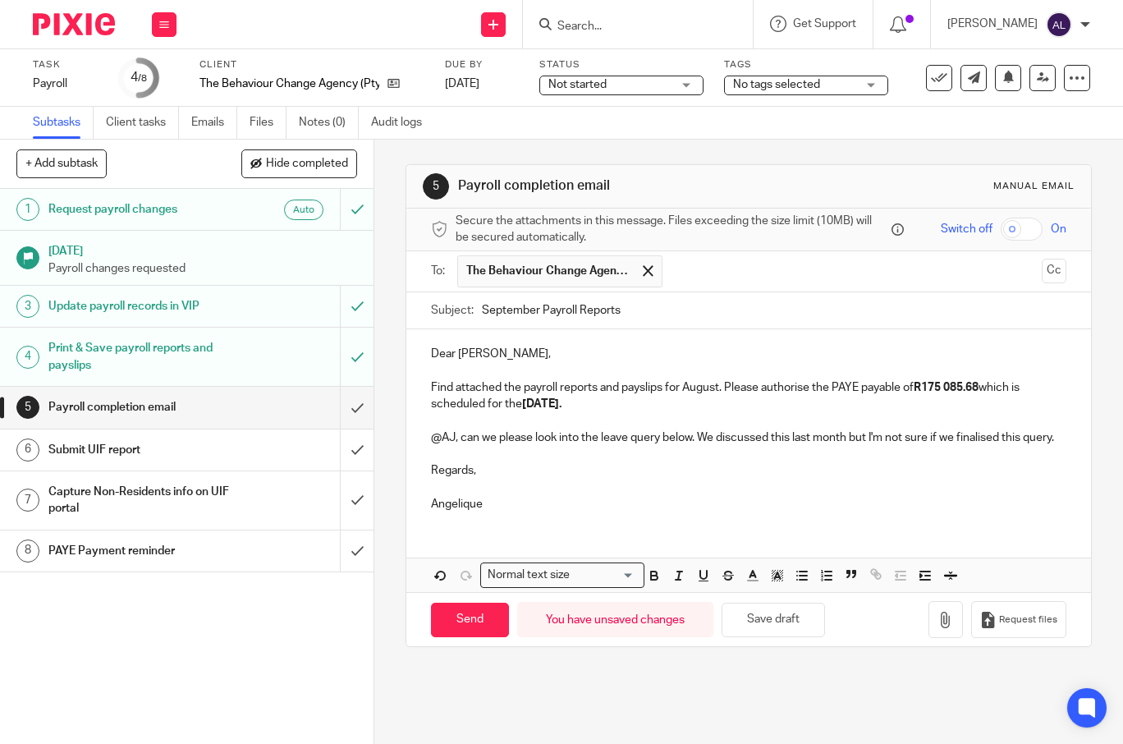
click at [950, 385] on strong "R175 085.68" at bounding box center [946, 387] width 65 height 11
drag, startPoint x: 984, startPoint y: 385, endPoint x: 949, endPoint y: 385, distance: 35.3
click at [949, 385] on strong "R175 085.68" at bounding box center [946, 387] width 65 height 11
drag, startPoint x: 550, startPoint y: 403, endPoint x: 521, endPoint y: 405, distance: 28.8
click at [522, 405] on strong "[DATE]." at bounding box center [541, 403] width 39 height 11
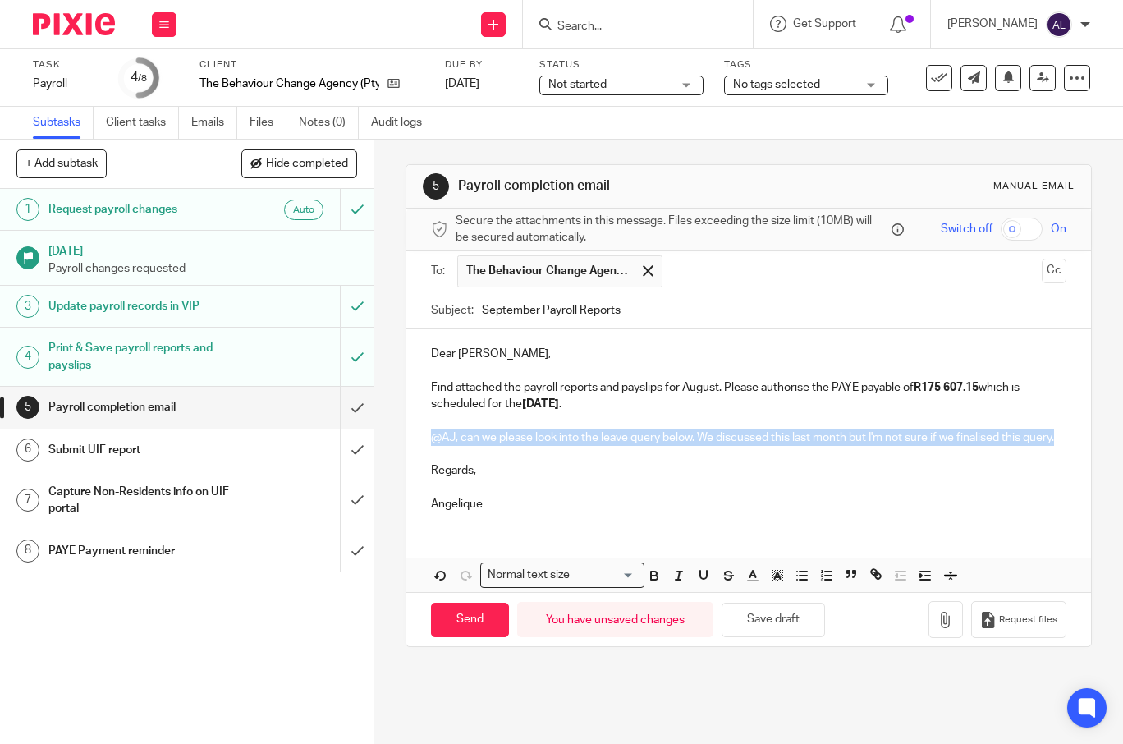
drag, startPoint x: 462, startPoint y: 457, endPoint x: 430, endPoint y: 438, distance: 37.2
click at [431, 438] on p "@AJ, can we please look into the leave query below. We discussed this last mont…" at bounding box center [748, 437] width 635 height 16
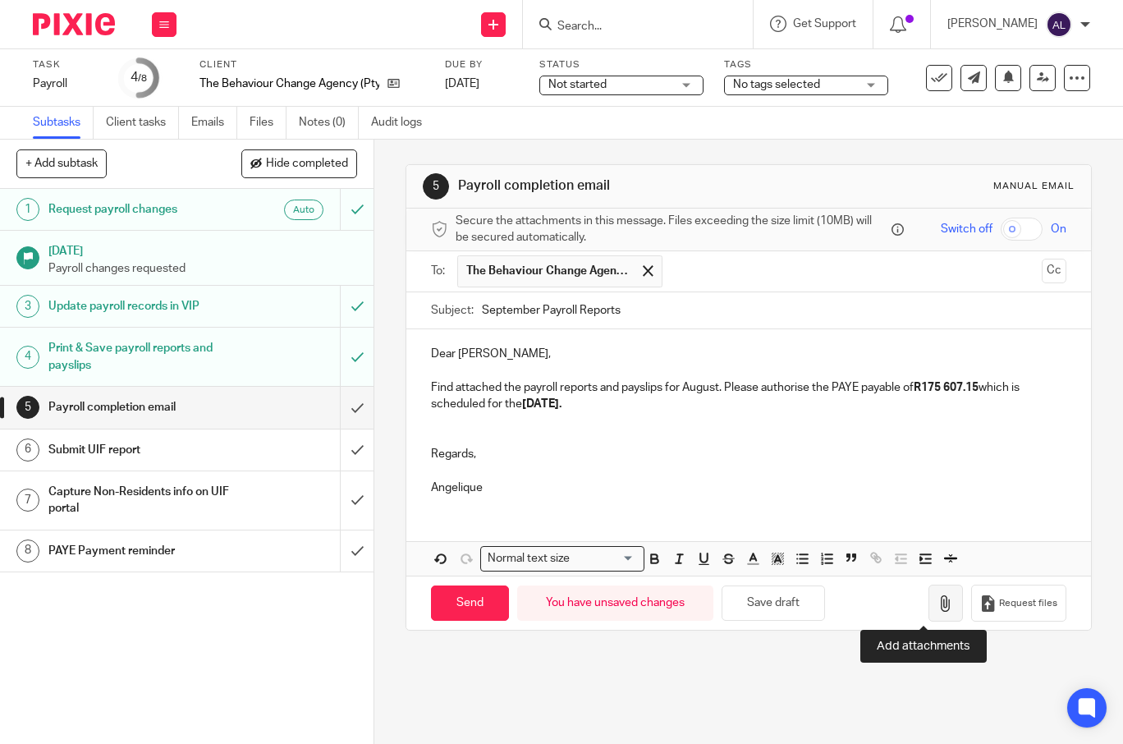
click at [937, 599] on icon "button" at bounding box center [945, 603] width 16 height 16
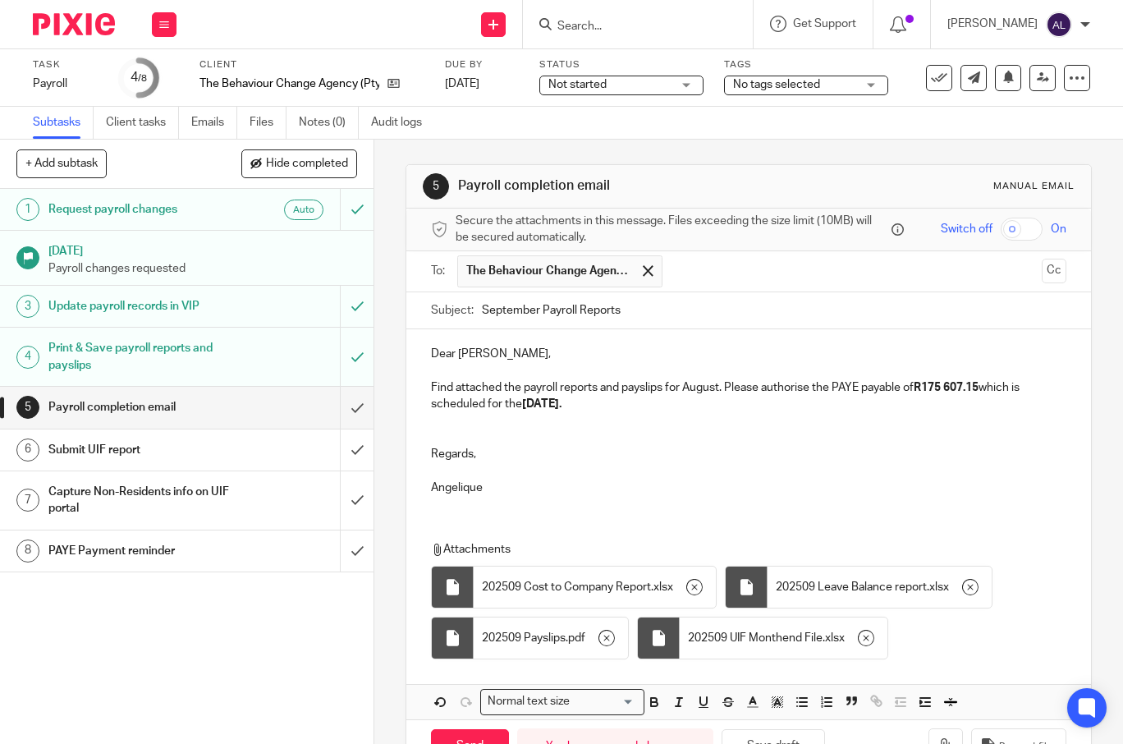
click at [752, 370] on p at bounding box center [748, 371] width 635 height 16
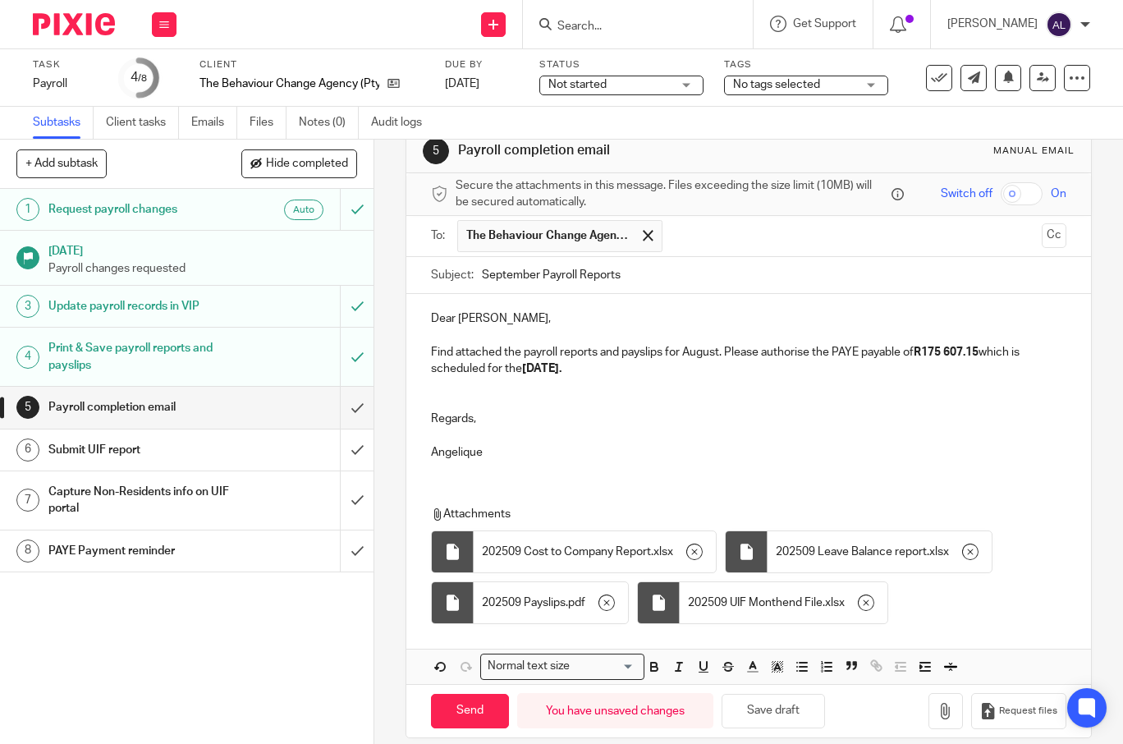
scroll to position [54, 0]
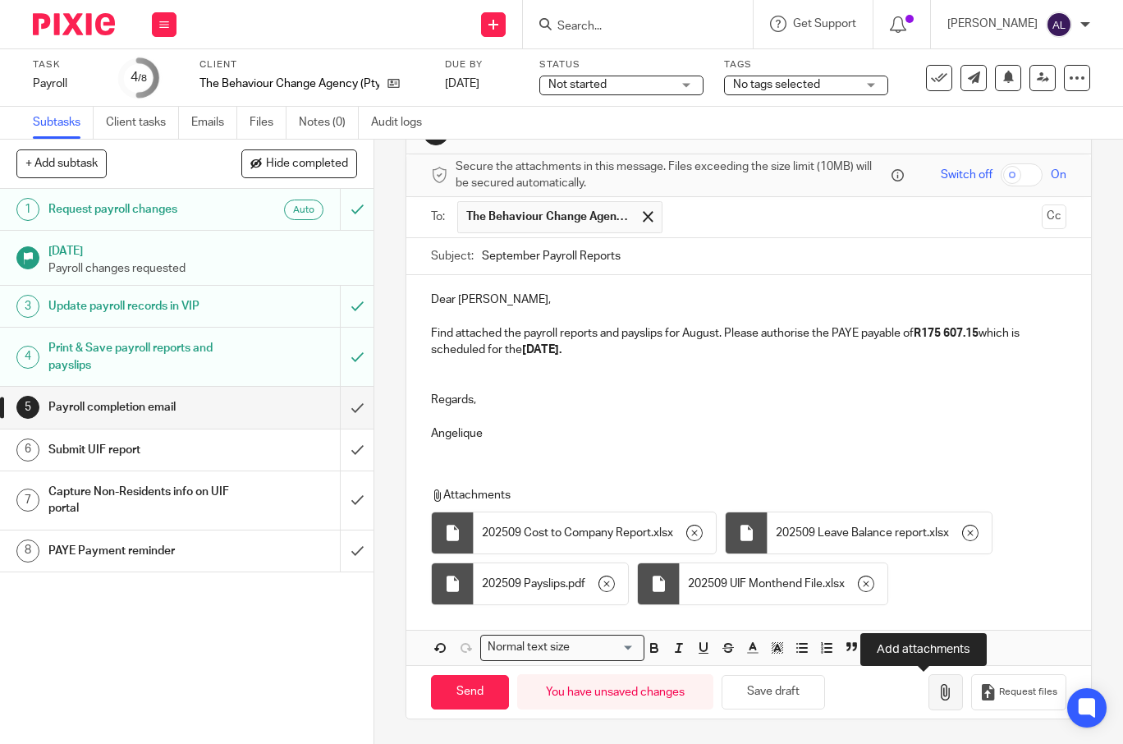
click at [937, 694] on icon "button" at bounding box center [945, 692] width 16 height 16
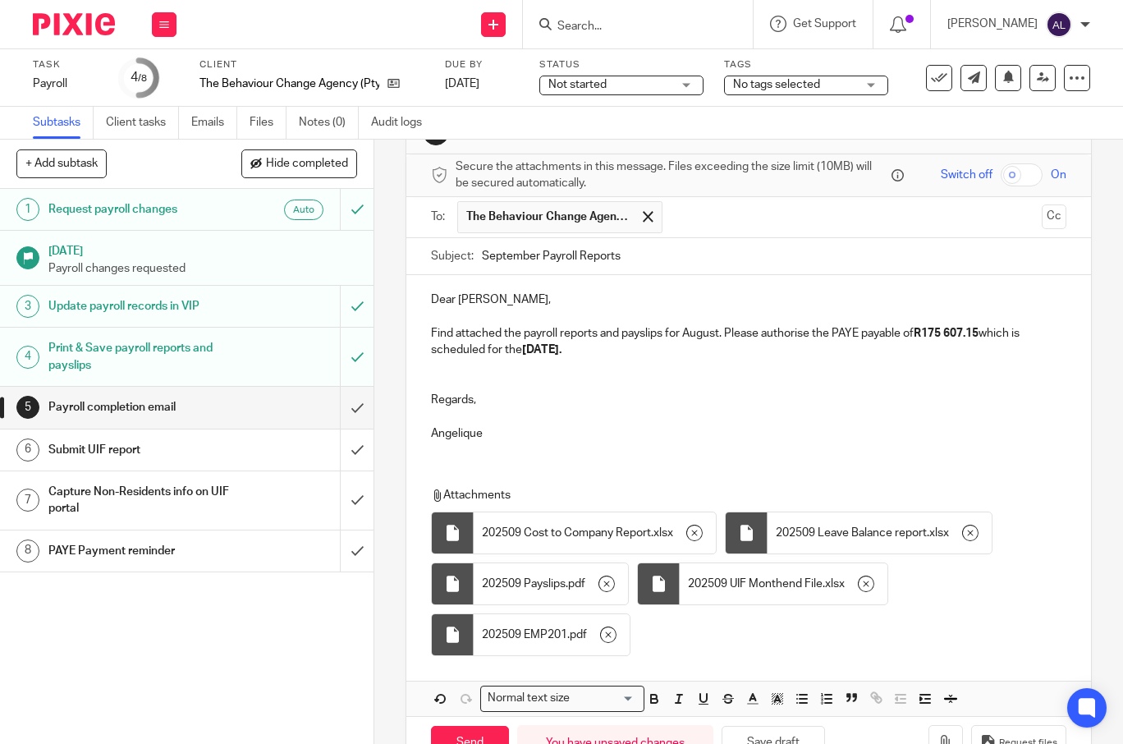
click at [734, 378] on p at bounding box center [748, 383] width 635 height 16
click at [696, 330] on p "Find attached the payroll reports and payslips for August. Please authorise the…" at bounding box center [748, 342] width 635 height 34
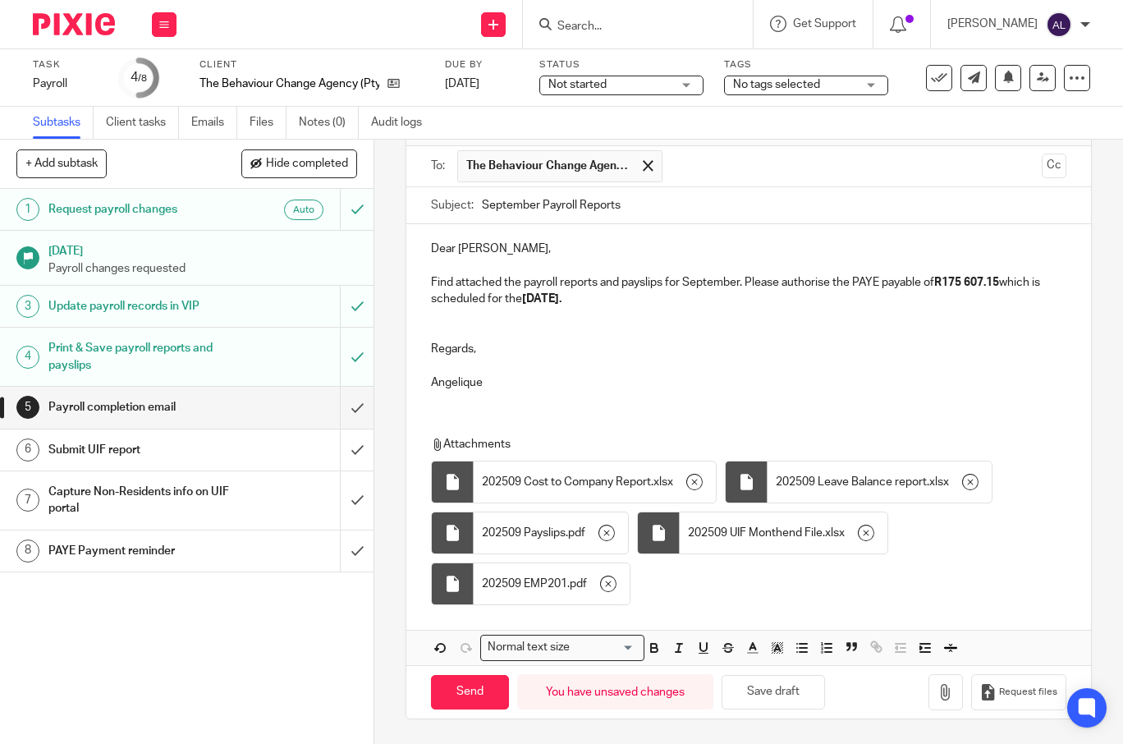
click at [499, 330] on p at bounding box center [748, 332] width 635 height 16
click at [483, 693] on input "Send" at bounding box center [470, 692] width 78 height 35
type input "Sent"
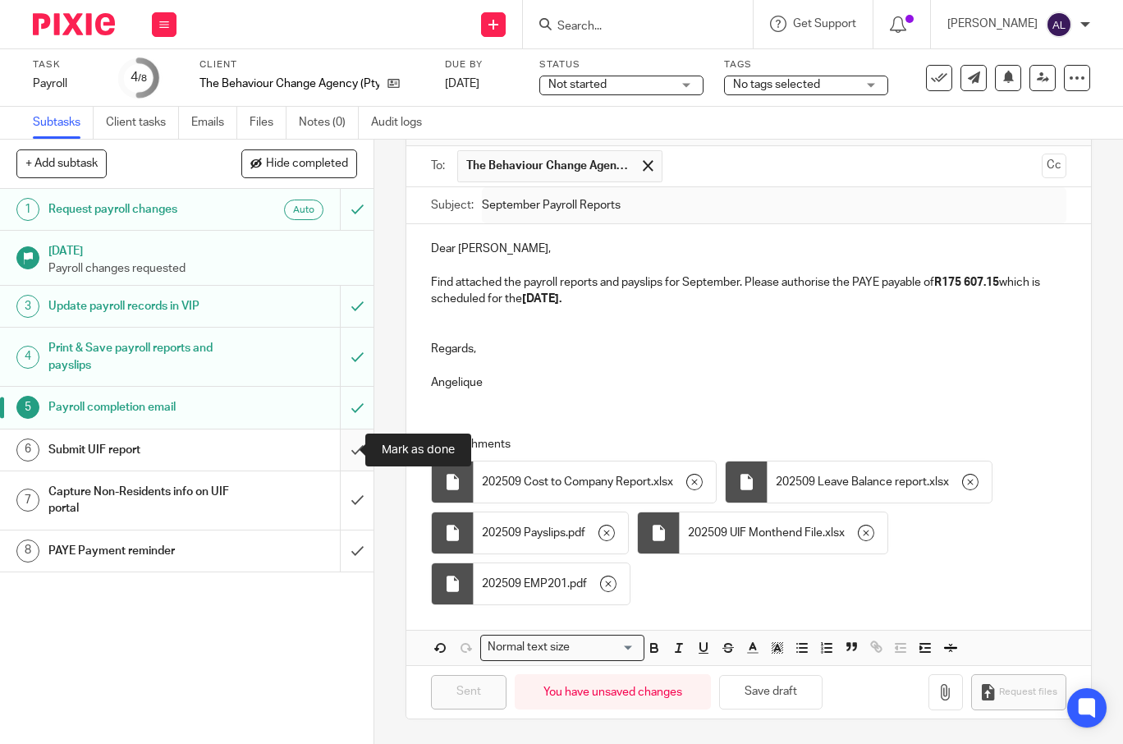
click at [350, 459] on input "submit" at bounding box center [186, 449] width 373 height 41
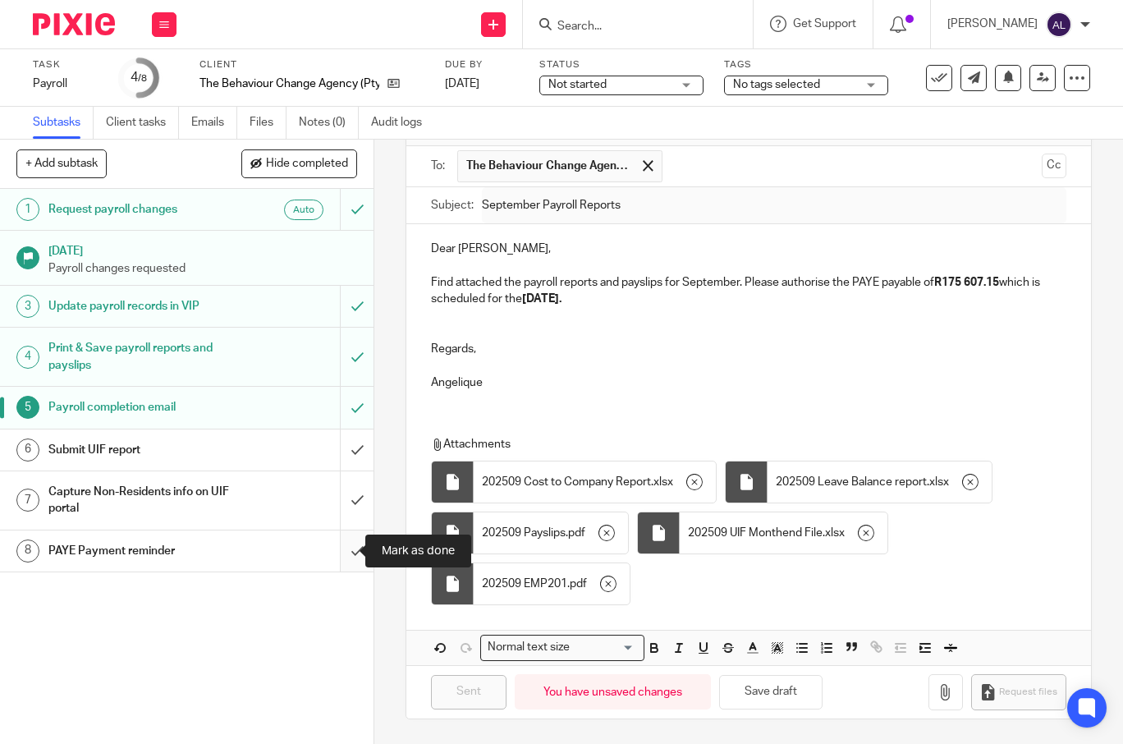
click at [350, 549] on input "submit" at bounding box center [186, 550] width 373 height 41
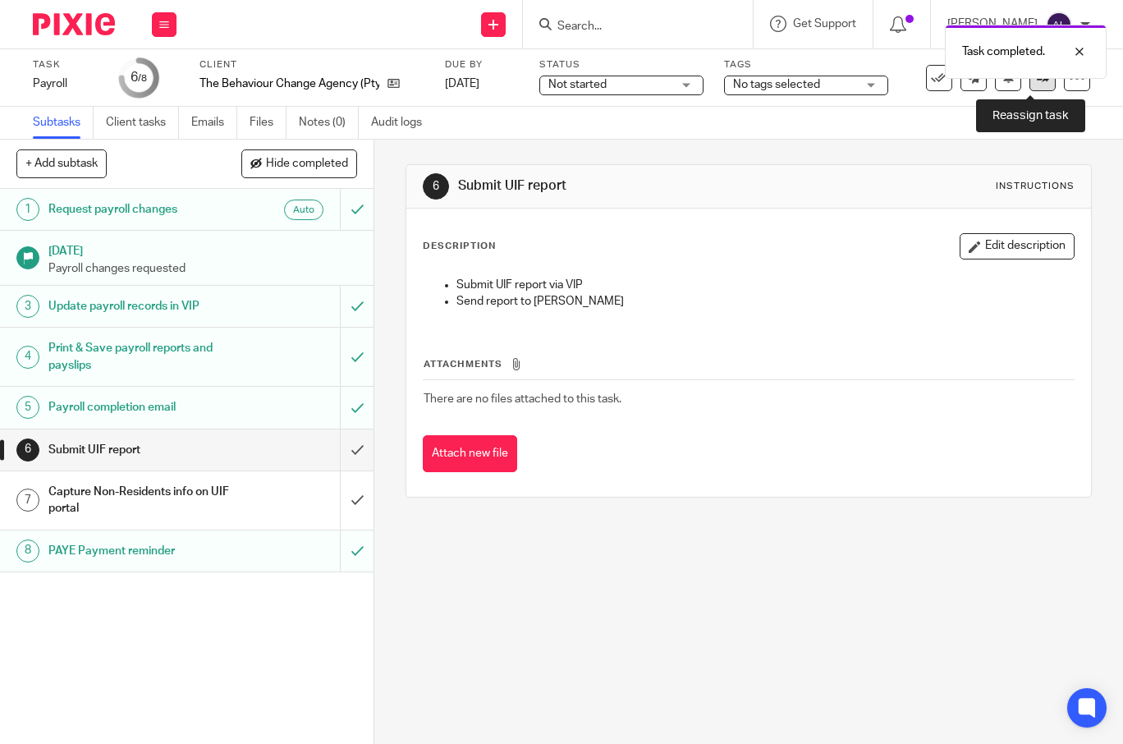
click at [1037, 80] on icon at bounding box center [1043, 77] width 12 height 12
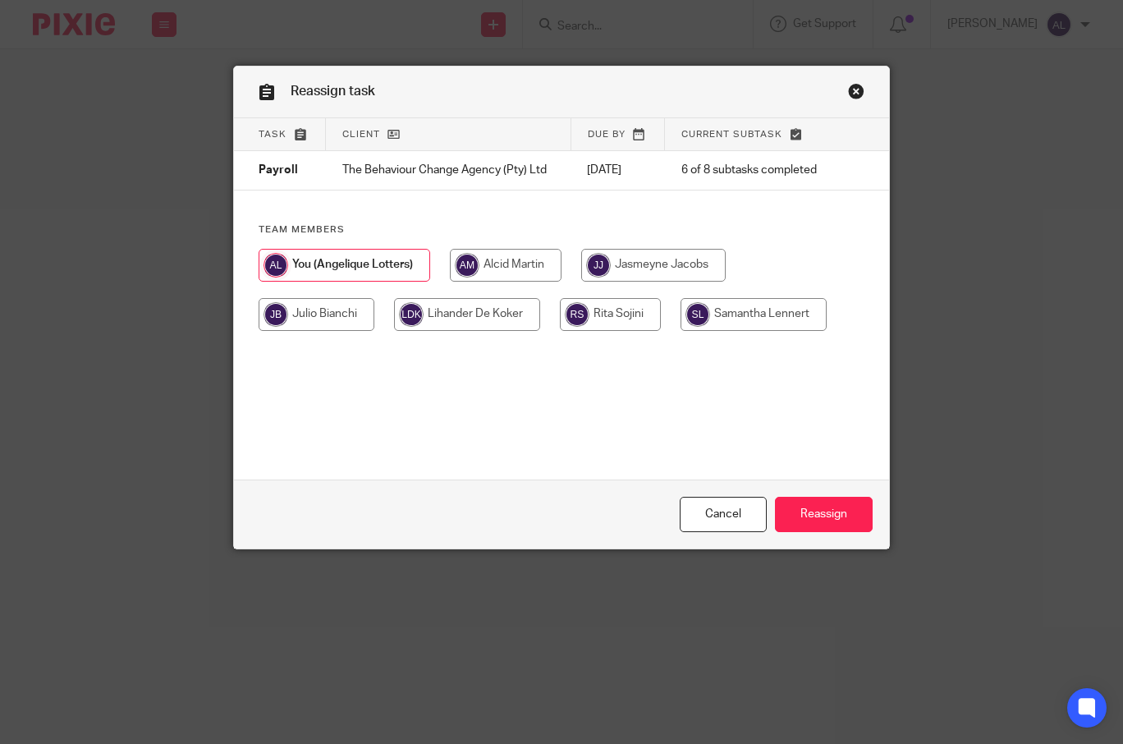
click at [648, 268] on input "radio" at bounding box center [653, 265] width 144 height 33
radio input "true"
click at [833, 515] on input "Reassign" at bounding box center [824, 514] width 98 height 35
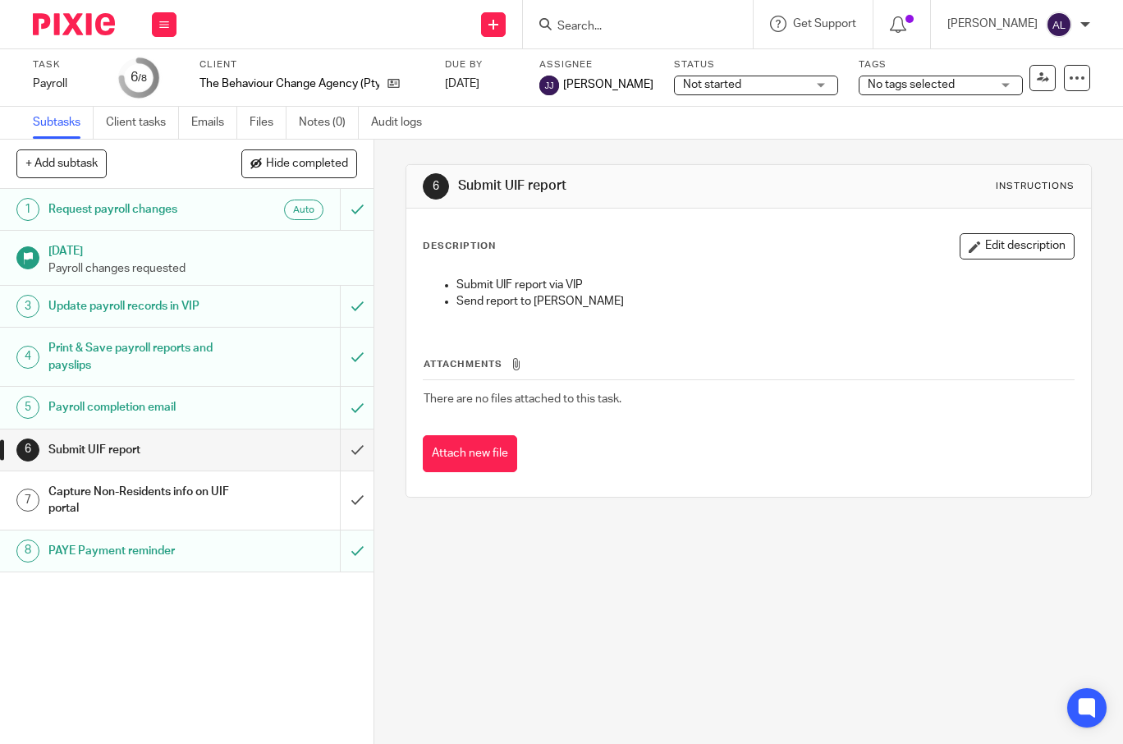
click at [676, 30] on input "Search" at bounding box center [630, 27] width 148 height 15
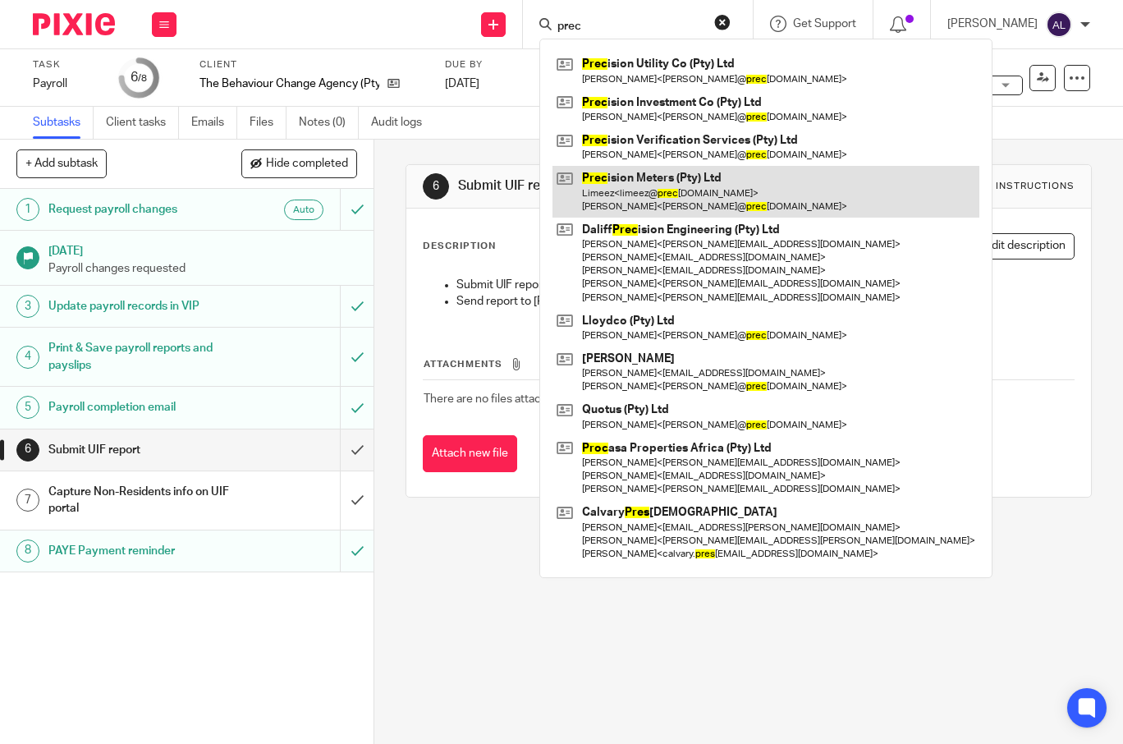
type input "prec"
click at [667, 182] on link at bounding box center [765, 191] width 427 height 51
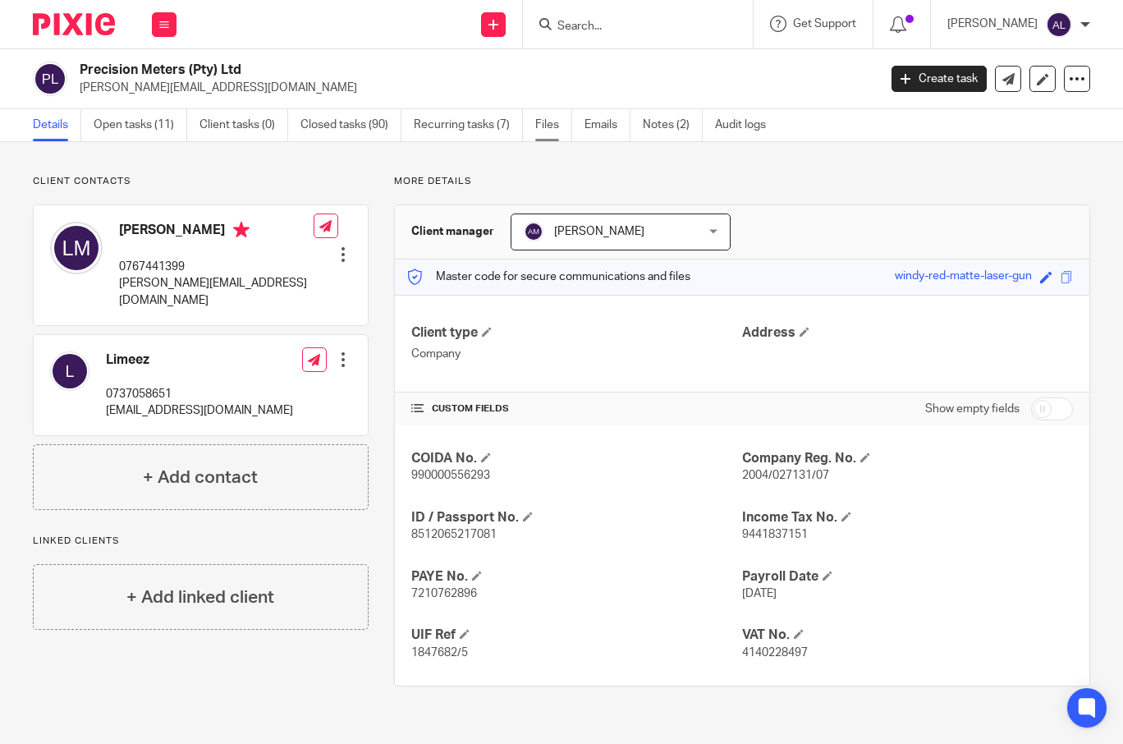
click at [547, 123] on link "Files" at bounding box center [553, 125] width 37 height 32
click at [497, 94] on p "[PERSON_NAME][EMAIL_ADDRESS][DOMAIN_NAME]" at bounding box center [473, 88] width 787 height 16
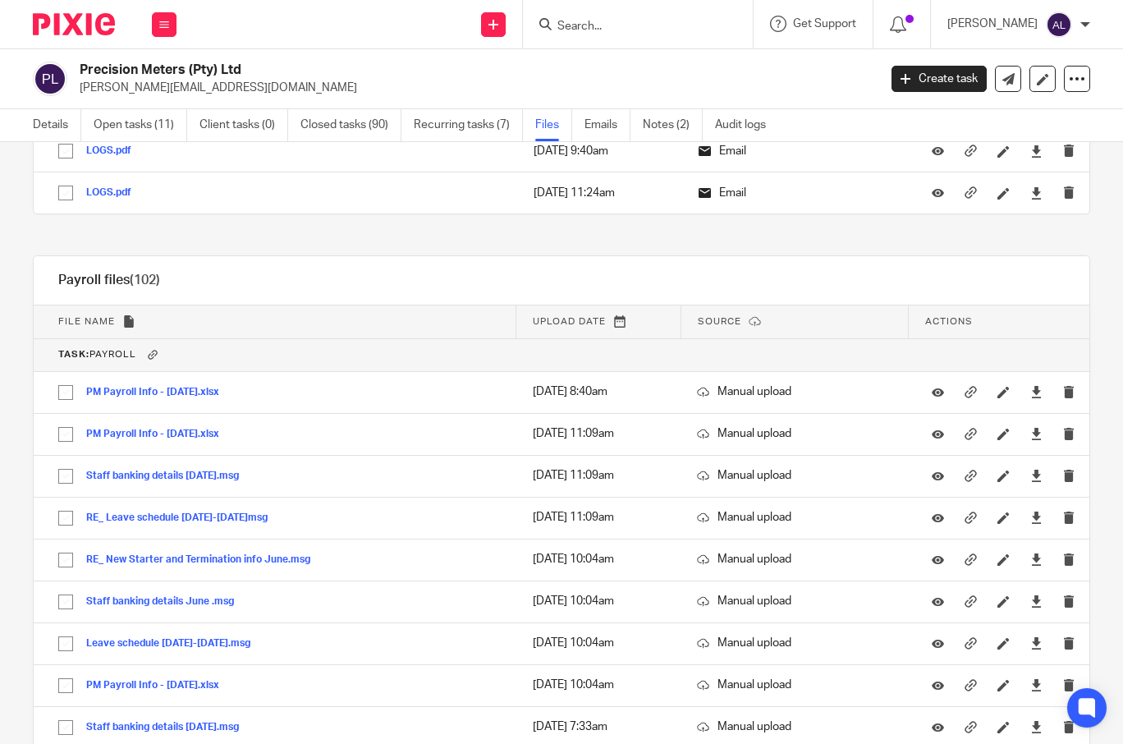
scroll to position [36116, 0]
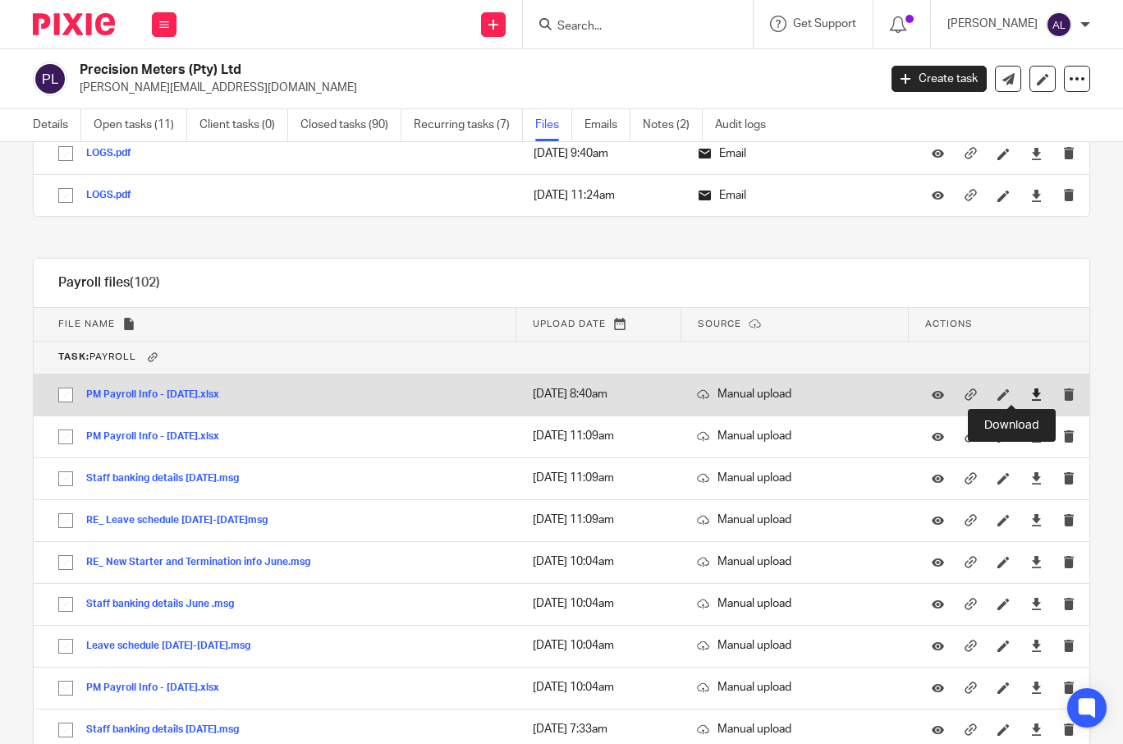
click at [1030, 396] on icon at bounding box center [1036, 394] width 12 height 12
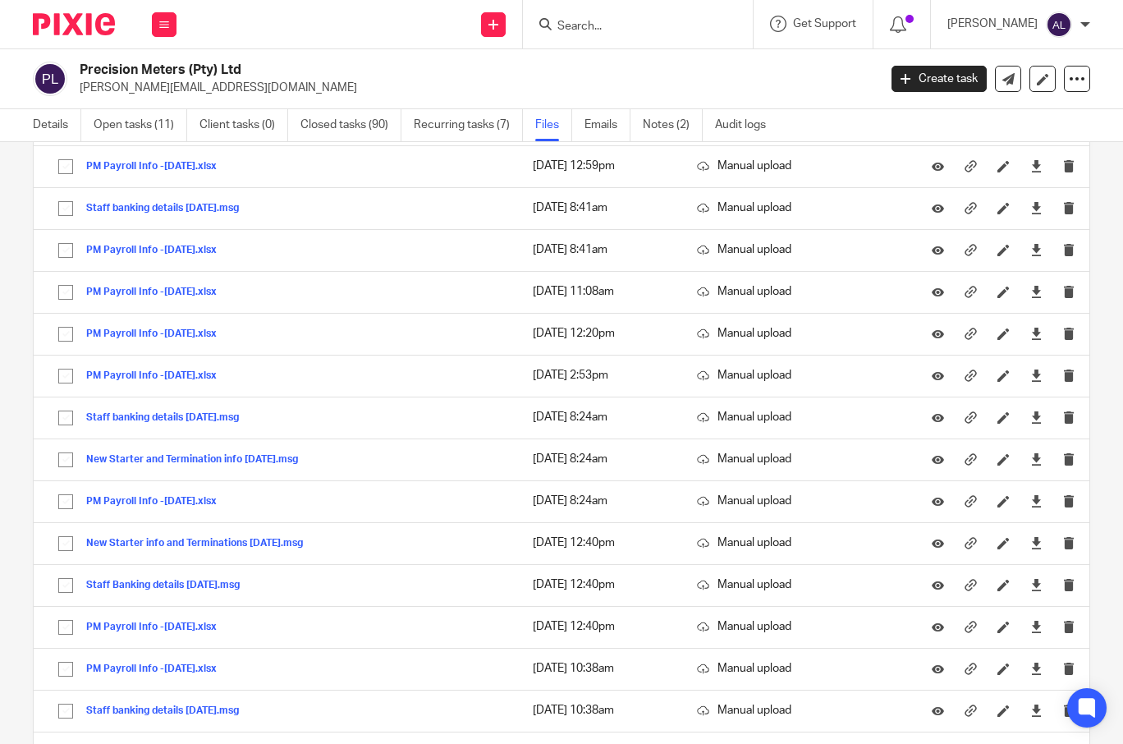
scroll to position [37840, 0]
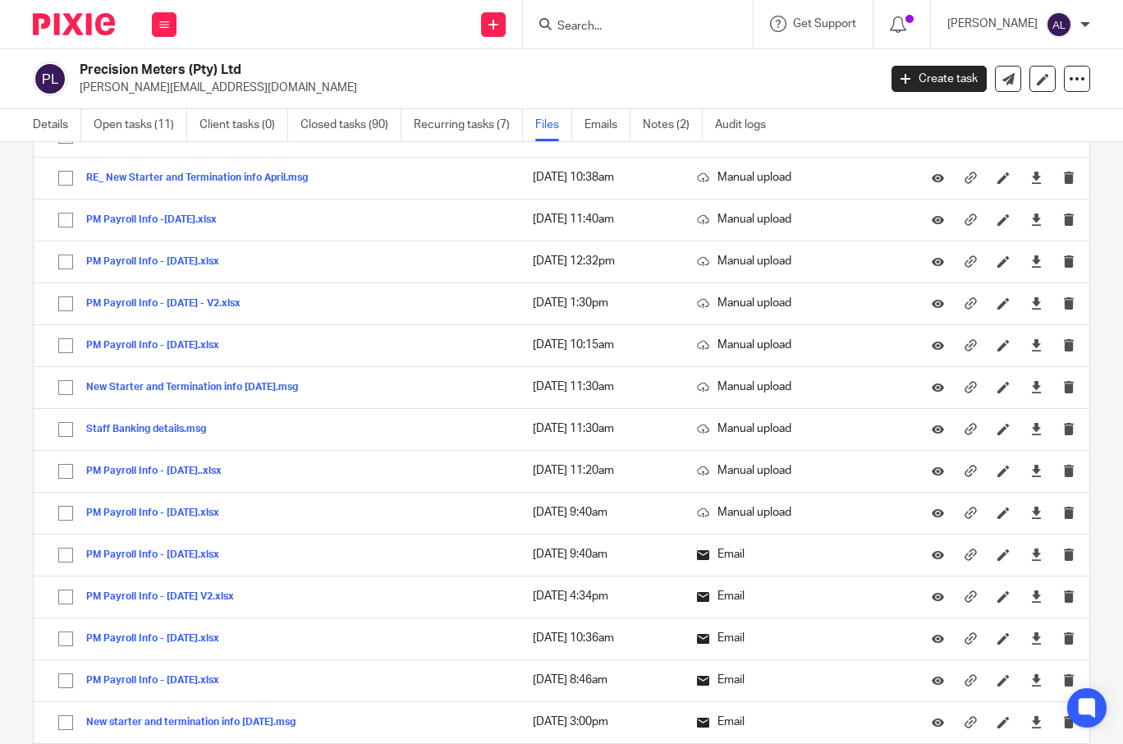
click at [1089, 117] on div "Details Open tasks (11) Client tasks (0) Closed tasks (90) Recurring tasks (7) …" at bounding box center [561, 125] width 1123 height 33
